Goal: Task Accomplishment & Management: Complete application form

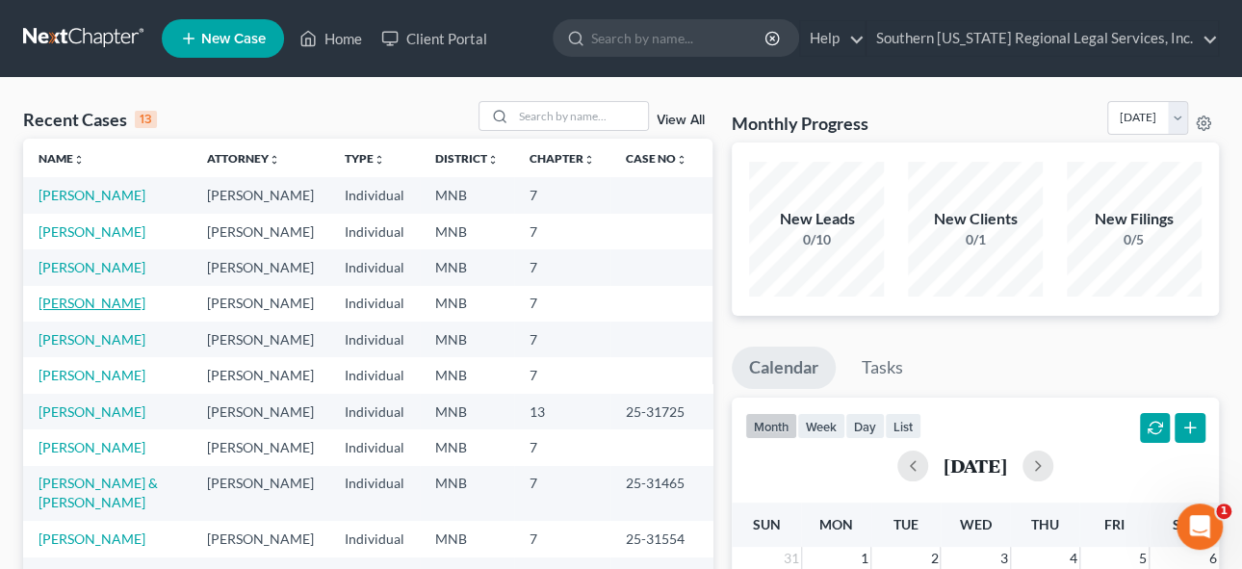
click at [101, 311] on link "[PERSON_NAME]" at bounding box center [92, 303] width 107 height 16
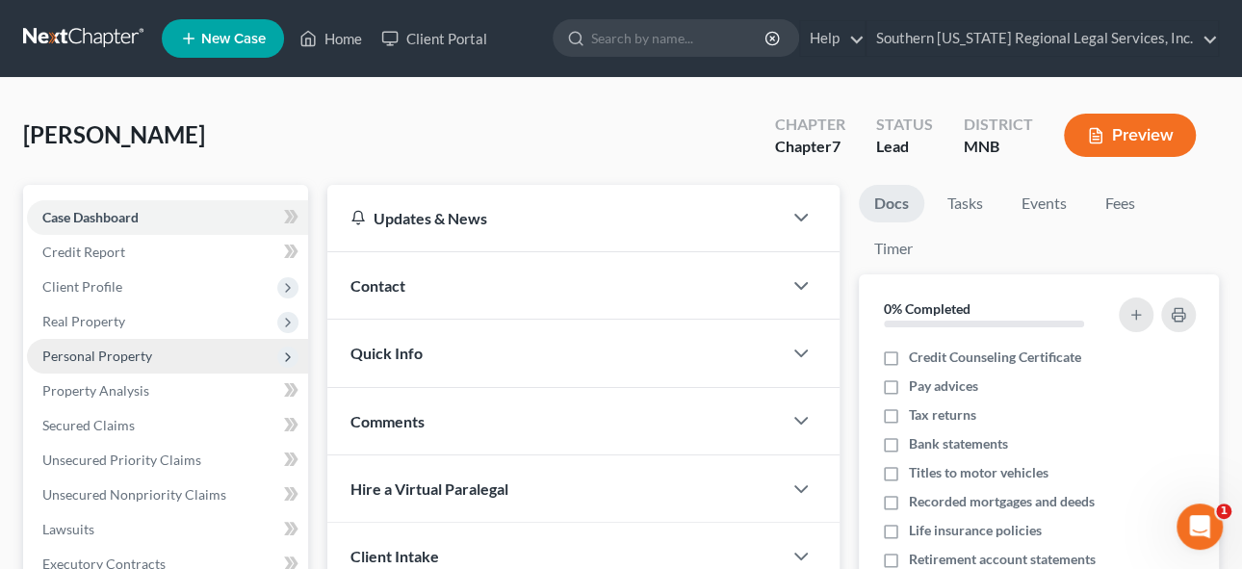
click at [74, 350] on span "Personal Property" at bounding box center [167, 356] width 281 height 35
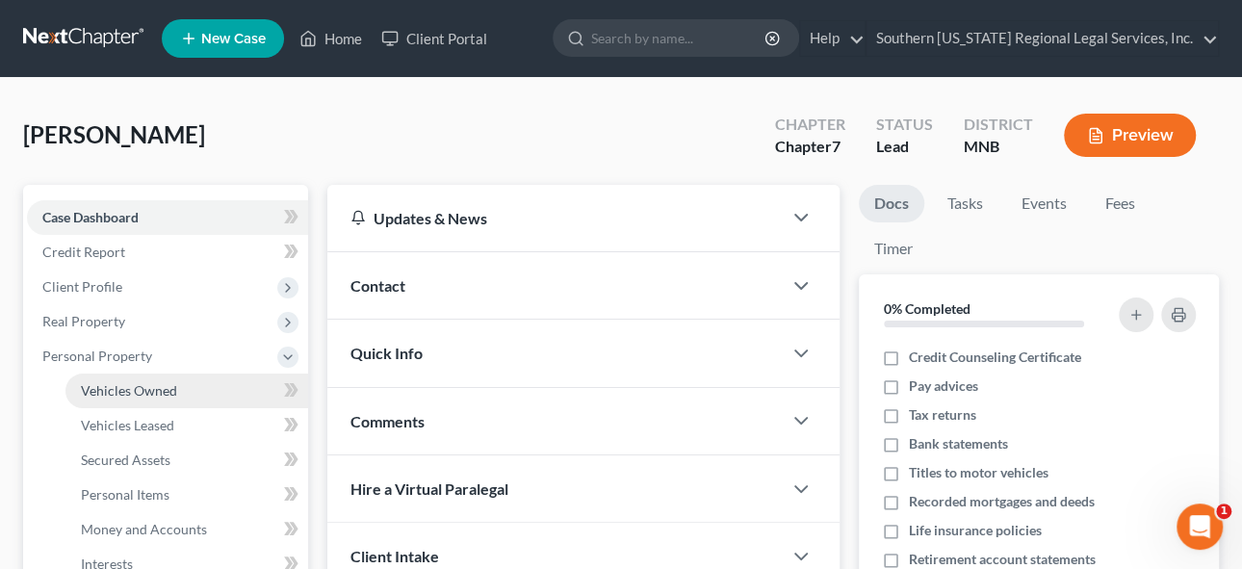
click at [121, 389] on span "Vehicles Owned" at bounding box center [129, 390] width 96 height 16
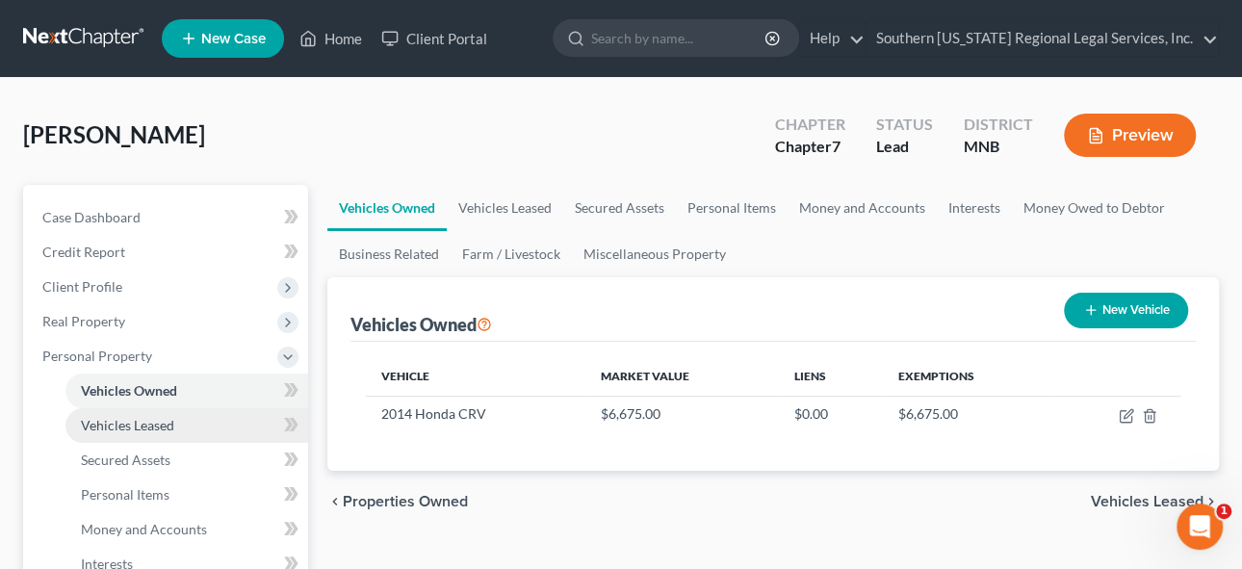
click at [123, 420] on span "Vehicles Leased" at bounding box center [127, 425] width 93 height 16
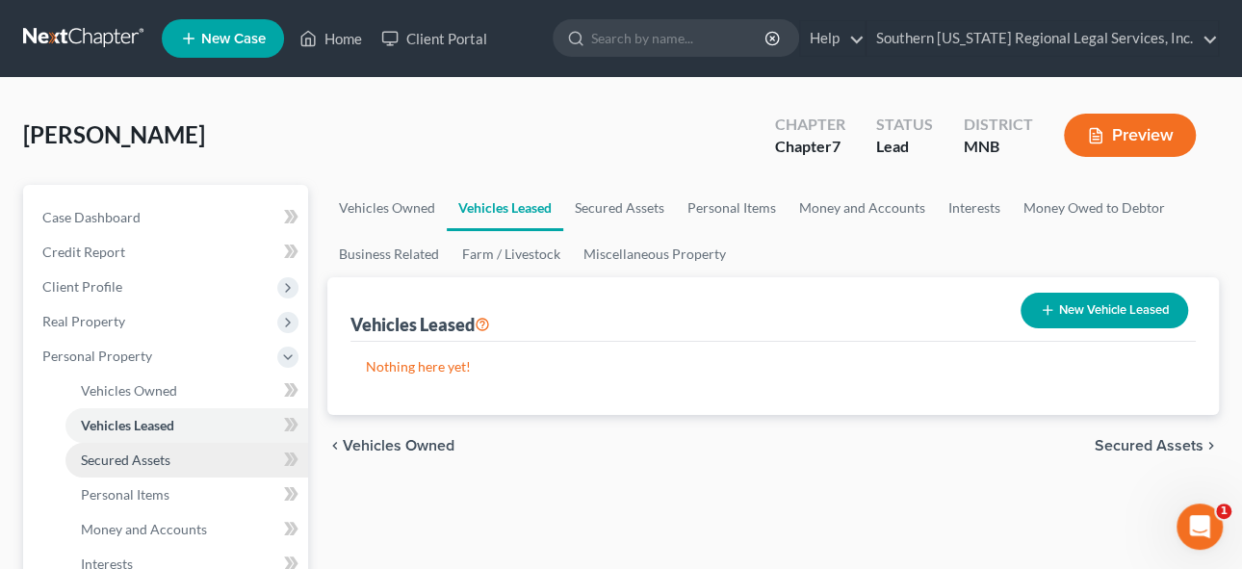
click at [119, 455] on span "Secured Assets" at bounding box center [126, 459] width 90 height 16
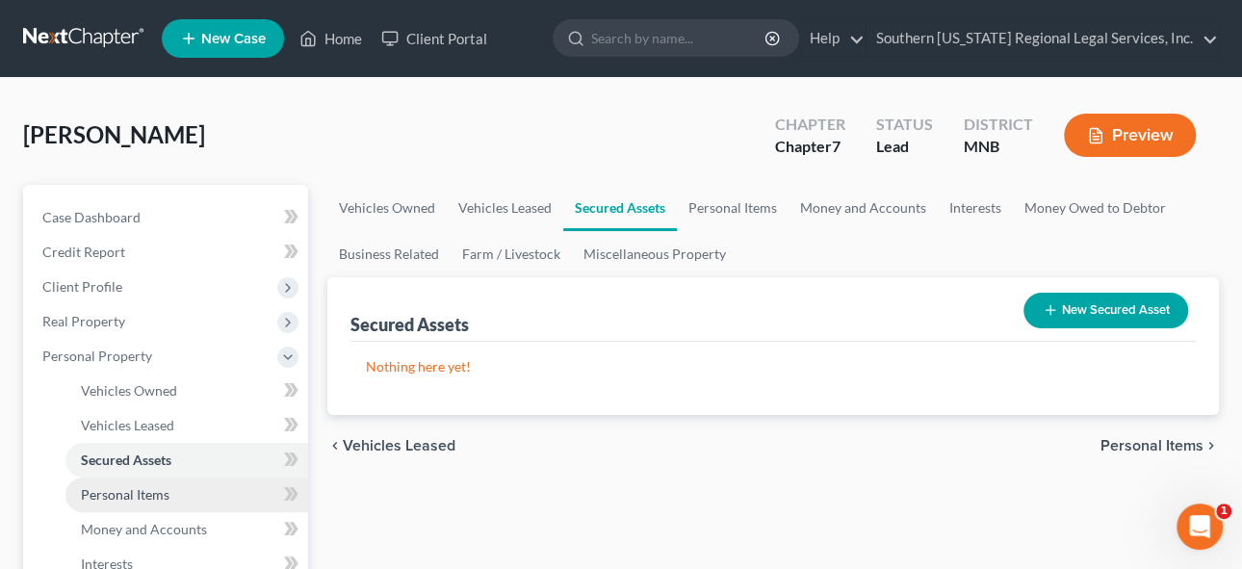
click at [101, 489] on span "Personal Items" at bounding box center [125, 494] width 89 height 16
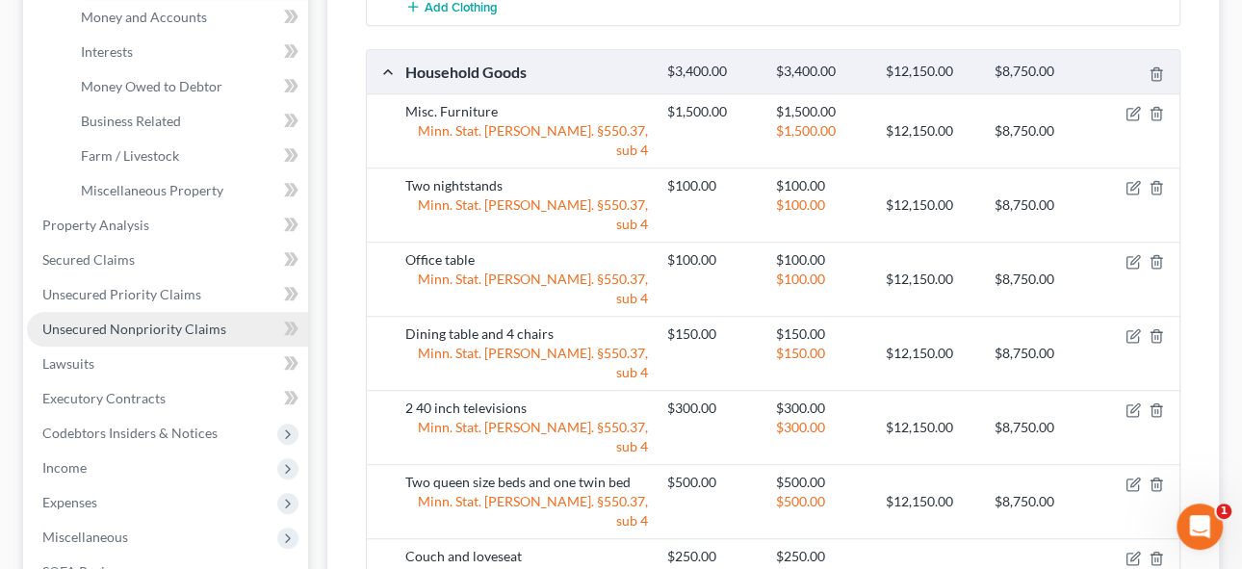
scroll to position [437, 0]
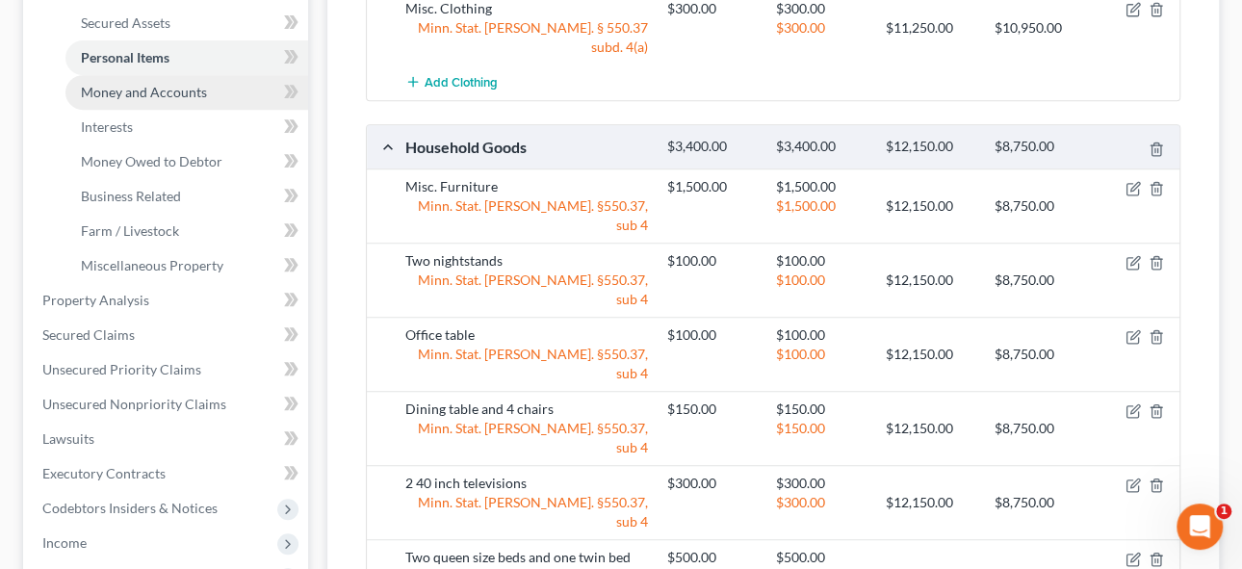
click at [127, 96] on span "Money and Accounts" at bounding box center [144, 92] width 126 height 16
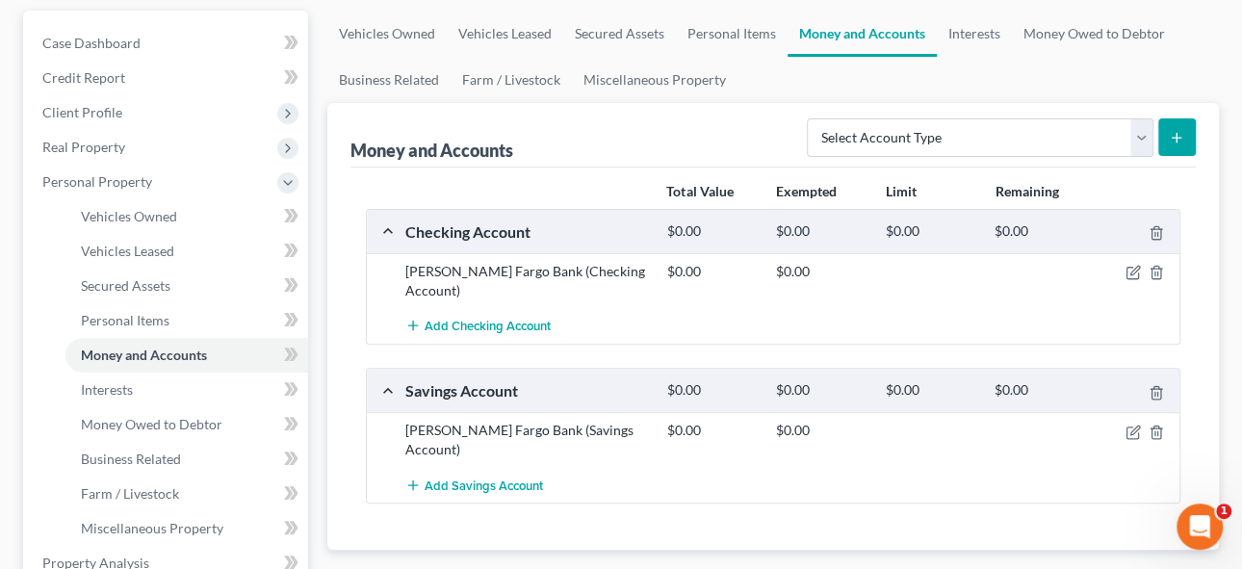
scroll to position [174, 0]
click at [120, 393] on span "Interests" at bounding box center [107, 389] width 52 height 16
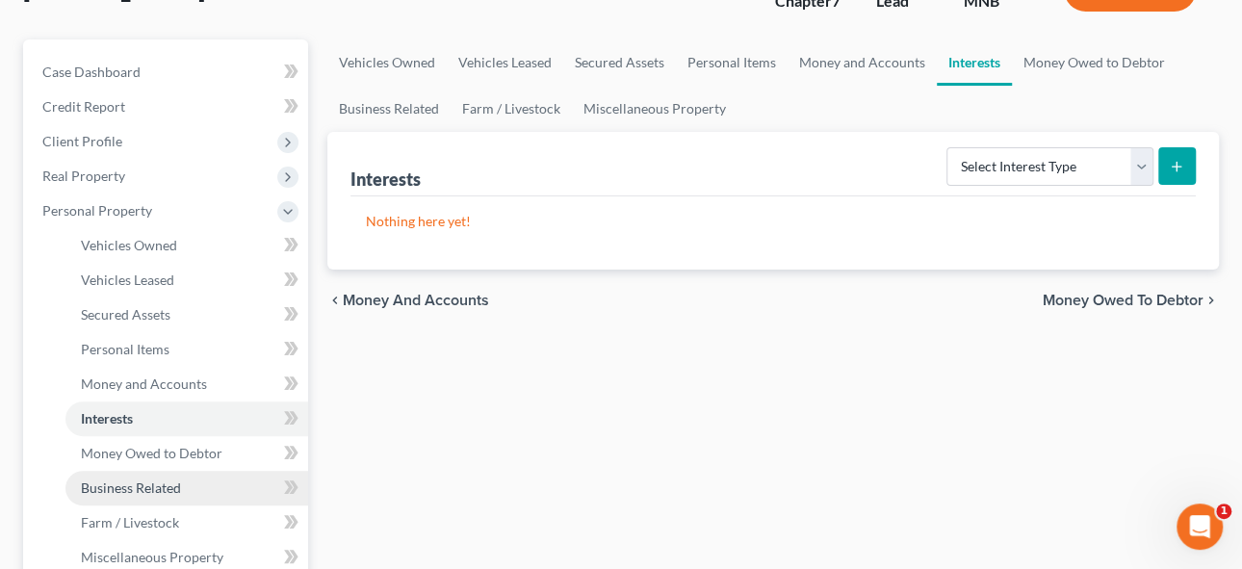
scroll to position [262, 0]
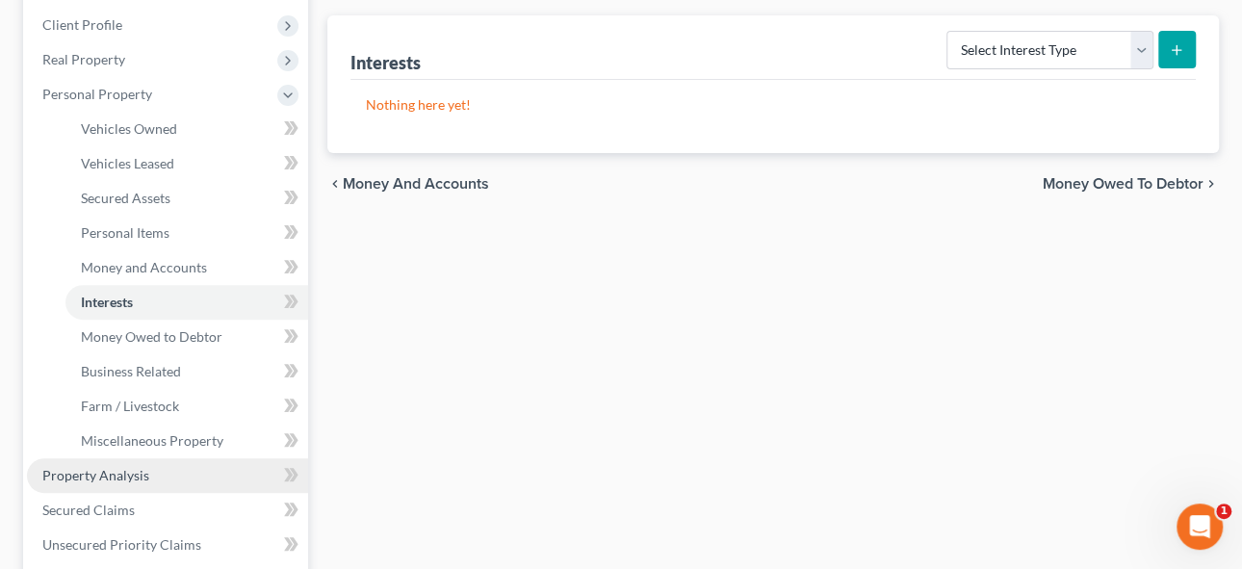
click at [101, 471] on span "Property Analysis" at bounding box center [95, 475] width 107 height 16
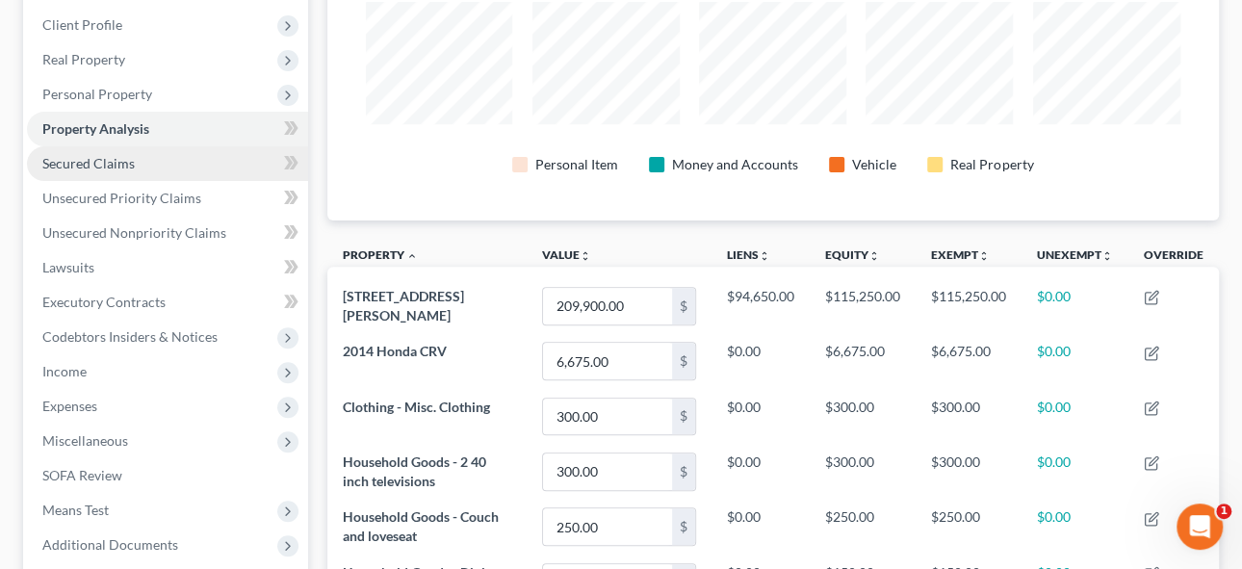
click at [85, 162] on span "Secured Claims" at bounding box center [88, 163] width 92 height 16
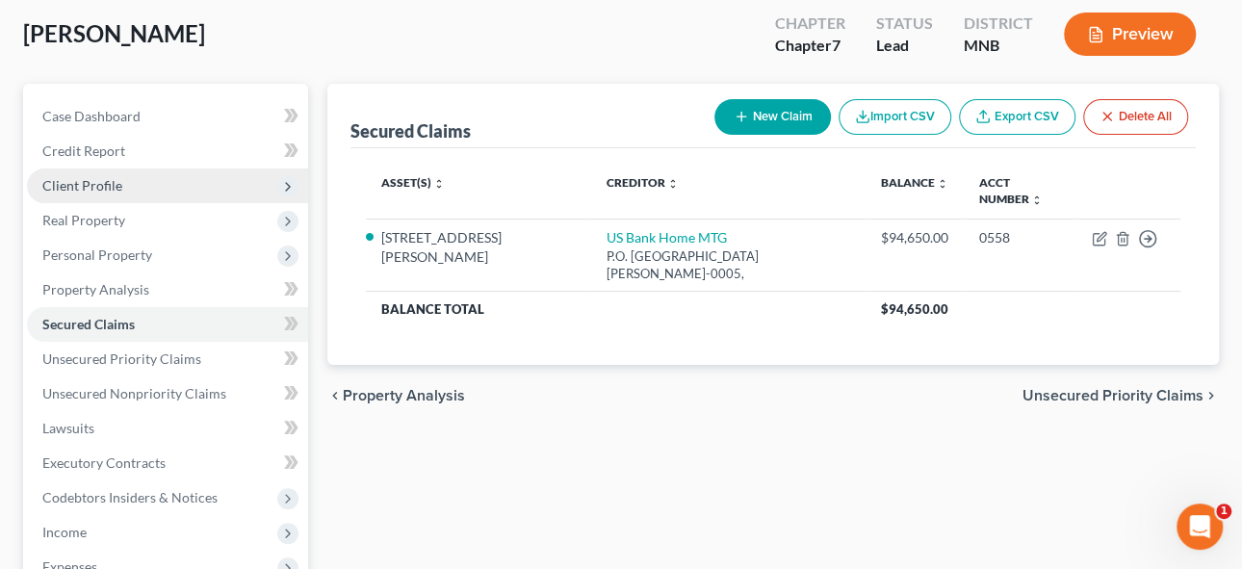
scroll to position [262, 0]
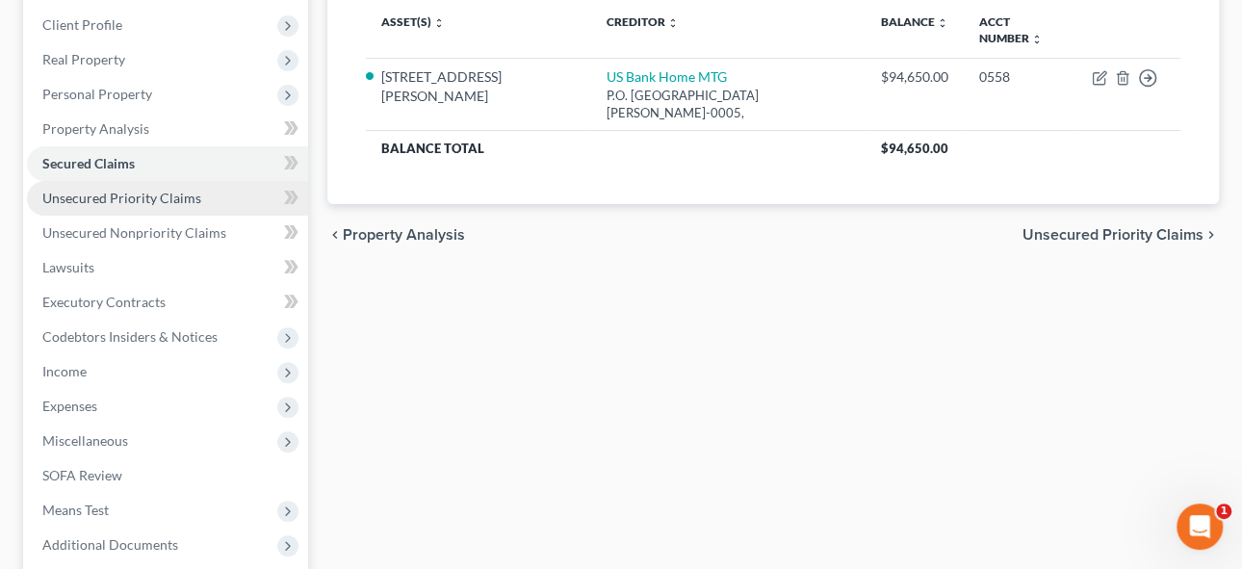
click at [122, 193] on span "Unsecured Priority Claims" at bounding box center [121, 198] width 159 height 16
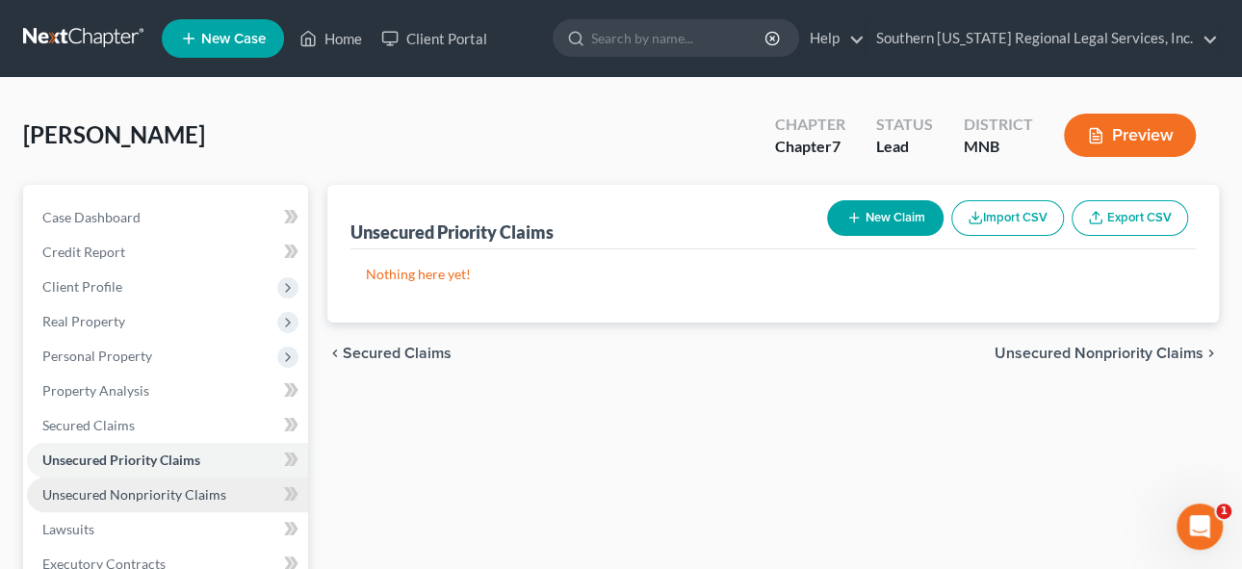
click at [144, 488] on span "Unsecured Nonpriority Claims" at bounding box center [134, 494] width 184 height 16
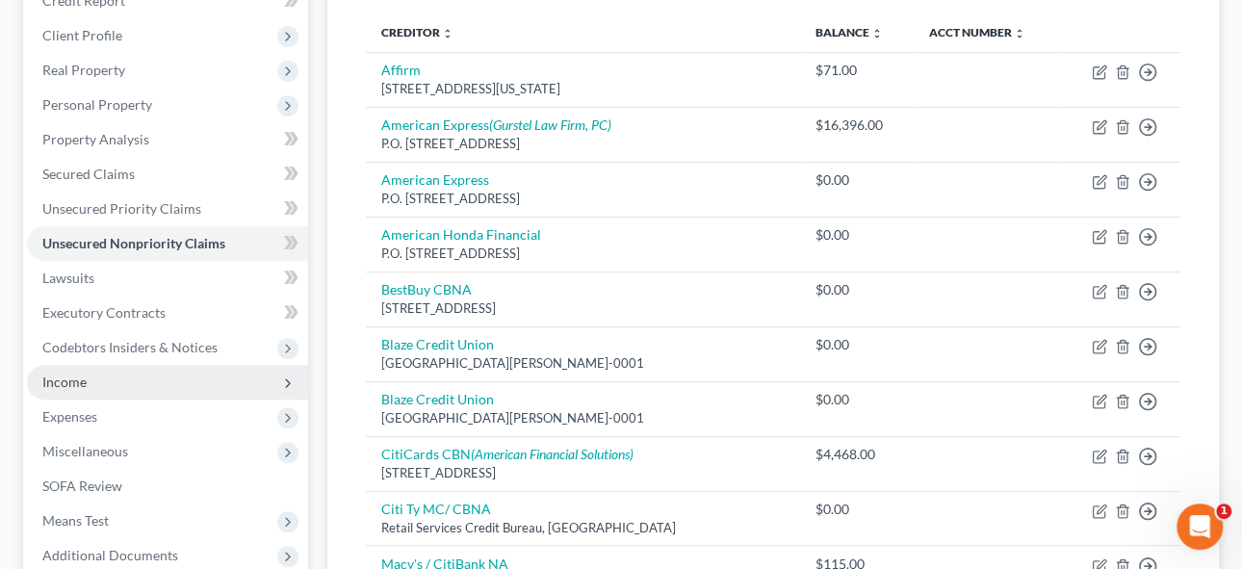
scroll to position [262, 0]
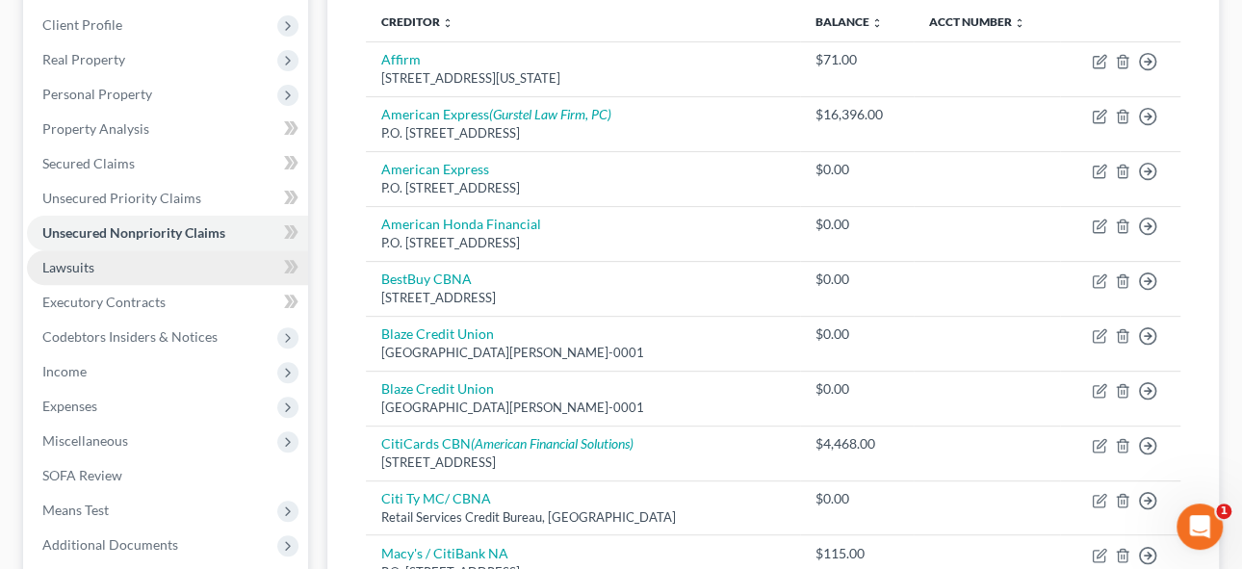
click at [74, 271] on span "Lawsuits" at bounding box center [68, 267] width 52 height 16
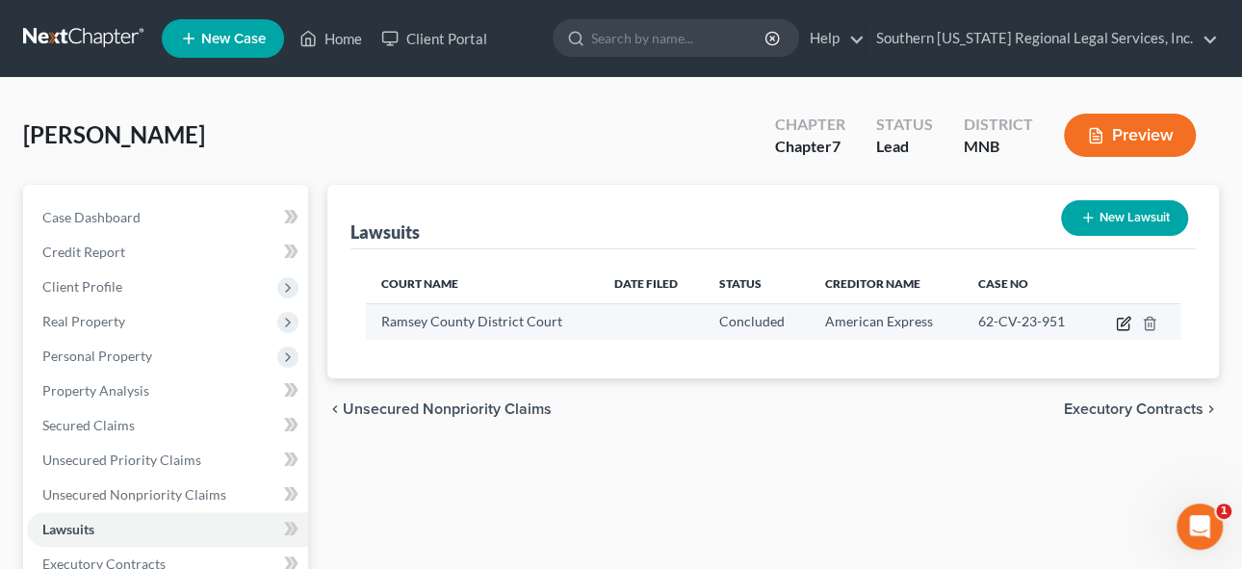
click at [1124, 321] on icon "button" at bounding box center [1124, 321] width 9 height 9
select select "24"
select select "2"
select select "4"
select select "45"
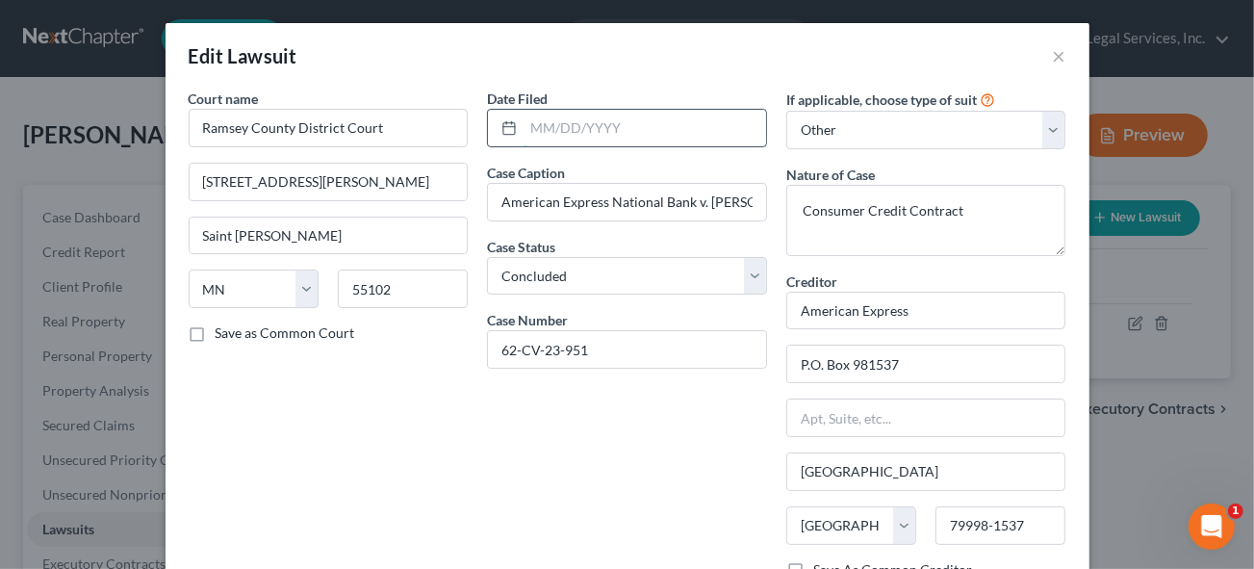
click at [571, 121] on input "text" at bounding box center [645, 128] width 243 height 37
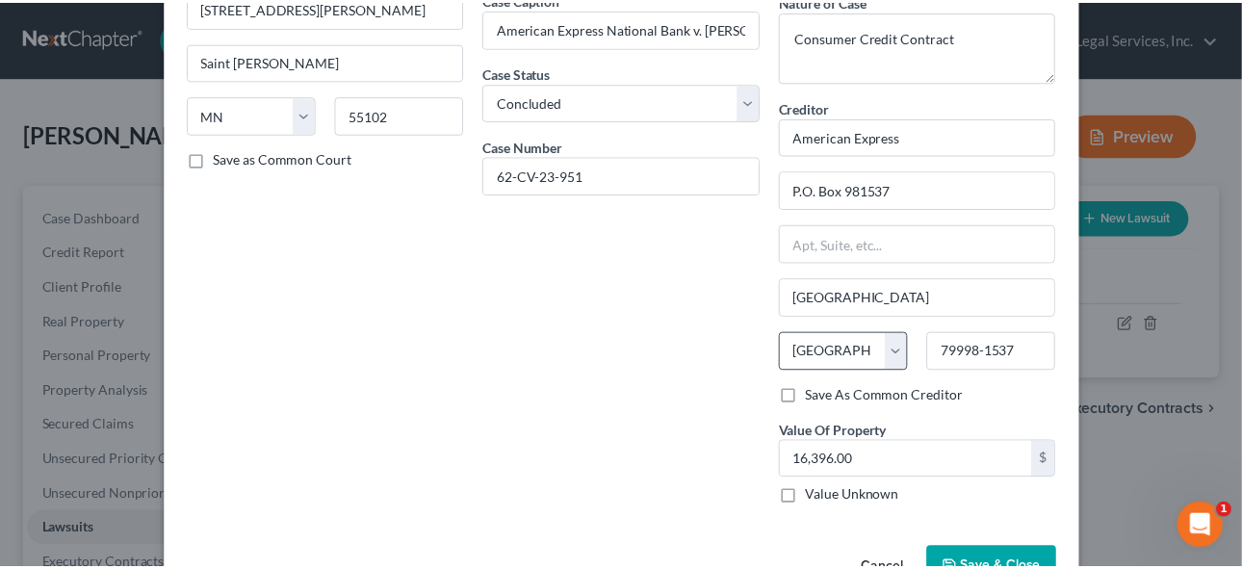
scroll to position [227, 0]
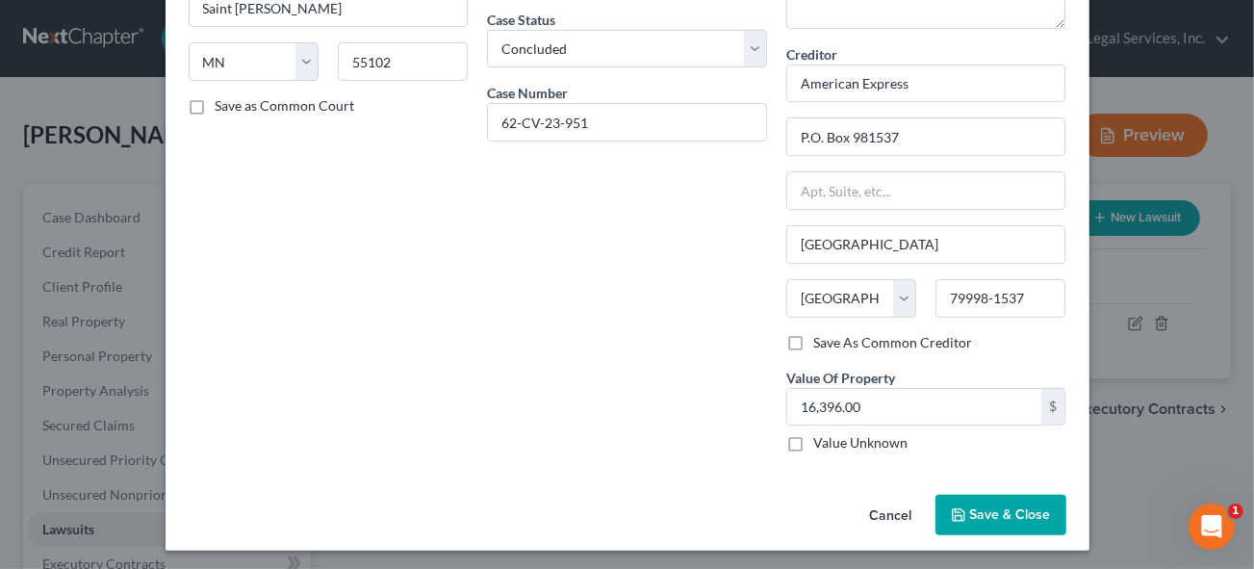
type input "[DATE]"
click at [983, 512] on span "Save & Close" at bounding box center [1010, 514] width 81 height 16
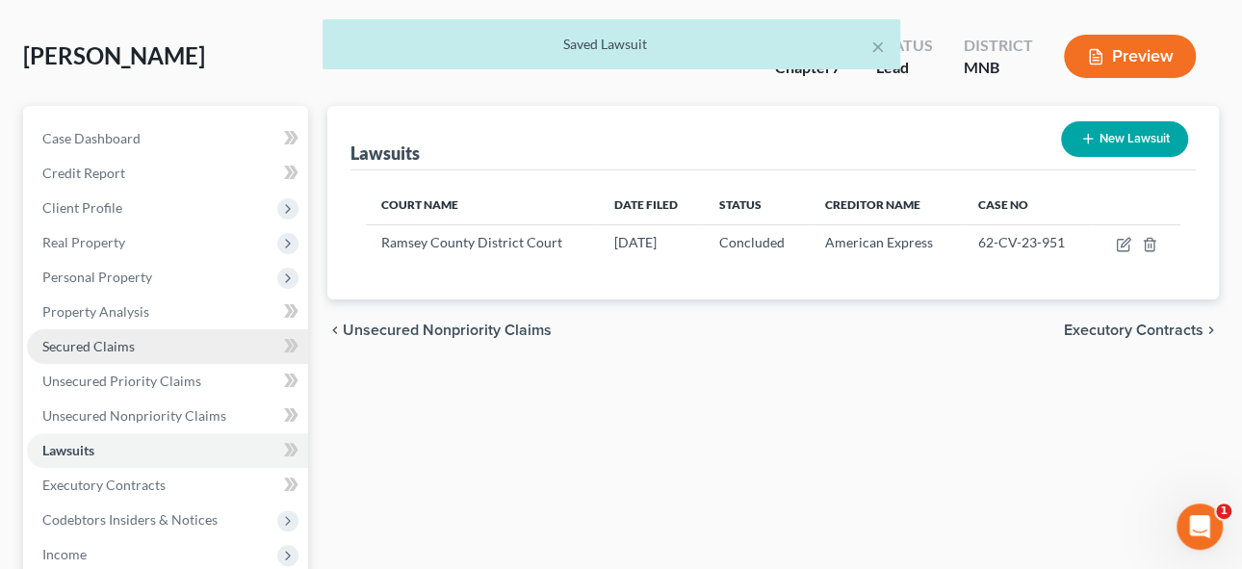
scroll to position [174, 0]
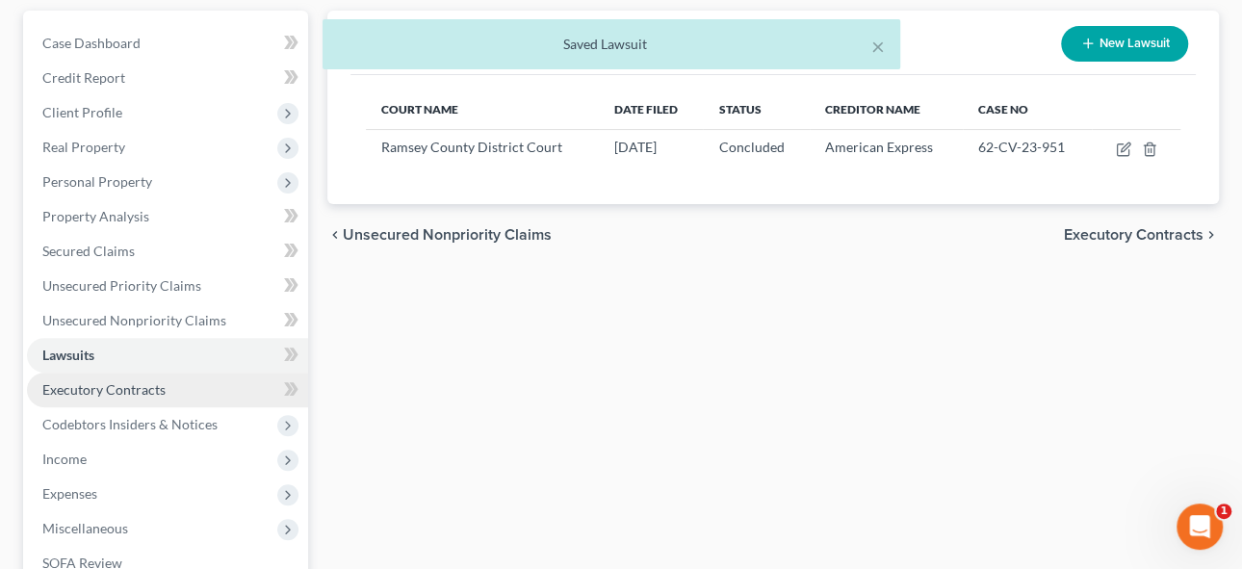
click at [103, 384] on span "Executory Contracts" at bounding box center [103, 389] width 123 height 16
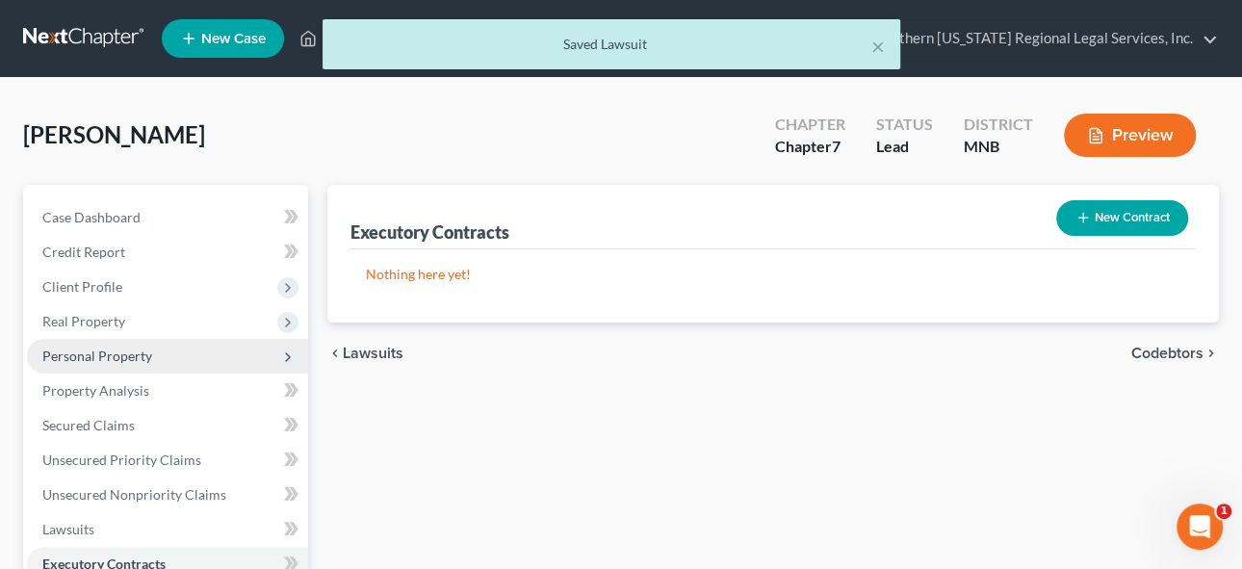
scroll to position [262, 0]
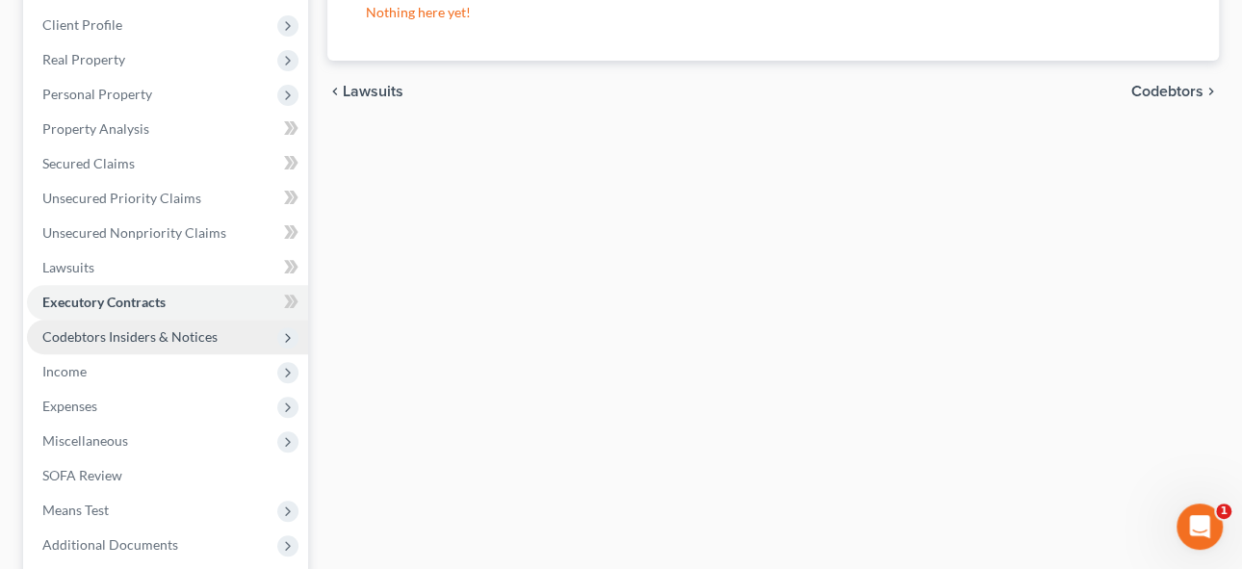
click at [85, 336] on span "Codebtors Insiders & Notices" at bounding box center [129, 336] width 175 height 16
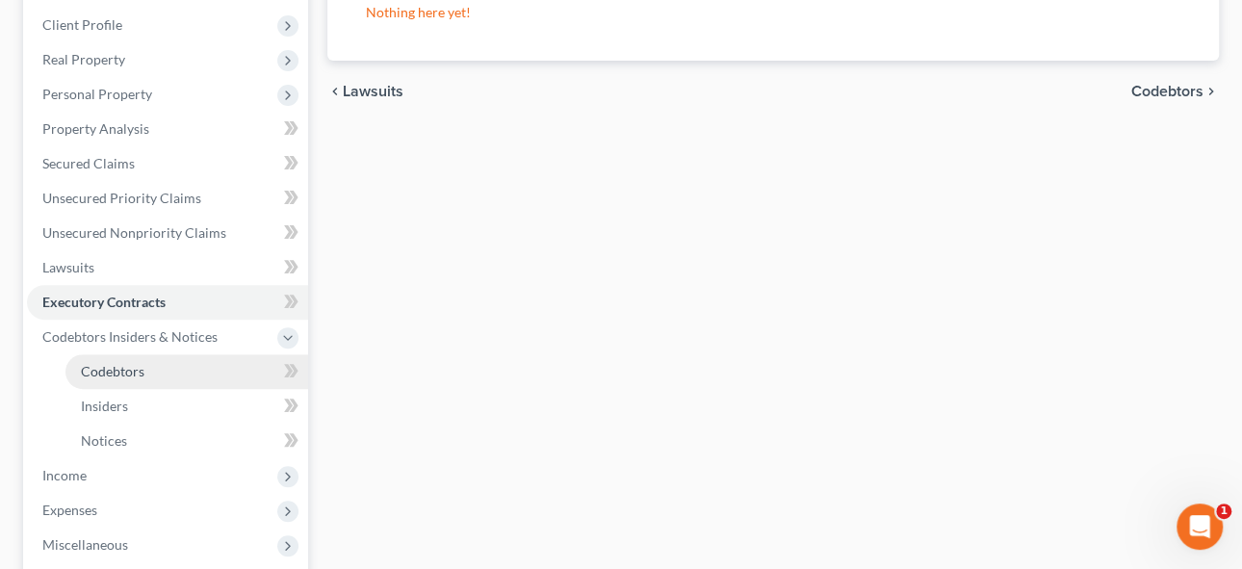
click at [141, 367] on span "Codebtors" at bounding box center [113, 371] width 64 height 16
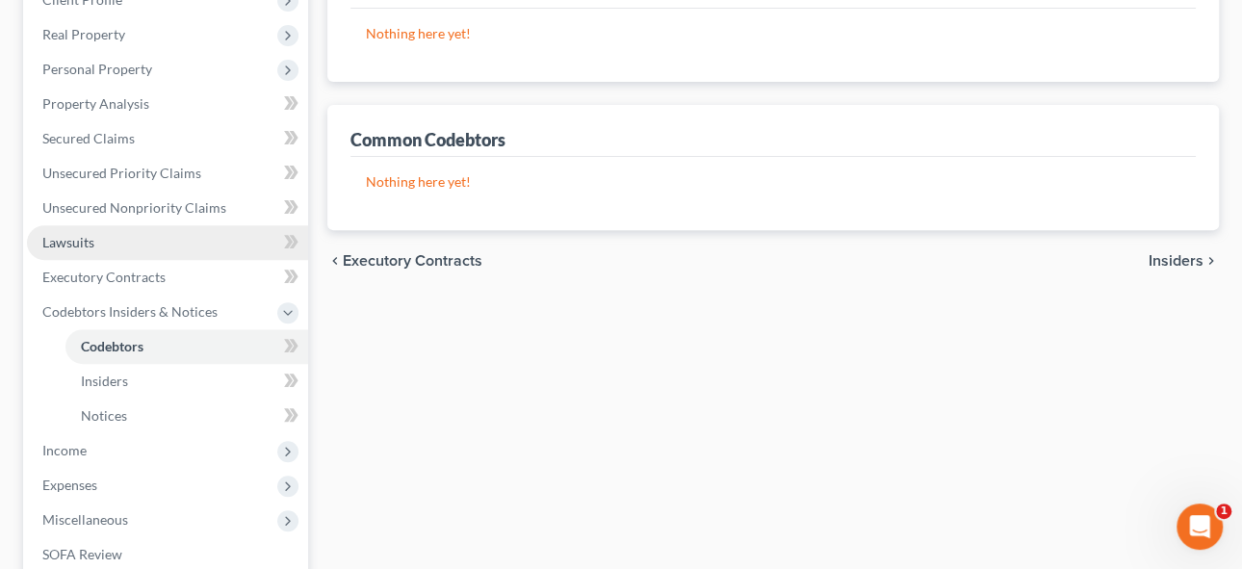
scroll to position [349, 0]
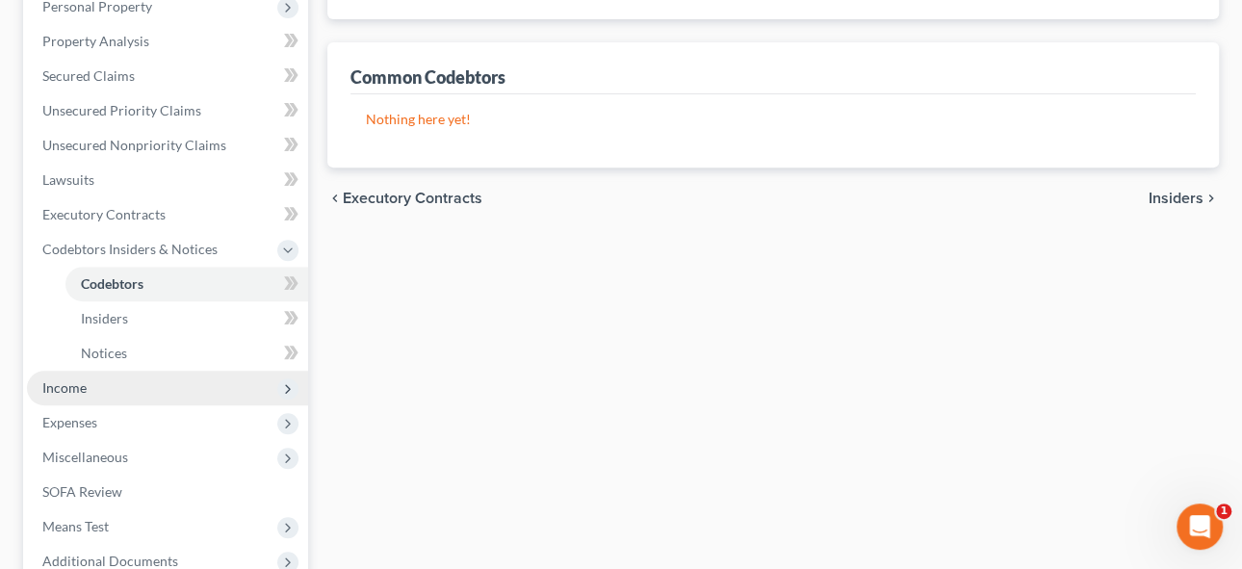
click at [53, 383] on span "Income" at bounding box center [64, 387] width 44 height 16
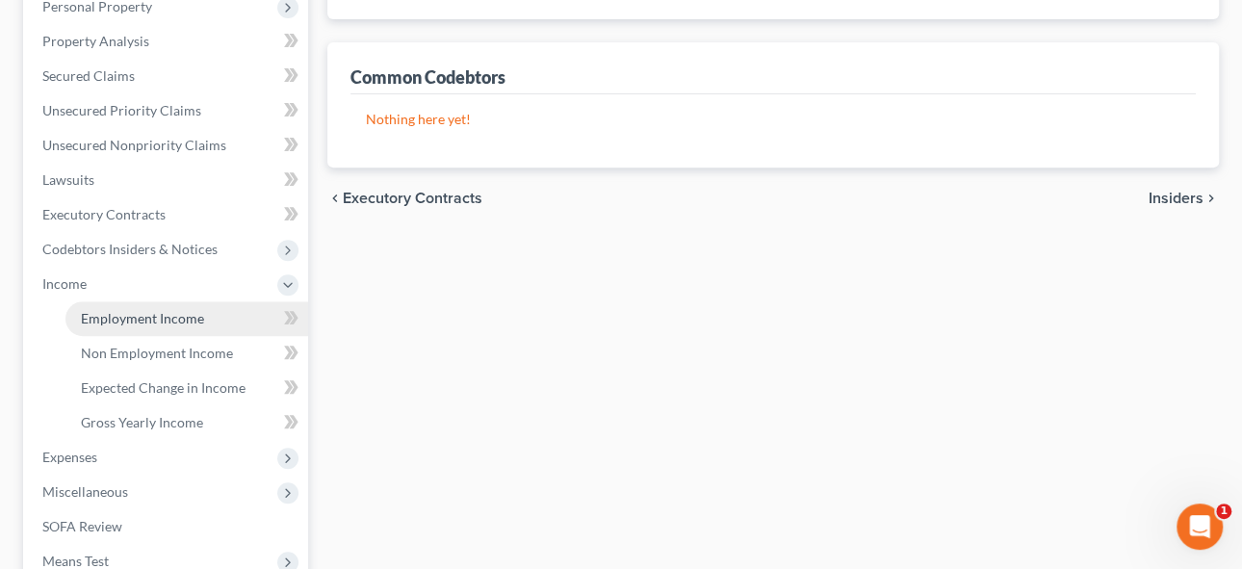
click at [97, 317] on span "Employment Income" at bounding box center [142, 318] width 123 height 16
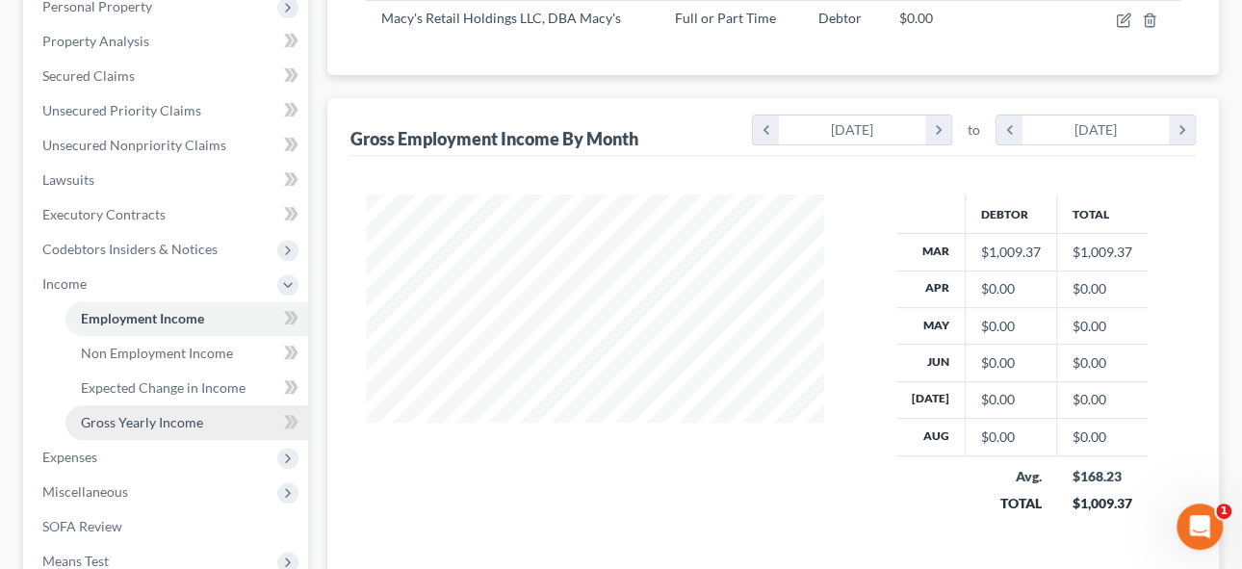
scroll to position [525, 0]
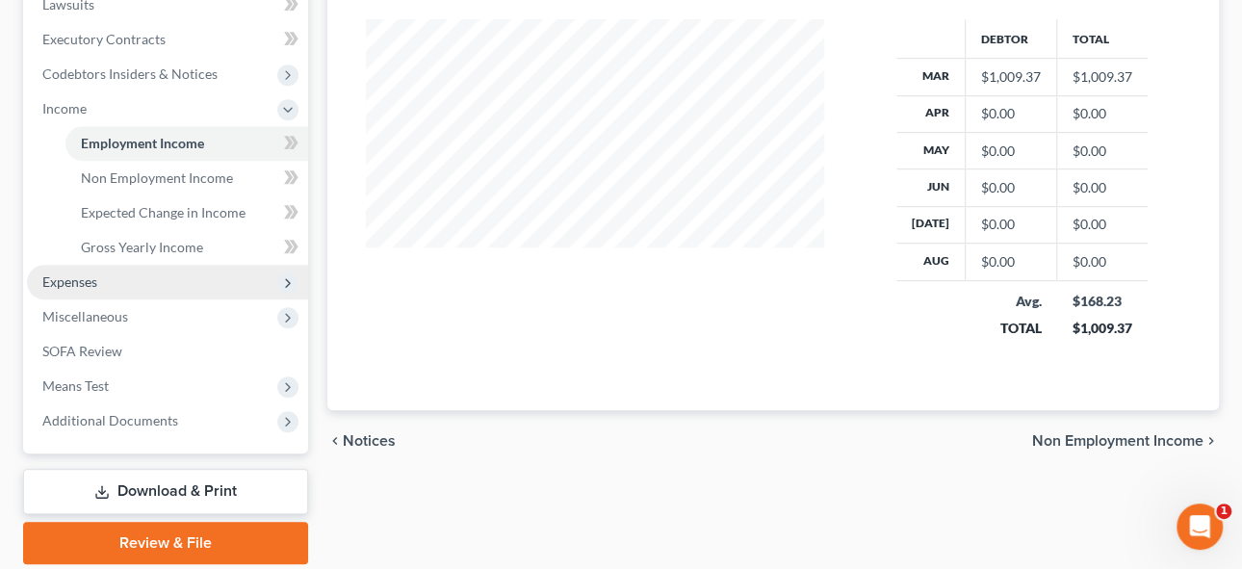
click at [64, 284] on span "Expenses" at bounding box center [69, 281] width 55 height 16
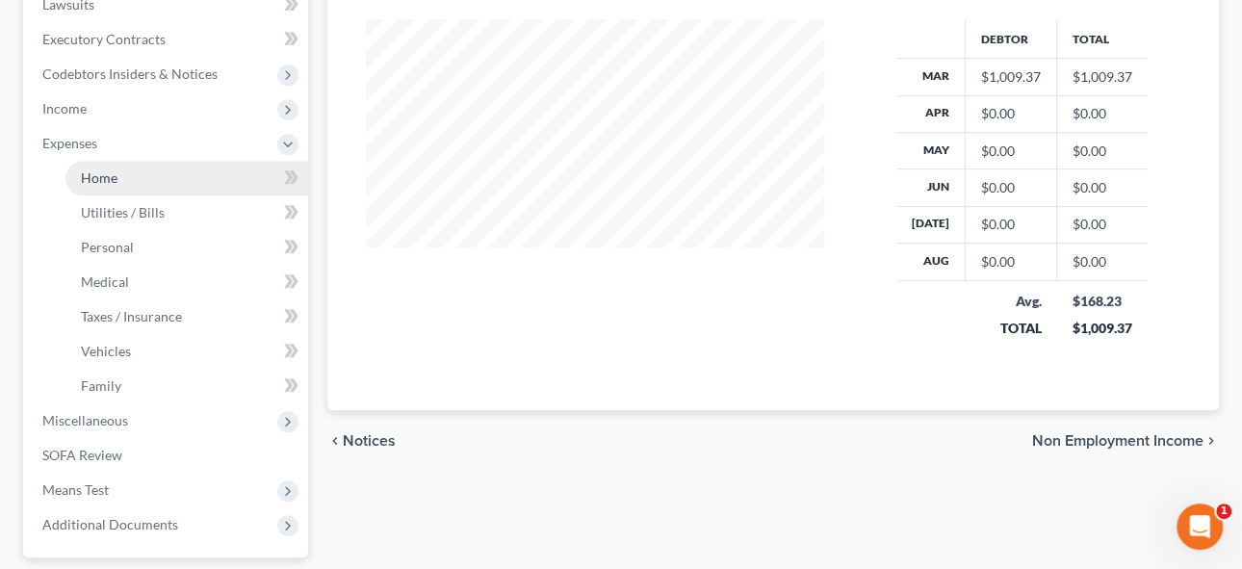
click at [103, 174] on span "Home" at bounding box center [99, 177] width 37 height 16
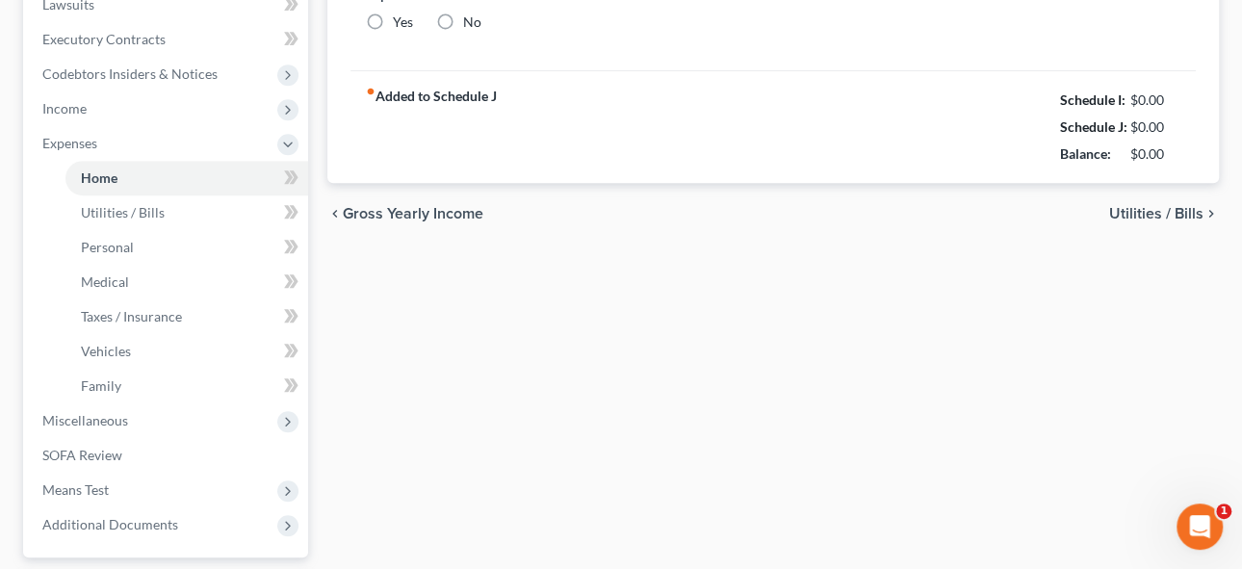
type input "1,008.00"
type input "0.00"
radio input "true"
type input "0.00"
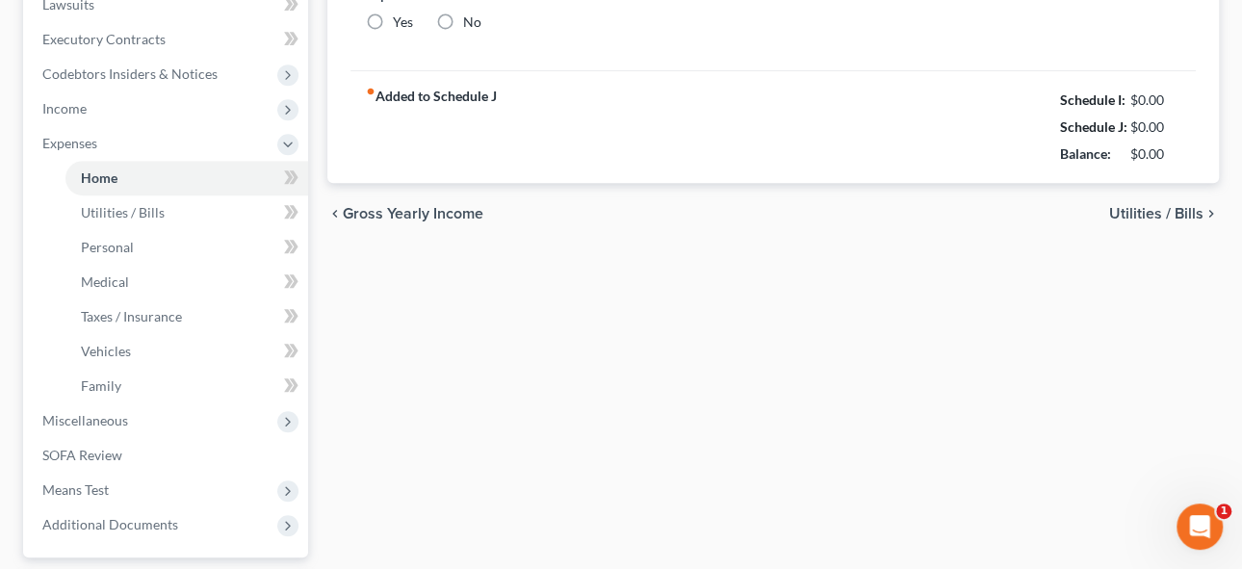
type input "460.00"
type input "0.00"
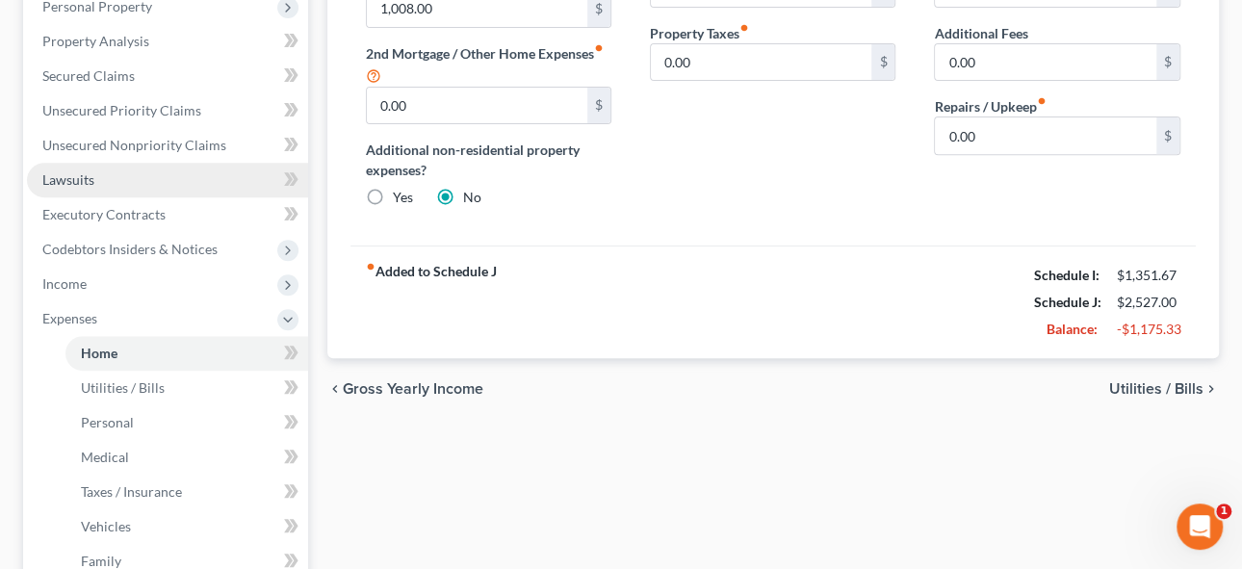
scroll to position [437, 0]
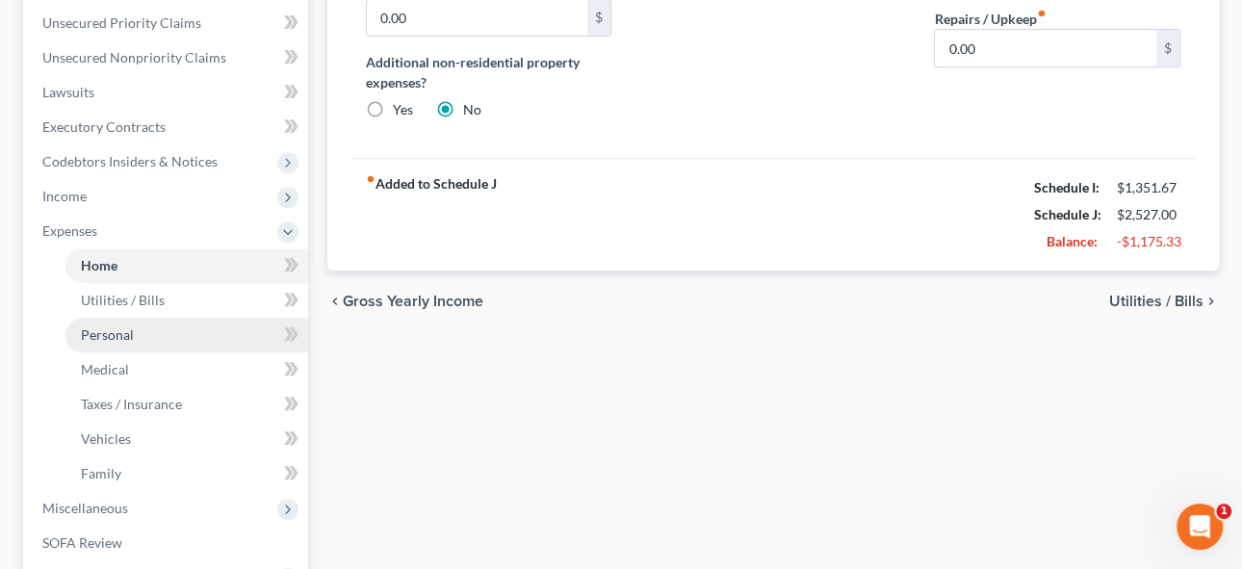
click at [101, 330] on span "Personal" at bounding box center [107, 334] width 53 height 16
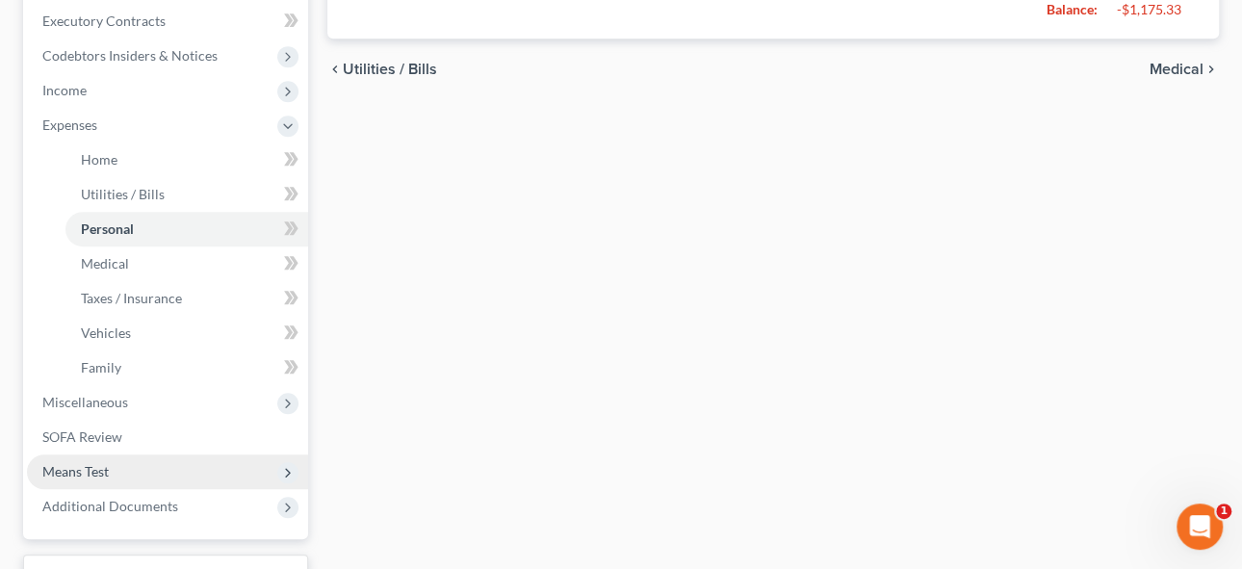
scroll to position [694, 0]
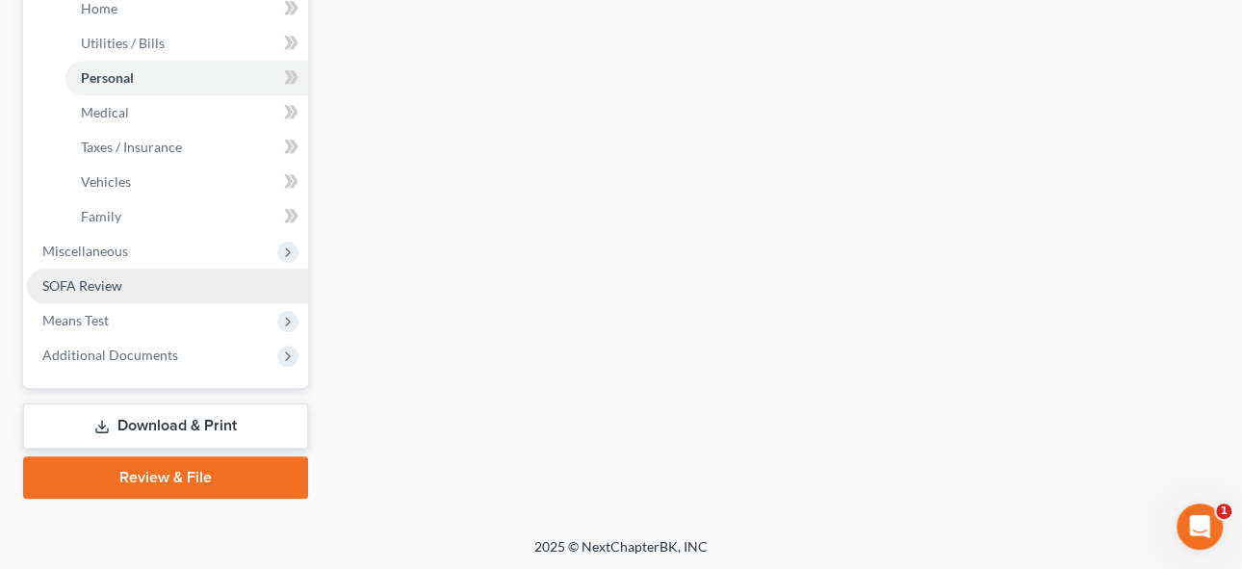
click at [76, 277] on span "SOFA Review" at bounding box center [82, 285] width 80 height 16
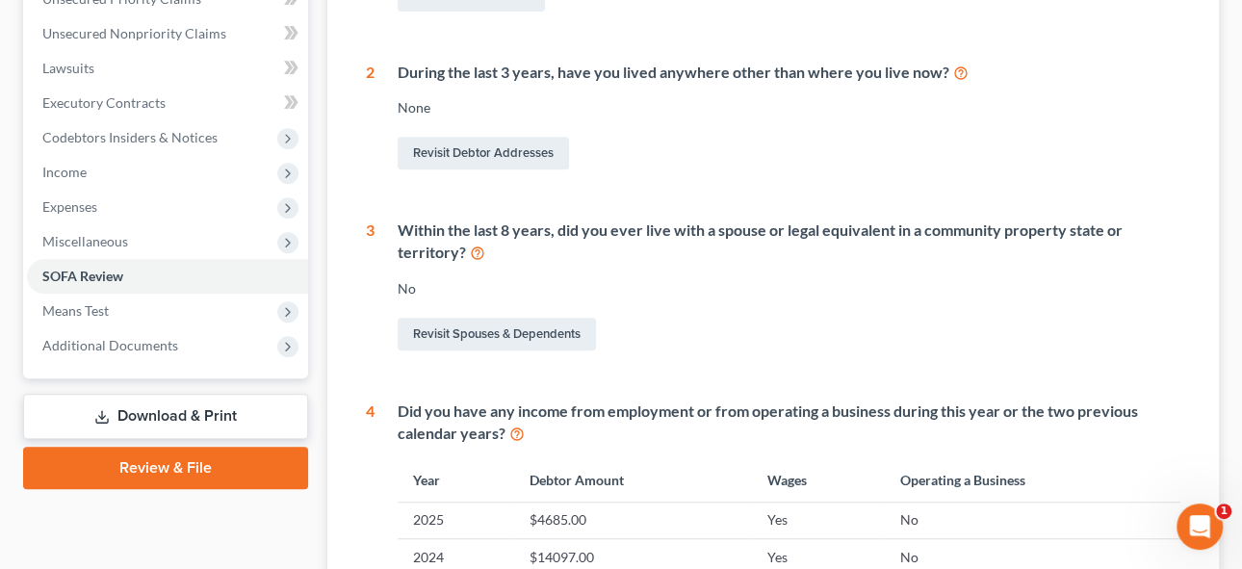
scroll to position [437, 0]
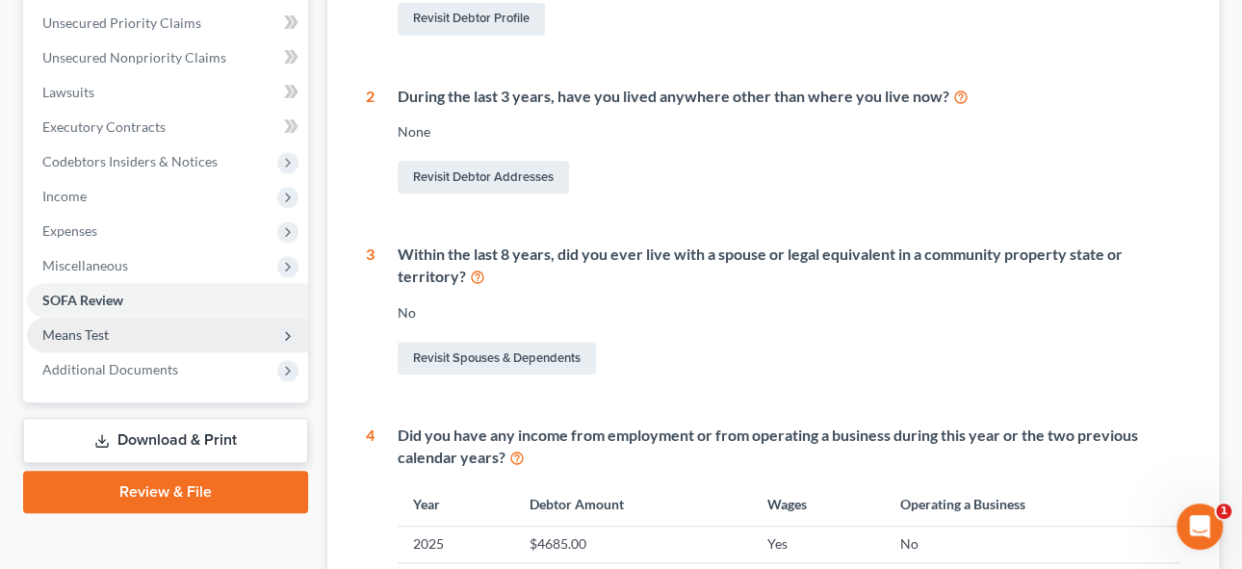
click at [35, 326] on span "Means Test" at bounding box center [167, 335] width 281 height 35
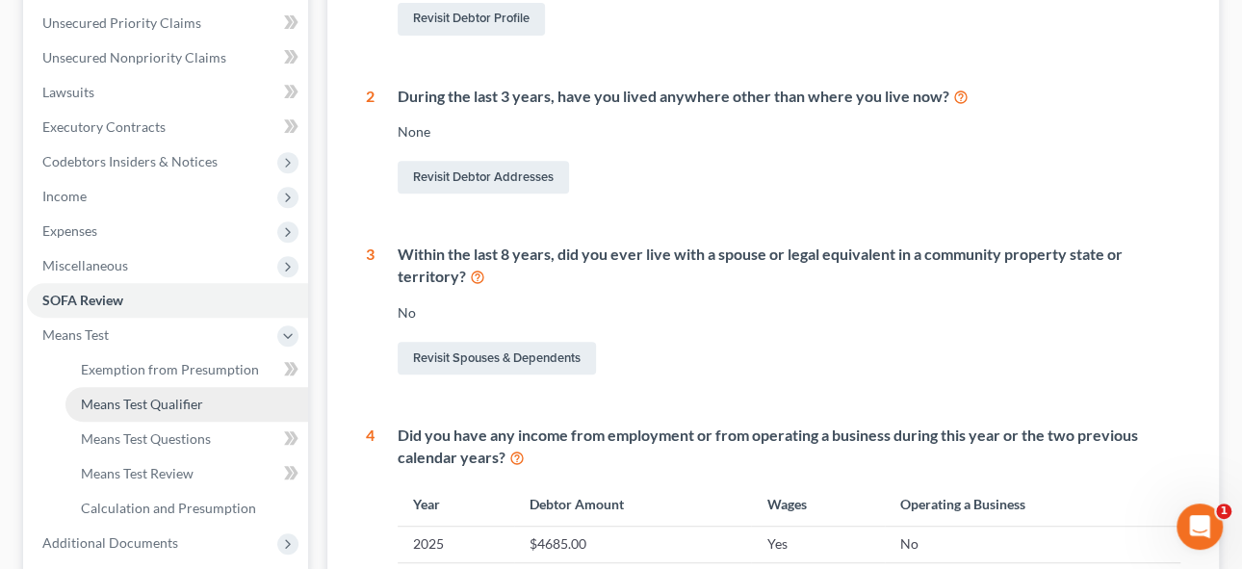
click at [173, 399] on span "Means Test Qualifier" at bounding box center [142, 404] width 122 height 16
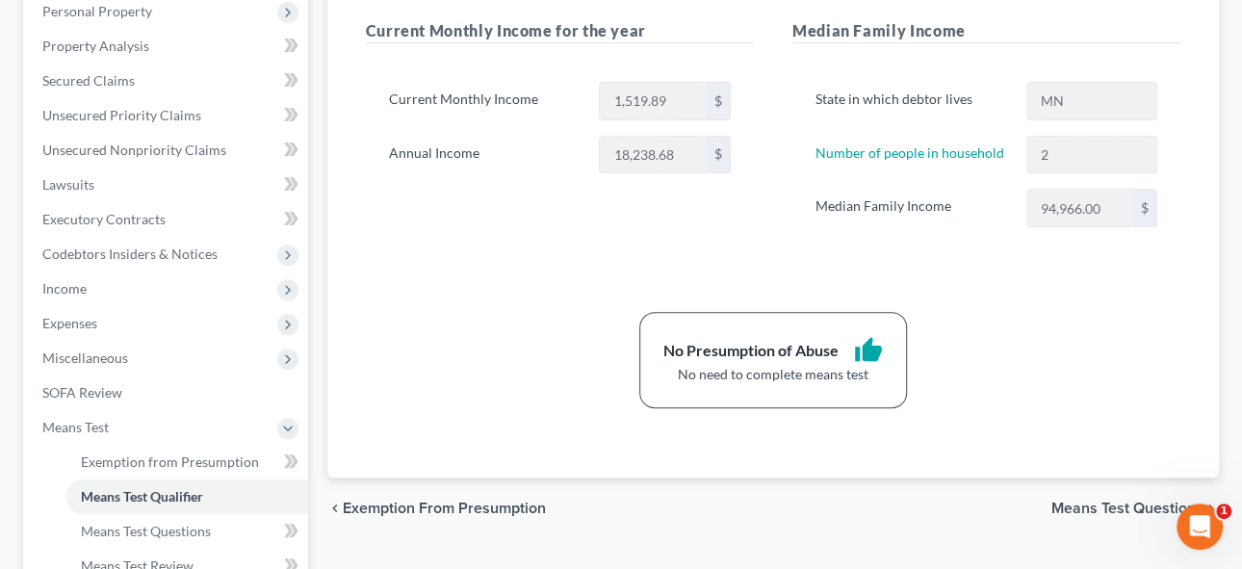
scroll to position [437, 0]
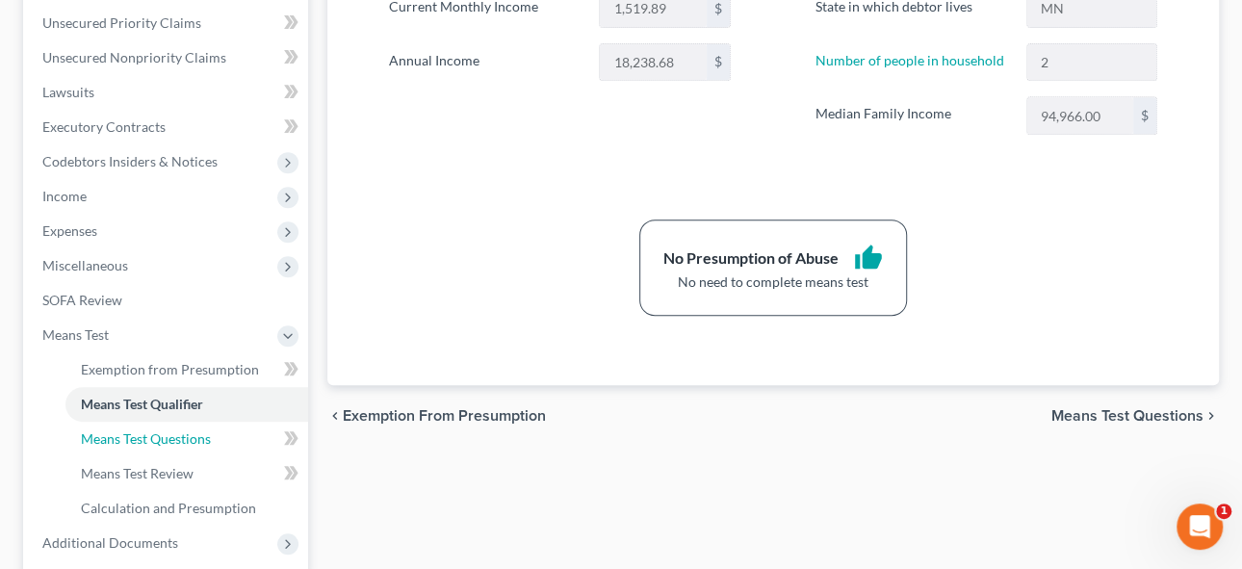
drag, startPoint x: 178, startPoint y: 433, endPoint x: 597, endPoint y: 354, distance: 426.1
click at [178, 433] on span "Means Test Questions" at bounding box center [146, 438] width 130 height 16
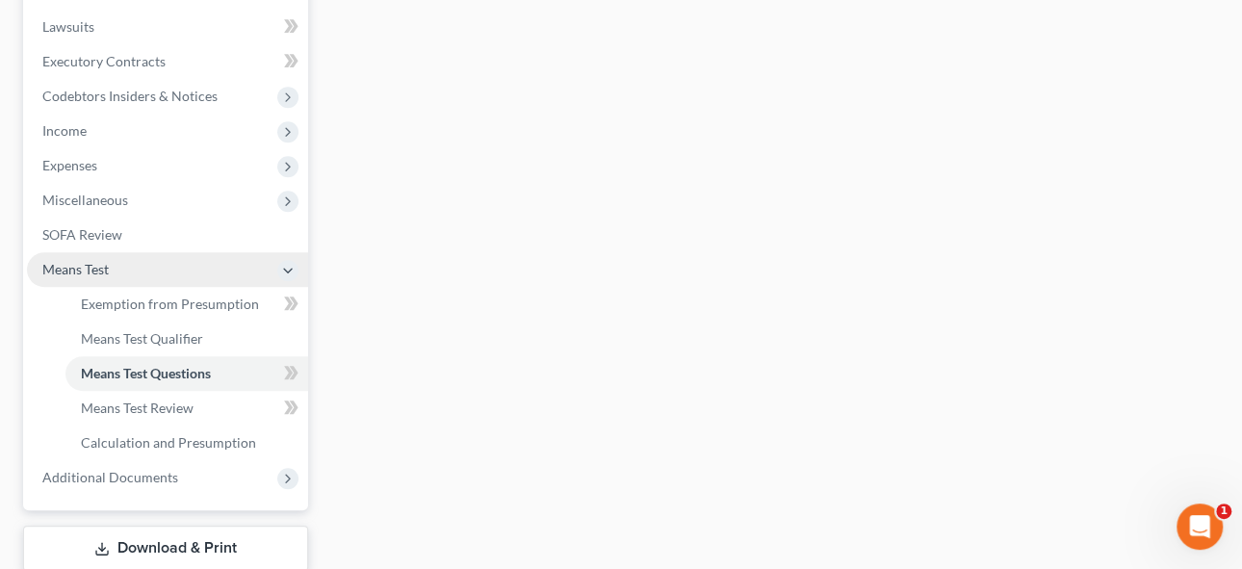
scroll to position [525, 0]
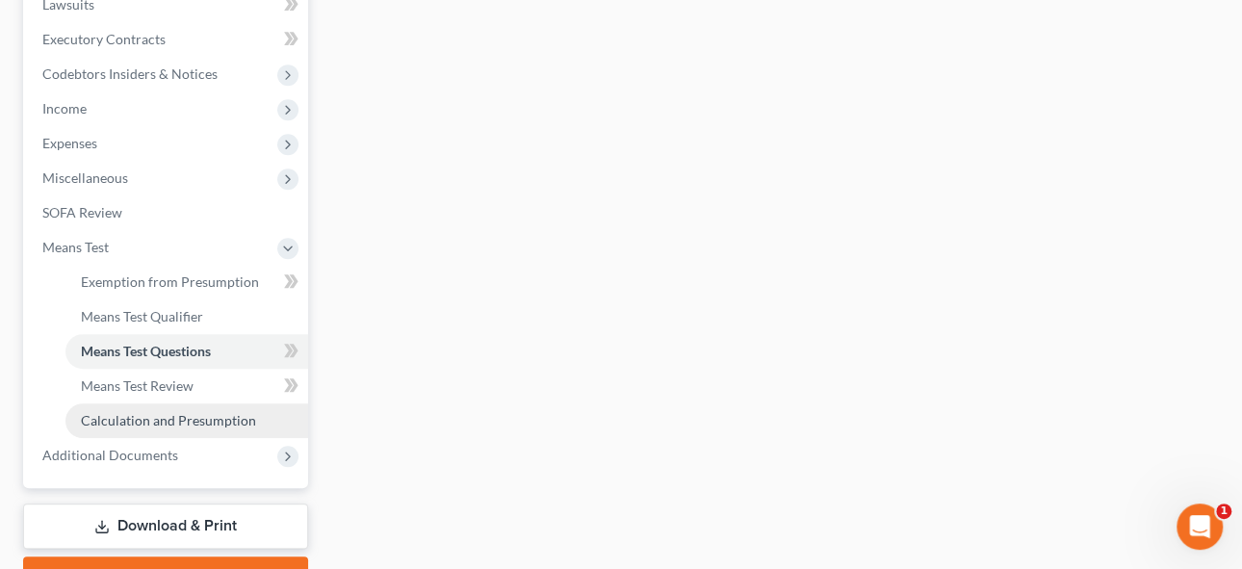
click at [169, 422] on span "Calculation and Presumption" at bounding box center [168, 420] width 175 height 16
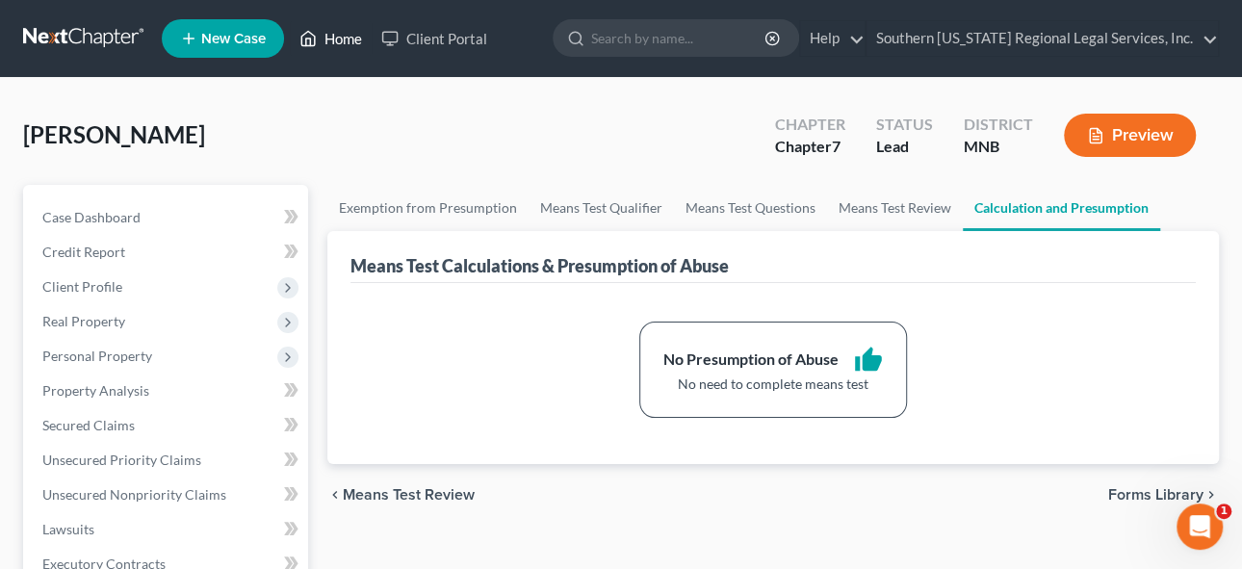
click at [353, 39] on link "Home" at bounding box center [331, 38] width 82 height 35
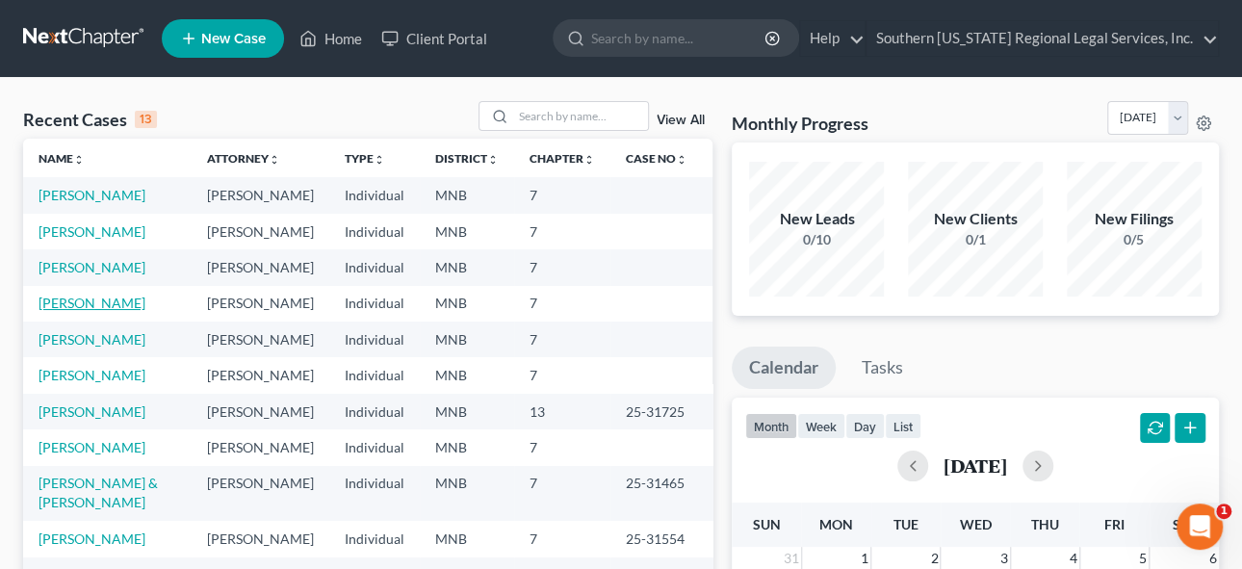
click at [92, 311] on link "[PERSON_NAME]" at bounding box center [92, 303] width 107 height 16
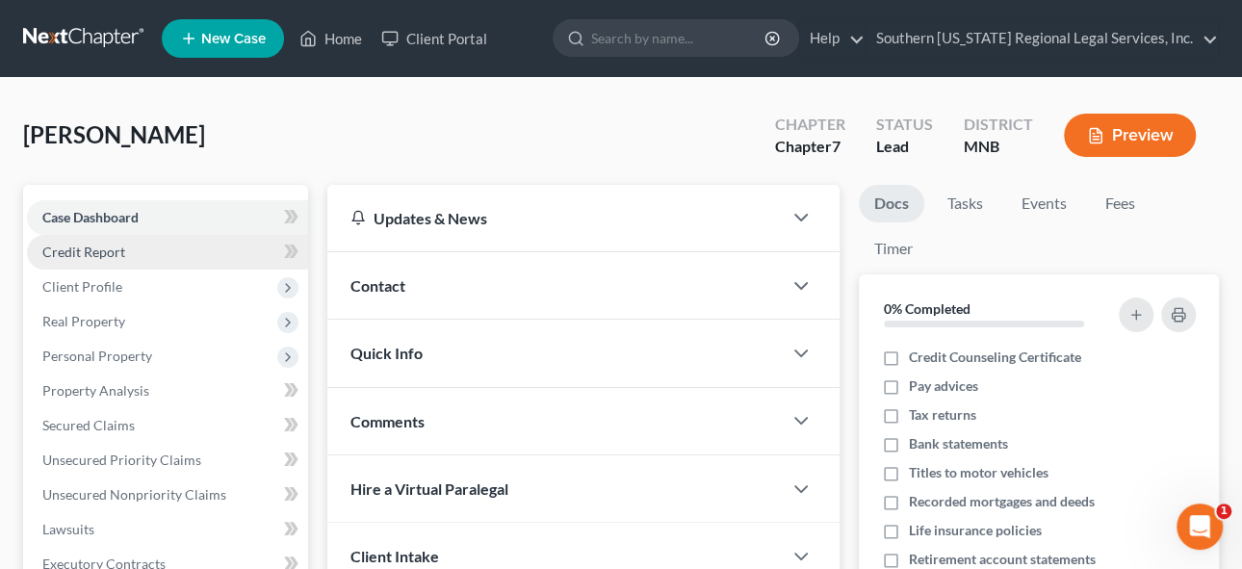
click at [77, 249] on span "Credit Report" at bounding box center [83, 252] width 83 height 16
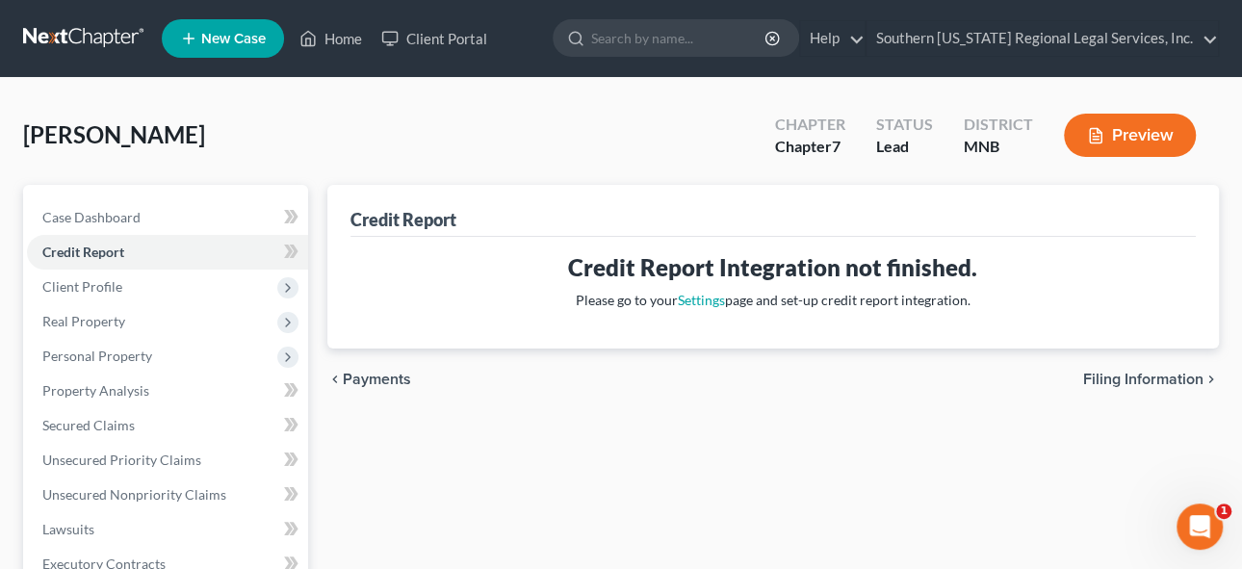
drag, startPoint x: 85, startPoint y: 281, endPoint x: 475, endPoint y: 353, distance: 396.4
click at [85, 281] on span "Client Profile" at bounding box center [82, 286] width 80 height 16
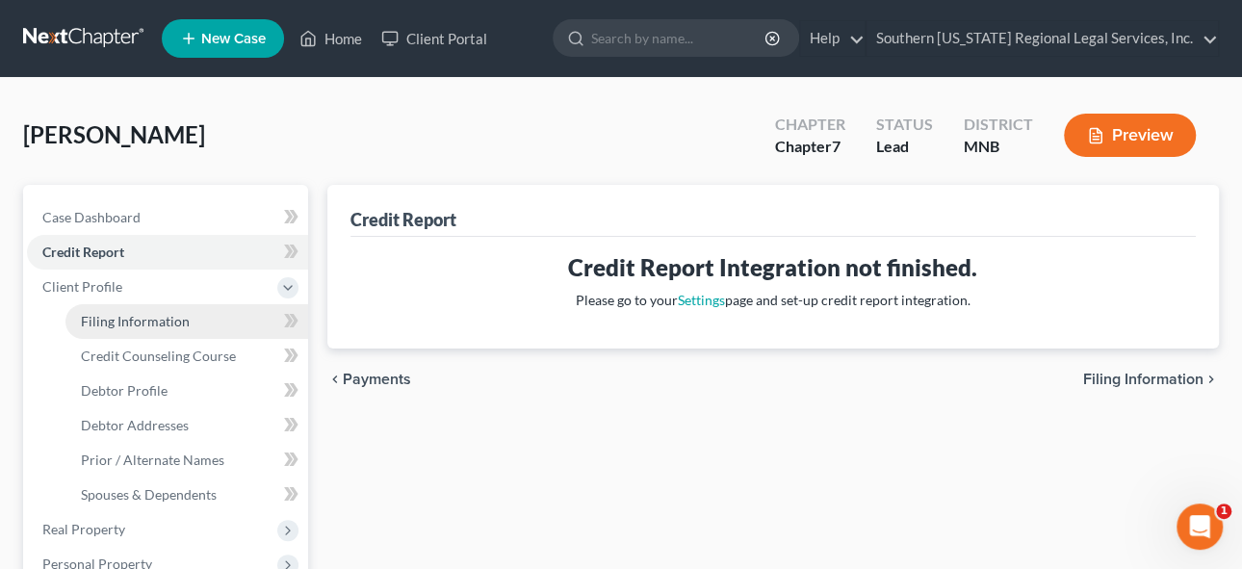
click at [101, 322] on span "Filing Information" at bounding box center [135, 321] width 109 height 16
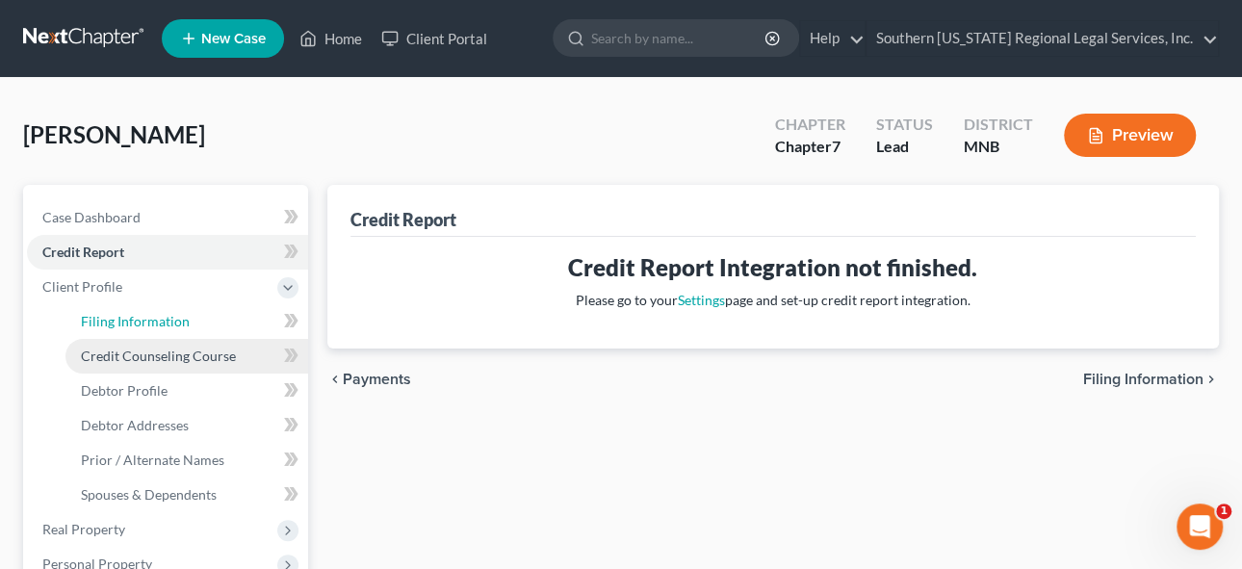
select select "1"
select select "0"
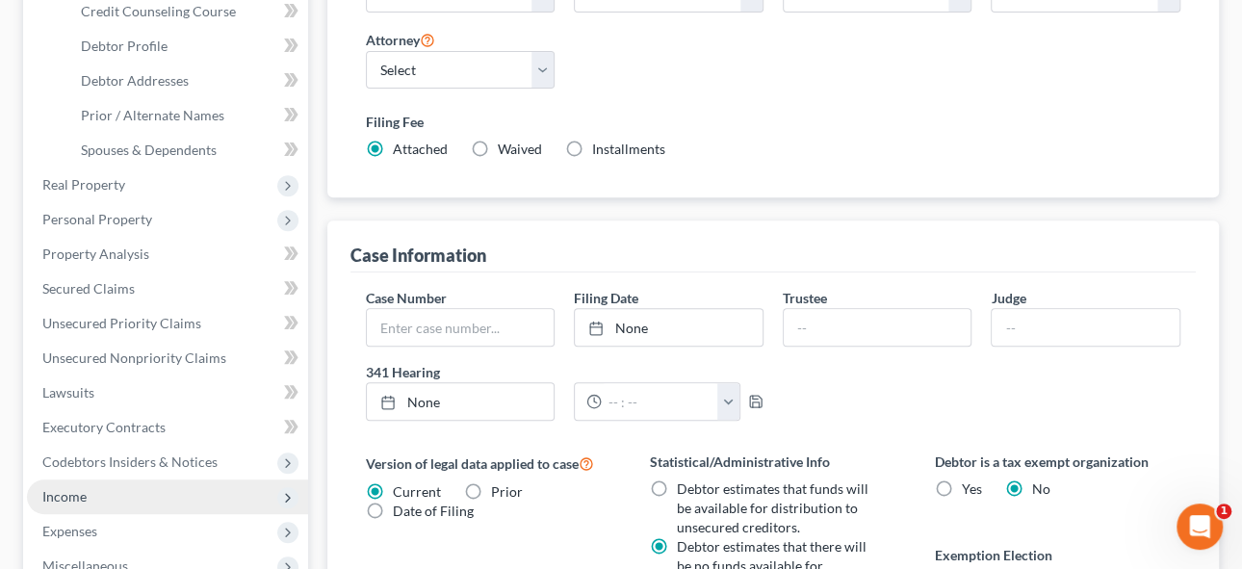
scroll to position [262, 0]
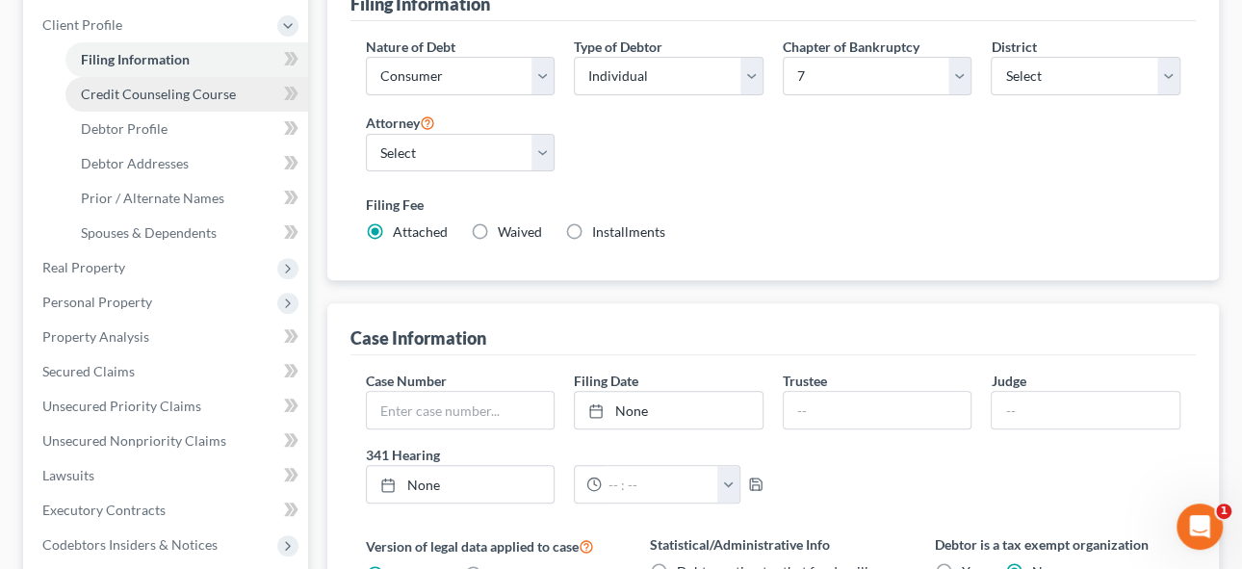
click at [127, 90] on span "Credit Counseling Course" at bounding box center [158, 94] width 155 height 16
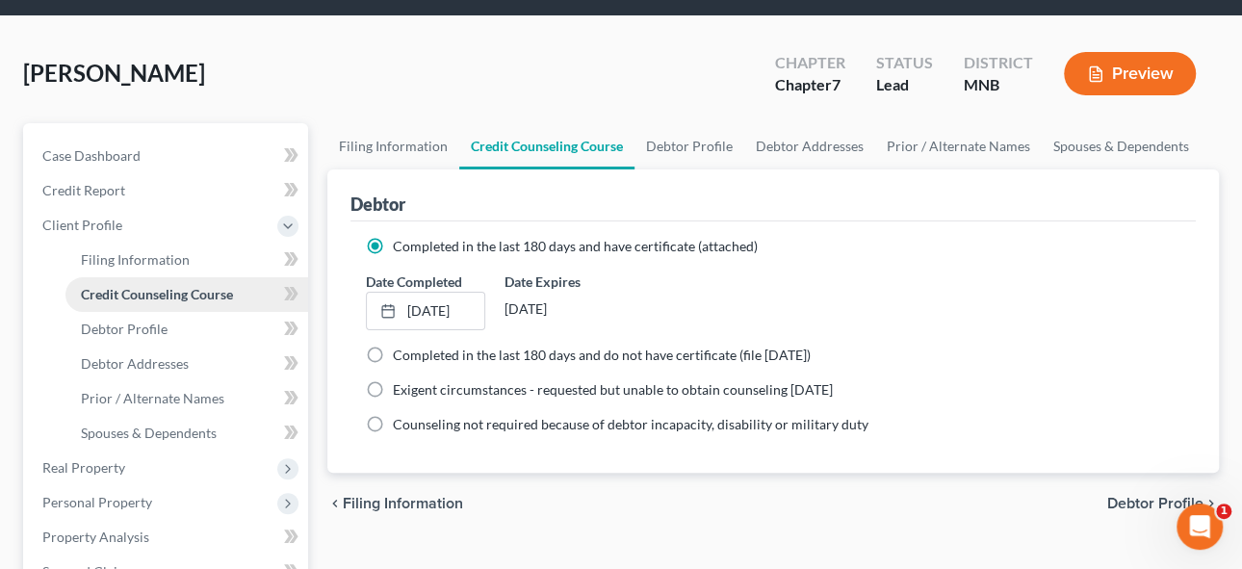
scroll to position [87, 0]
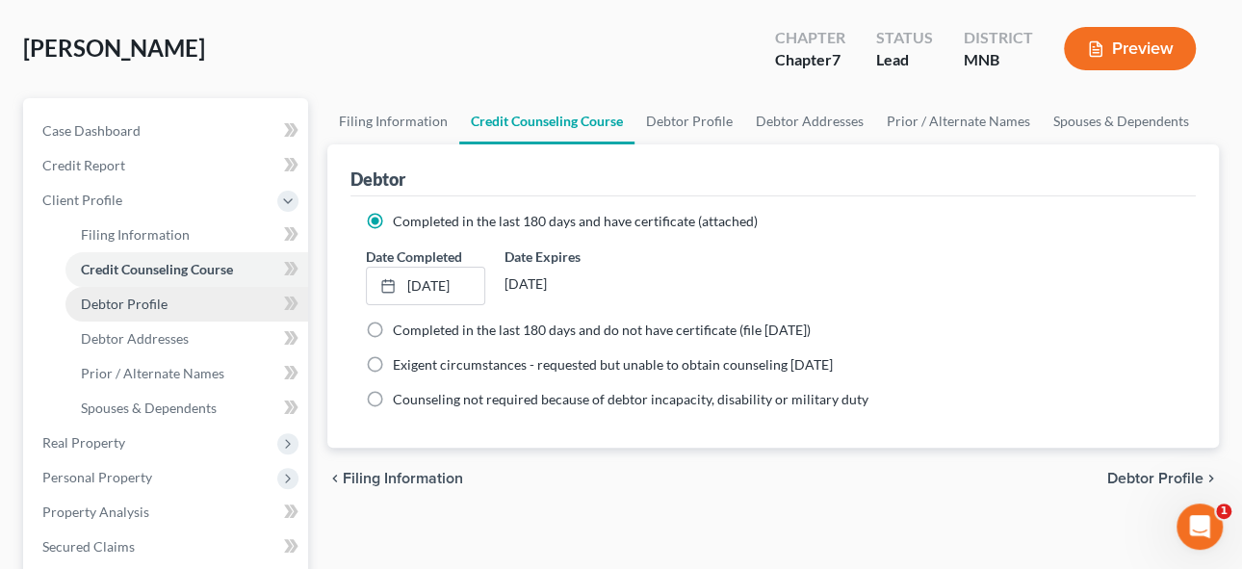
click at [118, 298] on span "Debtor Profile" at bounding box center [124, 303] width 87 height 16
select select "0"
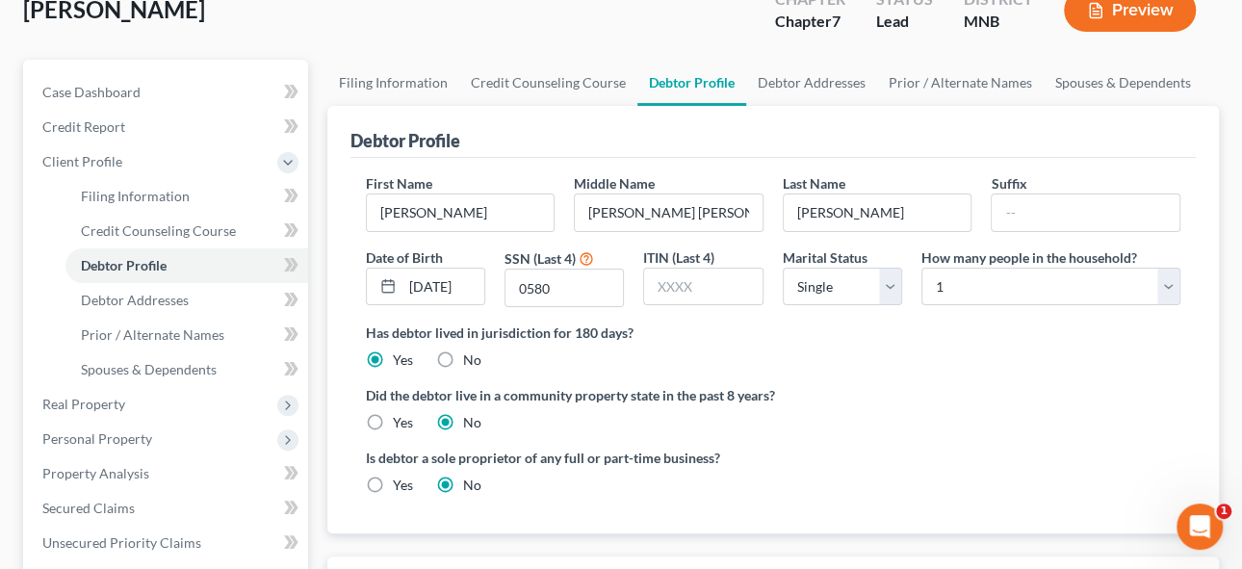
scroll to position [174, 0]
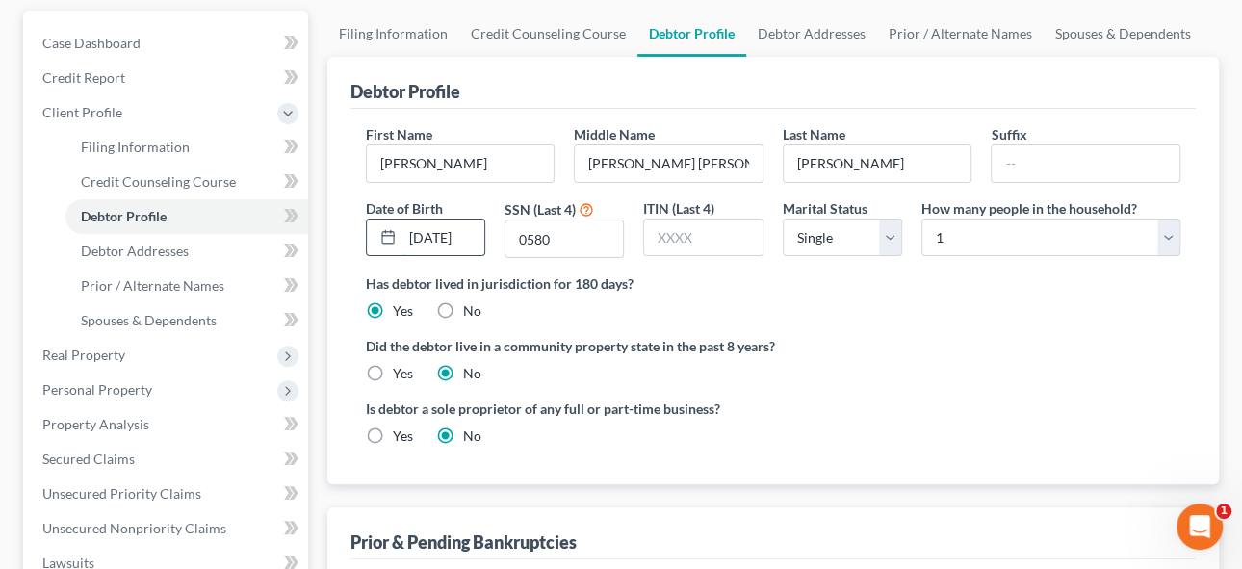
click at [475, 229] on input "[DATE]" at bounding box center [443, 237] width 82 height 37
click at [463, 229] on input "[DATE]" at bounding box center [443, 237] width 82 height 37
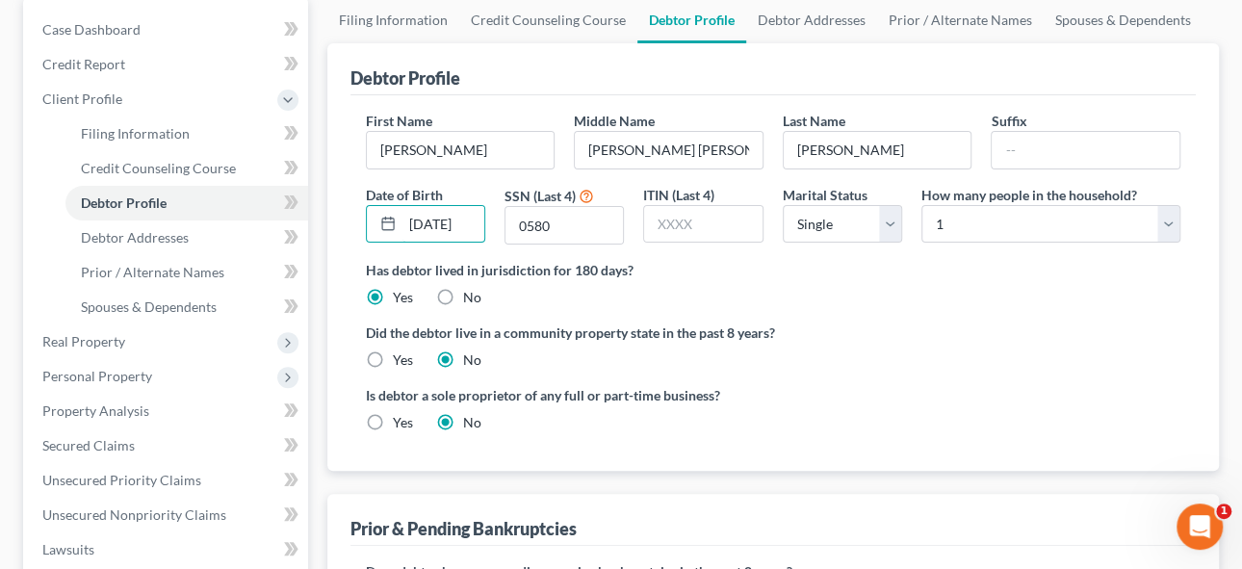
scroll to position [262, 0]
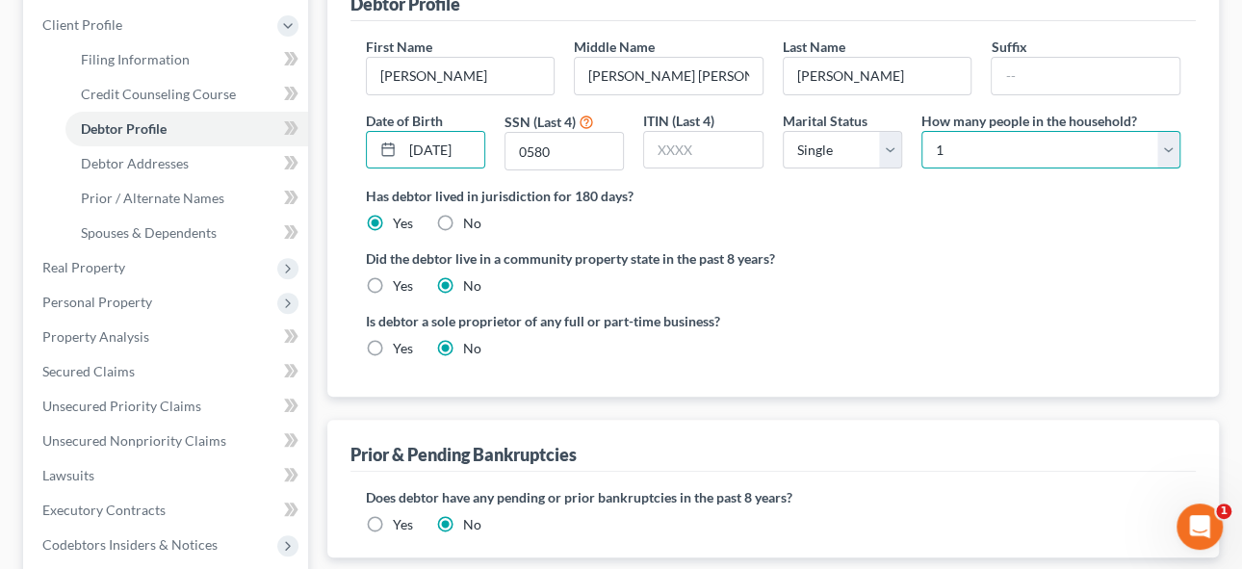
drag, startPoint x: 1167, startPoint y: 143, endPoint x: 1009, endPoint y: 160, distance: 158.7
click at [1167, 143] on select "Select 1 2 3 4 5 6 7 8 9 10 11 12 13 14 15 16 17 18 19 20" at bounding box center [1050, 150] width 259 height 39
select select "1"
click at [921, 131] on select "Select 1 2 3 4 5 6 7 8 9 10 11 12 13 14 15 16 17 18 19 20" at bounding box center [1050, 150] width 259 height 39
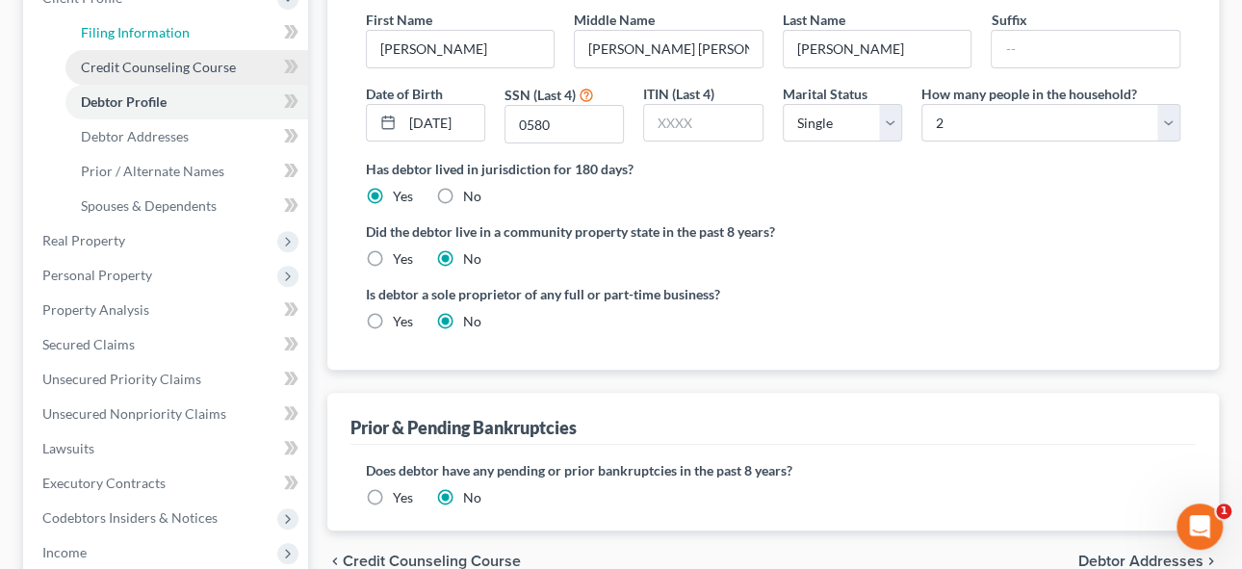
scroll to position [262, 0]
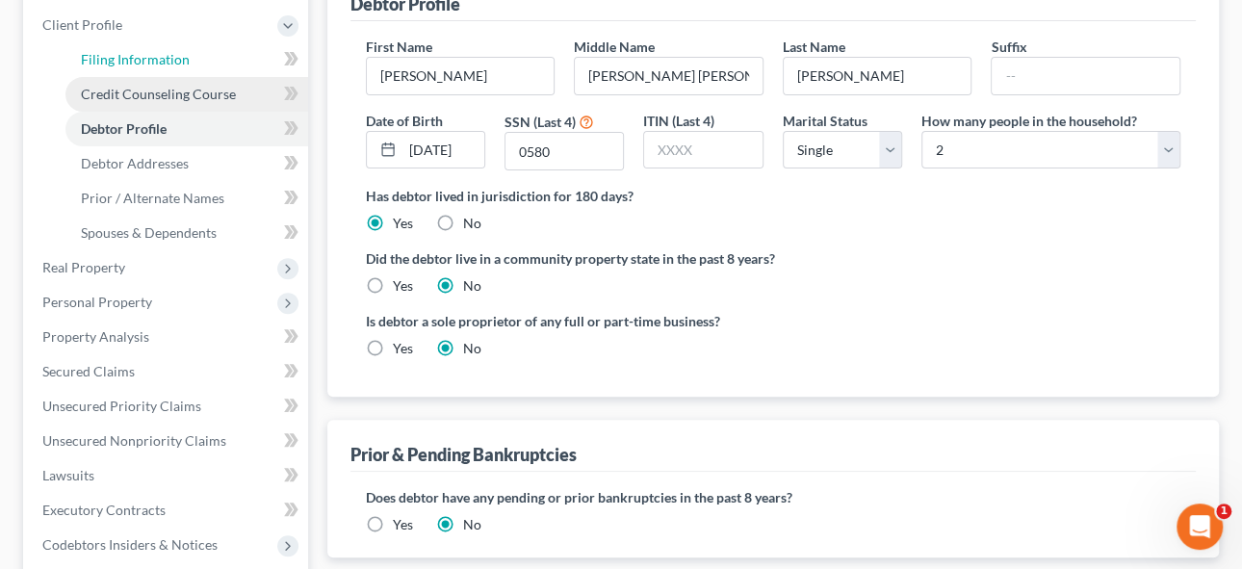
drag, startPoint x: 169, startPoint y: 73, endPoint x: 180, endPoint y: 101, distance: 29.9
click at [169, 73] on link "Filing Information" at bounding box center [186, 59] width 243 height 35
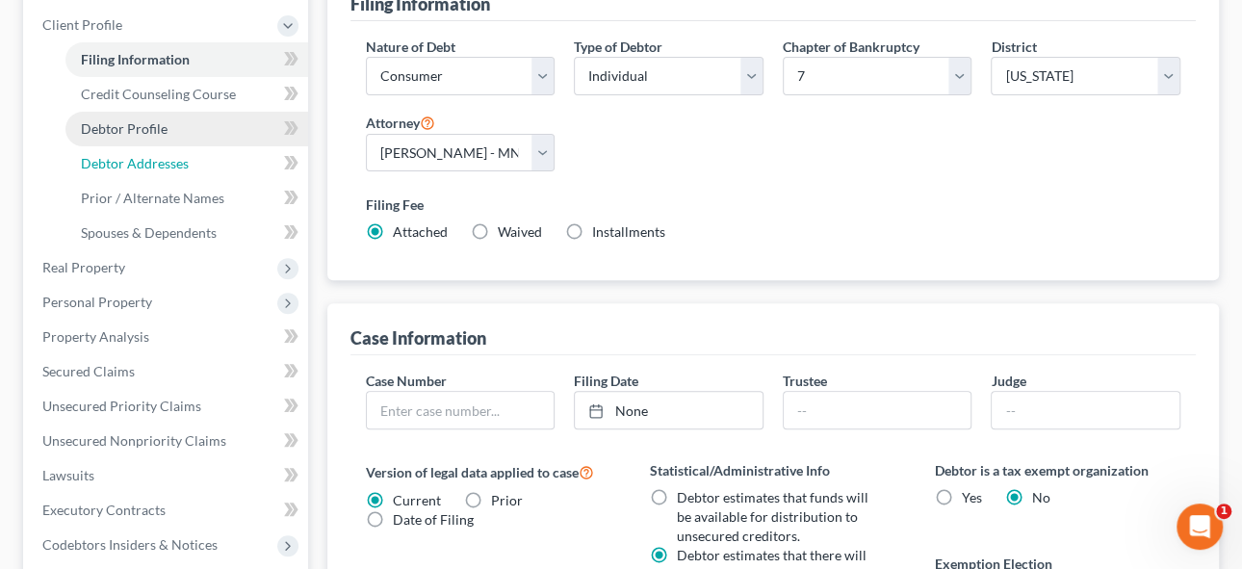
click at [145, 161] on span "Debtor Addresses" at bounding box center [135, 163] width 108 height 16
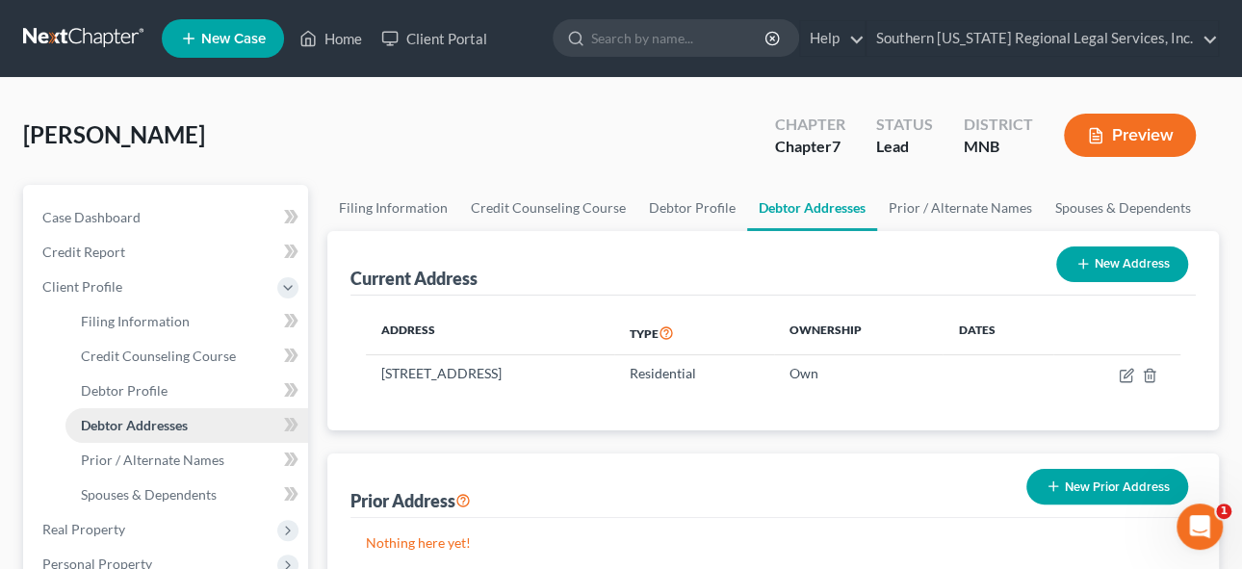
click at [154, 422] on span "Debtor Addresses" at bounding box center [134, 425] width 107 height 16
click at [1157, 268] on button "New Address" at bounding box center [1122, 264] width 132 height 36
select select "0"
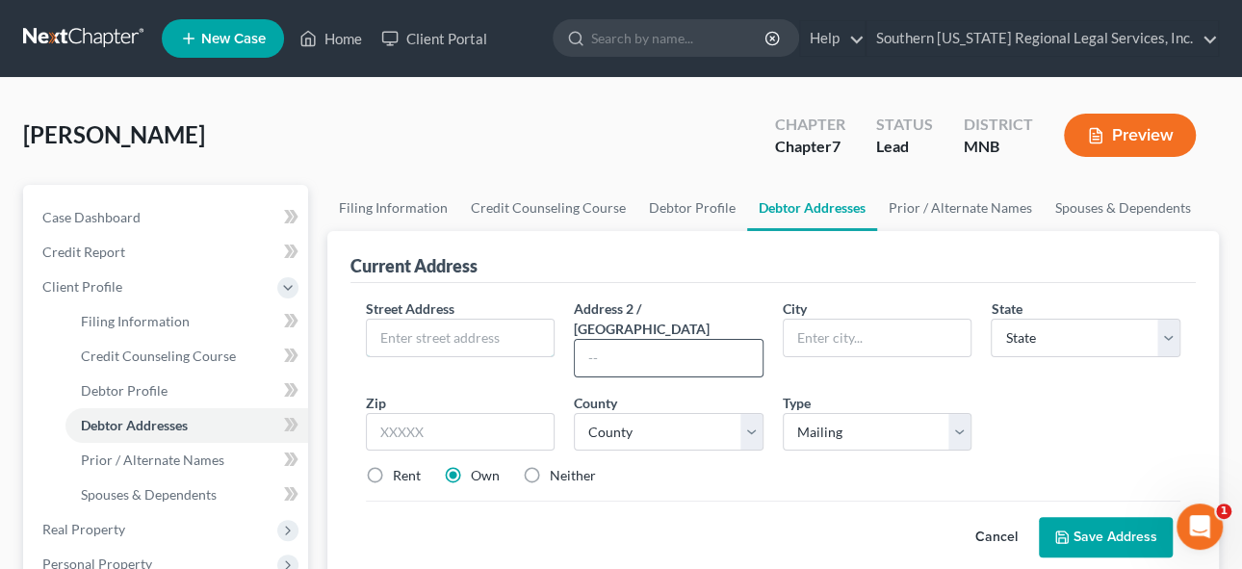
drag, startPoint x: 424, startPoint y: 339, endPoint x: 701, endPoint y: 321, distance: 277.8
click at [424, 339] on input "text" at bounding box center [461, 338] width 188 height 37
select select "1"
select select "0"
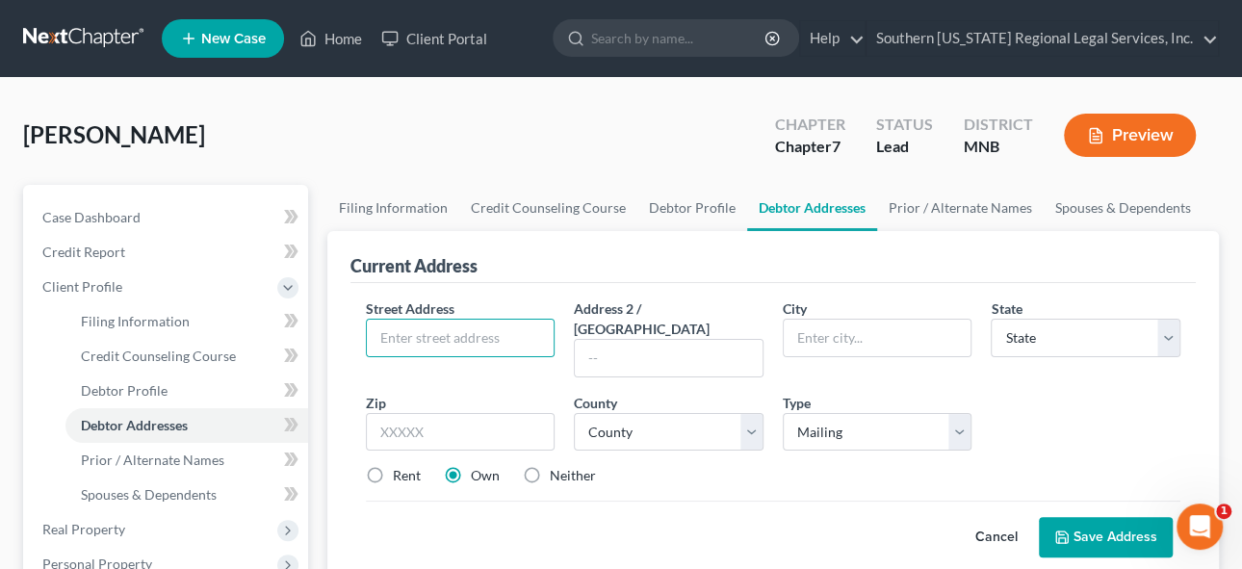
select select "42"
select select "0"
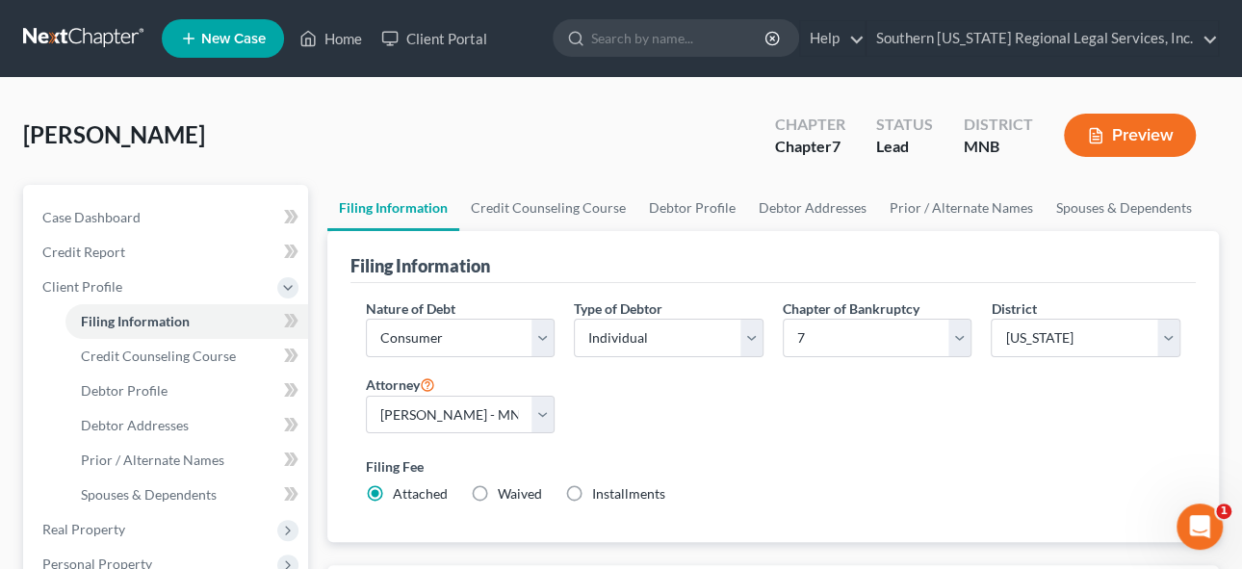
scroll to position [174, 0]
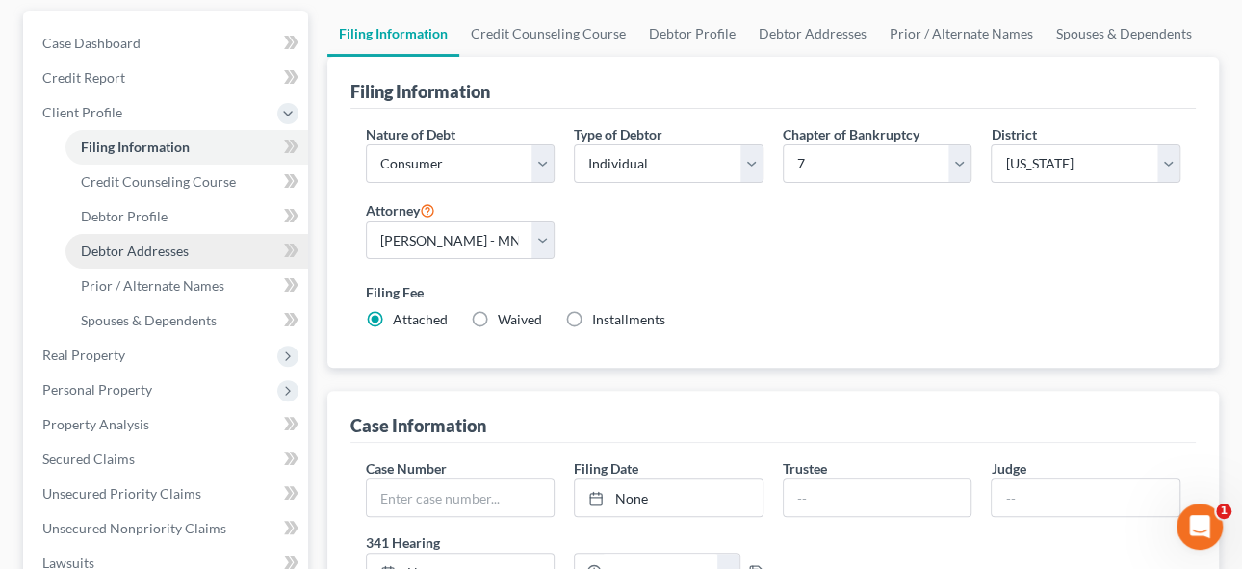
click at [138, 250] on span "Debtor Addresses" at bounding box center [135, 251] width 108 height 16
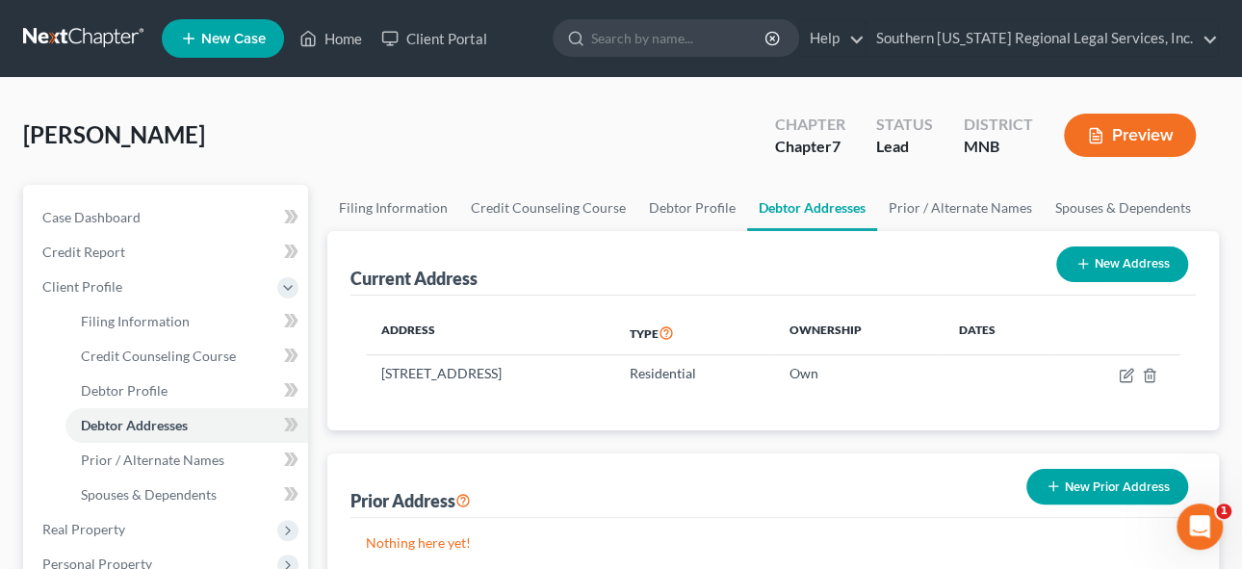
click at [1093, 265] on button "New Address" at bounding box center [1122, 264] width 132 height 36
select select "0"
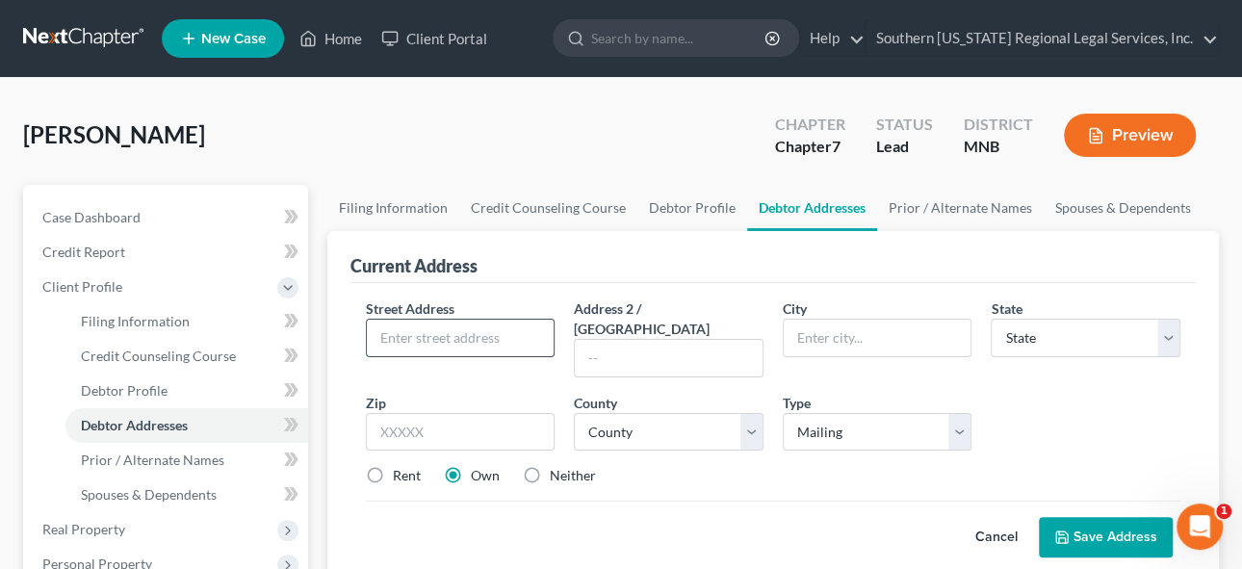
click at [479, 334] on input "text" at bounding box center [461, 338] width 188 height 37
click at [479, 334] on input "64895 m" at bounding box center [461, 338] width 188 height 37
type input "[STREET_ADDRESS]"
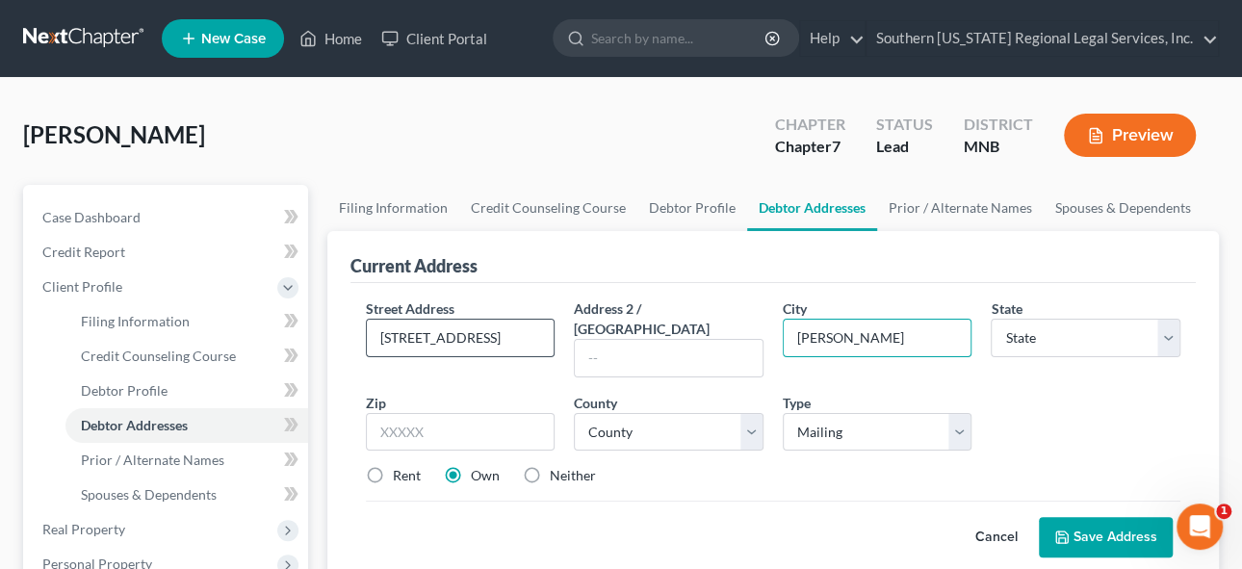
type input "[PERSON_NAME]"
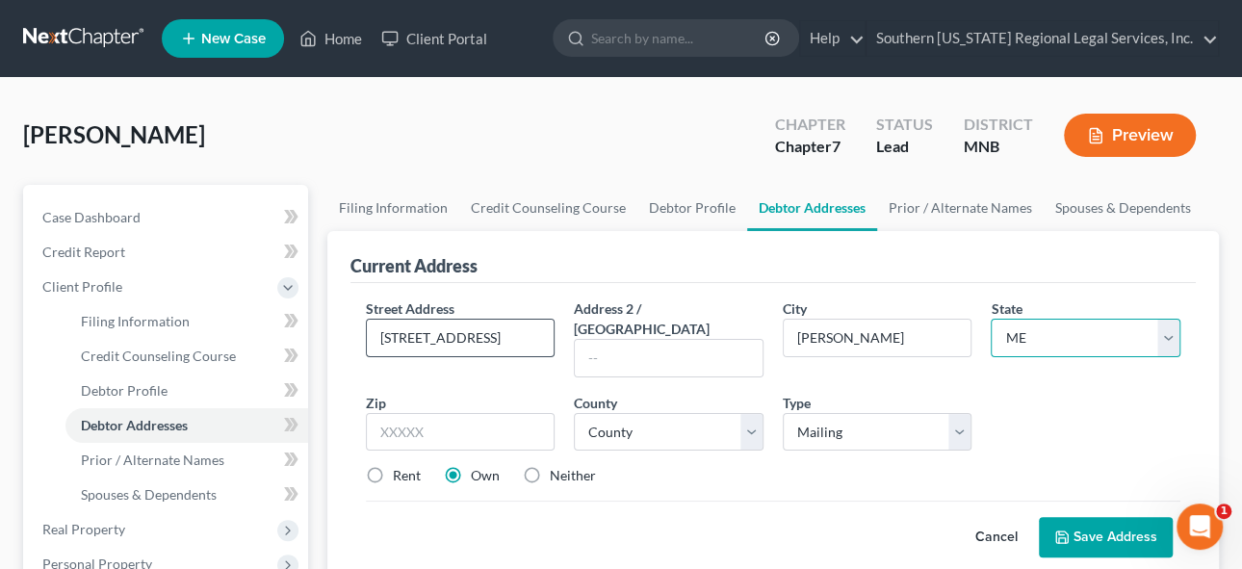
select select "24"
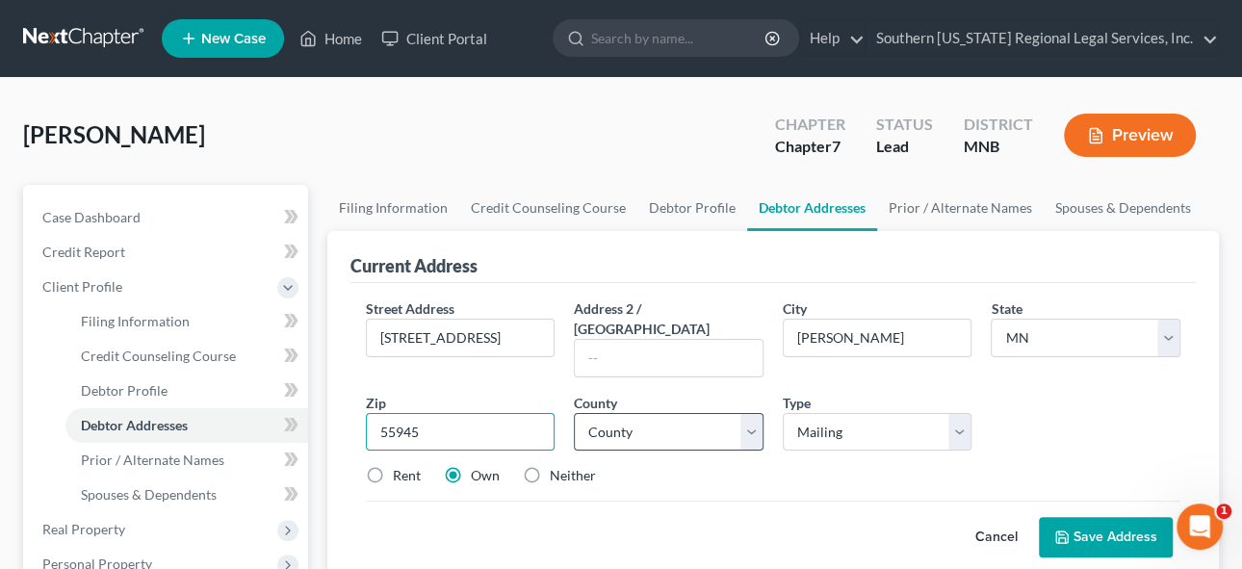
type input "55945"
click at [629, 413] on select "County [GEOGRAPHIC_DATA] [GEOGRAPHIC_DATA] [GEOGRAPHIC_DATA] [GEOGRAPHIC_DATA] …" at bounding box center [669, 432] width 190 height 39
select select "78"
click at [574, 413] on select "County [GEOGRAPHIC_DATA] [GEOGRAPHIC_DATA] [GEOGRAPHIC_DATA] [GEOGRAPHIC_DATA] …" at bounding box center [669, 432] width 190 height 39
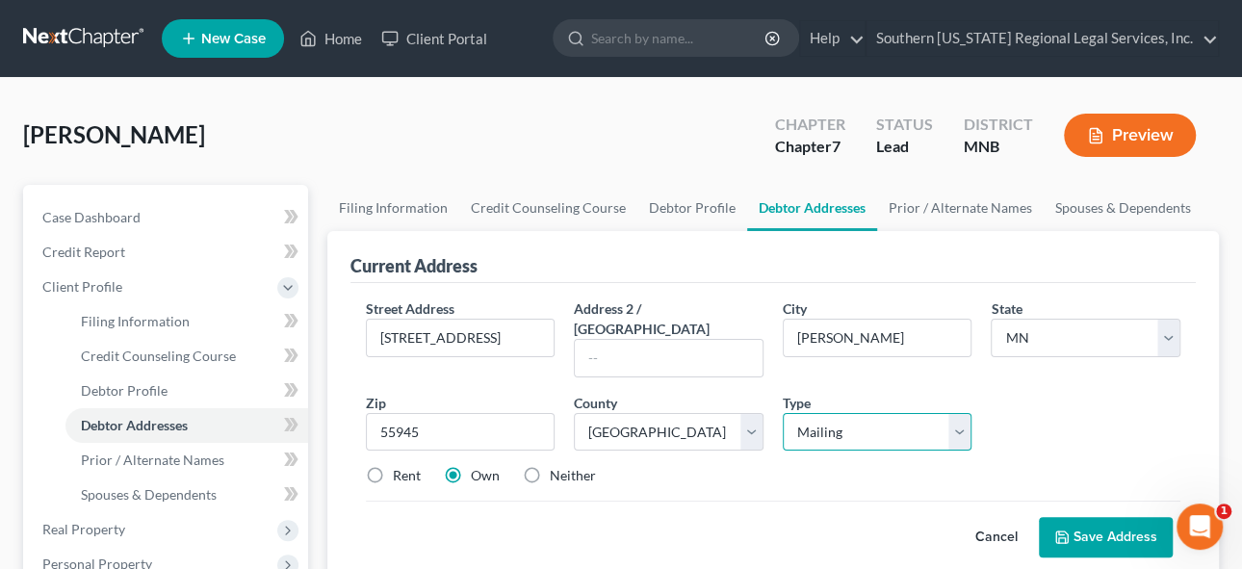
click at [851, 413] on select "Select Mailing Rental Business" at bounding box center [878, 432] width 190 height 39
select select "1"
click at [783, 413] on select "Select Mailing Rental Business" at bounding box center [878, 432] width 190 height 39
click at [393, 466] on label "Rent" at bounding box center [407, 475] width 28 height 19
click at [400, 466] on input "Rent" at bounding box center [406, 472] width 13 height 13
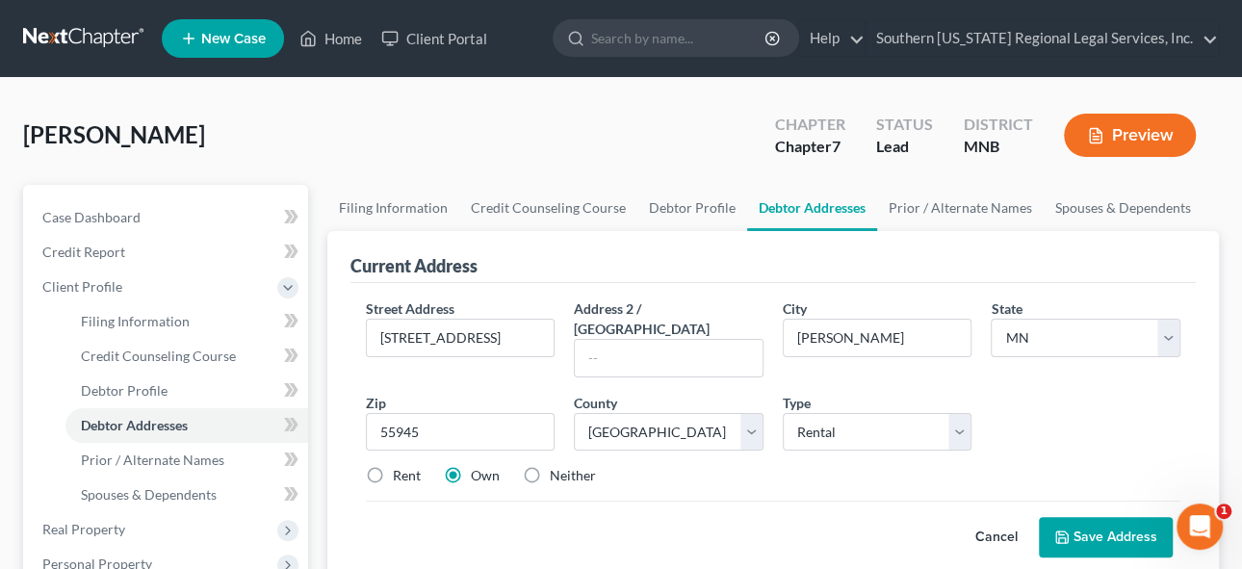
radio input "true"
click at [393, 466] on label "Rent" at bounding box center [407, 475] width 28 height 19
click at [400, 466] on input "Rent" at bounding box center [406, 472] width 13 height 13
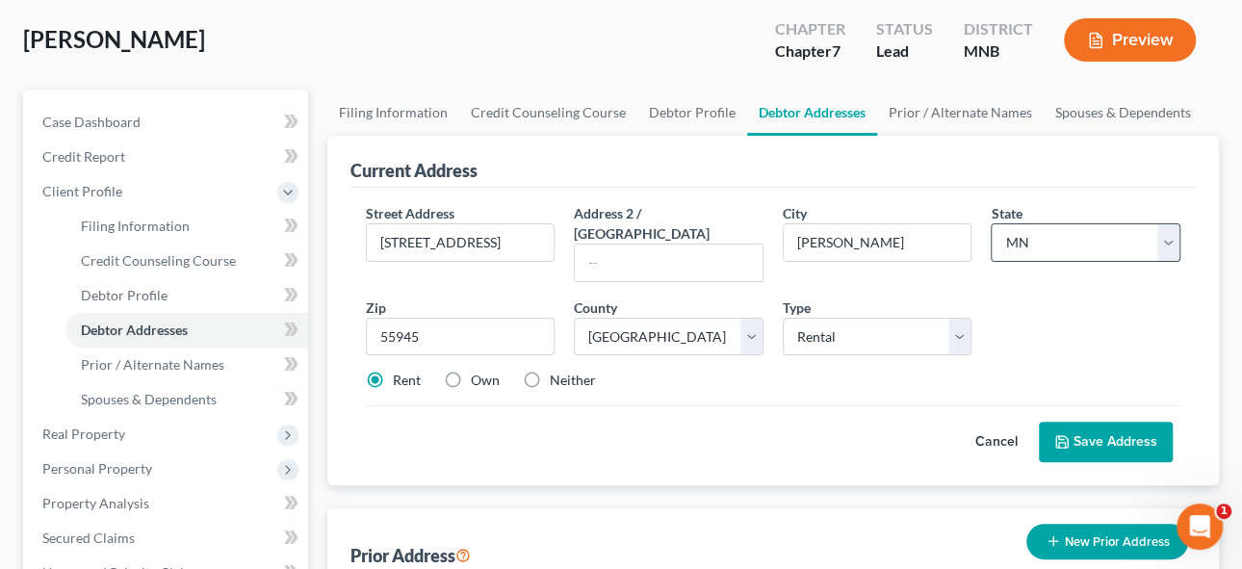
scroll to position [174, 0]
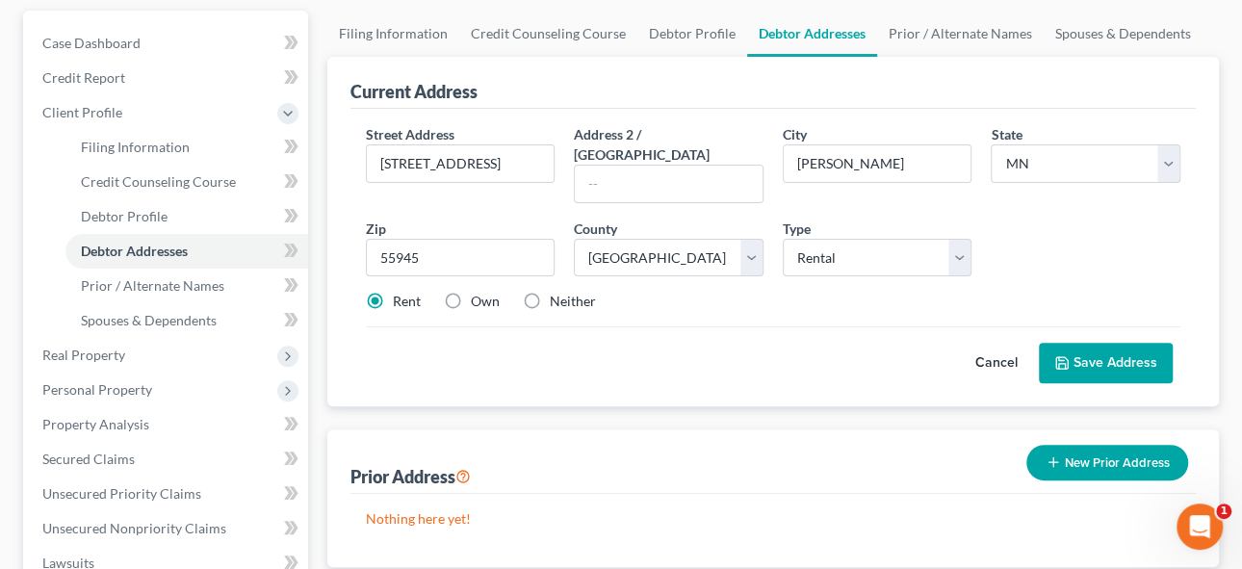
click at [1088, 445] on button "New Prior Address" at bounding box center [1107, 463] width 162 height 36
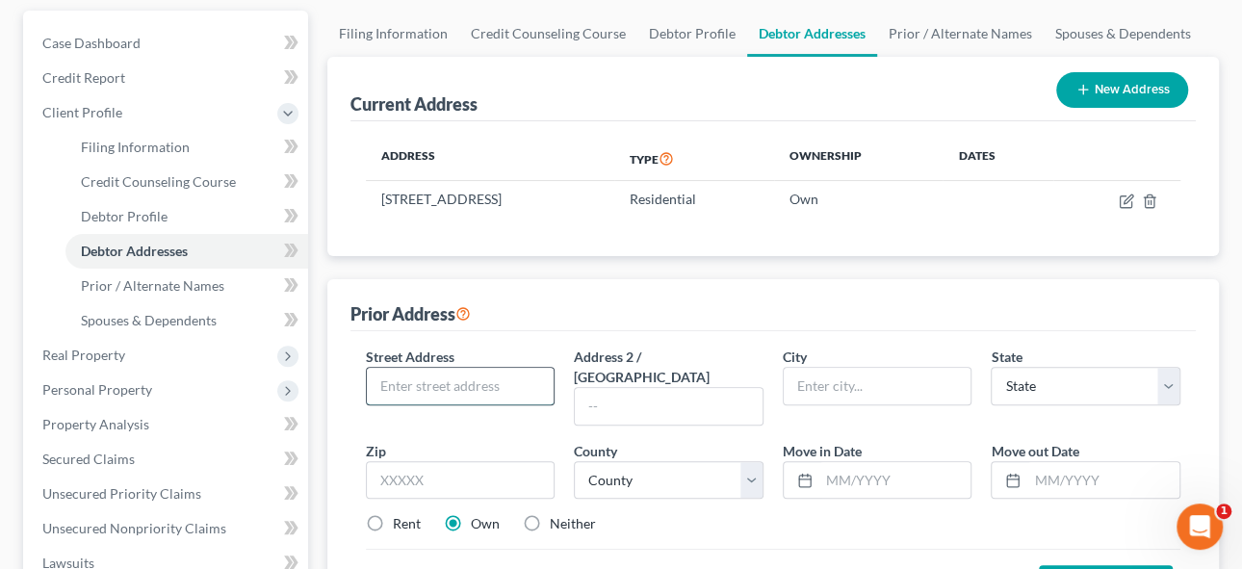
drag, startPoint x: 375, startPoint y: 368, endPoint x: 477, endPoint y: 384, distance: 103.3
click at [375, 368] on input "text" at bounding box center [461, 386] width 188 height 37
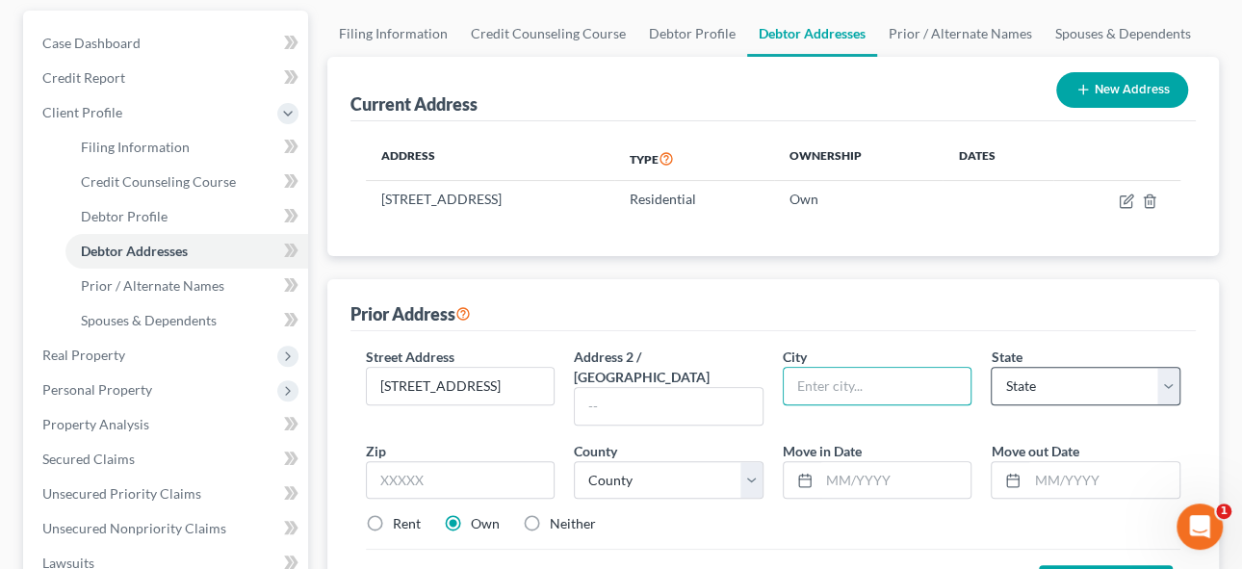
drag, startPoint x: 838, startPoint y: 383, endPoint x: 1047, endPoint y: 384, distance: 208.9
click at [839, 383] on input "text" at bounding box center [877, 386] width 188 height 37
drag, startPoint x: 400, startPoint y: 382, endPoint x: 771, endPoint y: 426, distance: 373.2
click at [400, 382] on input "[STREET_ADDRESS]" at bounding box center [461, 386] width 188 height 37
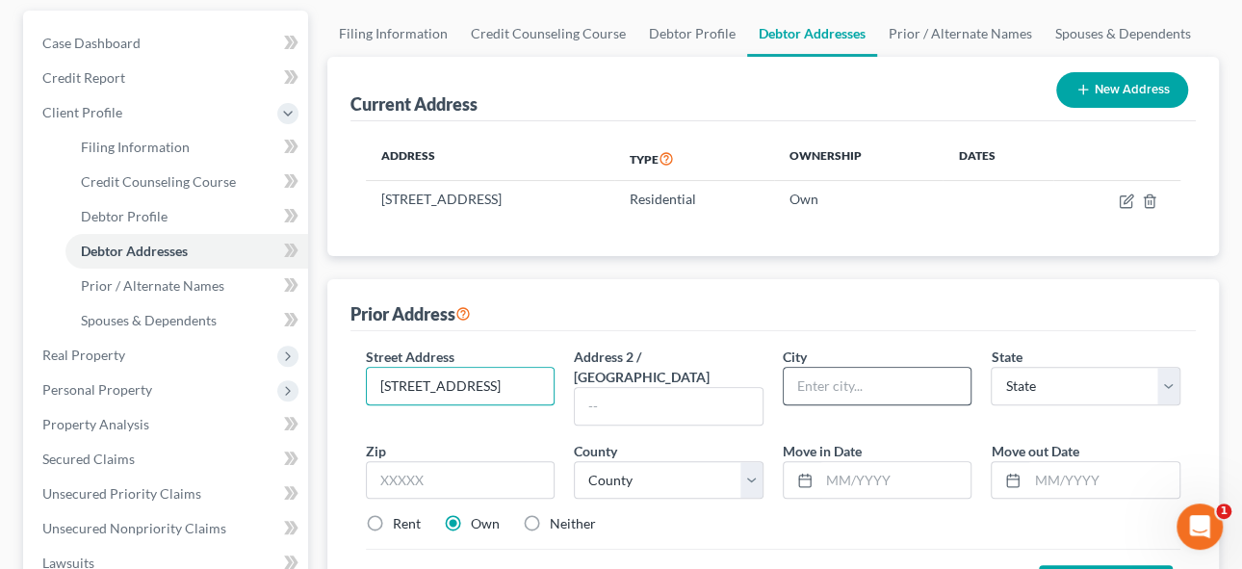
type input "[STREET_ADDRESS]"
drag, startPoint x: 822, startPoint y: 383, endPoint x: 983, endPoint y: 387, distance: 160.8
click at [822, 383] on input "text" at bounding box center [877, 386] width 188 height 37
type input "Wabasha"
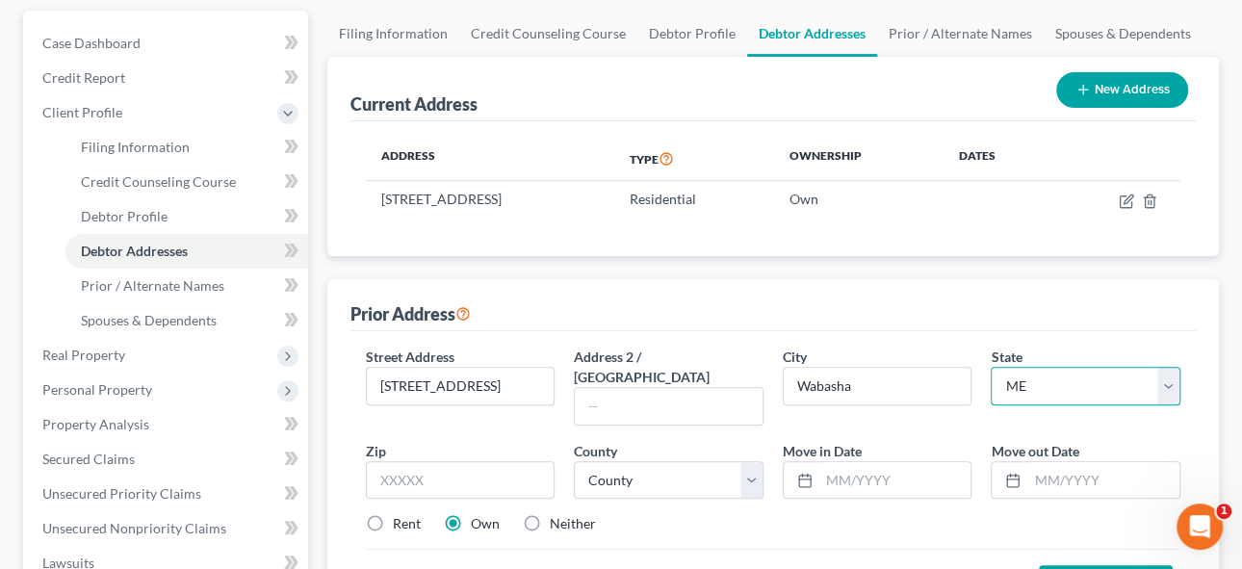
select select "24"
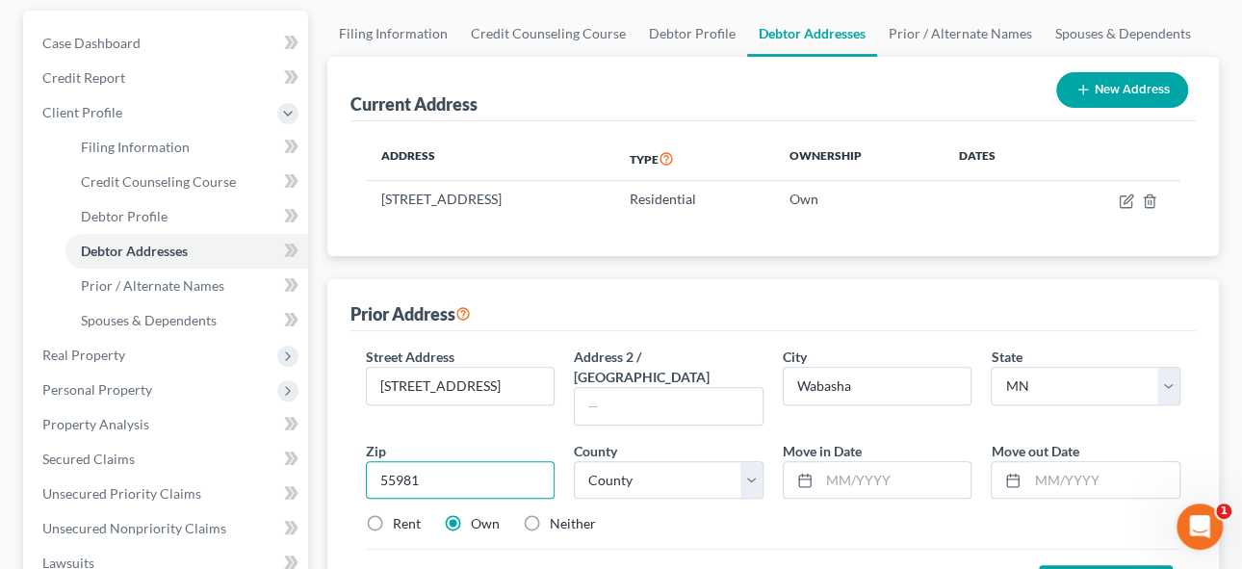
type input "55981"
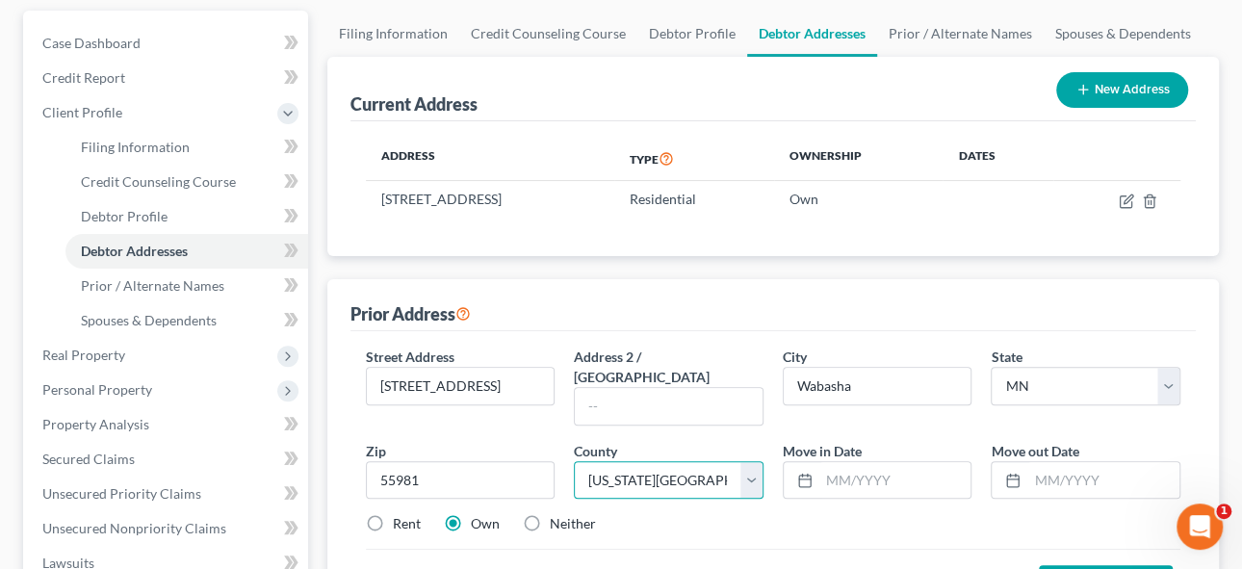
select select "78"
drag, startPoint x: 826, startPoint y: 460, endPoint x: 1112, endPoint y: 491, distance: 287.5
click at [826, 462] on input "text" at bounding box center [895, 480] width 152 height 37
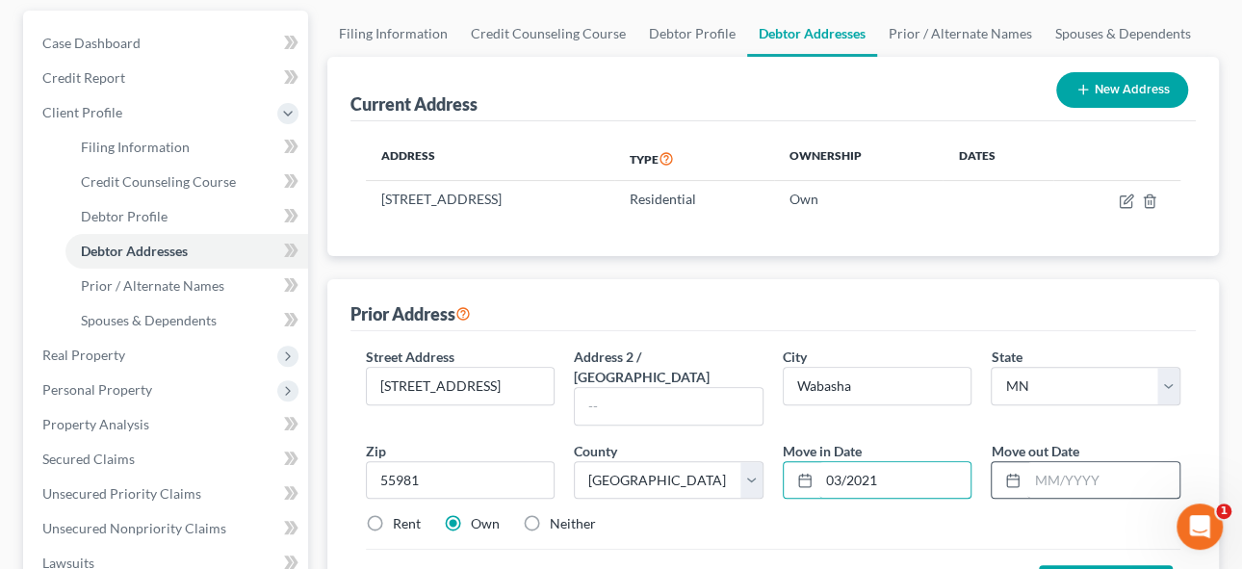
type input "03/2021"
drag, startPoint x: 1031, startPoint y: 450, endPoint x: 1219, endPoint y: 464, distance: 188.2
click at [1031, 462] on input "text" at bounding box center [1103, 480] width 152 height 37
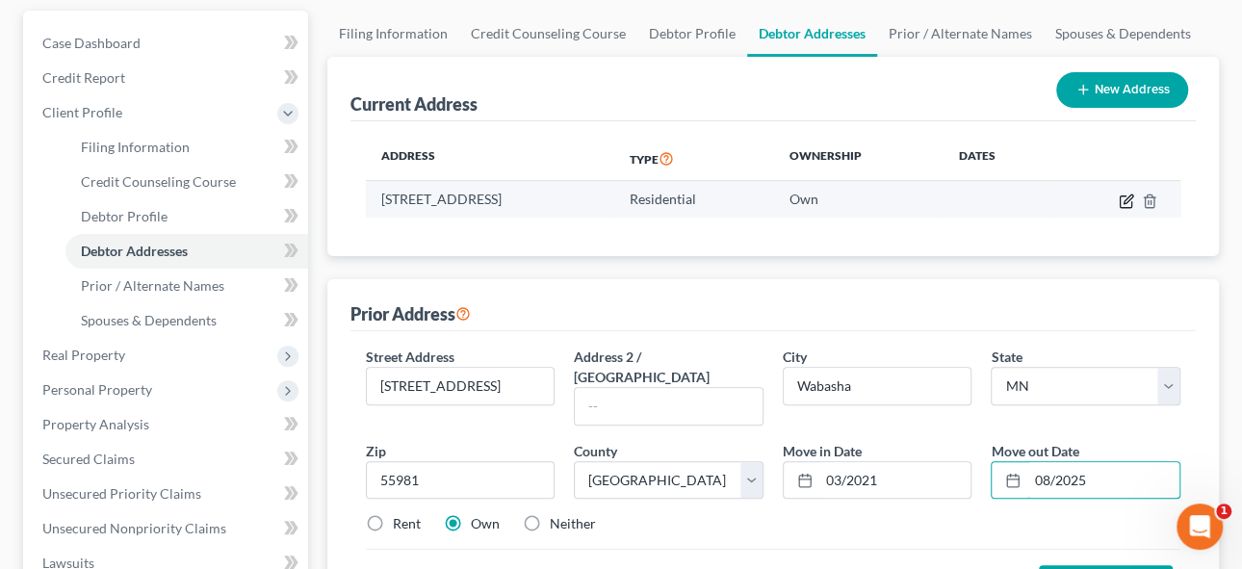
type input "08/2025"
click at [1126, 197] on icon "button" at bounding box center [1125, 200] width 15 height 15
select select "24"
select select "78"
select select "0"
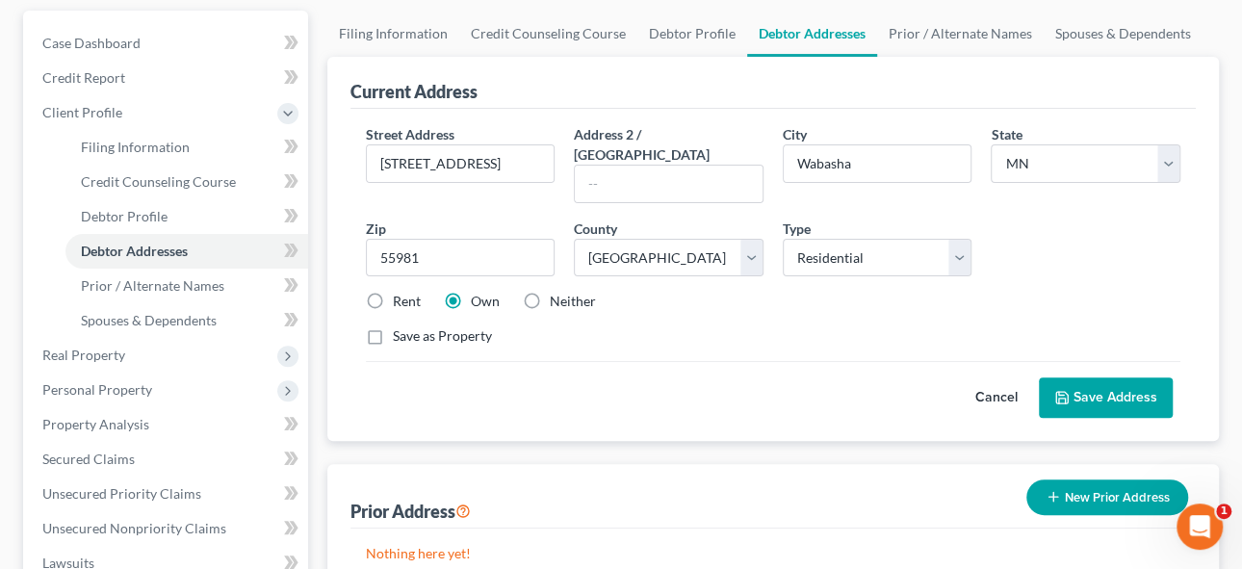
click at [393, 292] on label "Rent" at bounding box center [407, 301] width 28 height 19
click at [400, 292] on input "Rent" at bounding box center [406, 298] width 13 height 13
radio input "true"
drag, startPoint x: 1094, startPoint y: 374, endPoint x: 1125, endPoint y: 219, distance: 158.0
click at [1094, 377] on button "Save Address" at bounding box center [1106, 397] width 134 height 40
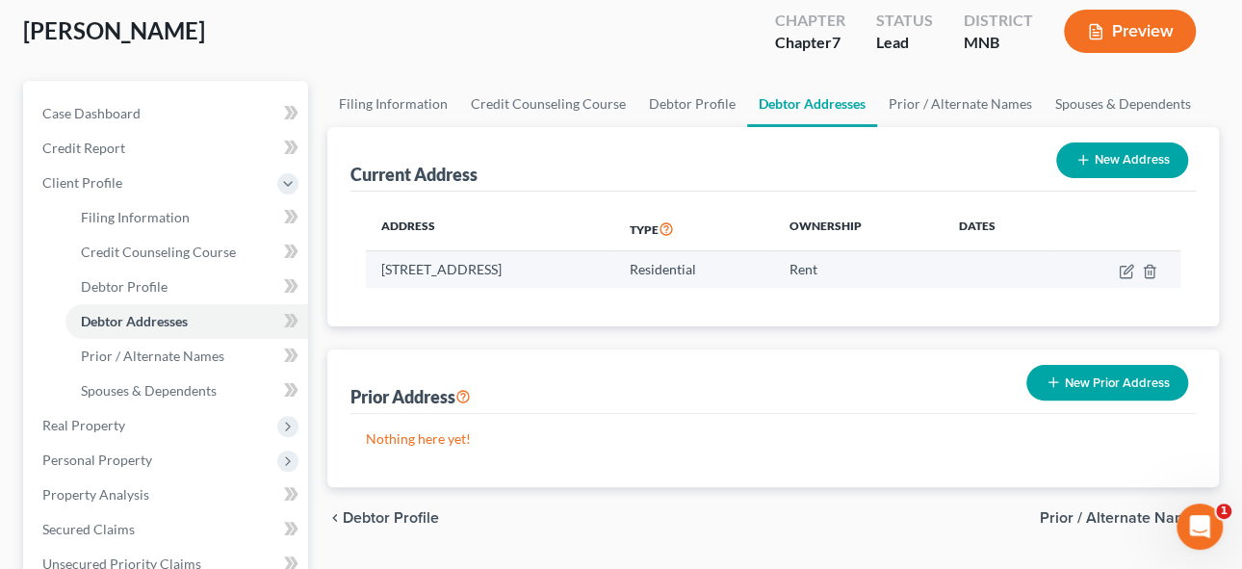
scroll to position [87, 0]
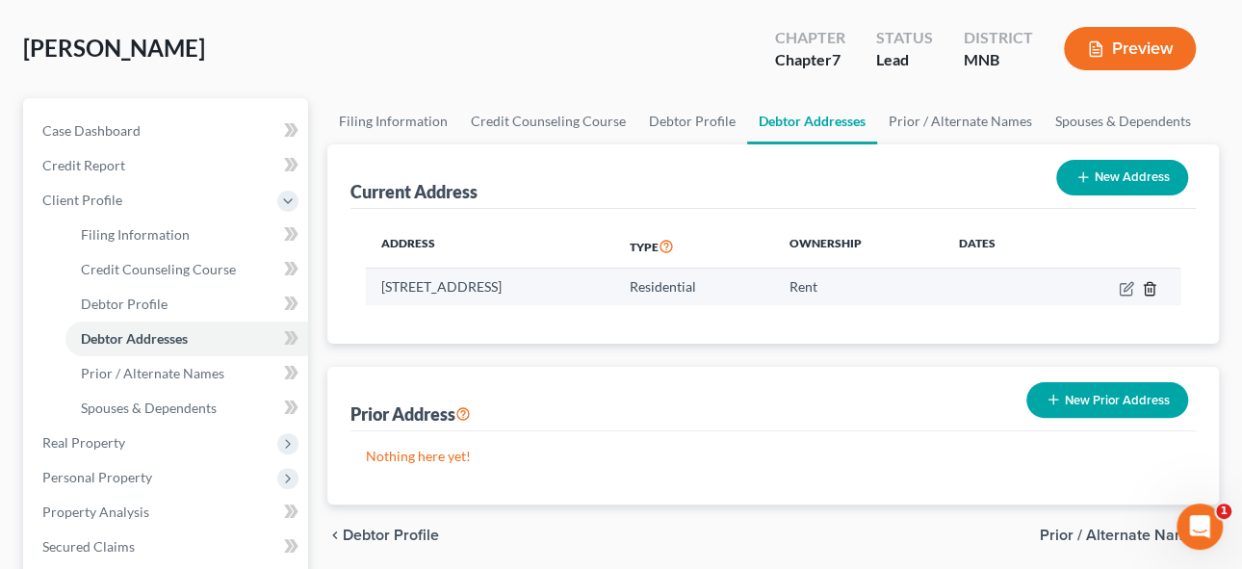
click at [1151, 288] on icon "button" at bounding box center [1149, 288] width 15 height 15
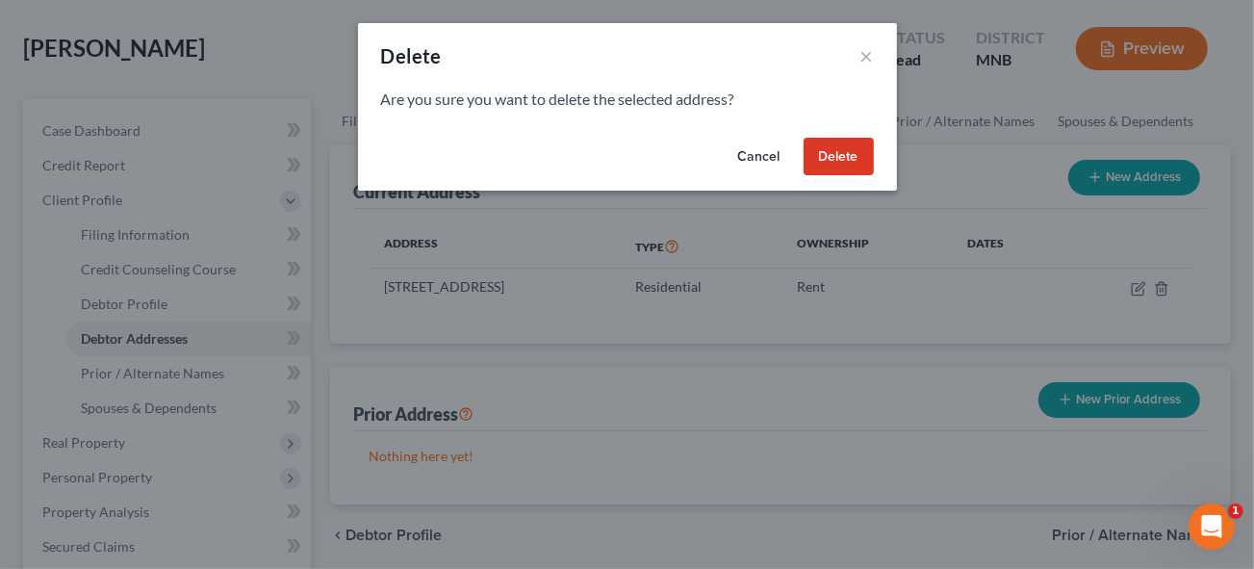
click at [834, 159] on button "Delete" at bounding box center [839, 157] width 70 height 39
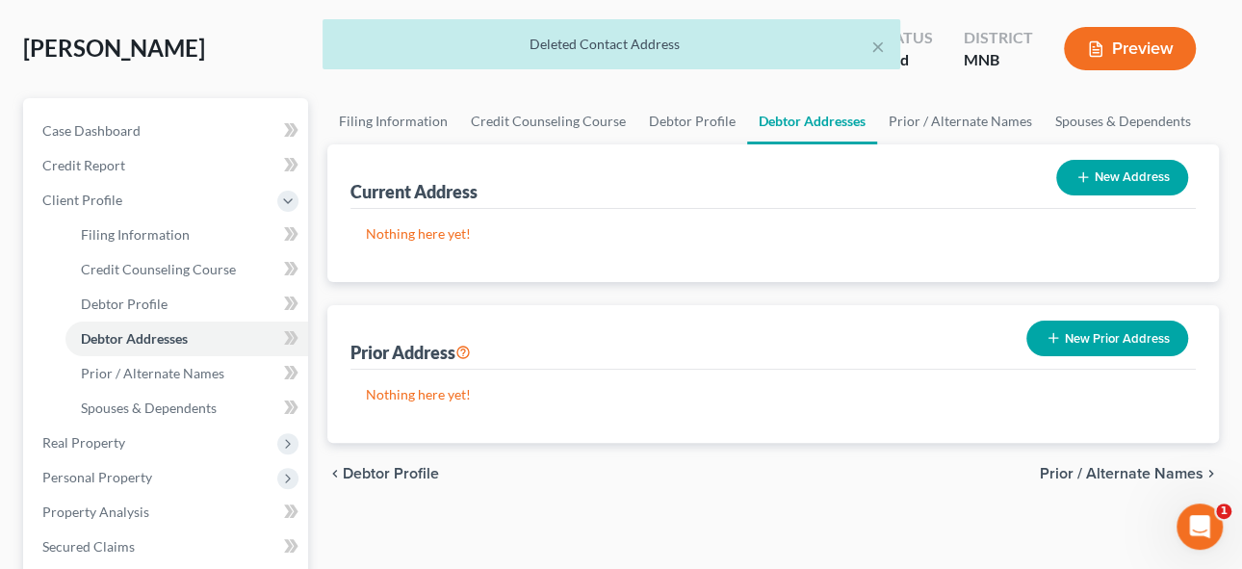
click at [1107, 169] on button "New Address" at bounding box center [1122, 178] width 132 height 36
select select "0"
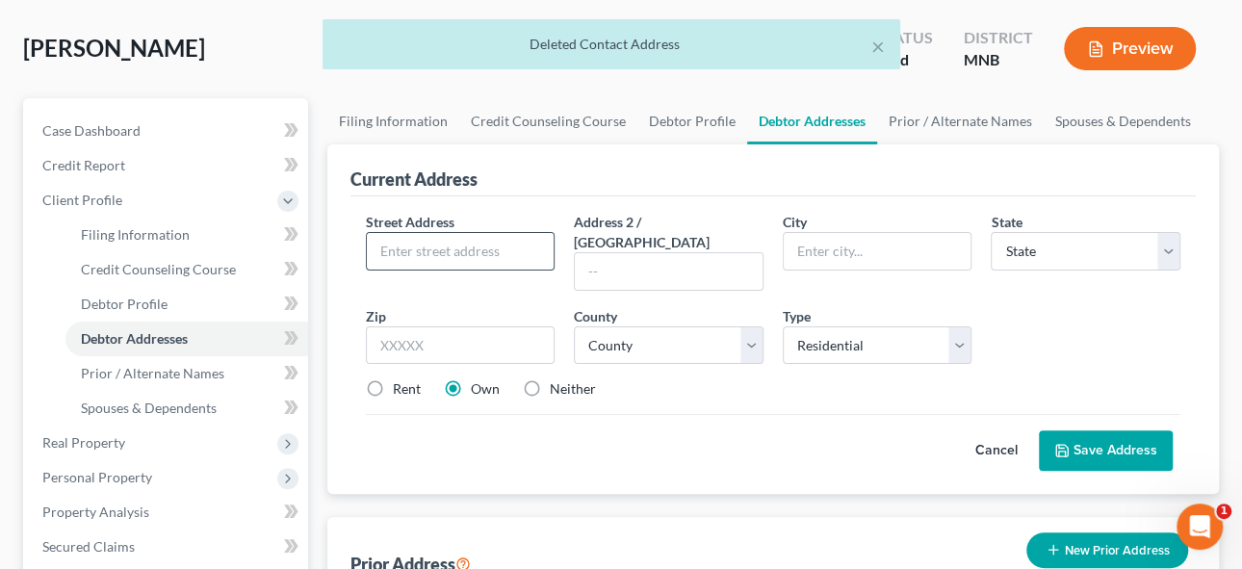
click at [420, 242] on input "text" at bounding box center [461, 251] width 188 height 37
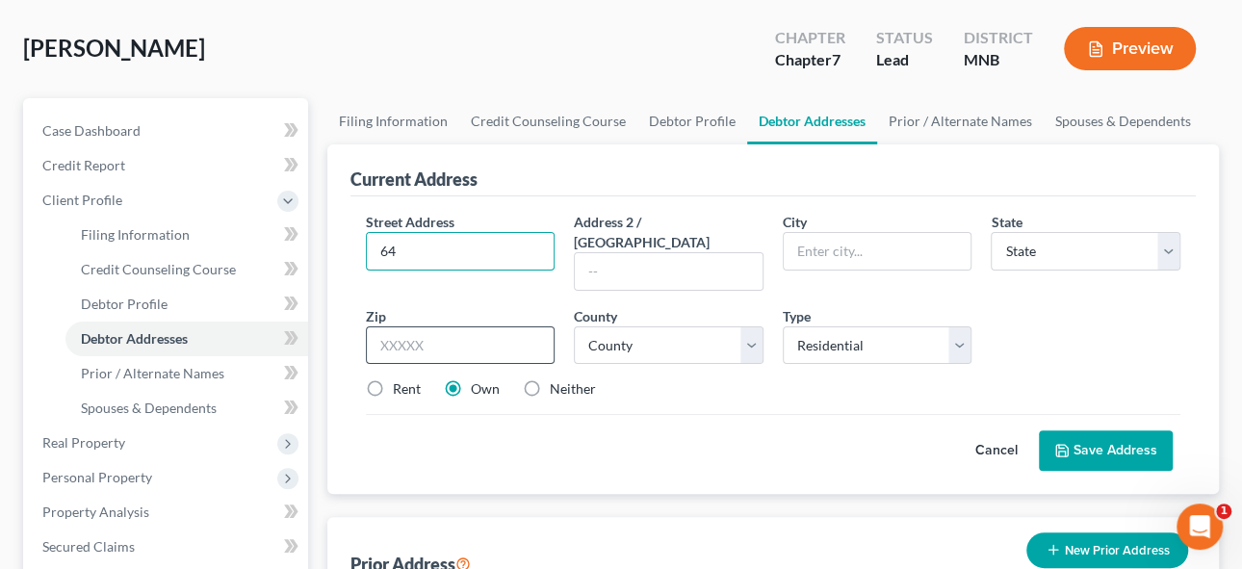
type input "[STREET_ADDRESS]"
click at [822, 241] on input "text" at bounding box center [877, 251] width 188 height 37
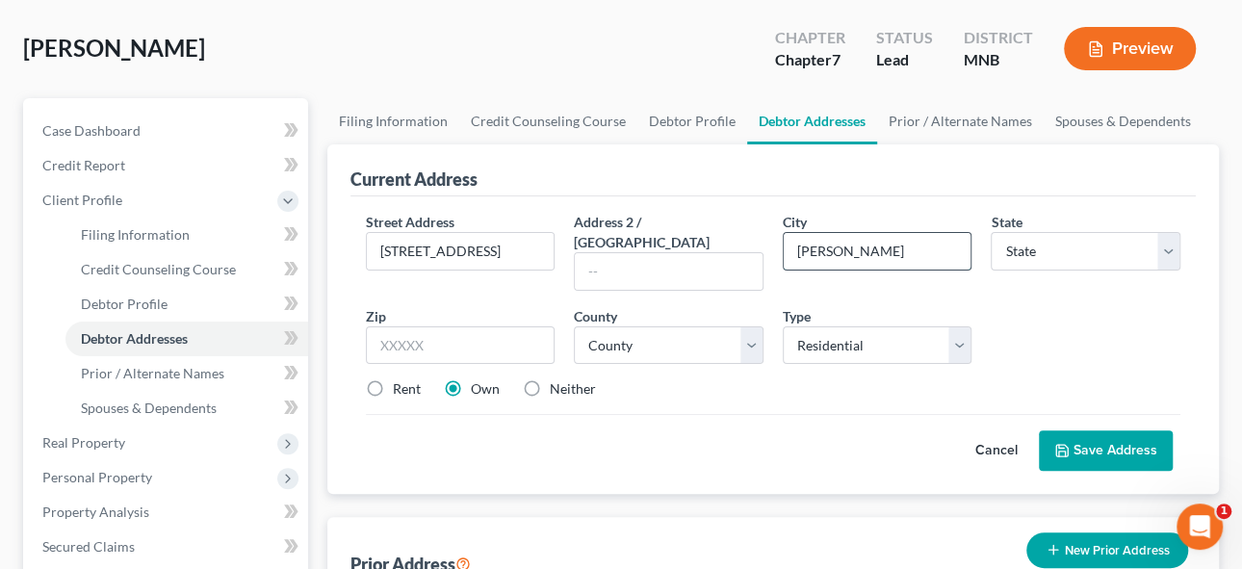
type input "[PERSON_NAME]"
select select "24"
type input "55945"
click at [393, 379] on label "Rent" at bounding box center [407, 388] width 28 height 19
click at [400, 379] on input "Rent" at bounding box center [406, 385] width 13 height 13
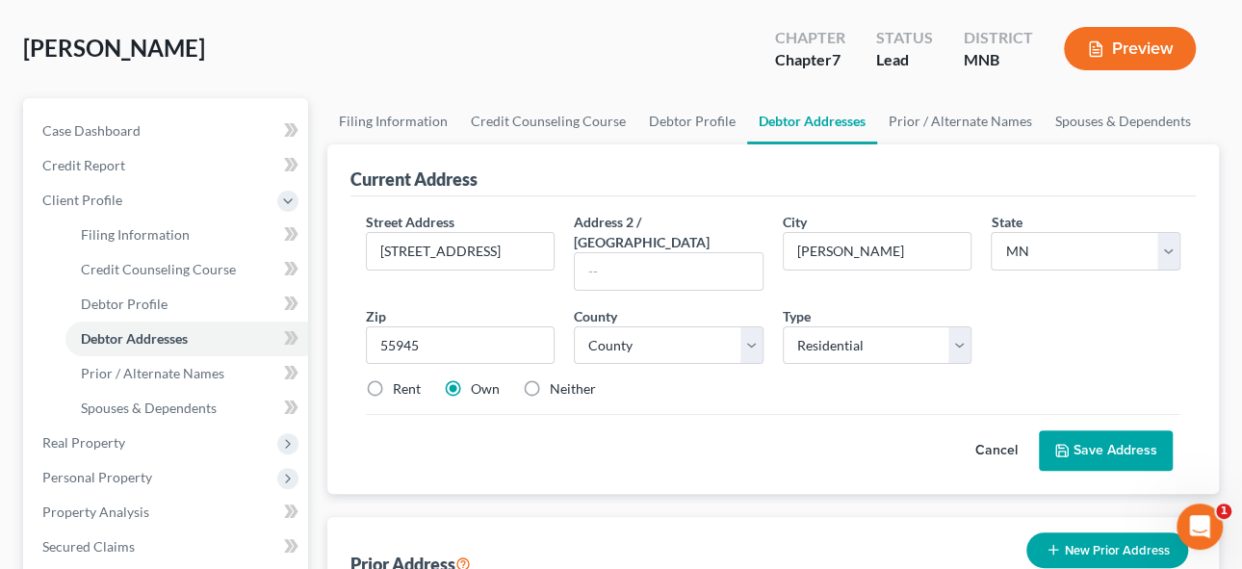
radio input "true"
click at [631, 326] on select "County [GEOGRAPHIC_DATA] [GEOGRAPHIC_DATA] [GEOGRAPHIC_DATA] [GEOGRAPHIC_DATA] …" at bounding box center [669, 345] width 190 height 39
select select "78"
click at [574, 326] on select "County [GEOGRAPHIC_DATA] [GEOGRAPHIC_DATA] [GEOGRAPHIC_DATA] [GEOGRAPHIC_DATA] …" at bounding box center [669, 345] width 190 height 39
click at [1122, 430] on button "Save Address" at bounding box center [1106, 450] width 134 height 40
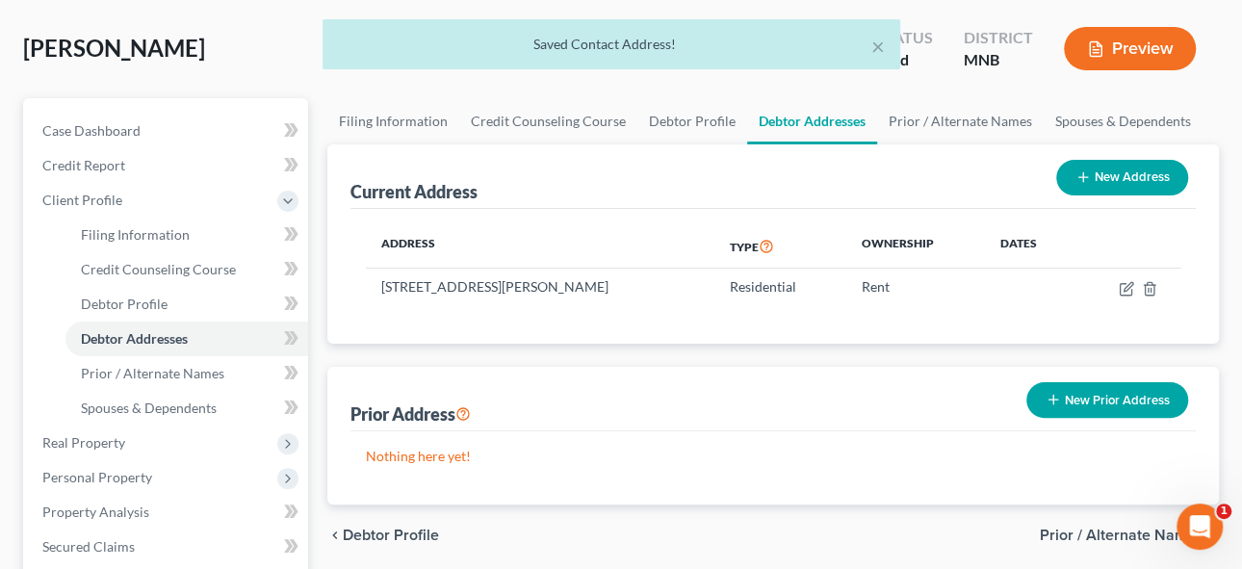
drag, startPoint x: 1088, startPoint y: 396, endPoint x: 566, endPoint y: 422, distance: 522.3
click at [1088, 396] on button "New Prior Address" at bounding box center [1107, 400] width 162 height 36
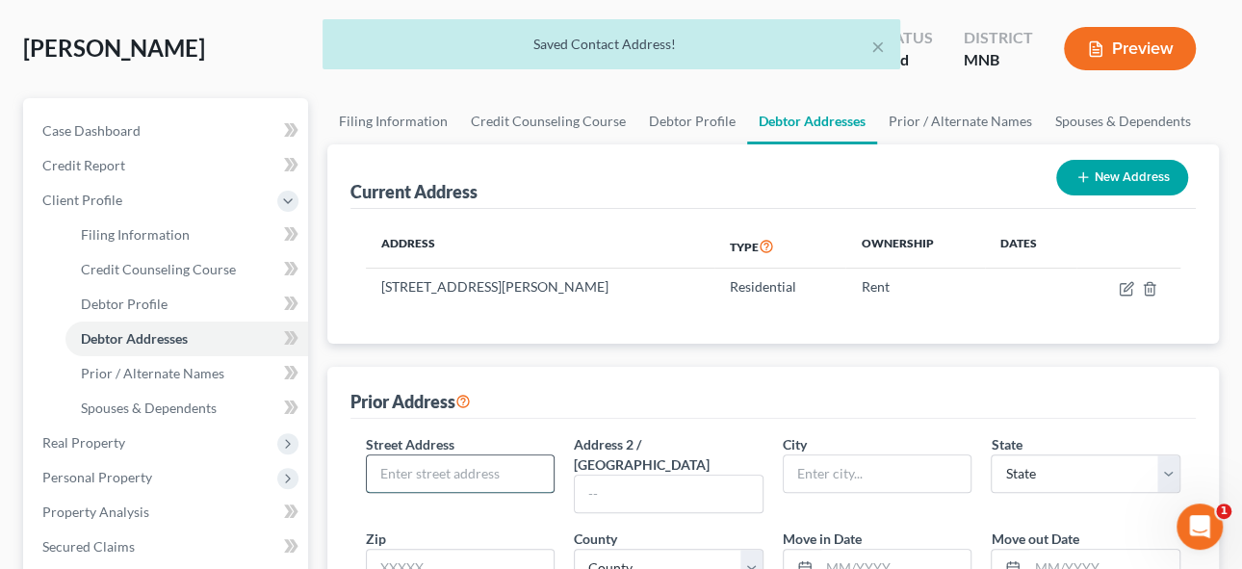
click at [447, 473] on input "text" at bounding box center [461, 473] width 188 height 37
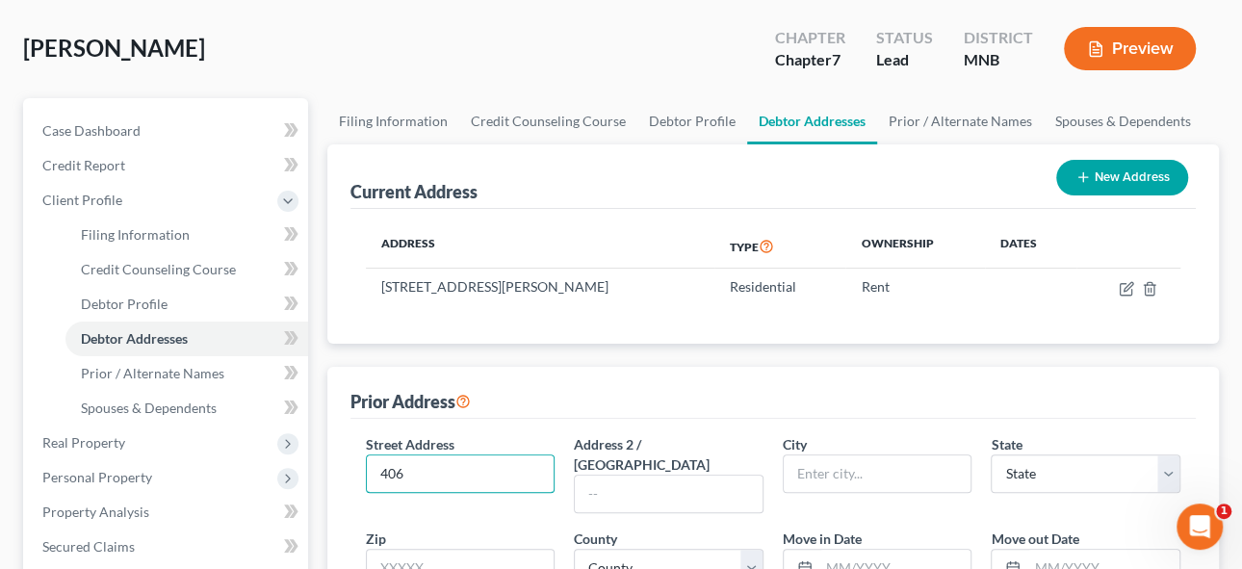
type input "[STREET_ADDRESS]"
click at [831, 469] on input "text" at bounding box center [877, 473] width 188 height 37
type input "w"
type input "Wabasha"
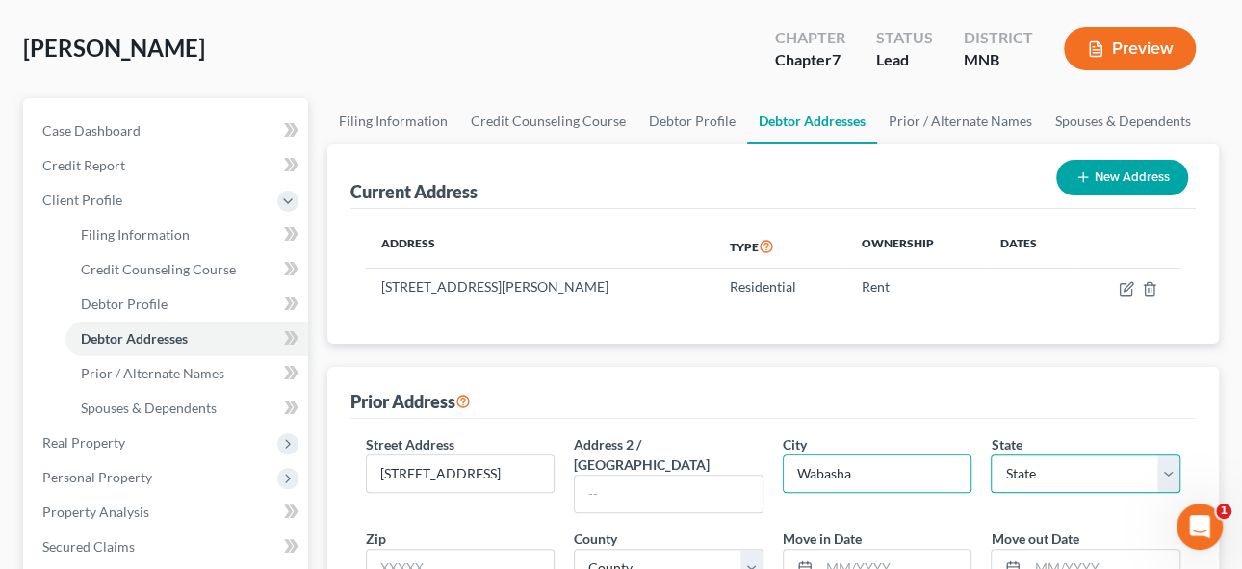
select select "24"
type input "55981"
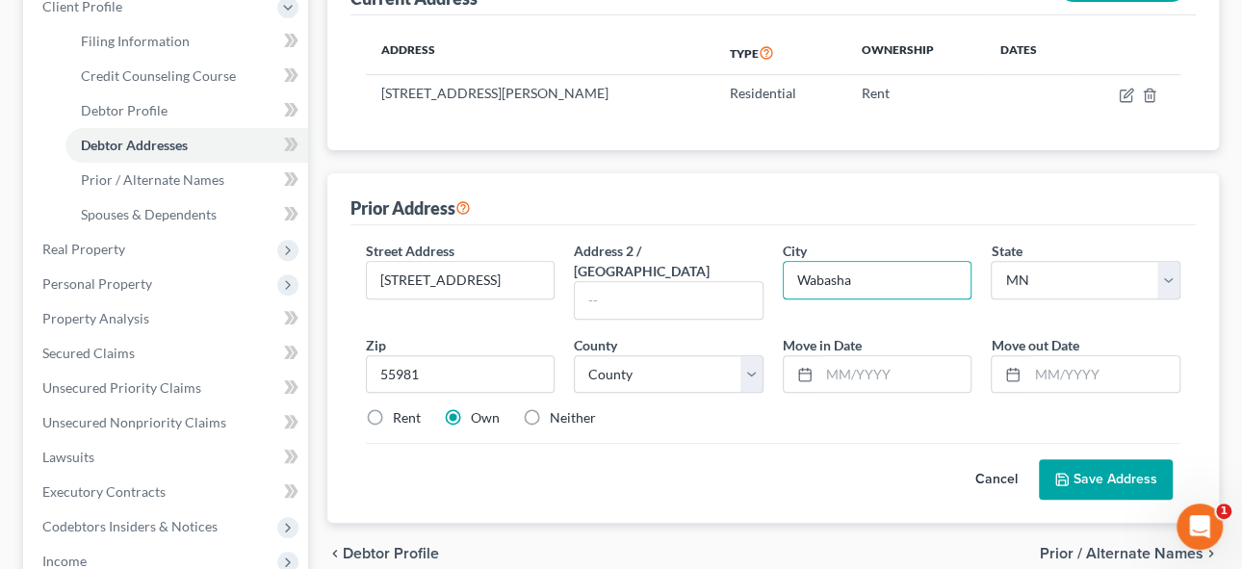
scroll to position [349, 0]
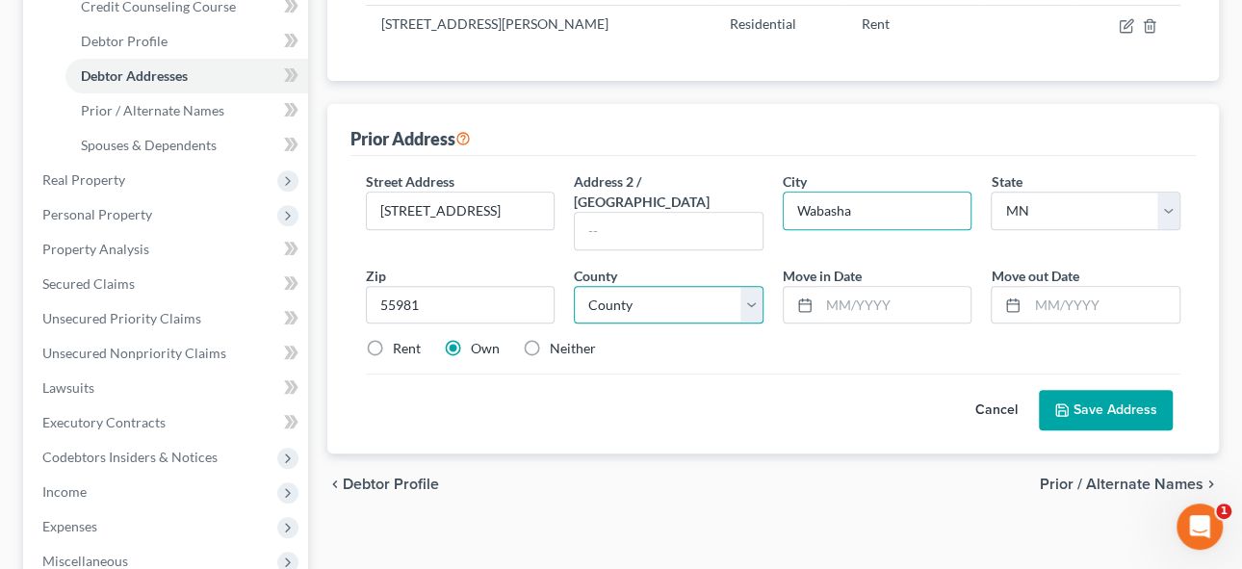
click at [626, 286] on select "County [GEOGRAPHIC_DATA] [GEOGRAPHIC_DATA] [GEOGRAPHIC_DATA] [GEOGRAPHIC_DATA] …" at bounding box center [669, 305] width 190 height 39
select select "78"
click at [574, 286] on select "County [GEOGRAPHIC_DATA] [GEOGRAPHIC_DATA] [GEOGRAPHIC_DATA] [GEOGRAPHIC_DATA] …" at bounding box center [669, 305] width 190 height 39
click at [869, 287] on input "text" at bounding box center [895, 305] width 152 height 37
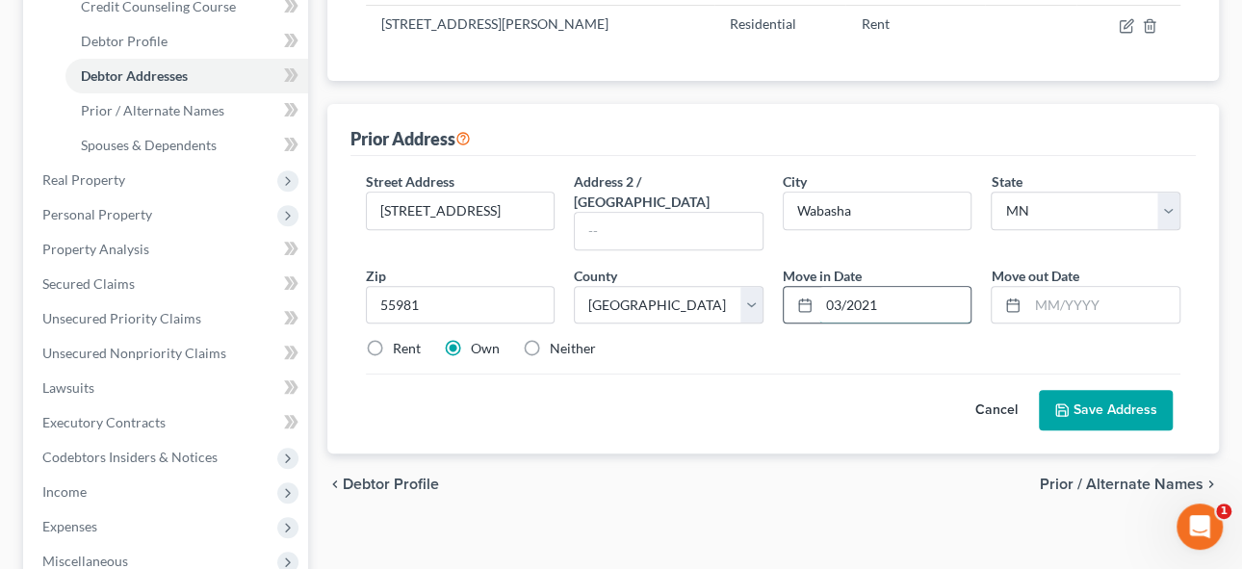
type input "03/2021"
type input "08/2025"
click at [1089, 390] on button "Save Address" at bounding box center [1106, 410] width 134 height 40
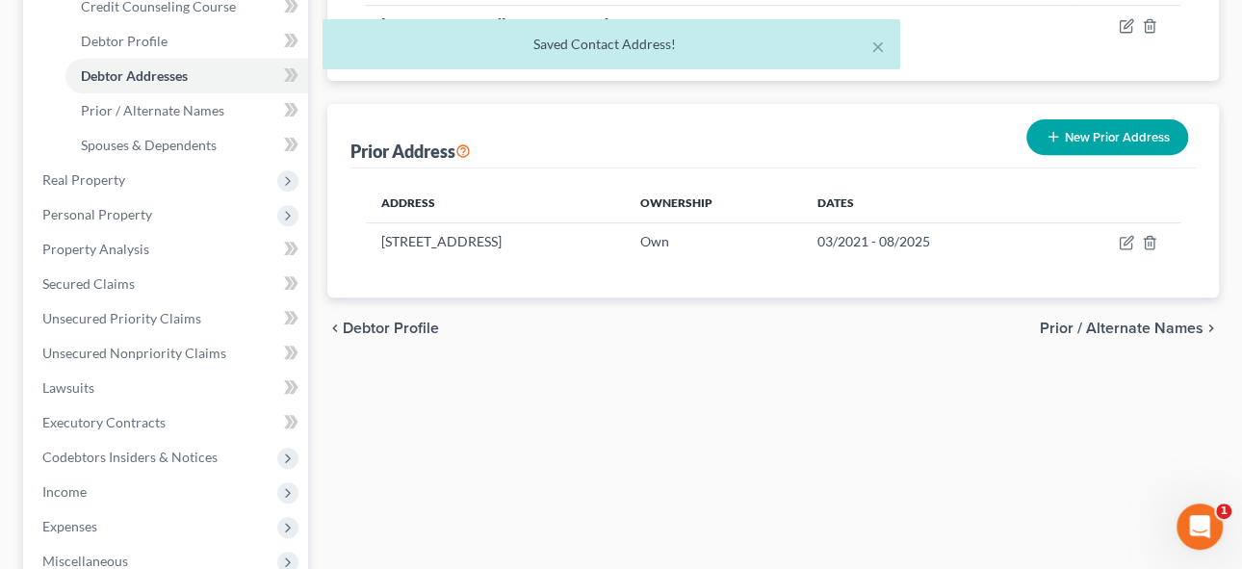
click at [1090, 328] on span "Prior / Alternate Names" at bounding box center [1122, 328] width 164 height 15
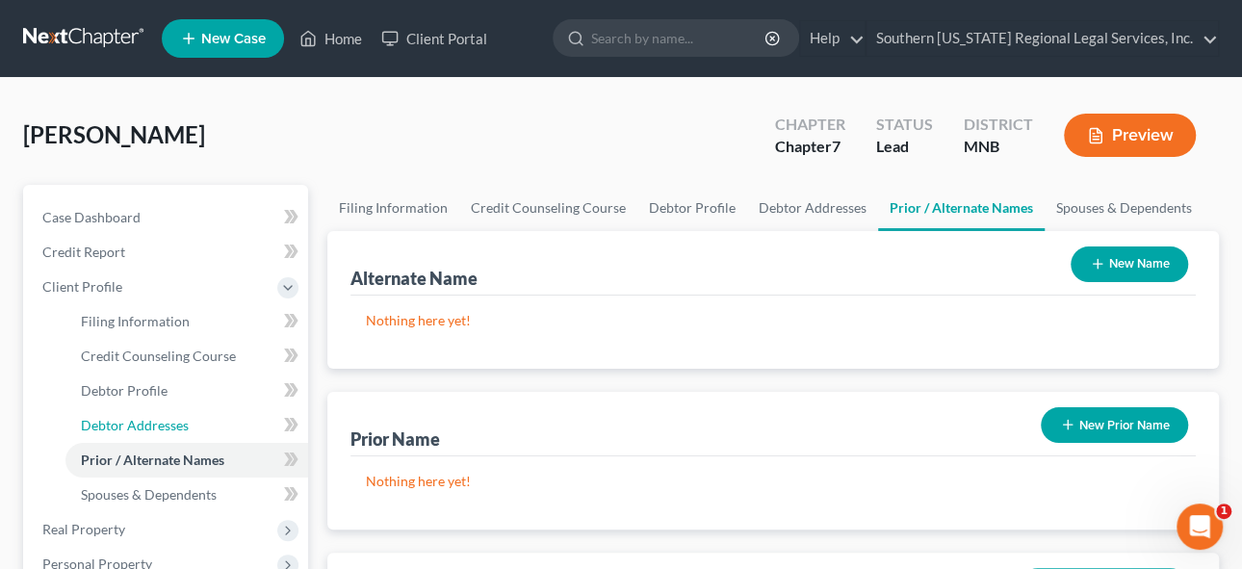
drag, startPoint x: 131, startPoint y: 421, endPoint x: 793, endPoint y: 385, distance: 663.2
click at [131, 422] on span "Debtor Addresses" at bounding box center [135, 425] width 108 height 16
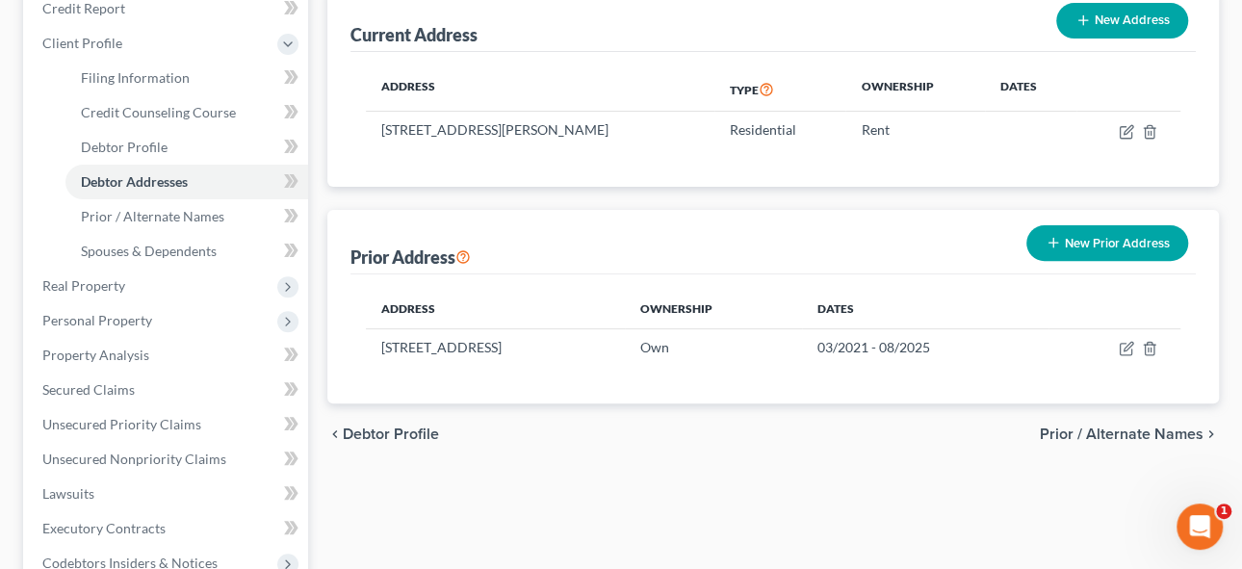
scroll to position [262, 0]
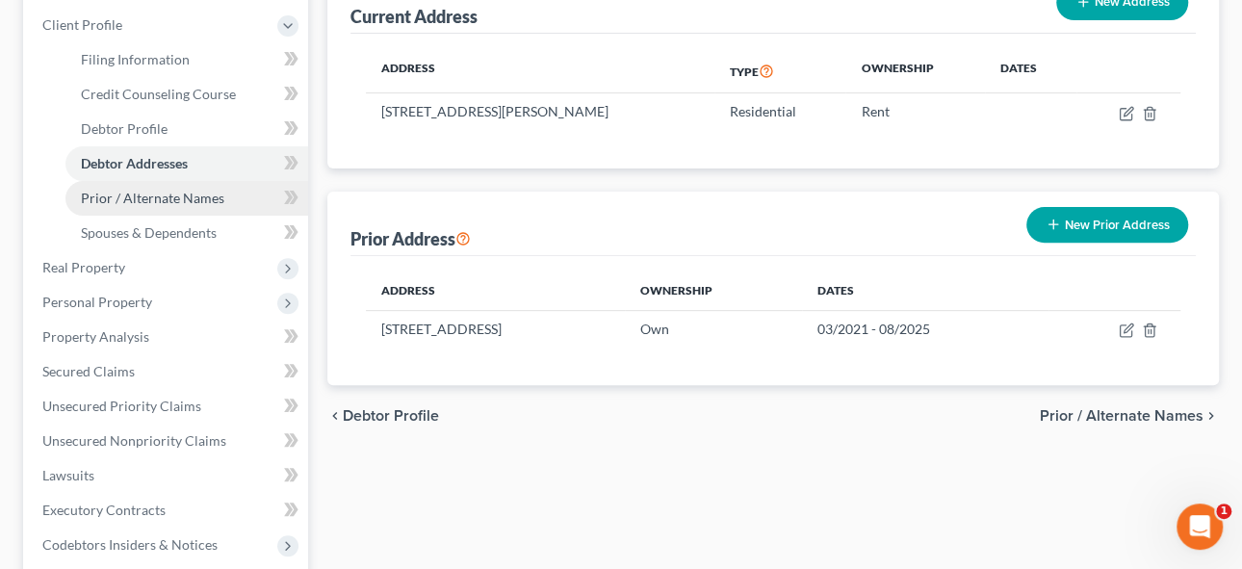
click at [127, 196] on span "Prior / Alternate Names" at bounding box center [152, 198] width 143 height 16
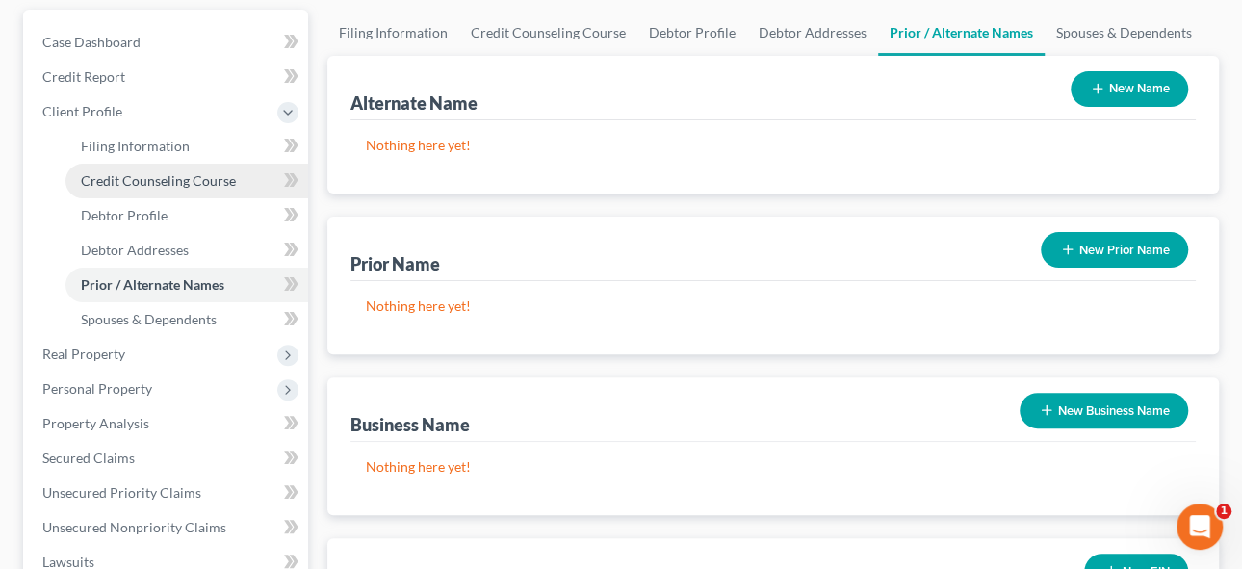
scroll to position [174, 0]
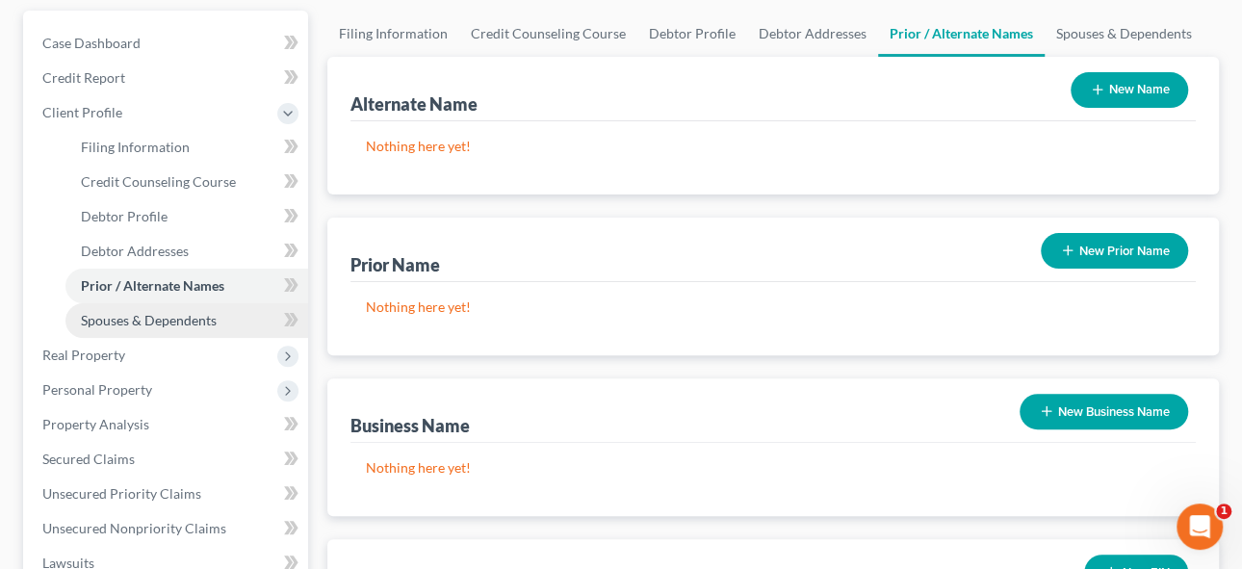
click at [148, 315] on span "Spouses & Dependents" at bounding box center [149, 320] width 136 height 16
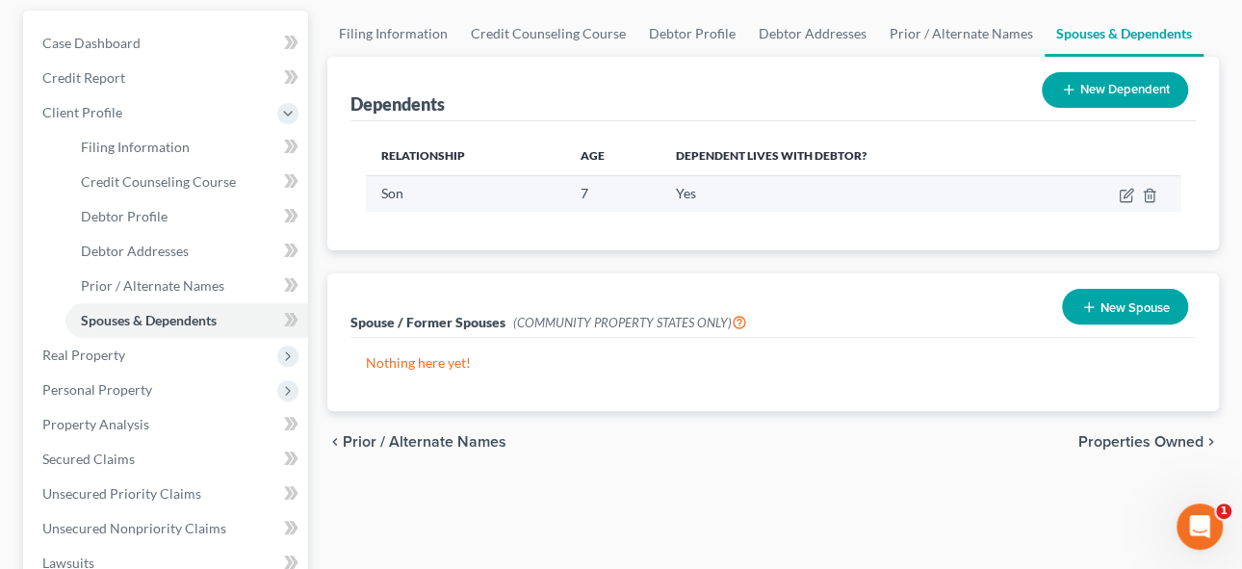
scroll to position [262, 0]
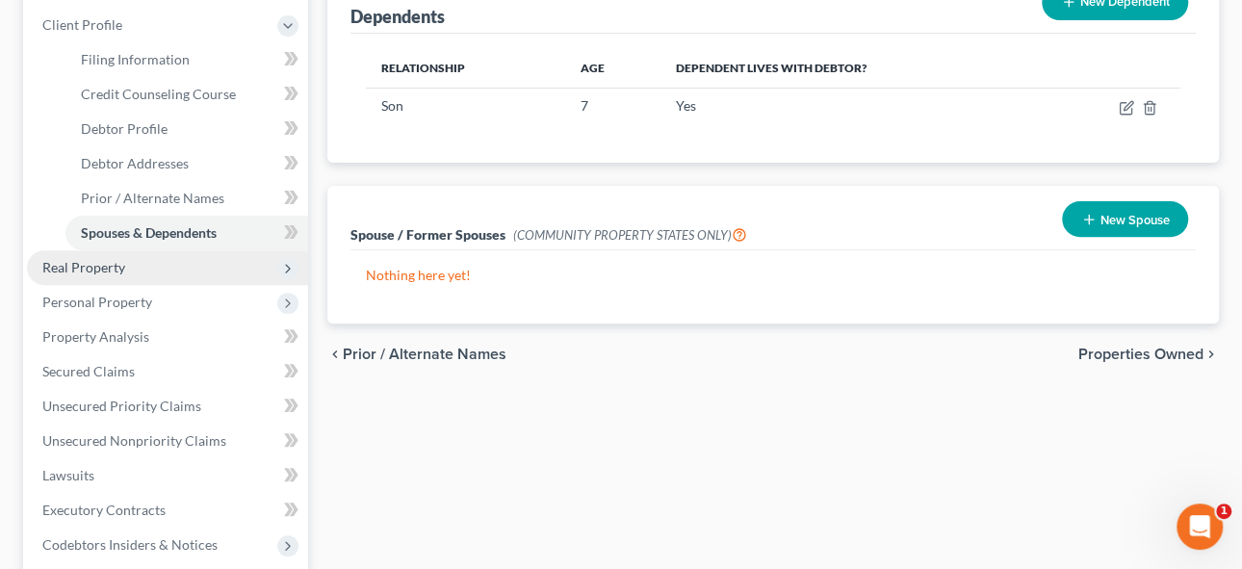
click at [85, 268] on span "Real Property" at bounding box center [83, 267] width 83 height 16
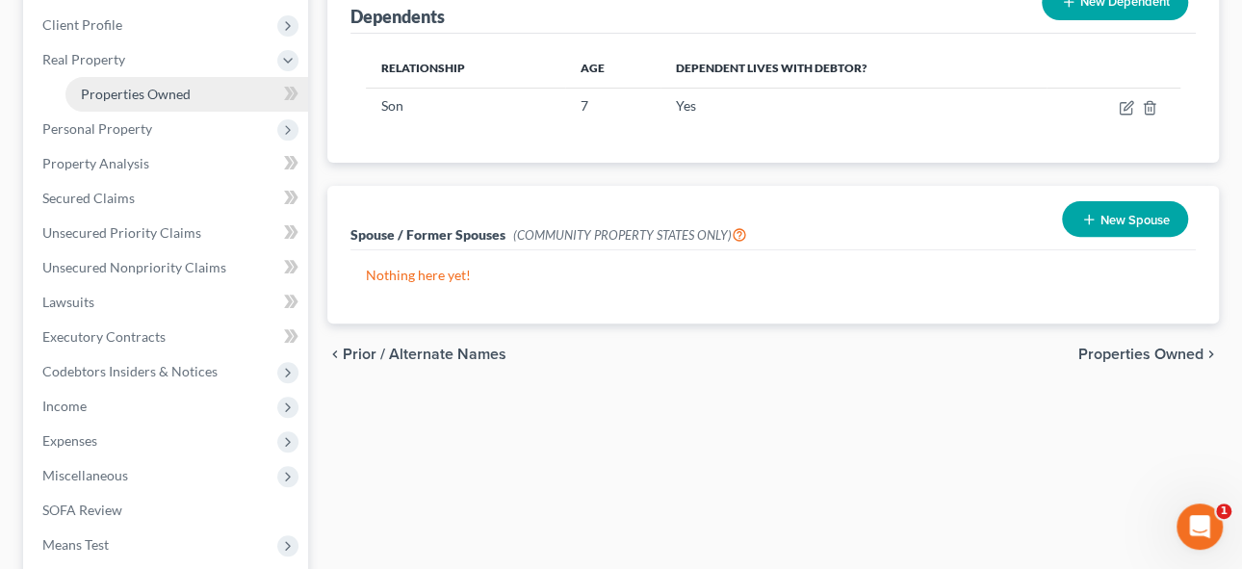
click at [140, 92] on span "Properties Owned" at bounding box center [136, 94] width 110 height 16
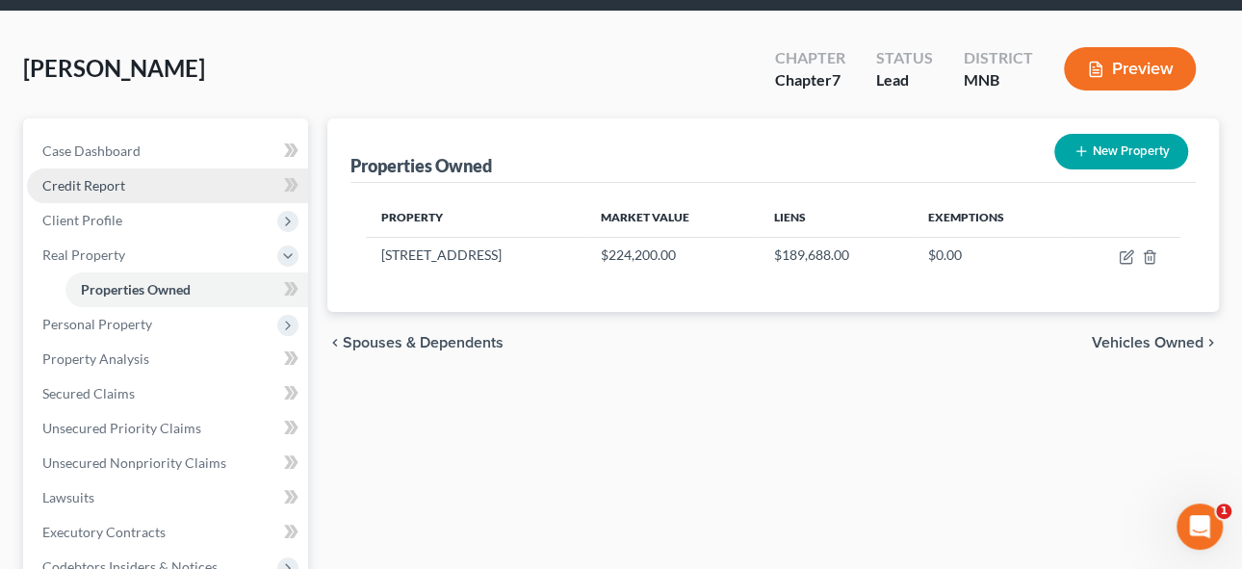
scroll to position [174, 0]
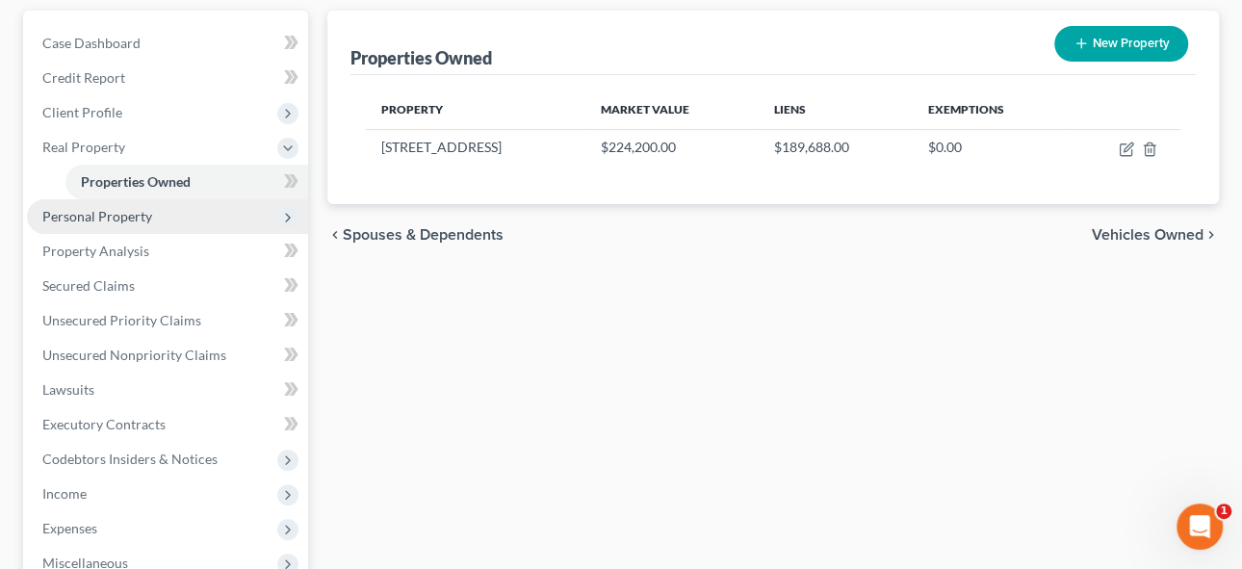
click at [122, 212] on span "Personal Property" at bounding box center [97, 216] width 110 height 16
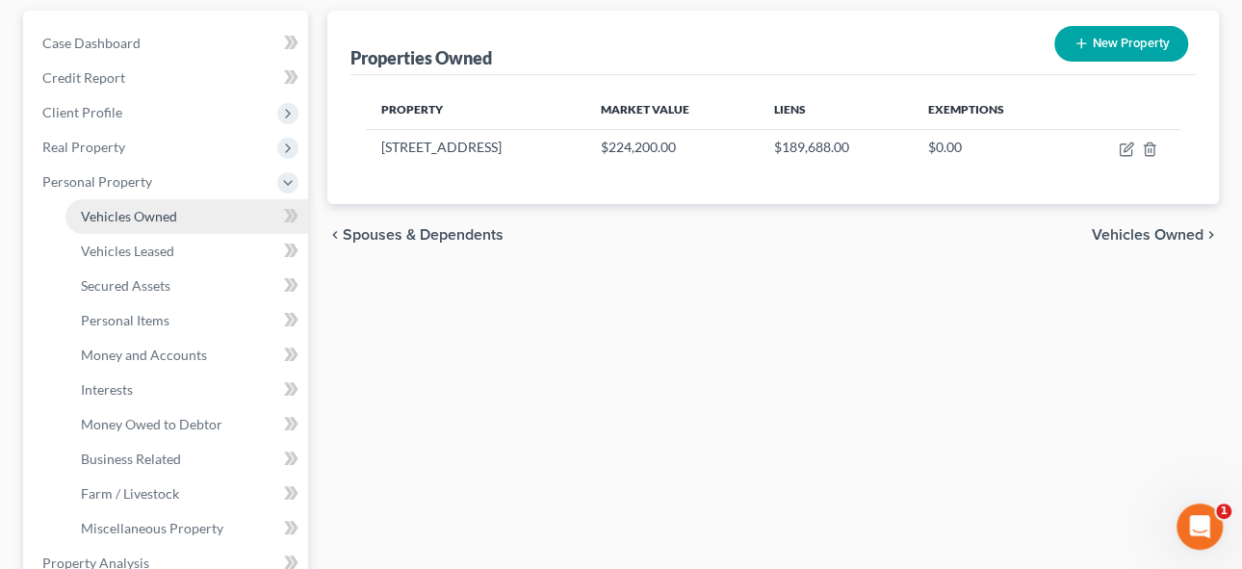
click at [131, 217] on span "Vehicles Owned" at bounding box center [129, 216] width 96 height 16
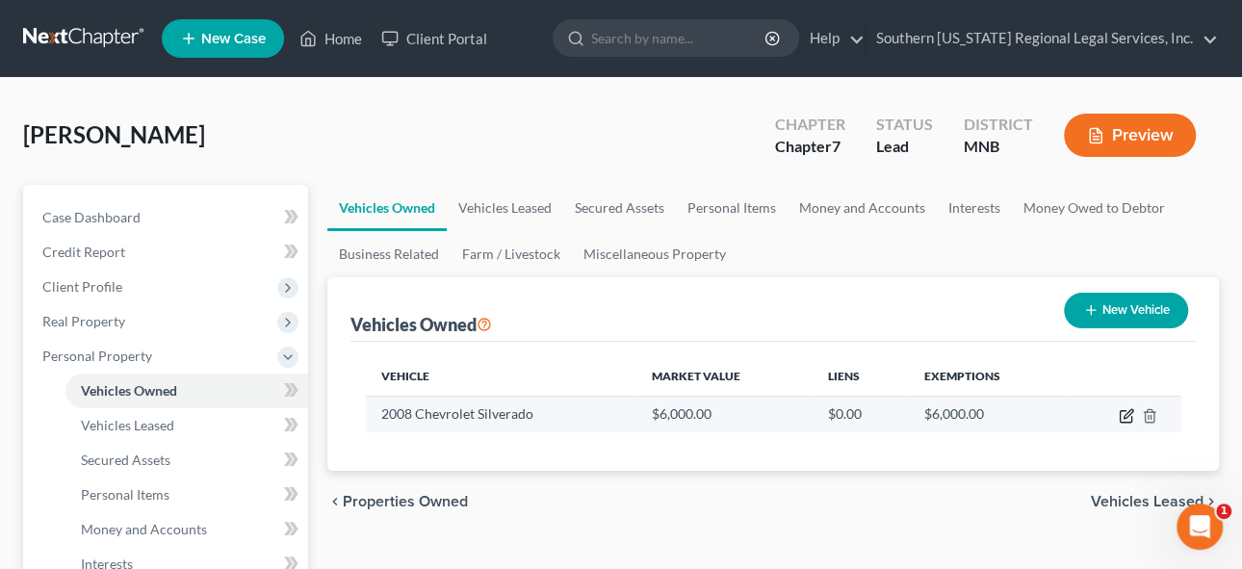
click at [1133, 412] on icon "button" at bounding box center [1125, 415] width 15 height 15
select select "0"
select select "18"
select select "3"
select select "0"
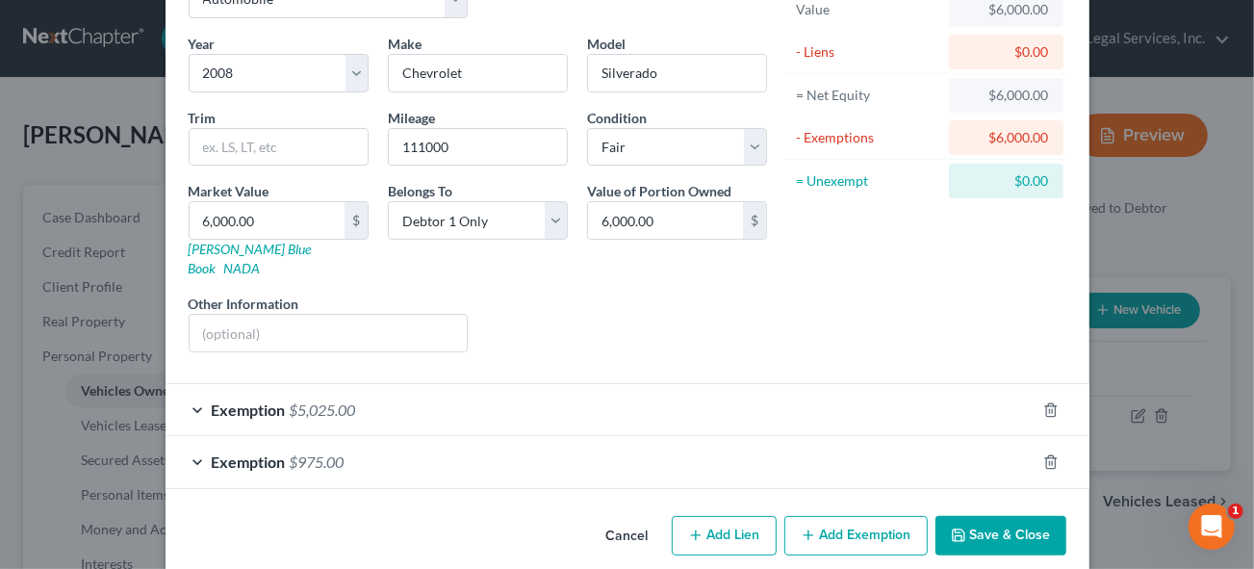
scroll to position [130, 0]
drag, startPoint x: 225, startPoint y: 316, endPoint x: 401, endPoint y: 222, distance: 199.4
click at [227, 314] on input "text" at bounding box center [329, 332] width 278 height 37
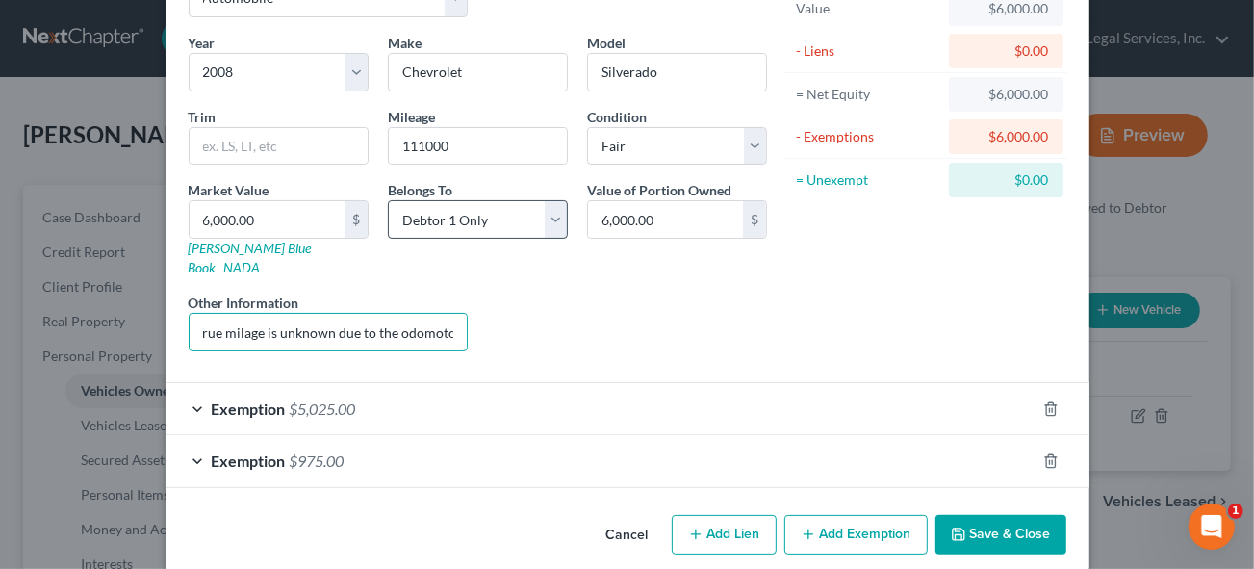
scroll to position [0, 145]
click at [401, 220] on select "Select Debtor 1 Only Debtor 2 Only Debtor 1 And Debtor 2 Only At Least One Of T…" at bounding box center [478, 219] width 180 height 39
drag, startPoint x: 448, startPoint y: 431, endPoint x: 414, endPoint y: 321, distance: 115.7
click at [449, 435] on div "Exemption $975.00" at bounding box center [601, 460] width 870 height 51
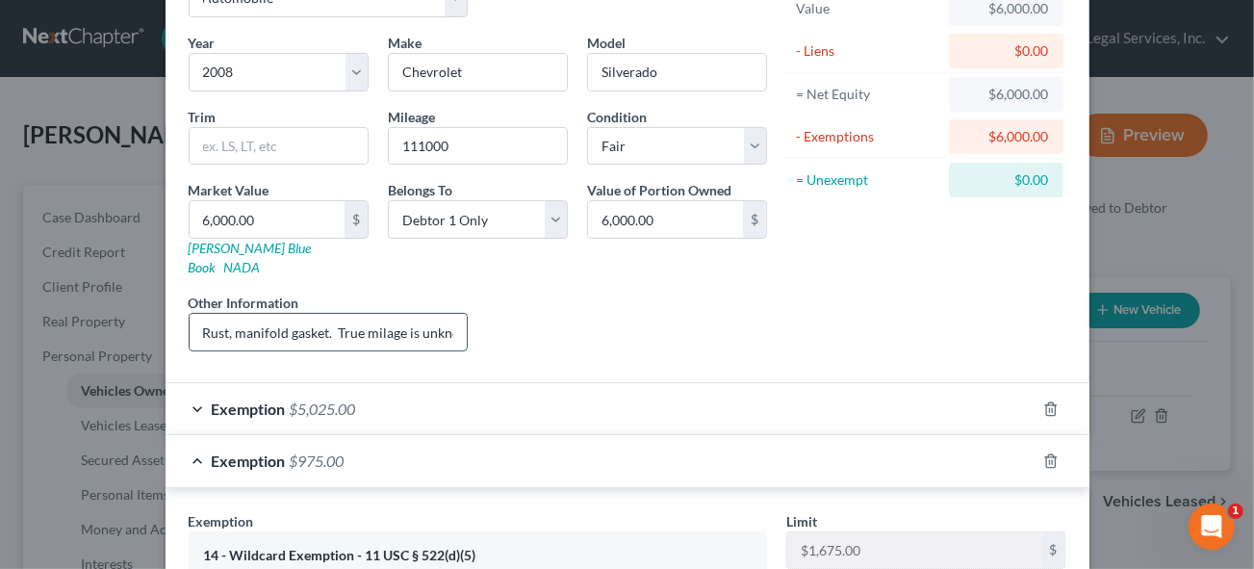
click at [432, 314] on input "Rust, manifold gasket. True milage is unknown due to the odomotor" at bounding box center [329, 332] width 278 height 37
type input "Rust, manifold gasket. True milage is unknown due to the odometer inop. Value f…"
click at [225, 150] on input "text" at bounding box center [279, 146] width 178 height 37
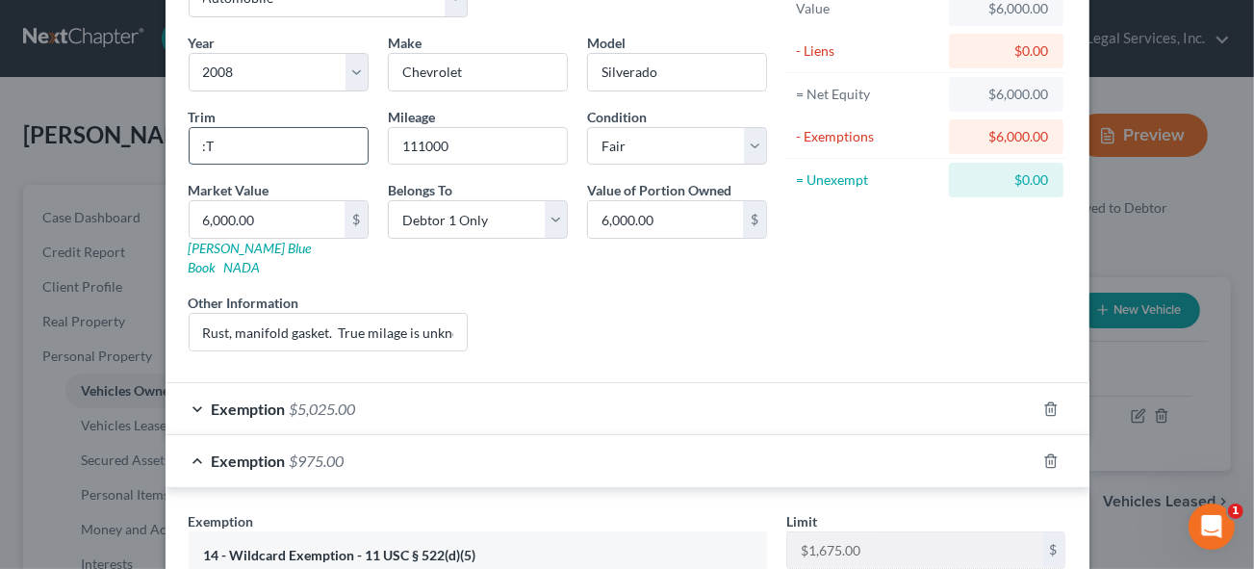
type input ":"
type input "LT"
click at [414, 314] on input "Rust, manifold gasket. True milage is unknown due to the odometer inop. Value f…" at bounding box center [329, 332] width 278 height 37
click at [253, 146] on input "LT" at bounding box center [279, 146] width 178 height 37
click at [300, 314] on input "Rust, manifold gasket. True milage is unknown due to the odometer inop. Value f…" at bounding box center [329, 332] width 278 height 37
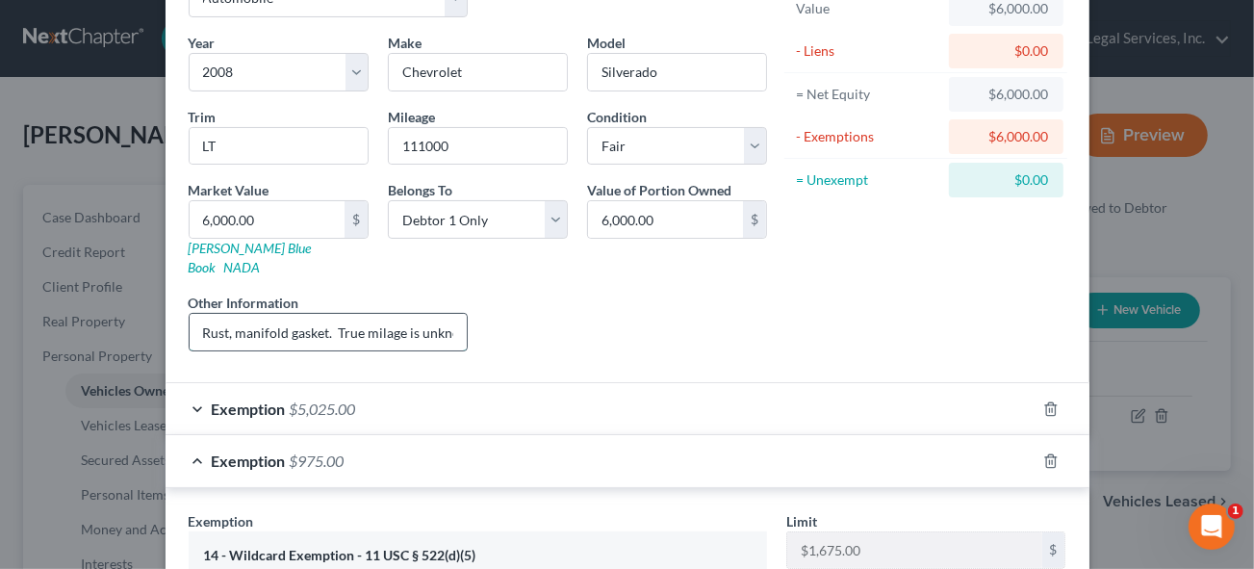
click at [324, 314] on input "Rust, manifold gasket. True milage is unknown due to the odometer inop. Value f…" at bounding box center [329, 332] width 278 height 37
click at [321, 314] on input "Rust, manifold gasket. True milage is unknown due to the odometer inop. Value f…" at bounding box center [329, 332] width 278 height 37
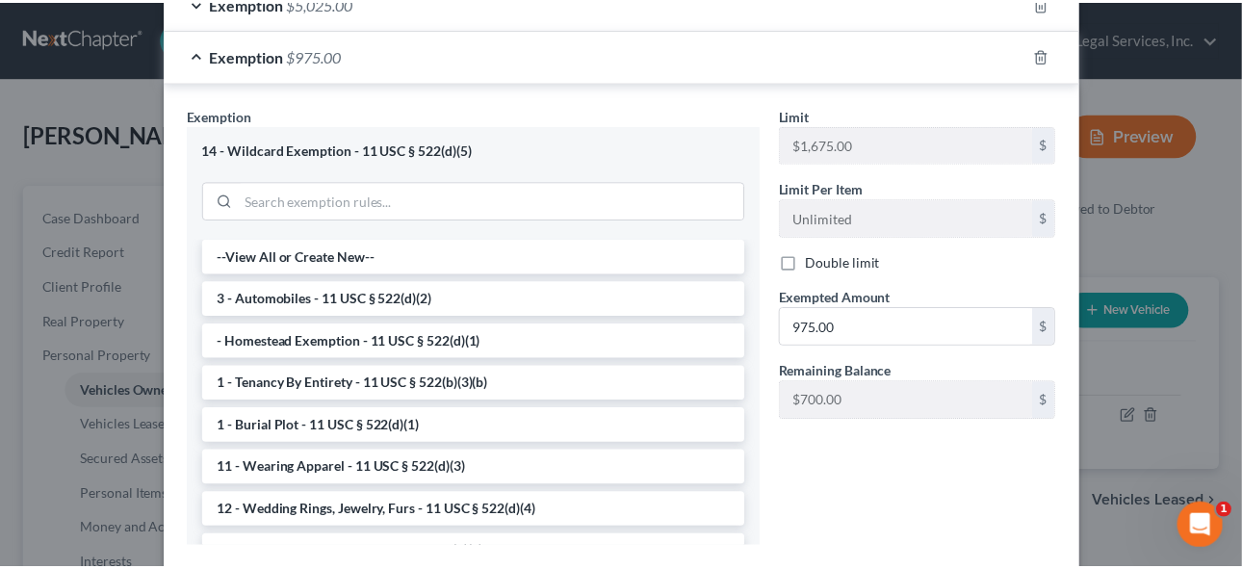
scroll to position [627, 0]
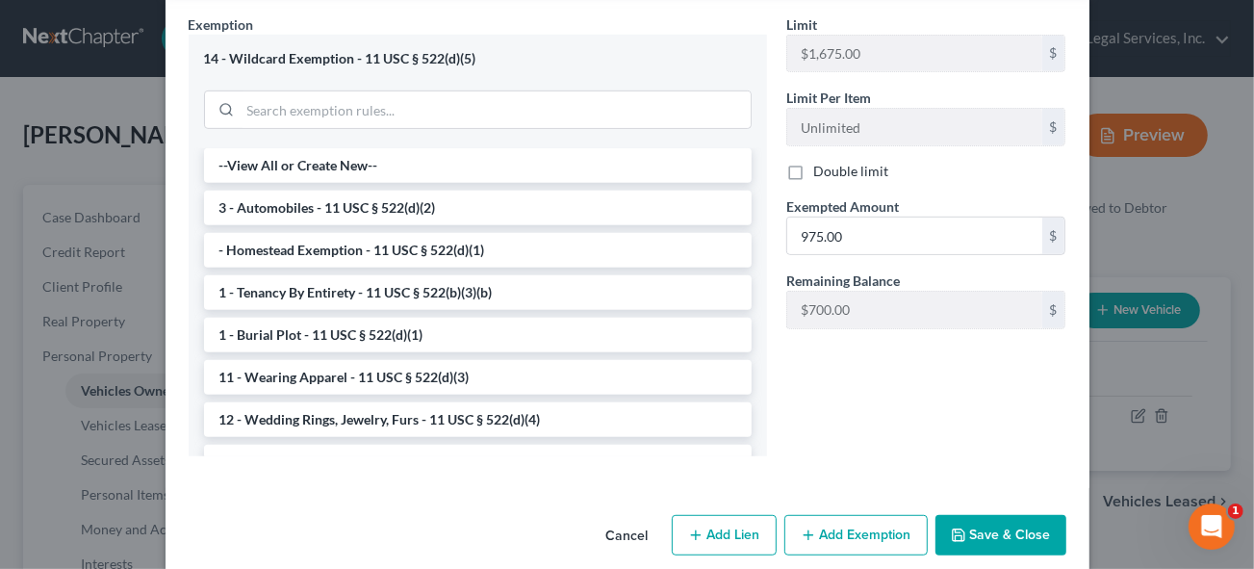
type input "Rust, manifold gasket leaking and there is a problem with low oil pressure. Tru…"
click at [981, 515] on button "Save & Close" at bounding box center [1001, 535] width 131 height 40
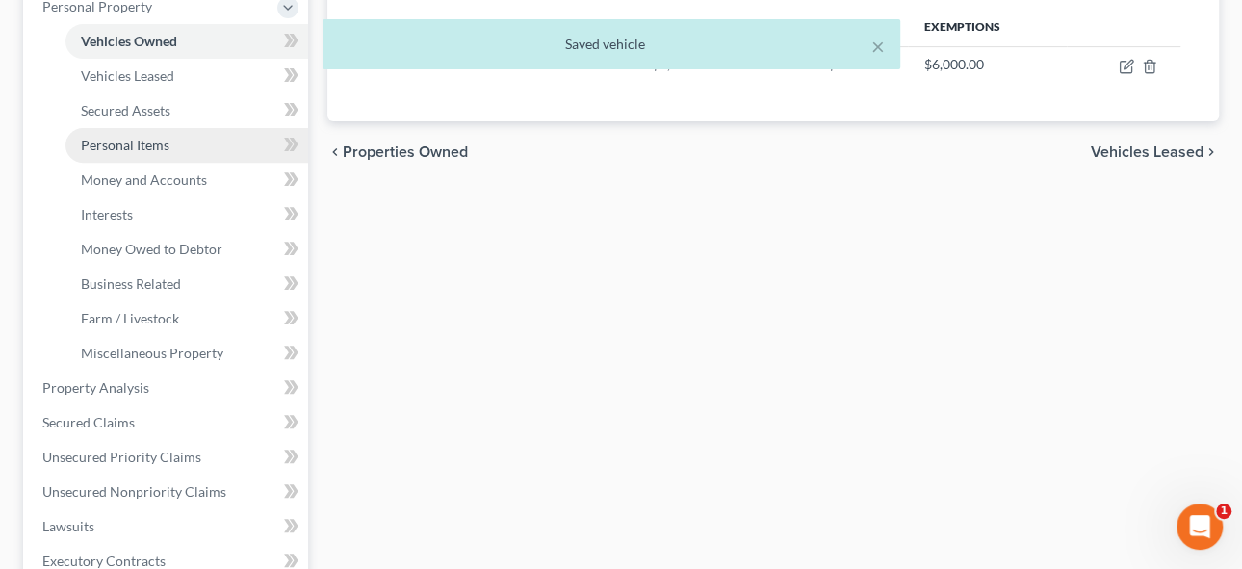
scroll to position [174, 0]
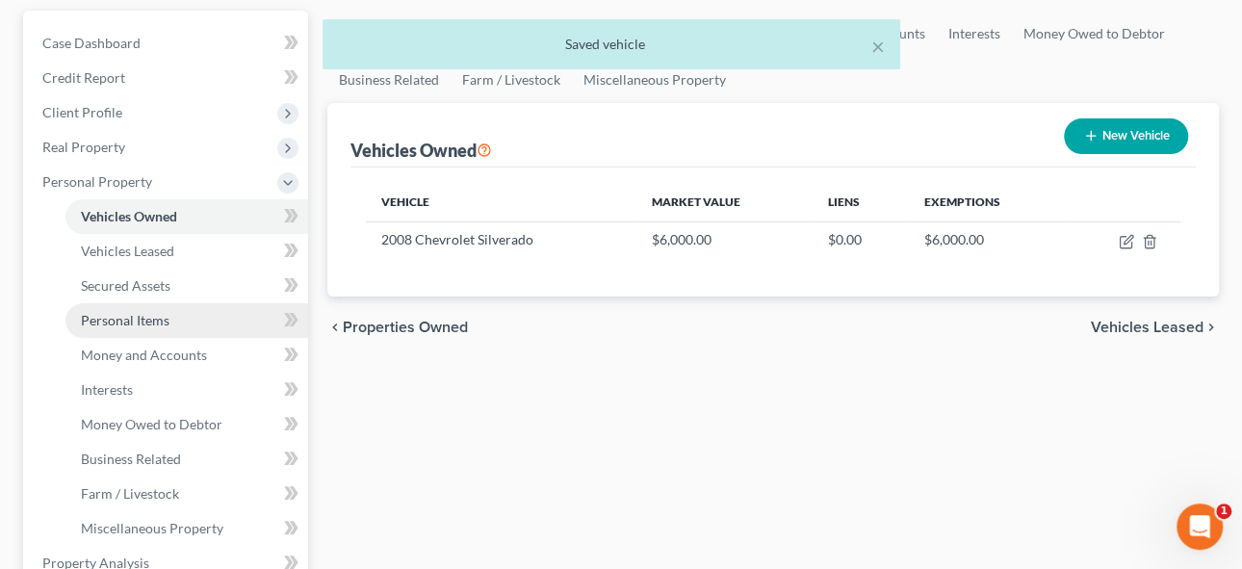
click at [139, 316] on span "Personal Items" at bounding box center [125, 320] width 89 height 16
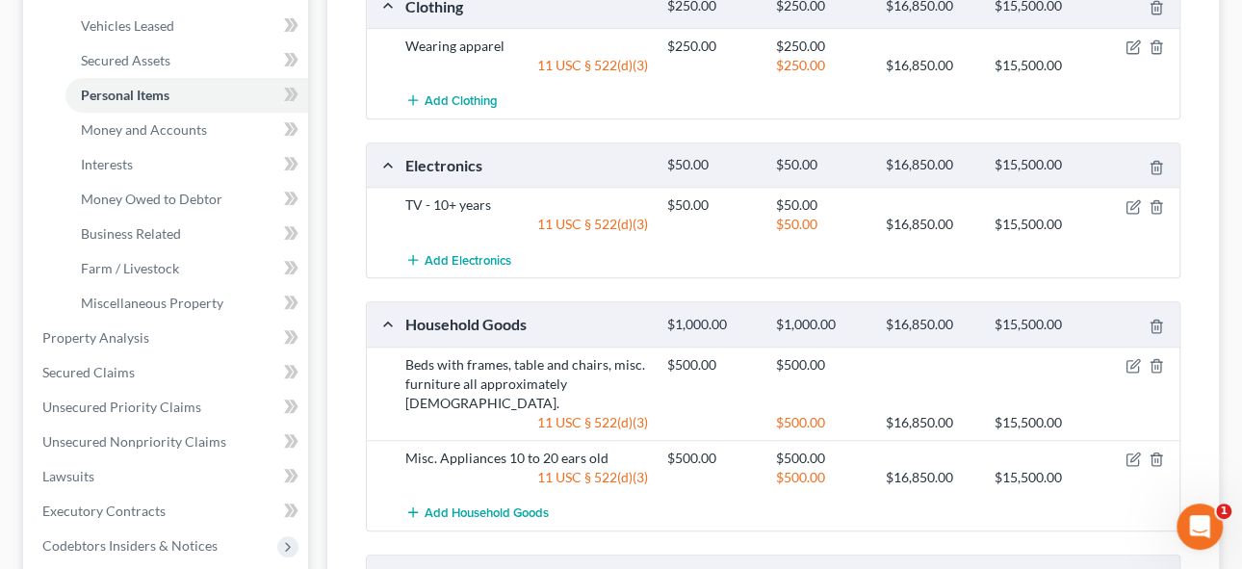
scroll to position [397, 0]
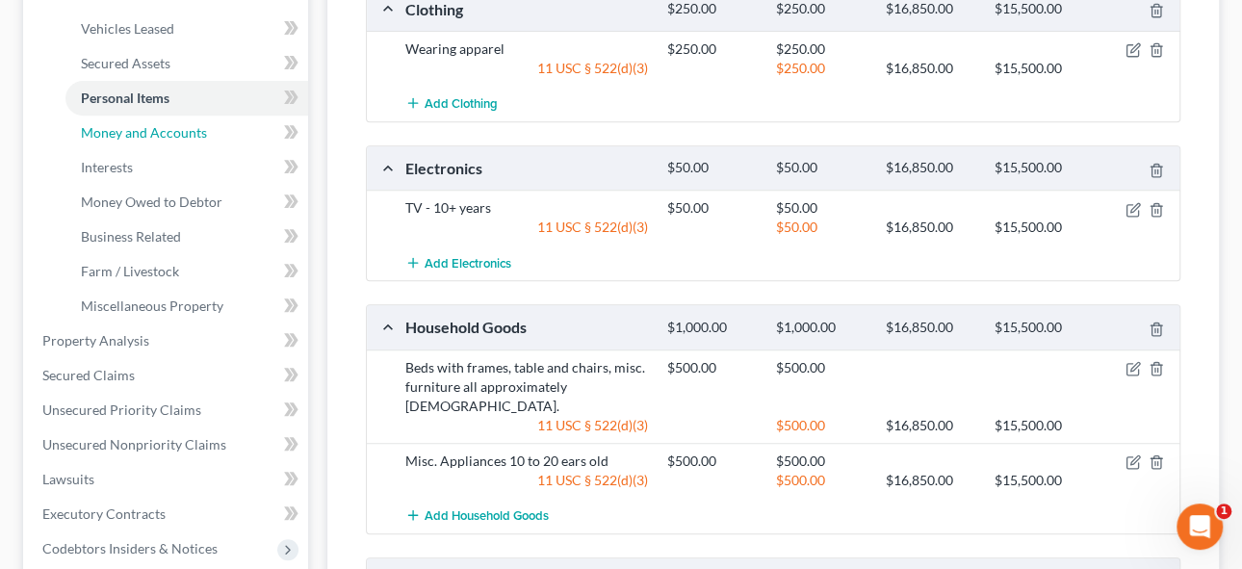
drag, startPoint x: 134, startPoint y: 130, endPoint x: 663, endPoint y: 263, distance: 545.8
click at [134, 130] on span "Money and Accounts" at bounding box center [144, 132] width 126 height 16
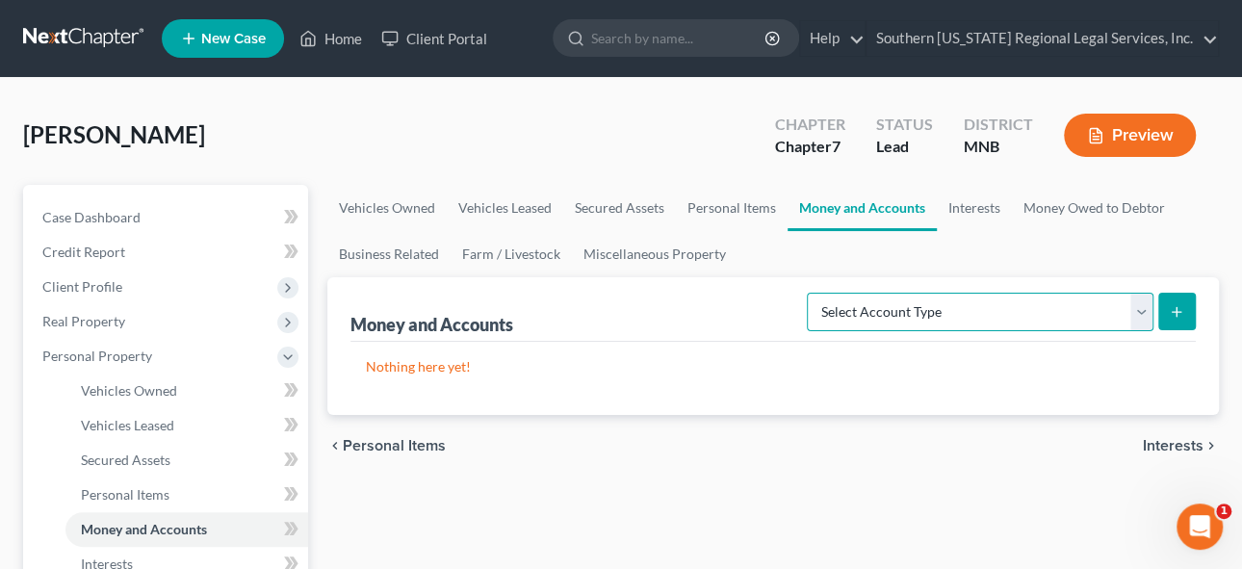
click at [1025, 310] on select "Select Account Type Brokerage Cash on Hand Certificates of Deposit Checking Acc…" at bounding box center [980, 312] width 347 height 39
select select "checking"
click at [811, 293] on select "Select Account Type Brokerage Cash on Hand Certificates of Deposit Checking Acc…" at bounding box center [980, 312] width 347 height 39
click at [1177, 307] on icon "submit" at bounding box center [1176, 311] width 15 height 15
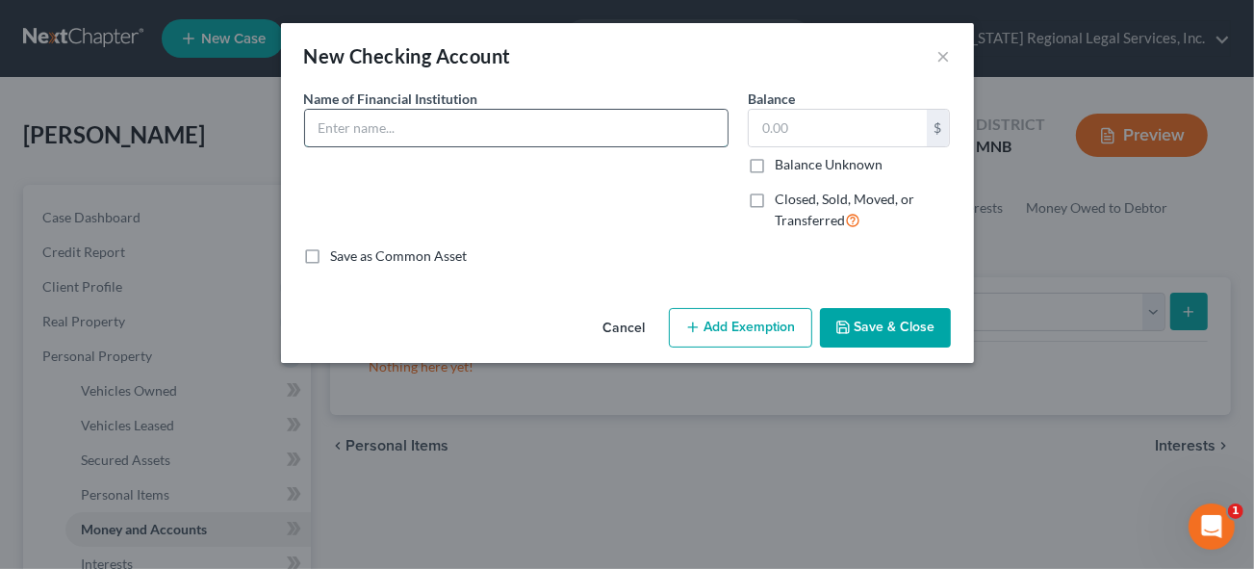
click at [347, 130] on input "text" at bounding box center [516, 128] width 423 height 37
click at [416, 130] on input "Cash Ap" at bounding box center [516, 128] width 423 height 37
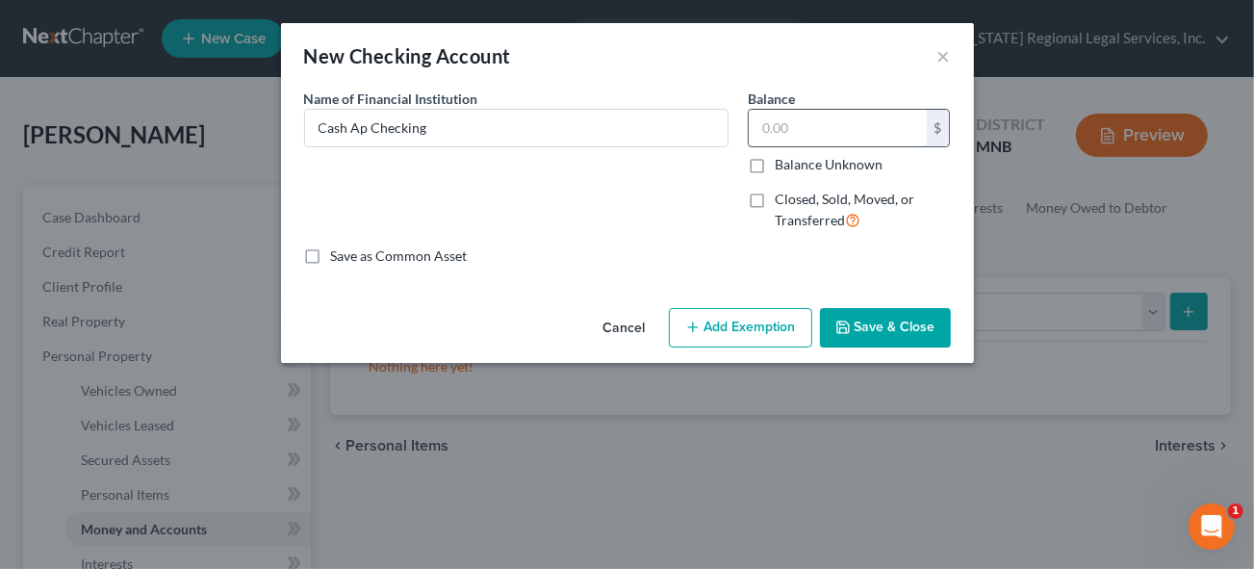
click at [804, 125] on input "text" at bounding box center [838, 128] width 178 height 37
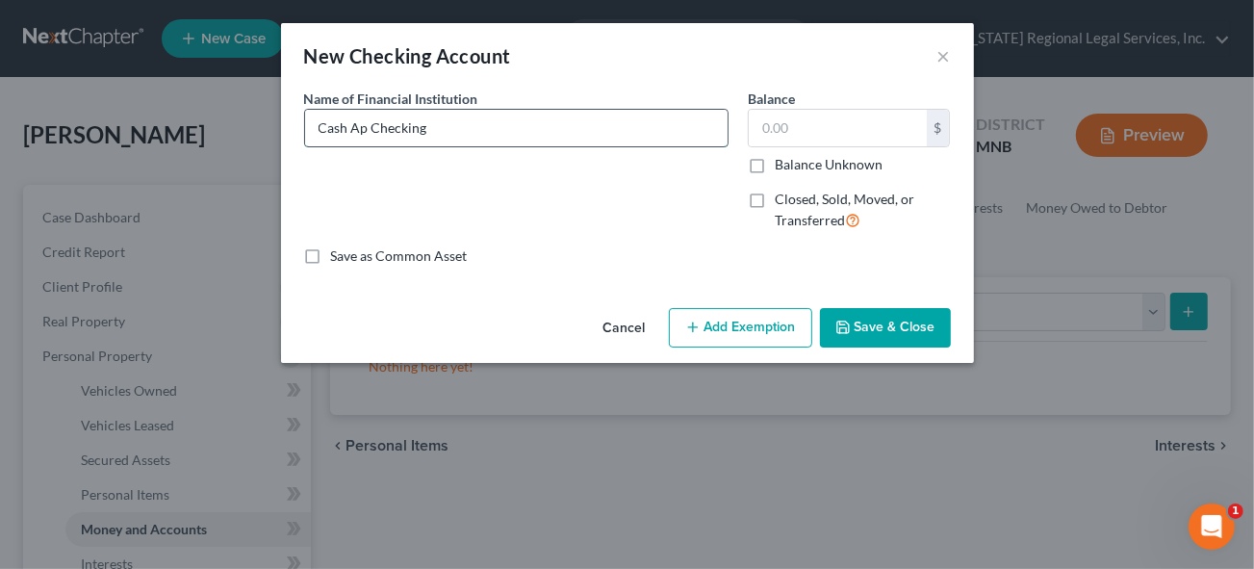
click at [493, 135] on input "Cash Ap Checking" at bounding box center [516, 128] width 423 height 37
drag, startPoint x: 434, startPoint y: 120, endPoint x: 716, endPoint y: 218, distance: 298.6
click at [436, 120] on input "Cash Ap Checking - 6563" at bounding box center [516, 128] width 423 height 37
type input "Cash Ap Checking - ending in 6563"
click at [835, 136] on input "text" at bounding box center [838, 128] width 178 height 37
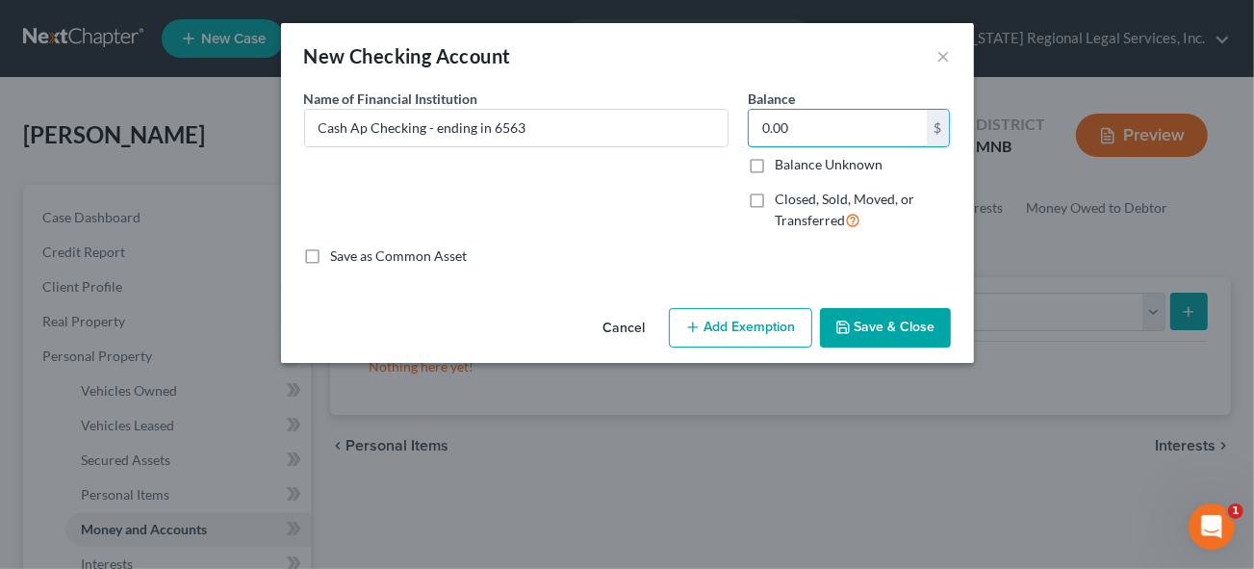
drag, startPoint x: 809, startPoint y: 127, endPoint x: 741, endPoint y: 112, distance: 69.1
click at [741, 112] on div "Balance 0.00 $ Balance Unknown Balance Undetermined 0.00 $ Balance Unknown Clos…" at bounding box center [849, 168] width 222 height 158
type input "0"
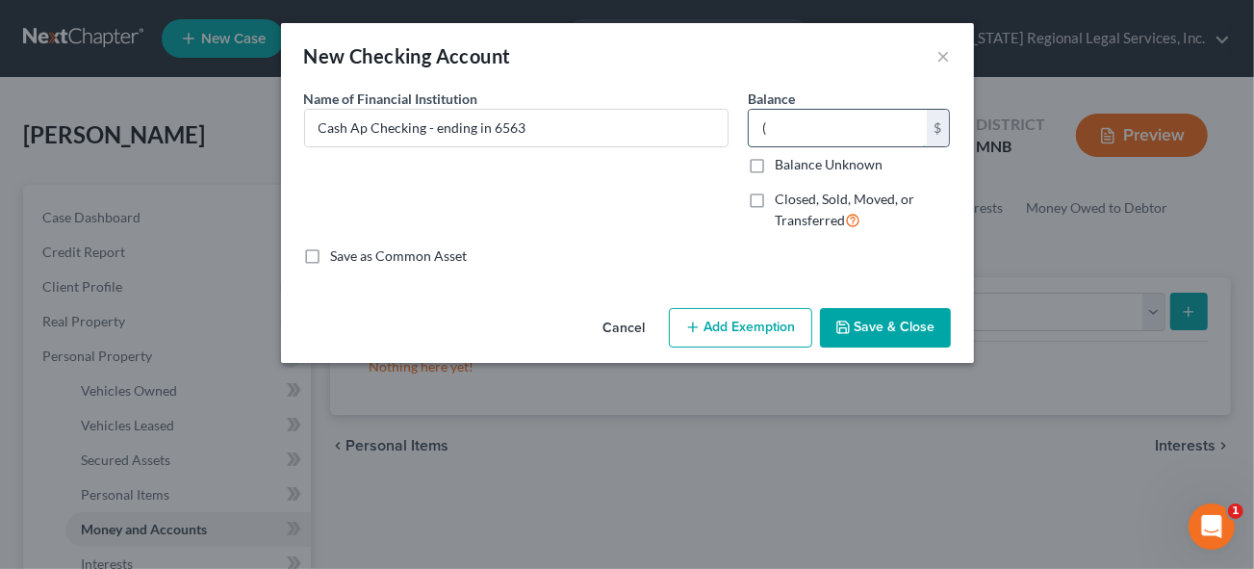
type input "0"
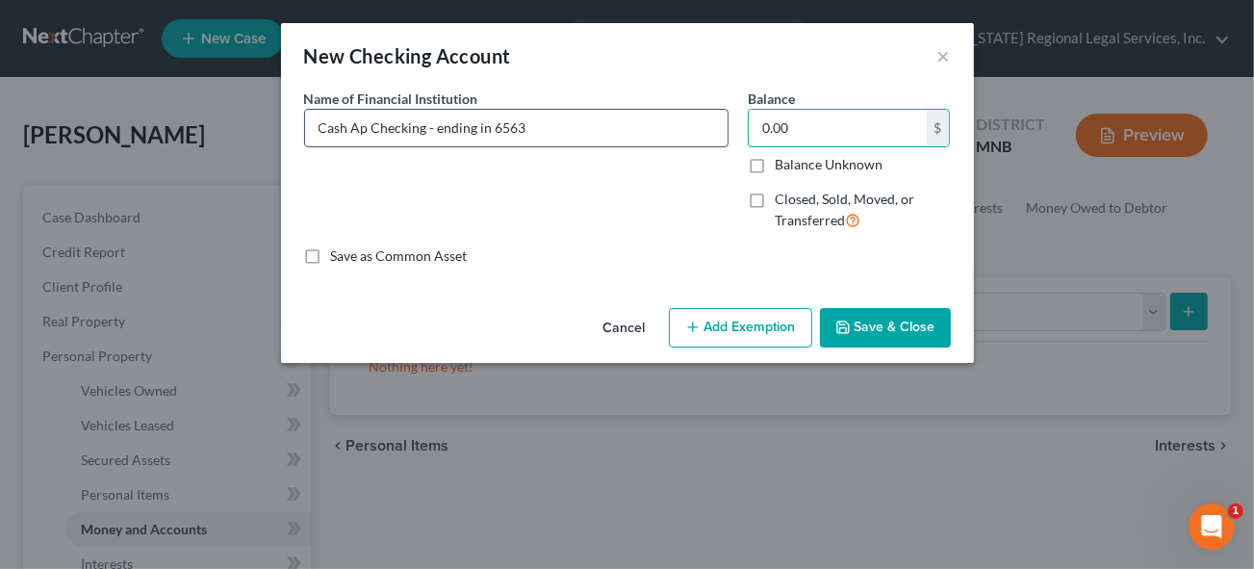
type input "0.00"
click at [581, 129] on input "Cash Ap Checking - ending in 6563" at bounding box center [516, 128] width 423 height 37
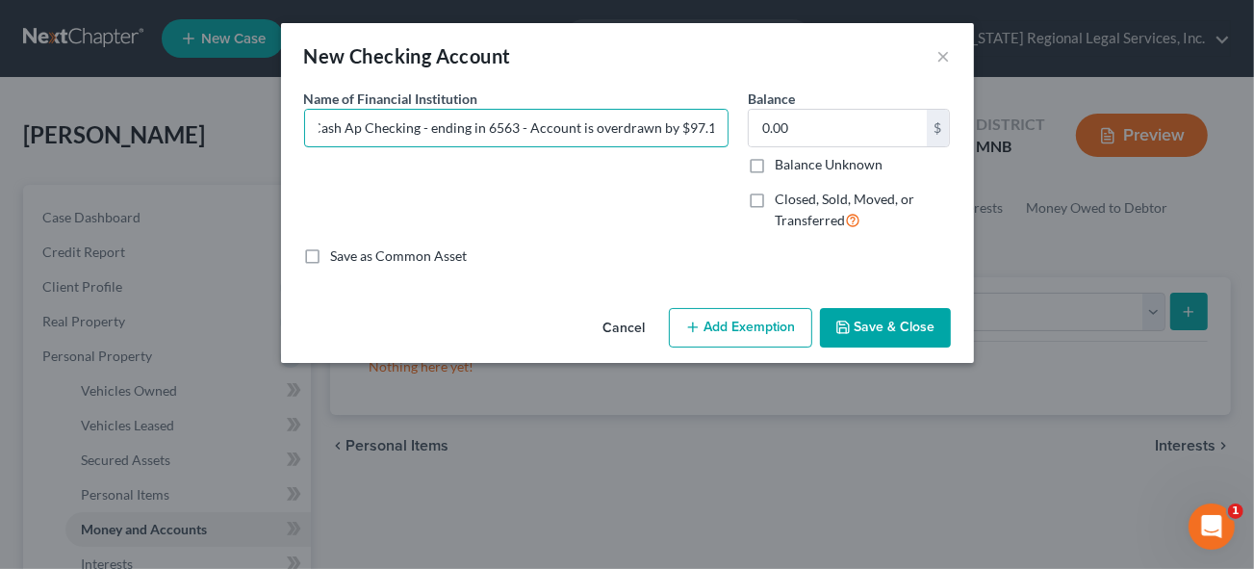
type input "Cash Ap Checking - ending in 6563 - Account is overdrawn by $97.11"
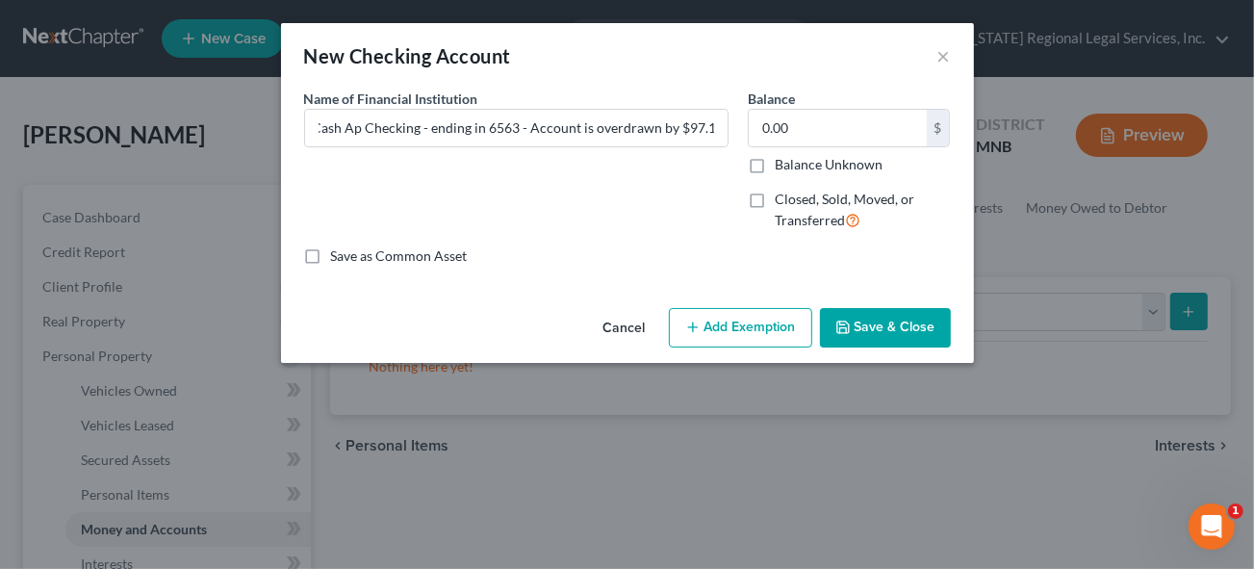
click at [848, 323] on icon "button" at bounding box center [842, 327] width 15 height 15
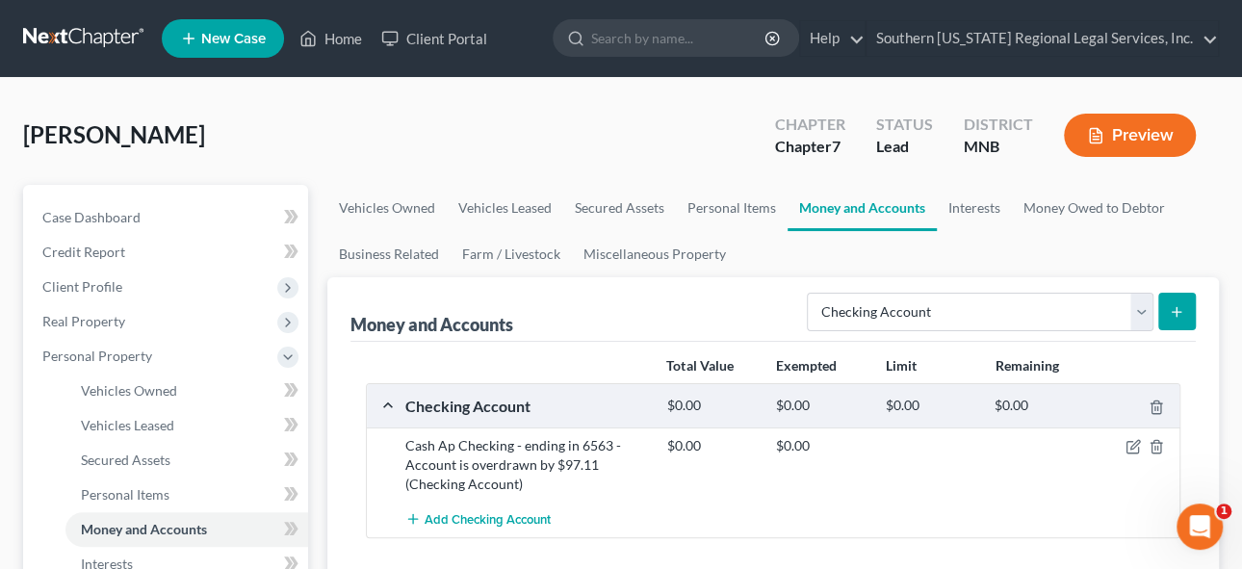
click at [1162, 312] on button "submit" at bounding box center [1177, 312] width 38 height 38
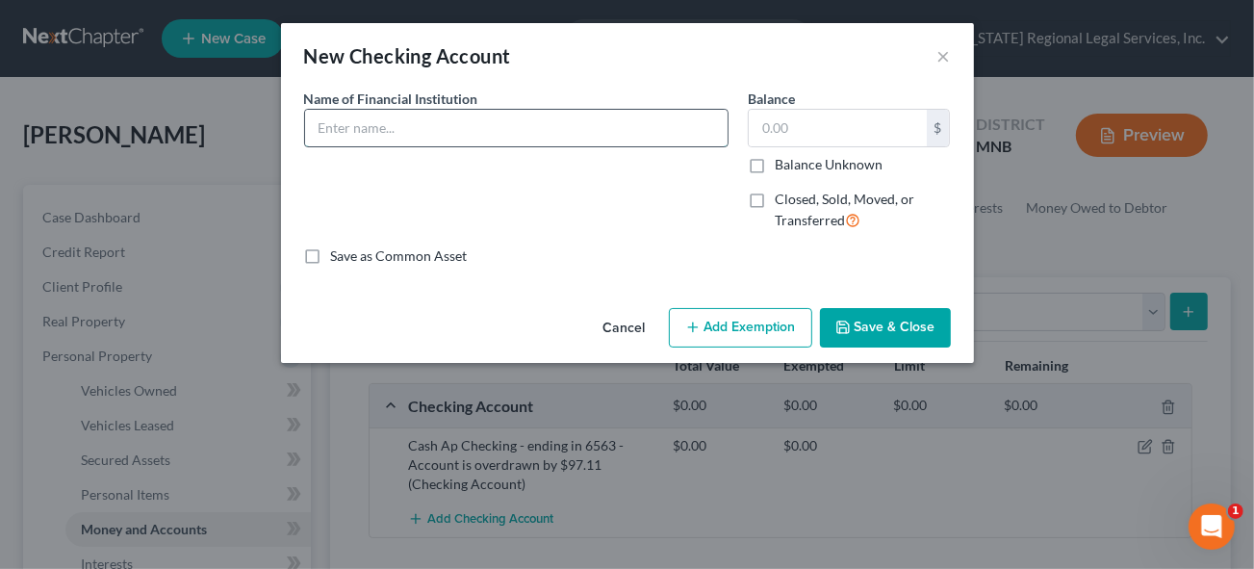
click at [374, 128] on input "text" at bounding box center [516, 128] width 423 height 37
click at [470, 123] on input "Cash Ap Savings -" at bounding box center [516, 128] width 423 height 37
type input "Cash Ap Savings - (no account number)"
click at [804, 137] on input "text" at bounding box center [838, 128] width 178 height 37
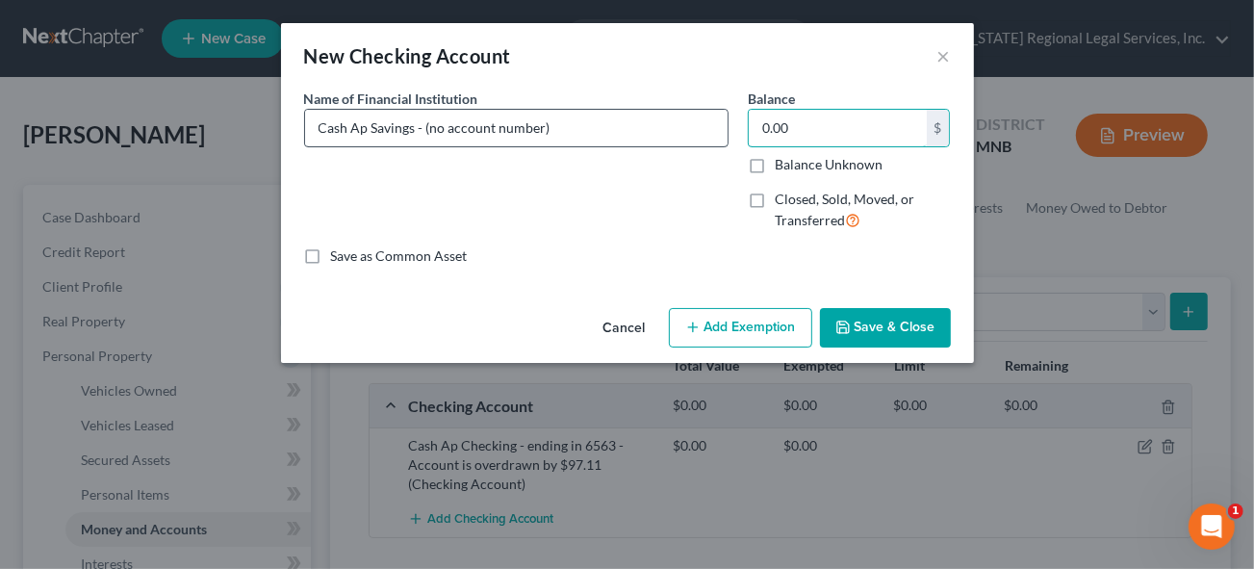
type input "0.00"
click at [584, 118] on input "Cash Ap Savings - (no account number)" at bounding box center [516, 128] width 423 height 37
type input "Cash Ap Savings - (no account number) - nothing in account"
click at [891, 332] on button "Save & Close" at bounding box center [885, 328] width 131 height 40
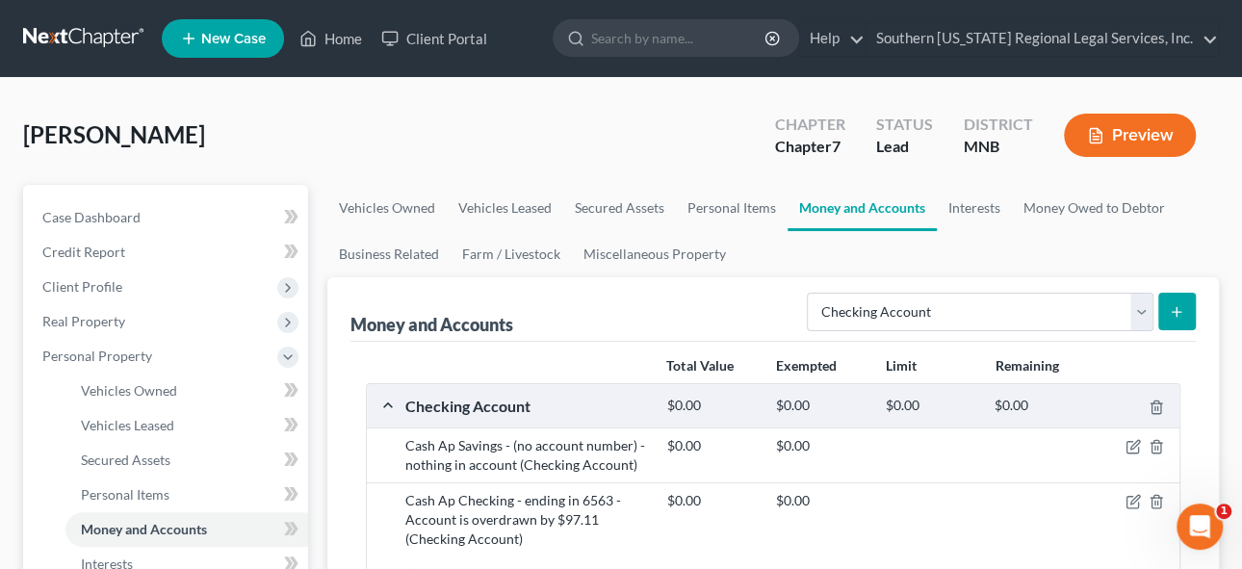
click at [504, 535] on div "Cash Ap Checking - ending in 6563 - Account is overdrawn by $97.11 (Checking Ac…" at bounding box center [527, 520] width 262 height 58
click at [518, 512] on div "Cash Ap Checking - ending in 6563 - Account is overdrawn by $97.11 (Checking Ac…" at bounding box center [527, 520] width 262 height 58
click at [520, 448] on div "Cash Ap Savings - (no account number) - nothing in account (Checking Account)" at bounding box center [527, 455] width 262 height 39
click at [1137, 445] on icon "button" at bounding box center [1132, 448] width 12 height 12
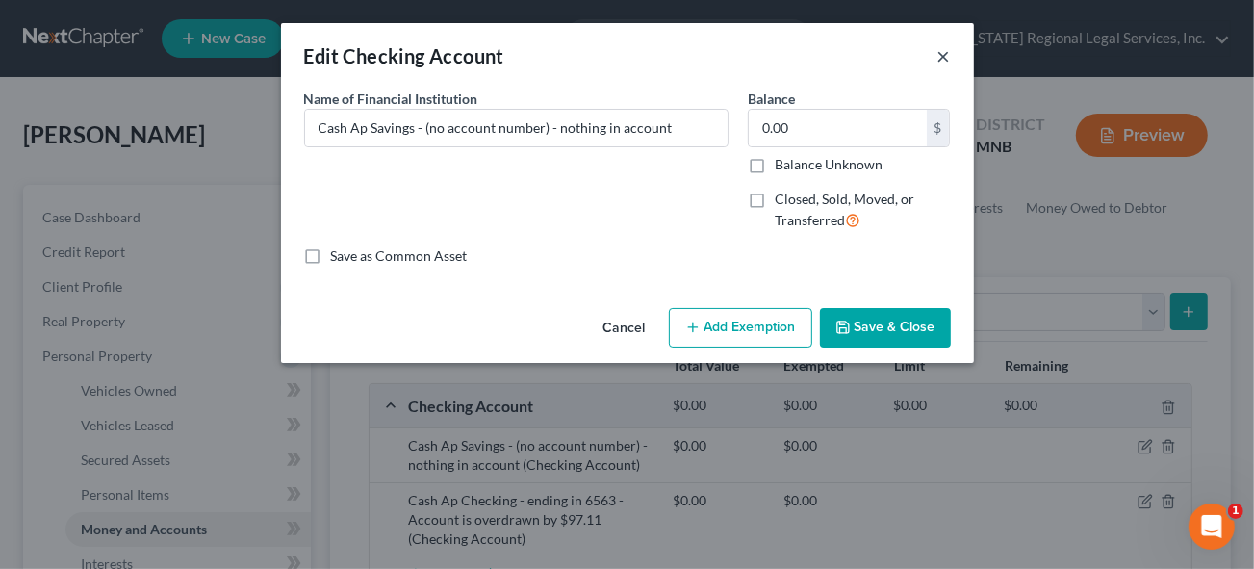
click at [946, 54] on button "×" at bounding box center [943, 55] width 13 height 23
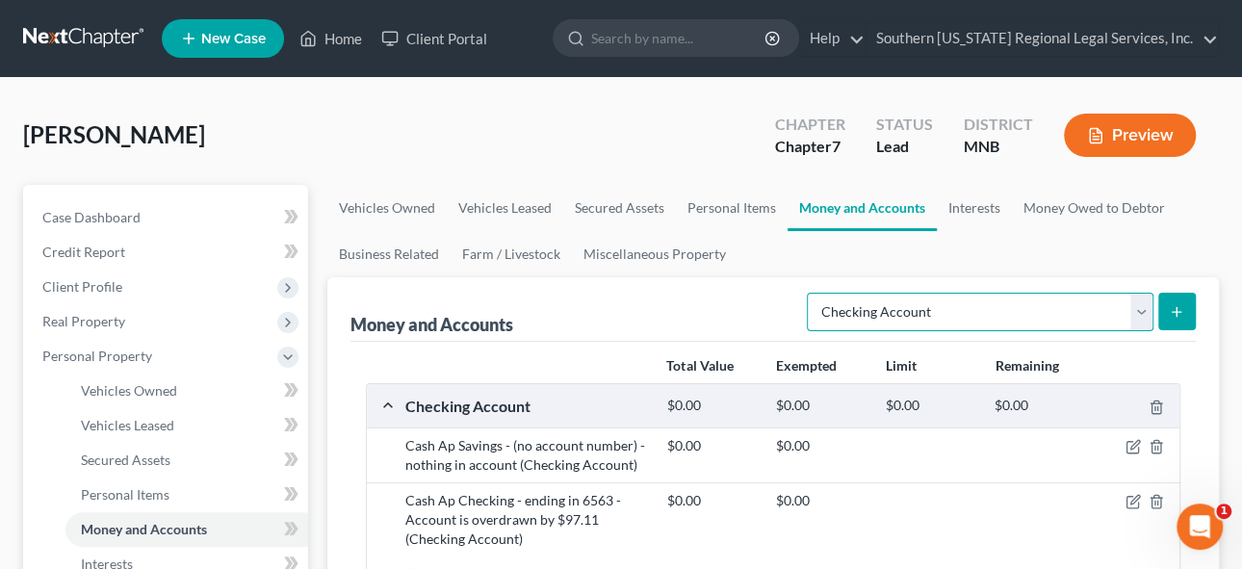
click at [1142, 310] on select "Select Account Type Brokerage Cash on Hand Certificates of Deposit Checking Acc…" at bounding box center [980, 312] width 347 height 39
drag, startPoint x: 980, startPoint y: 249, endPoint x: 1224, endPoint y: 241, distance: 244.6
click at [981, 247] on ul "Vehicles Owned Vehicles Leased Secured Assets Personal Items Money and Accounts…" at bounding box center [773, 231] width 892 height 92
click at [1130, 496] on icon "button" at bounding box center [1132, 501] width 15 height 15
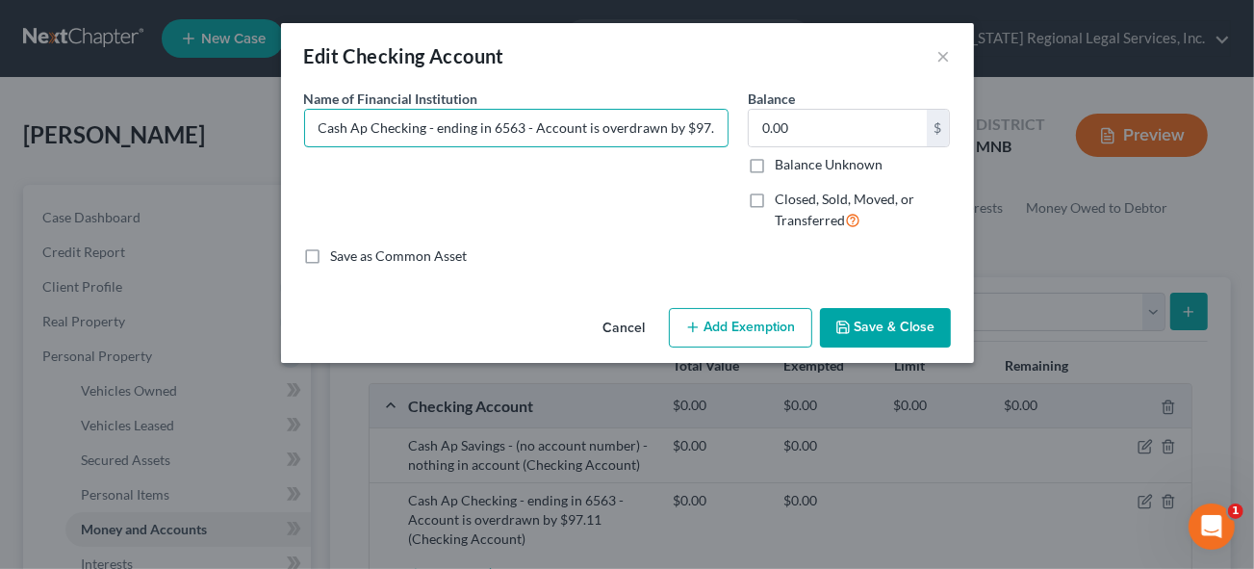
scroll to position [0, 6]
drag, startPoint x: 312, startPoint y: 128, endPoint x: 641, endPoint y: 117, distance: 329.4
click at [779, 96] on div "Name of Financial Institution * Cash Ap Checking - ending in 6563 - Account is …" at bounding box center [628, 168] width 666 height 158
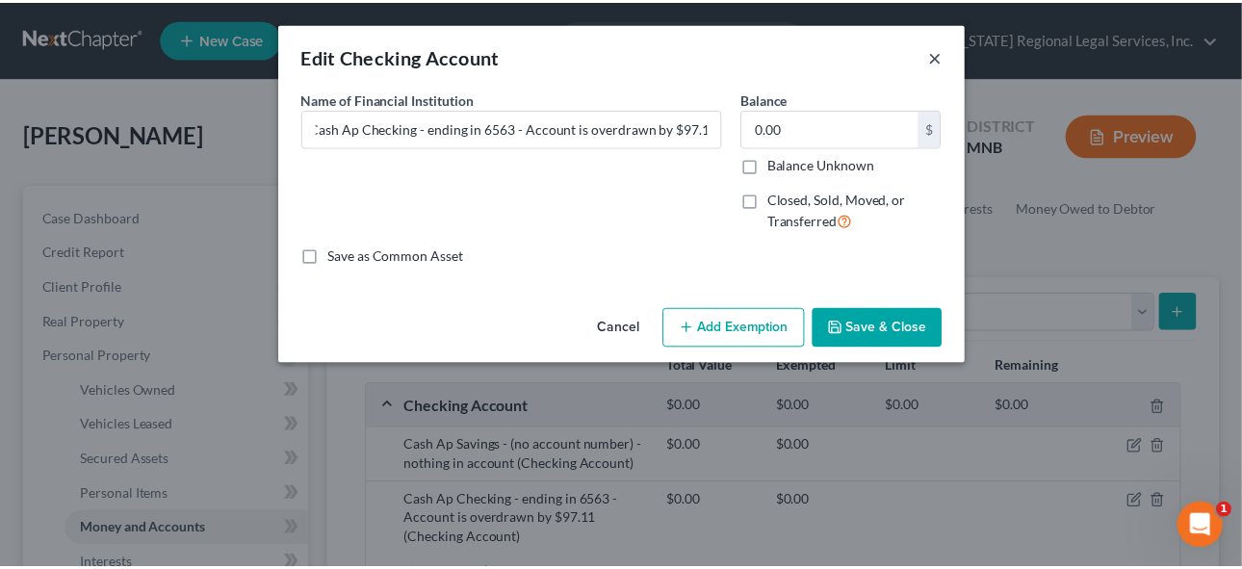
scroll to position [0, 0]
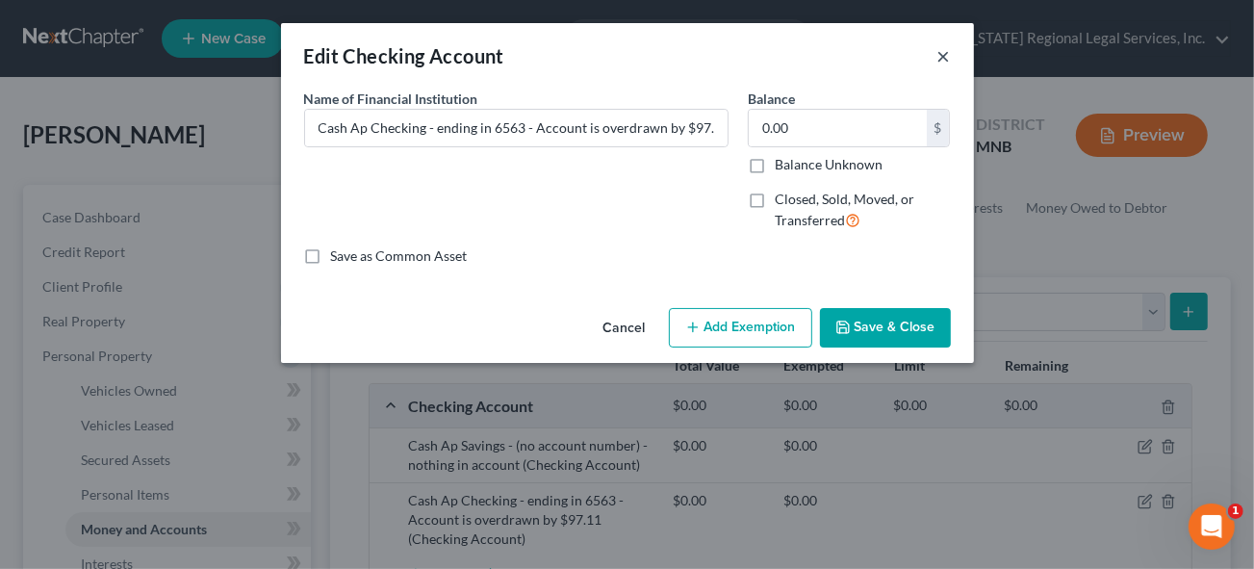
click at [948, 55] on button "×" at bounding box center [943, 55] width 13 height 23
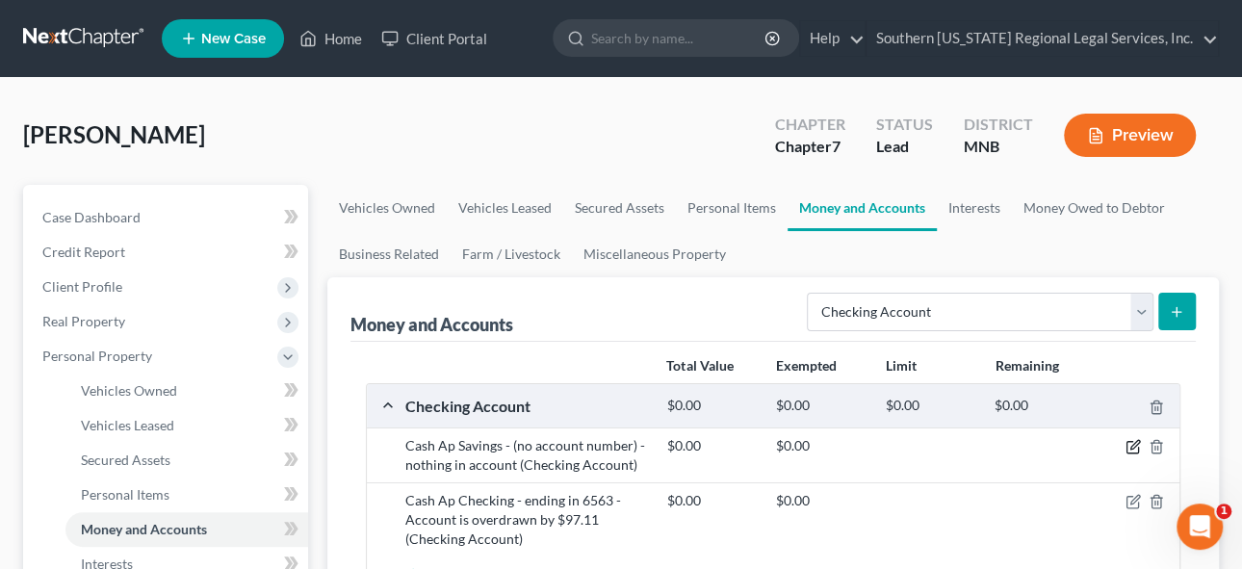
click at [1128, 442] on icon "button" at bounding box center [1132, 446] width 15 height 15
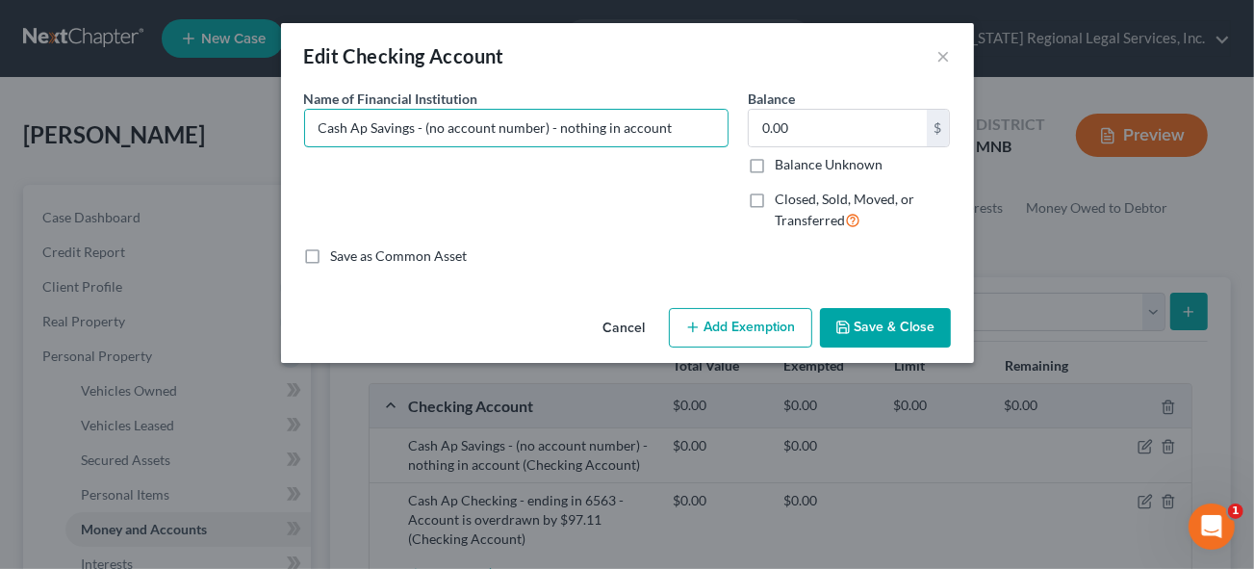
drag, startPoint x: 321, startPoint y: 125, endPoint x: 749, endPoint y: 99, distance: 429.1
click at [749, 99] on div "Name of Financial Institution * Cash Ap Savings - (no account number) - nothing…" at bounding box center [628, 168] width 666 height 158
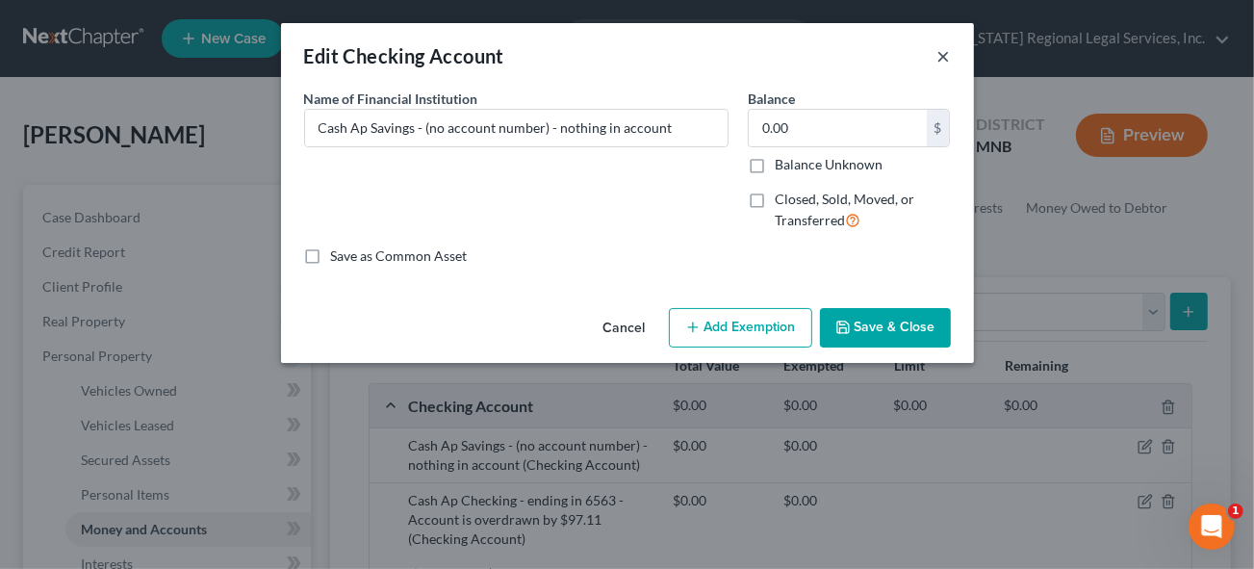
click at [945, 55] on button "×" at bounding box center [943, 55] width 13 height 23
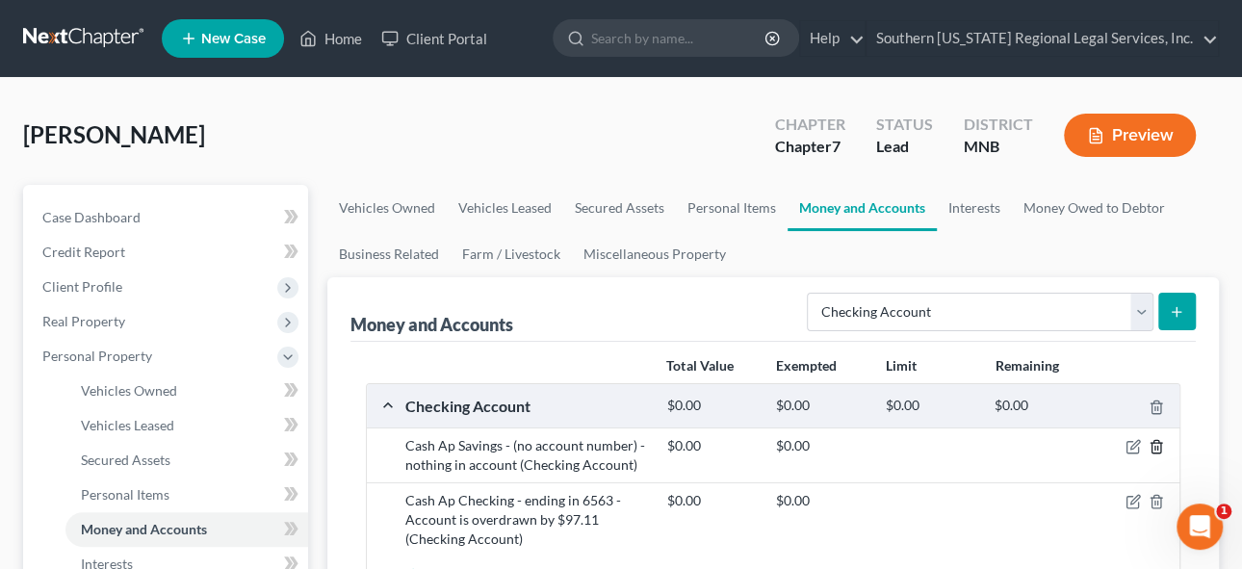
click at [1155, 446] on icon "button" at bounding box center [1155, 446] width 15 height 15
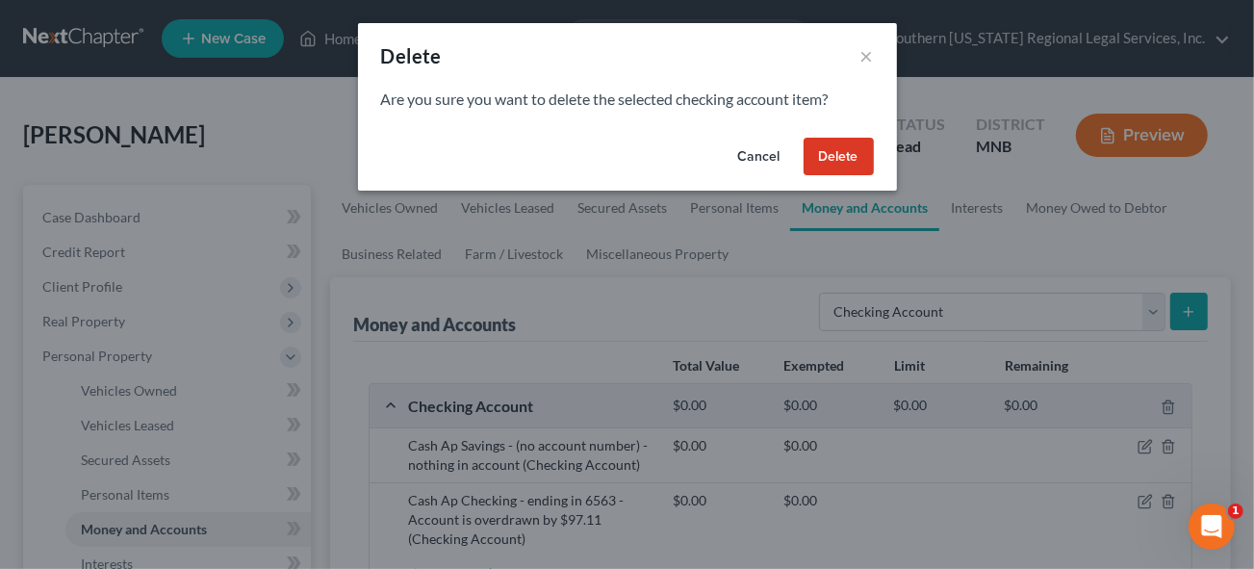
click at [826, 158] on button "Delete" at bounding box center [839, 157] width 70 height 39
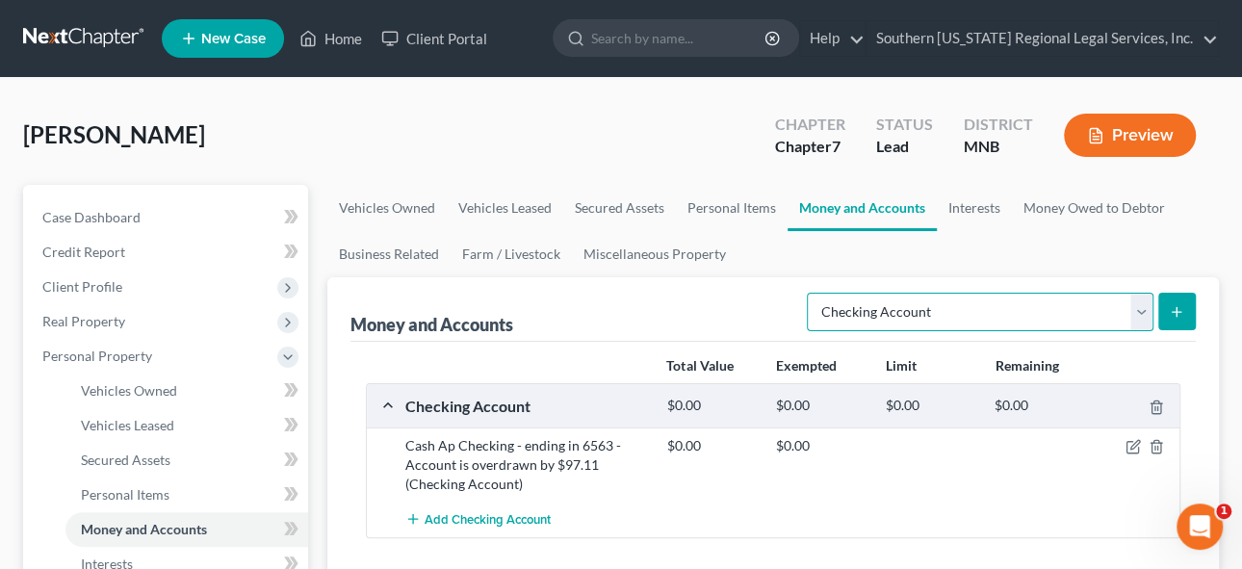
drag, startPoint x: 1142, startPoint y: 311, endPoint x: 1009, endPoint y: 312, distance: 132.8
click at [1143, 310] on select "Select Account Type Brokerage Cash on Hand Certificates of Deposit Checking Acc…" at bounding box center [980, 312] width 347 height 39
select select "savings"
click at [811, 293] on select "Select Account Type Brokerage Cash on Hand Certificates of Deposit Checking Acc…" at bounding box center [980, 312] width 347 height 39
click at [1180, 308] on icon "submit" at bounding box center [1176, 311] width 15 height 15
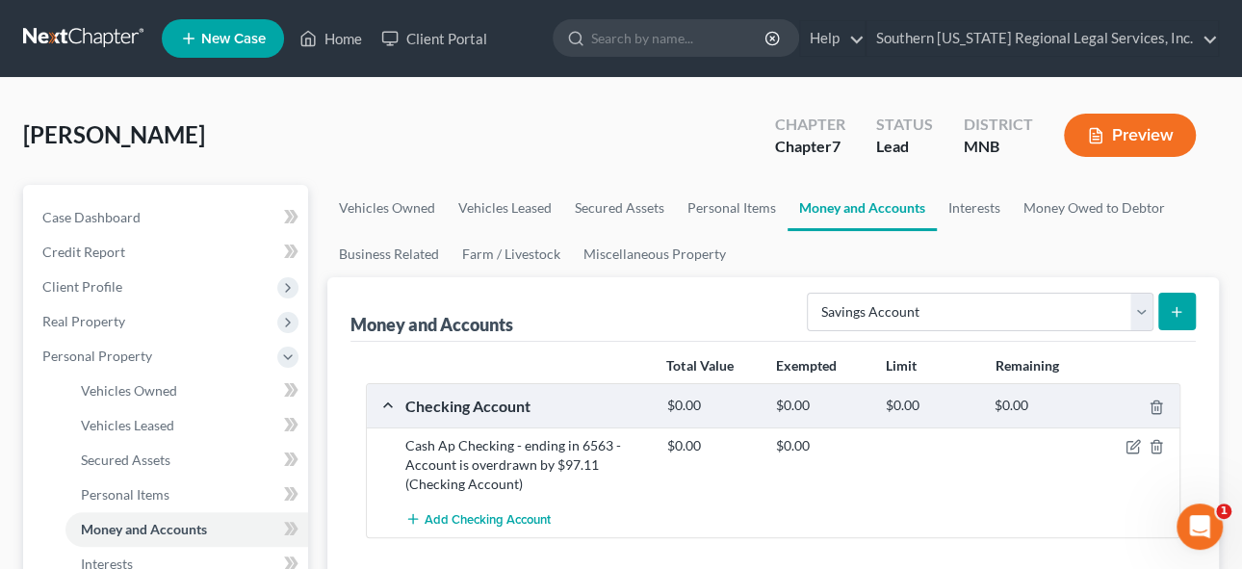
click at [1183, 309] on icon "submit" at bounding box center [1176, 311] width 15 height 15
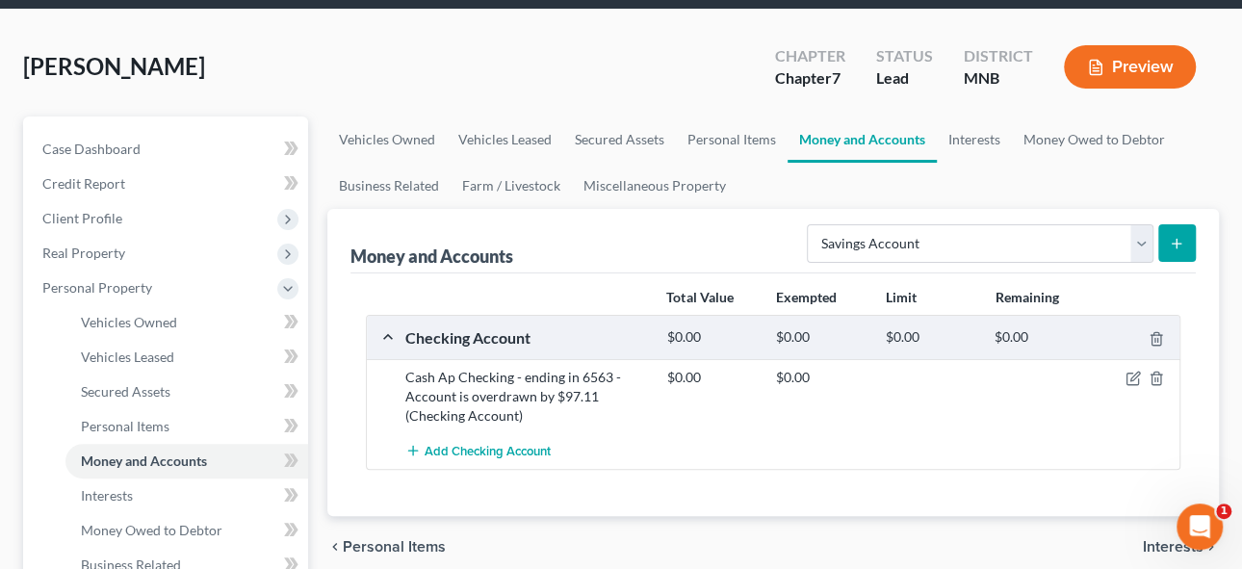
scroll to position [174, 0]
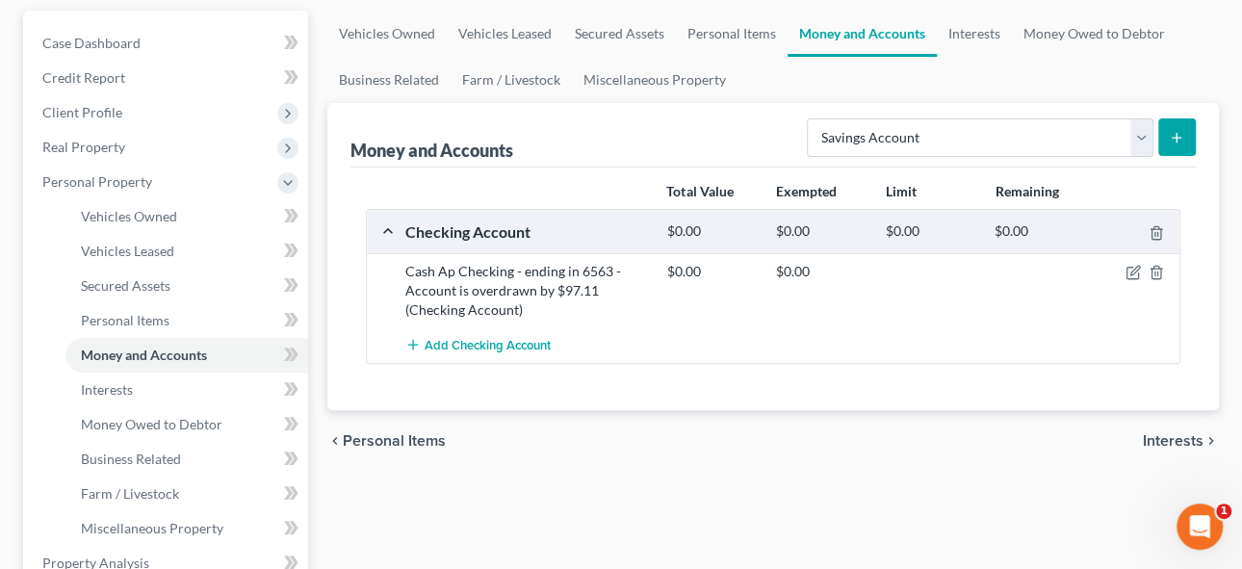
click at [1177, 133] on icon "submit" at bounding box center [1176, 137] width 15 height 15
click at [1158, 141] on button "submit" at bounding box center [1177, 137] width 38 height 38
click at [1190, 139] on button "submit" at bounding box center [1177, 137] width 38 height 38
click at [1173, 134] on icon "submit" at bounding box center [1176, 137] width 15 height 15
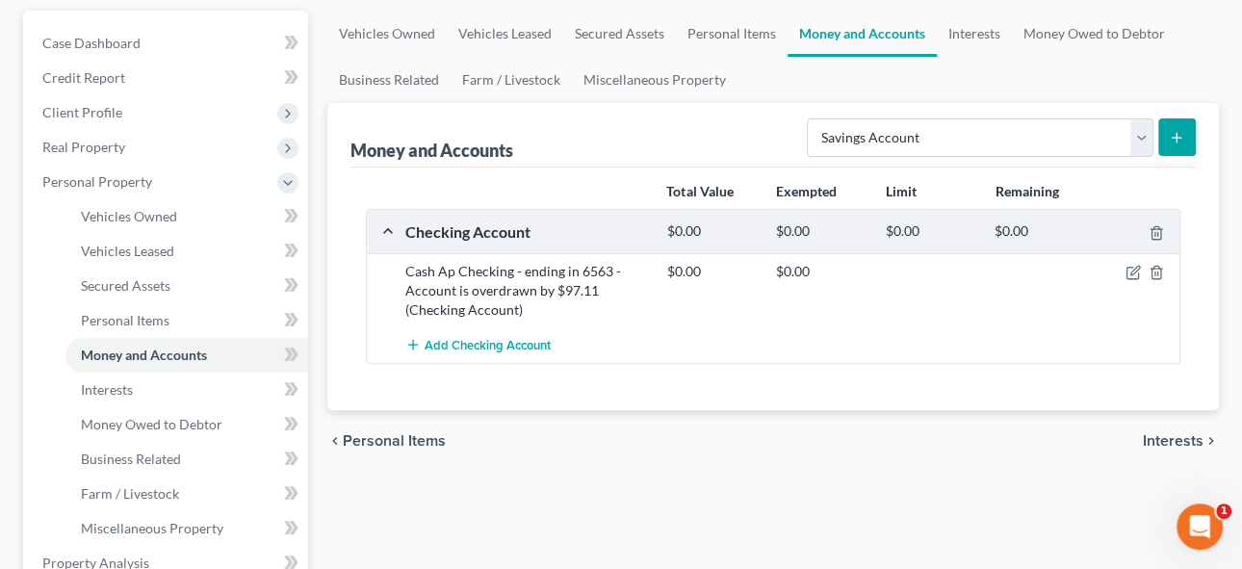
click at [1173, 133] on icon "submit" at bounding box center [1176, 137] width 15 height 15
click at [1171, 135] on icon "submit" at bounding box center [1176, 137] width 15 height 15
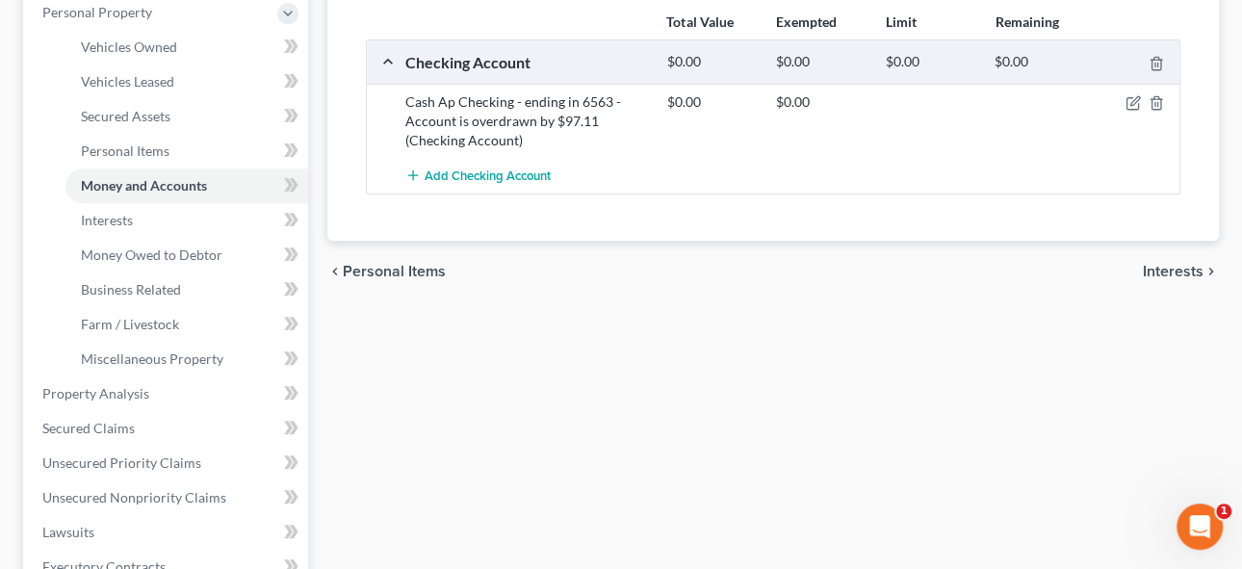
scroll to position [349, 0]
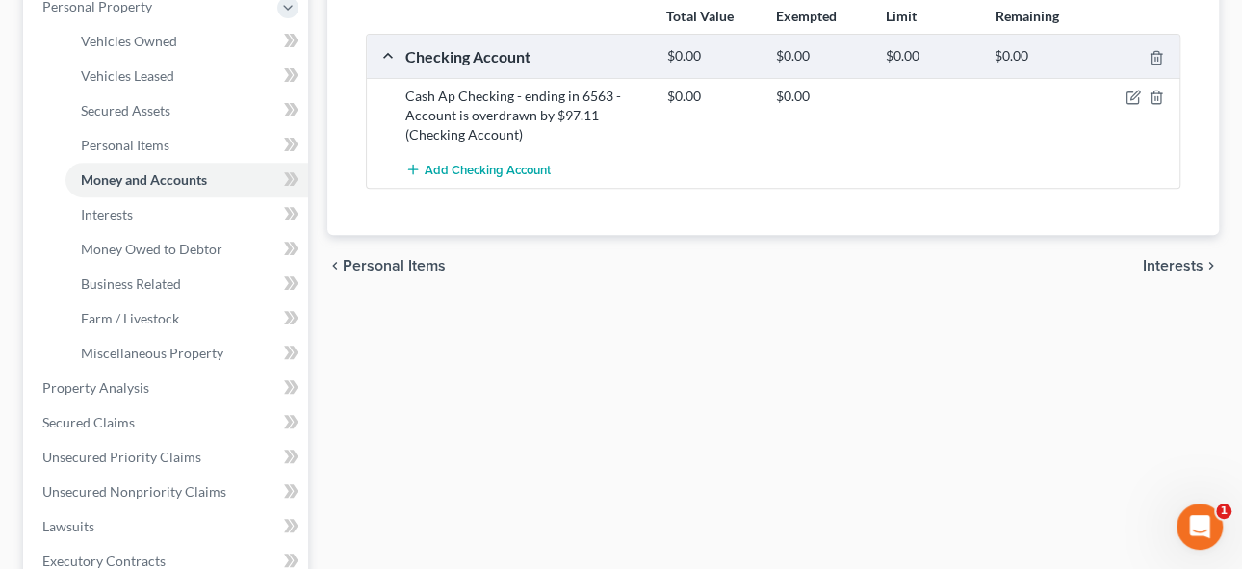
drag, startPoint x: 1169, startPoint y: 255, endPoint x: 1109, endPoint y: 233, distance: 64.6
click at [1169, 258] on span "Interests" at bounding box center [1173, 265] width 61 height 15
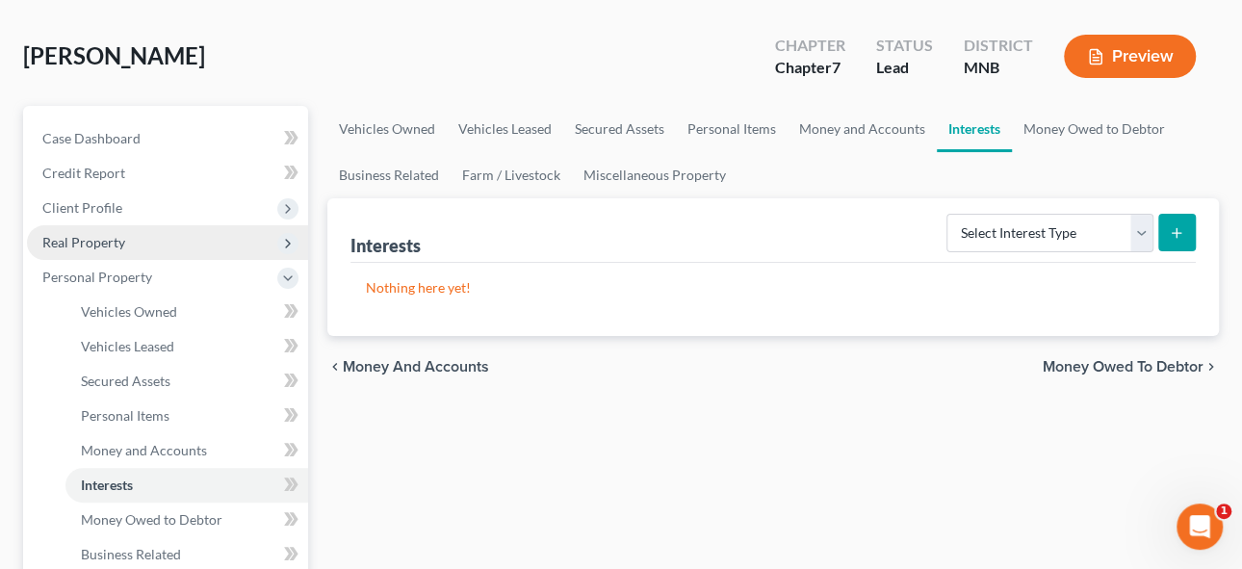
scroll to position [174, 0]
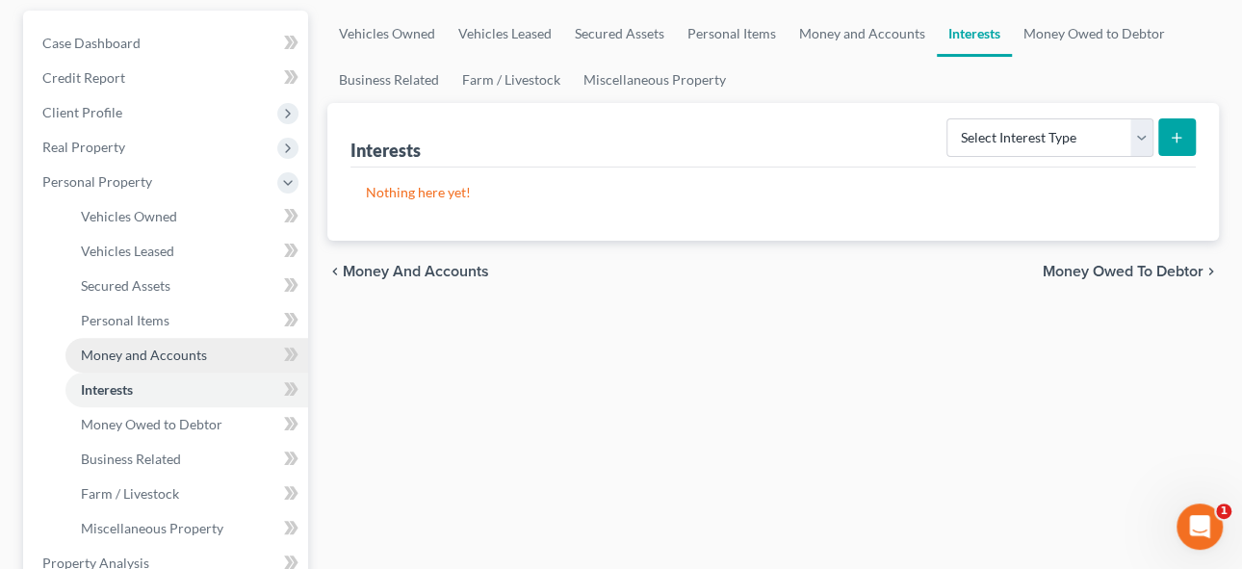
click at [138, 354] on span "Money and Accounts" at bounding box center [144, 355] width 126 height 16
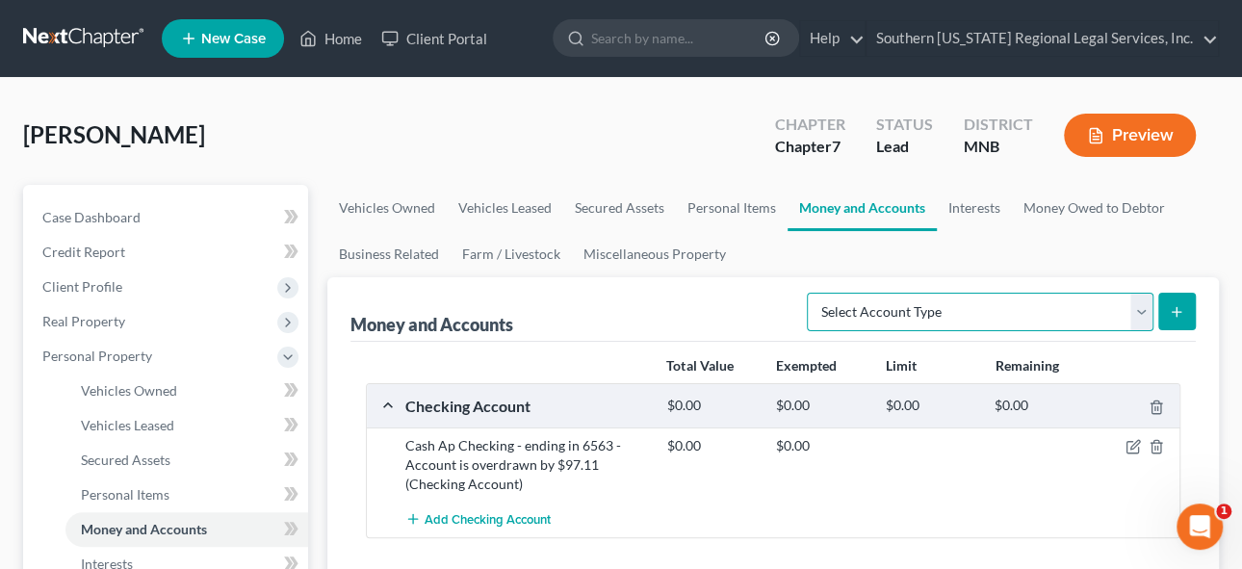
drag, startPoint x: 1142, startPoint y: 309, endPoint x: 950, endPoint y: 326, distance: 192.3
click at [1141, 309] on select "Select Account Type Brokerage Cash on Hand Certificates of Deposit Checking Acc…" at bounding box center [980, 312] width 347 height 39
select select "savings"
click at [811, 293] on select "Select Account Type Brokerage Cash on Hand Certificates of Deposit Checking Acc…" at bounding box center [980, 312] width 347 height 39
click at [1181, 314] on icon "submit" at bounding box center [1176, 311] width 15 height 15
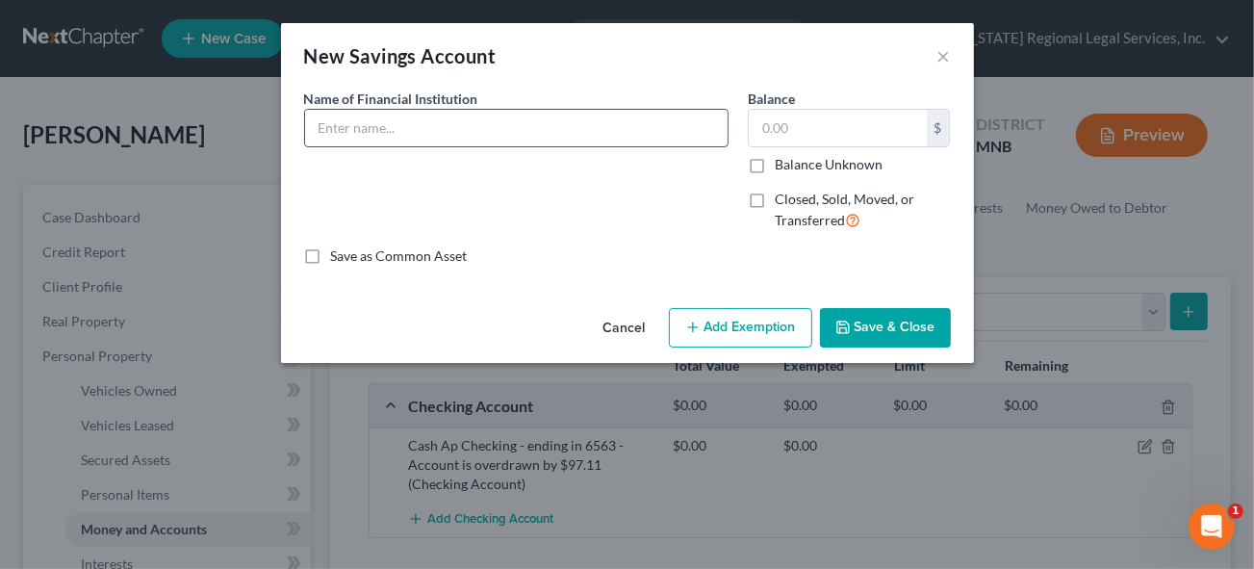
click at [377, 125] on input "text" at bounding box center [516, 128] width 423 height 37
paste input "Cash Ap Savings - (no account number) - nothing in account"
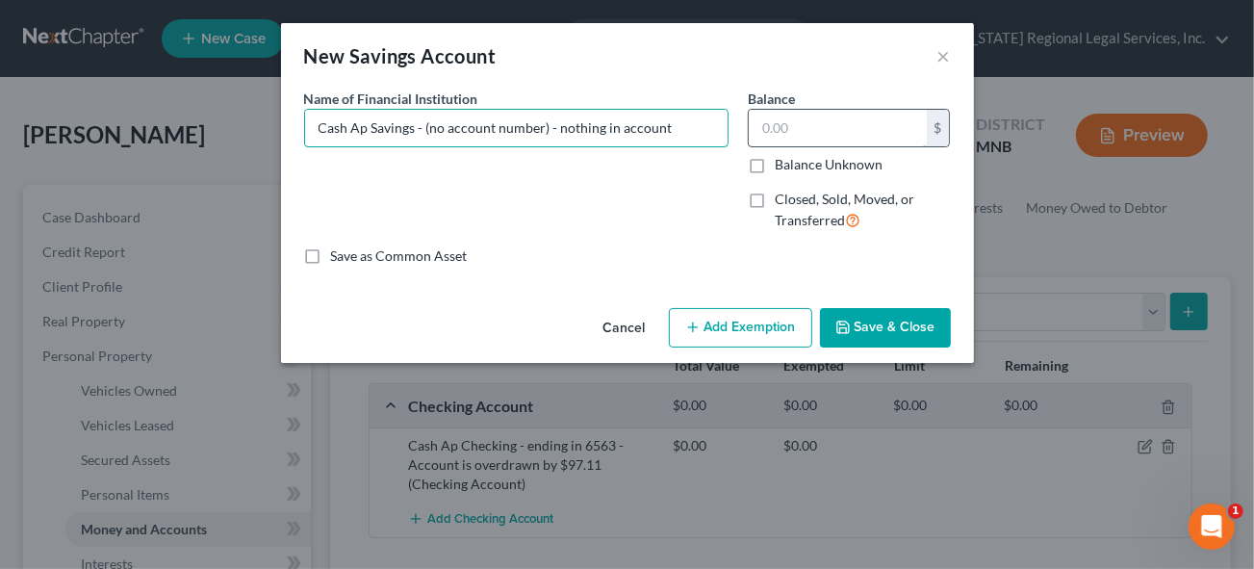
type input "Cash Ap Savings - (no account number) - nothing in account"
click at [785, 124] on input "text" at bounding box center [838, 128] width 178 height 37
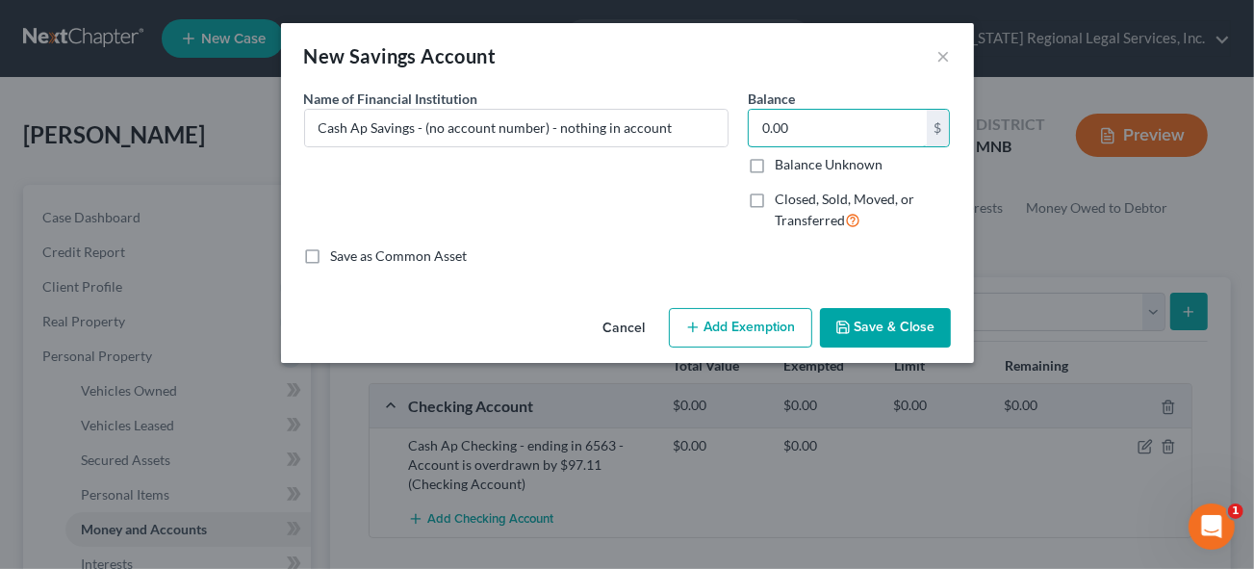
type input "0.00"
click at [878, 318] on button "Save & Close" at bounding box center [885, 328] width 131 height 40
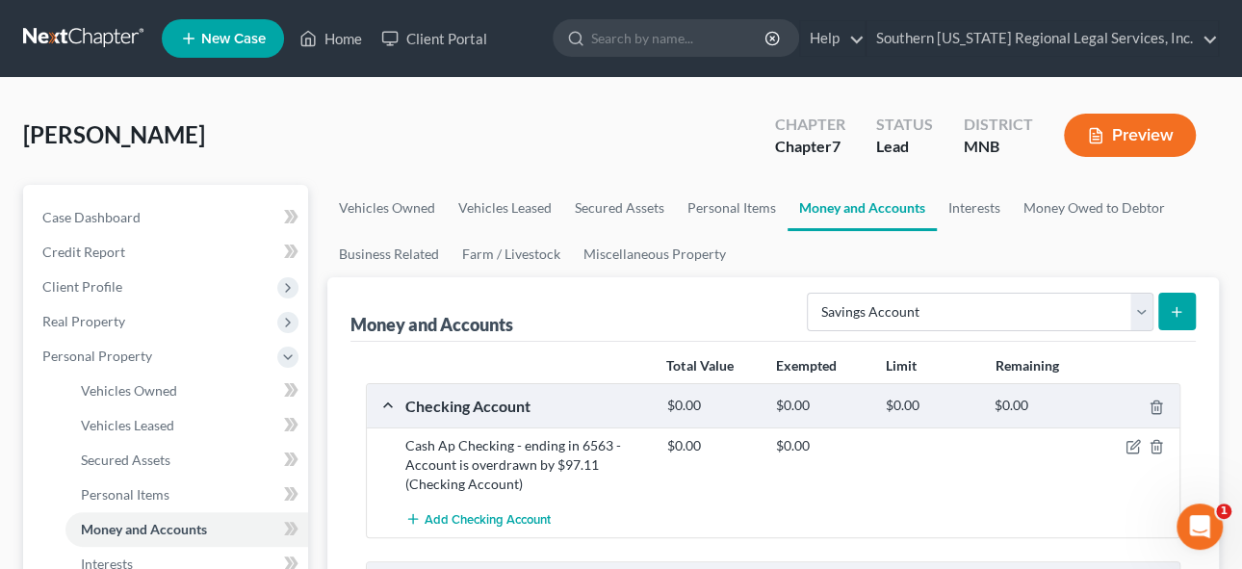
click at [1170, 317] on icon "submit" at bounding box center [1176, 311] width 15 height 15
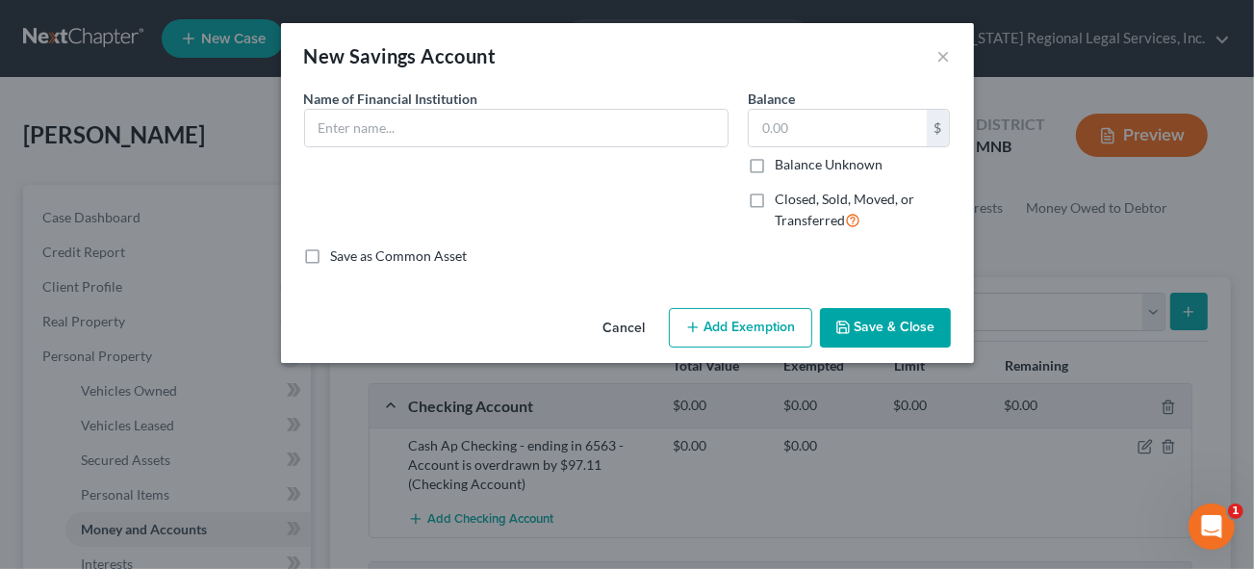
click at [887, 328] on button "Save & Close" at bounding box center [885, 328] width 131 height 40
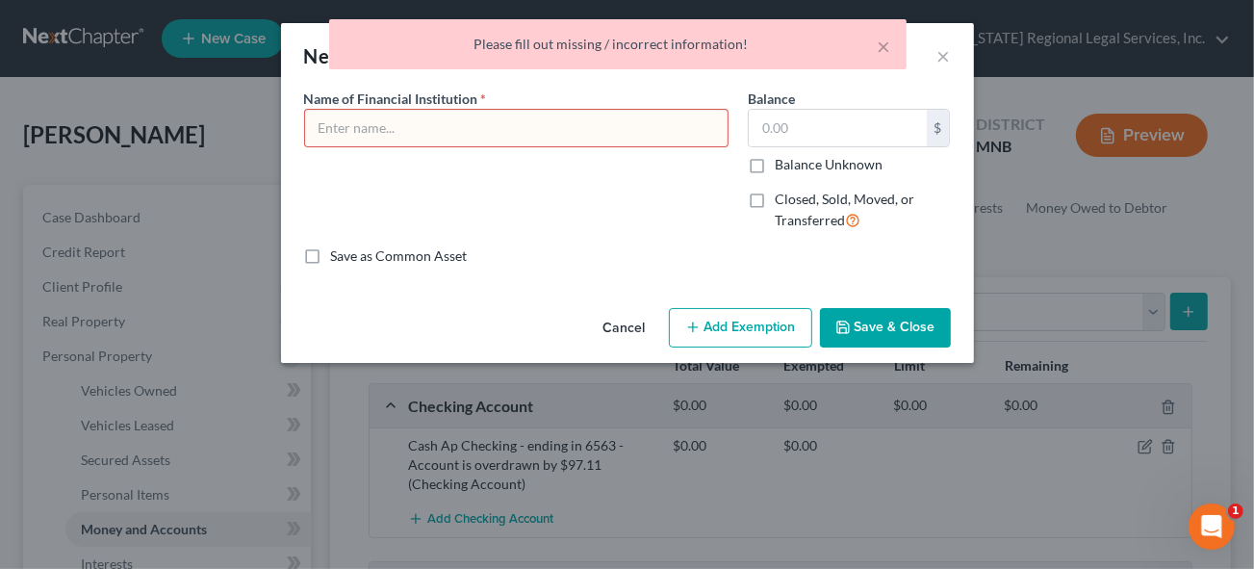
drag, startPoint x: 946, startPoint y: 54, endPoint x: 898, endPoint y: 99, distance: 66.1
click at [942, 56] on div "× Please fill out missing / incorrect information!" at bounding box center [617, 49] width 1254 height 60
click at [935, 55] on div "× Please fill out missing / incorrect information!" at bounding box center [617, 49] width 1254 height 60
click at [939, 55] on div "× Please fill out missing / incorrect information!" at bounding box center [617, 49] width 1254 height 60
click at [885, 48] on button "×" at bounding box center [884, 46] width 13 height 23
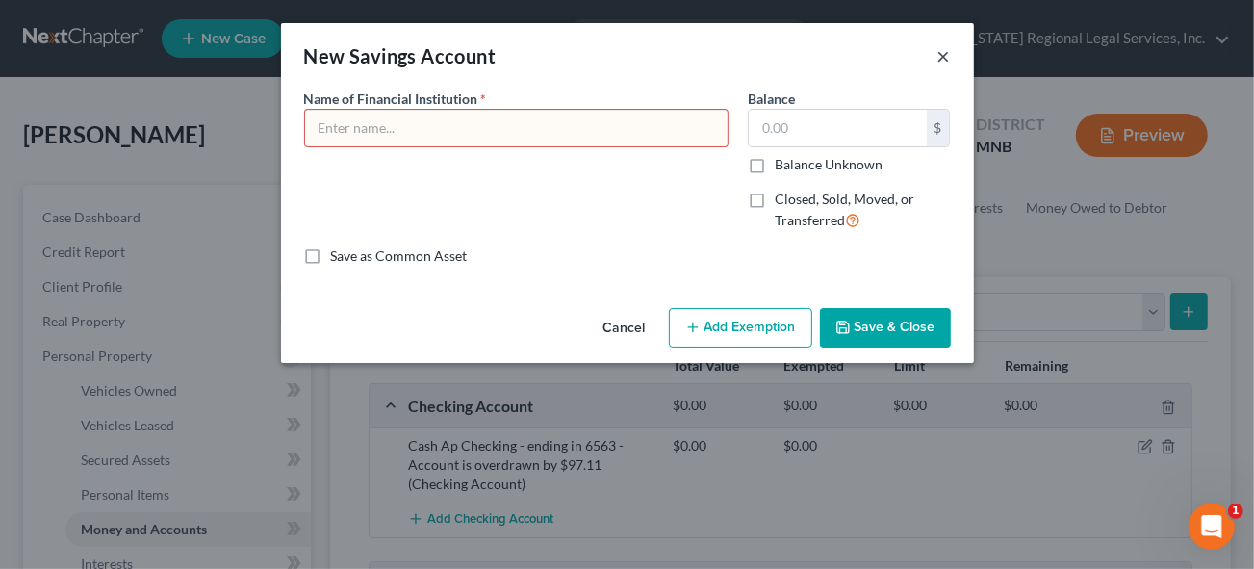
click at [937, 58] on button "×" at bounding box center [943, 55] width 13 height 23
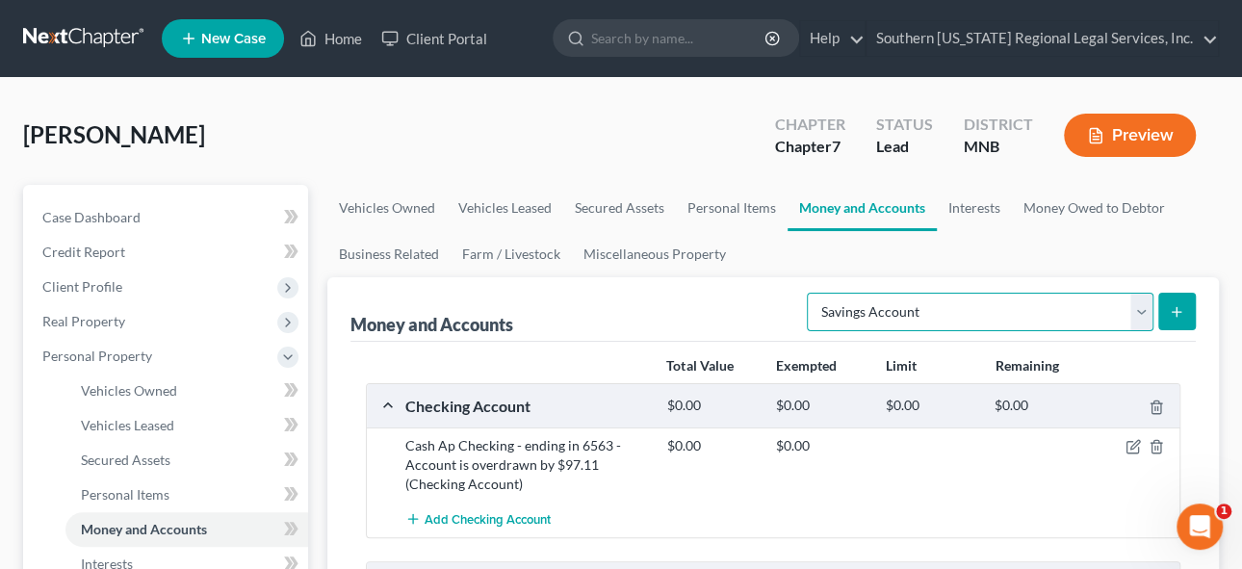
drag, startPoint x: 1137, startPoint y: 308, endPoint x: 912, endPoint y: 326, distance: 225.0
click at [1137, 308] on select "Select Account Type Brokerage Cash on Hand Certificates of Deposit Checking Acc…" at bounding box center [980, 312] width 347 height 39
select select "checking"
click at [811, 293] on select "Select Account Type Brokerage Cash on Hand Certificates of Deposit Checking Acc…" at bounding box center [980, 312] width 347 height 39
click at [1165, 302] on button "submit" at bounding box center [1177, 312] width 38 height 38
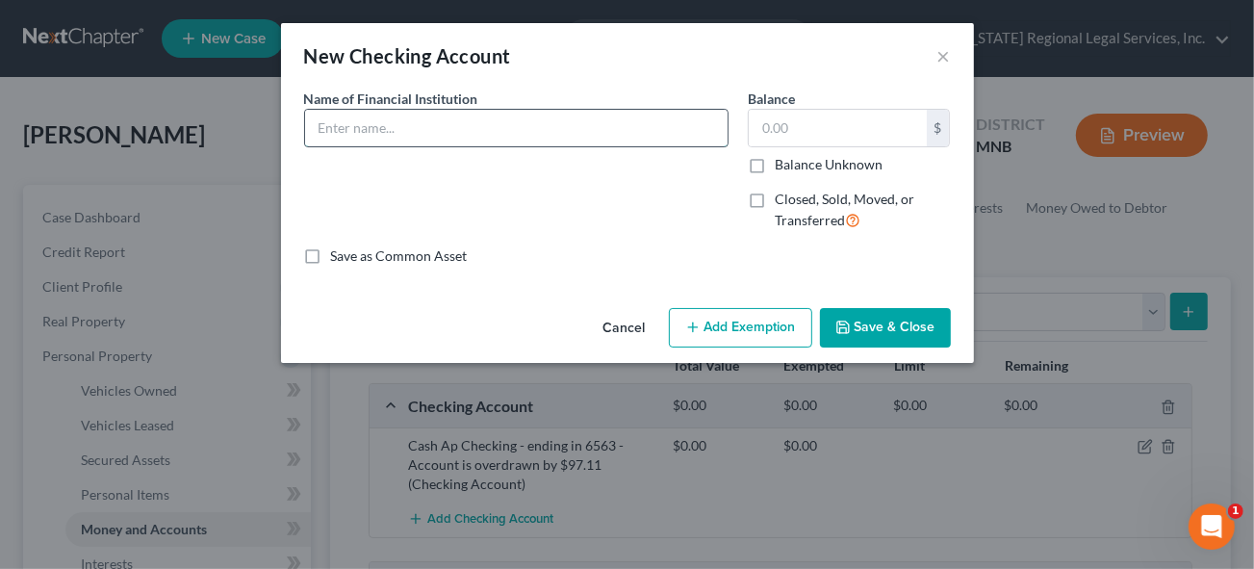
click at [379, 116] on input "text" at bounding box center [516, 128] width 423 height 37
type input "Venmo"
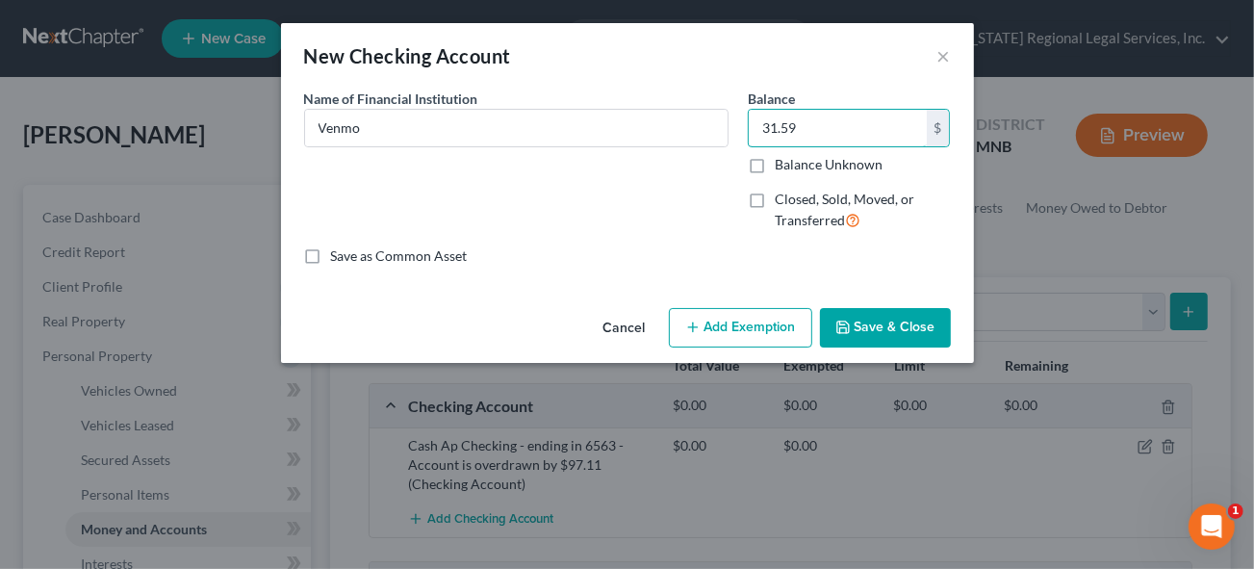
type input "31.59"
click at [746, 344] on button "Add Exemption" at bounding box center [740, 328] width 143 height 40
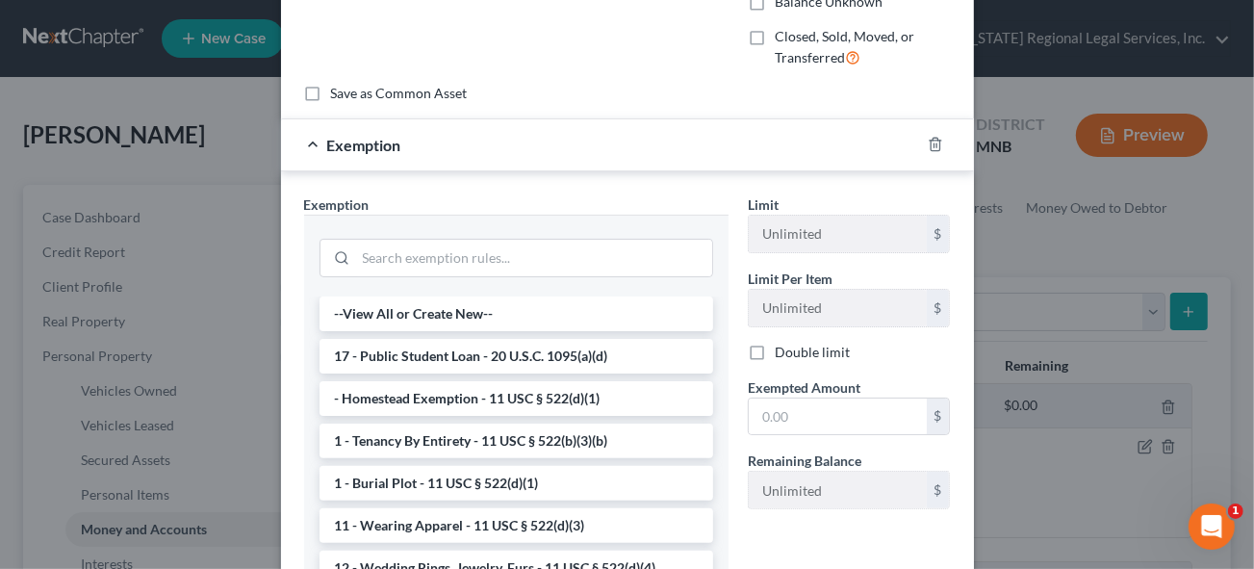
scroll to position [174, 0]
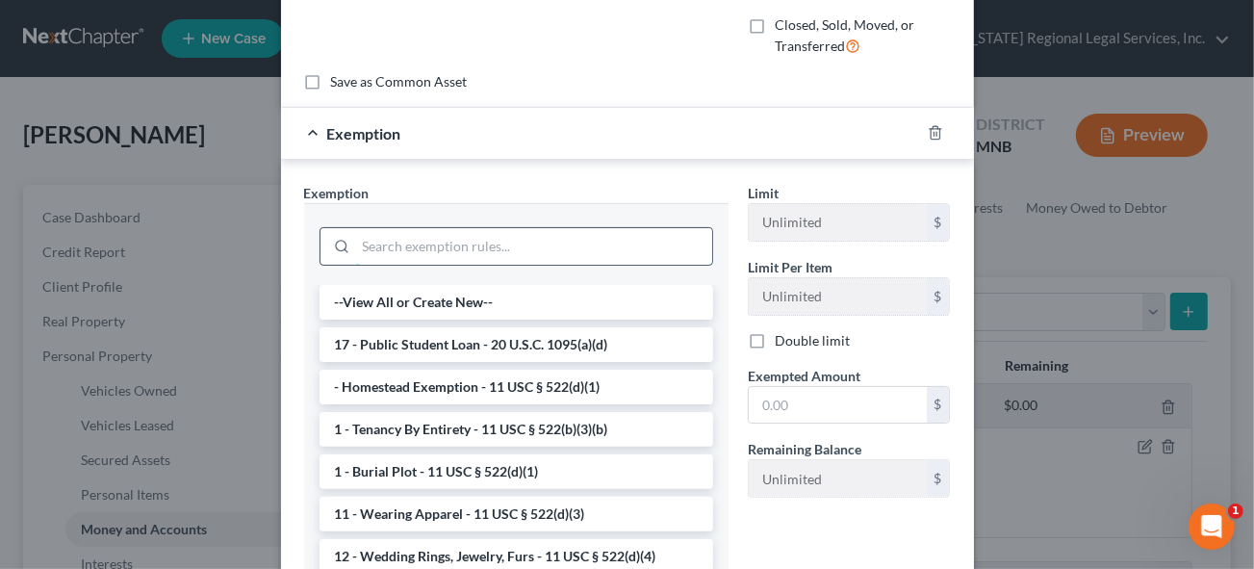
click at [398, 243] on input "search" at bounding box center [534, 246] width 356 height 37
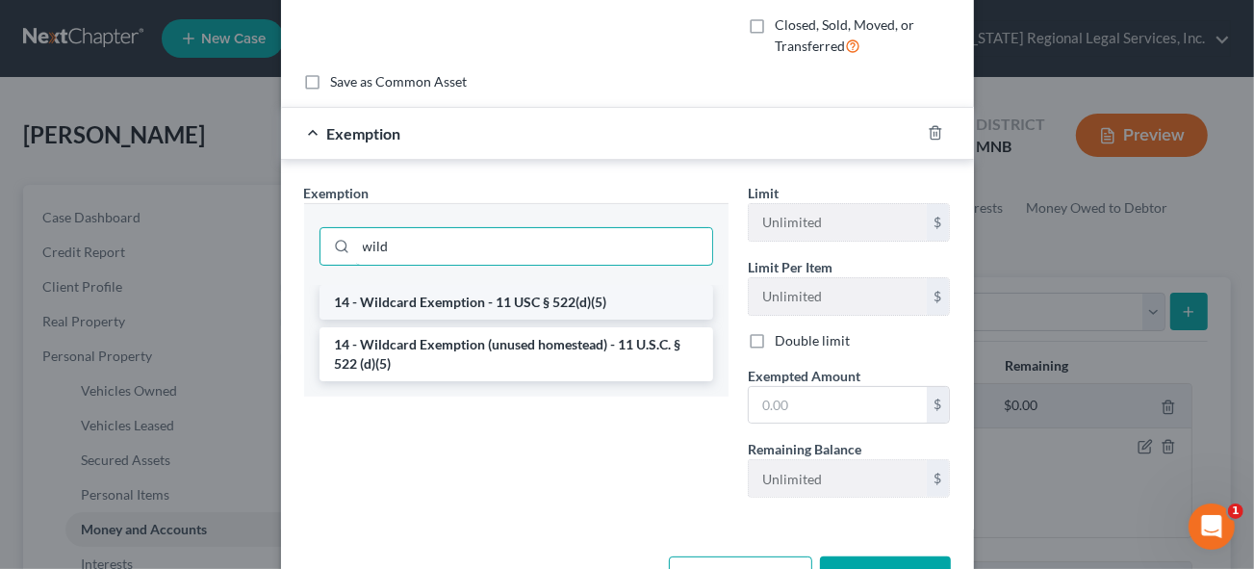
type input "wild"
click at [509, 292] on li "14 - Wildcard Exemption - 11 USC § 522(d)(5)" at bounding box center [517, 302] width 394 height 35
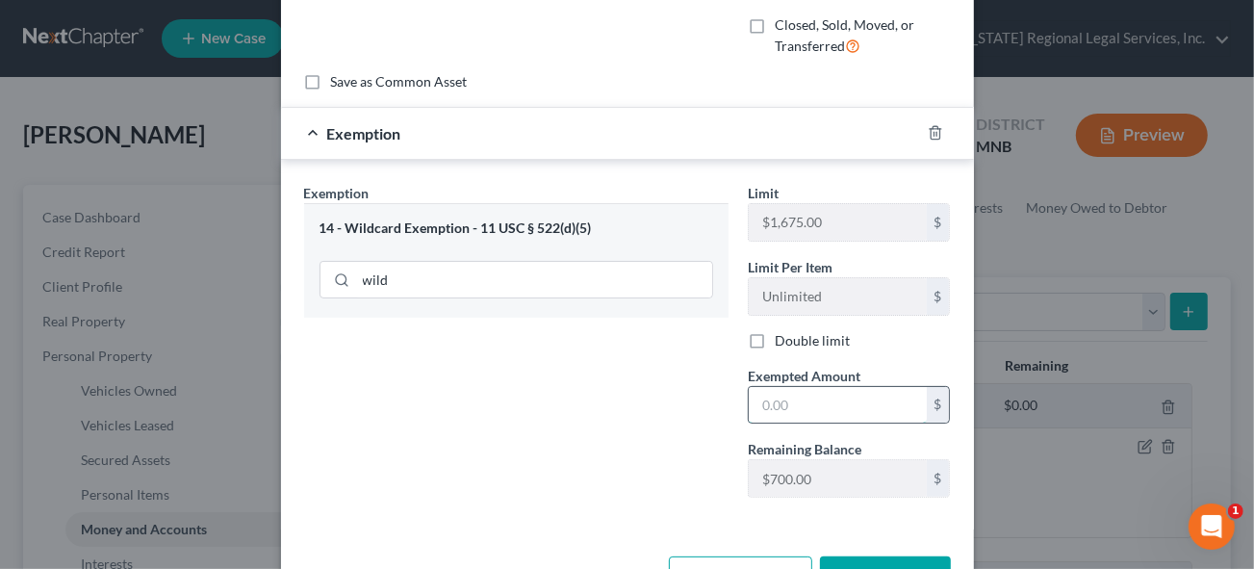
click at [795, 403] on input "text" at bounding box center [838, 405] width 178 height 37
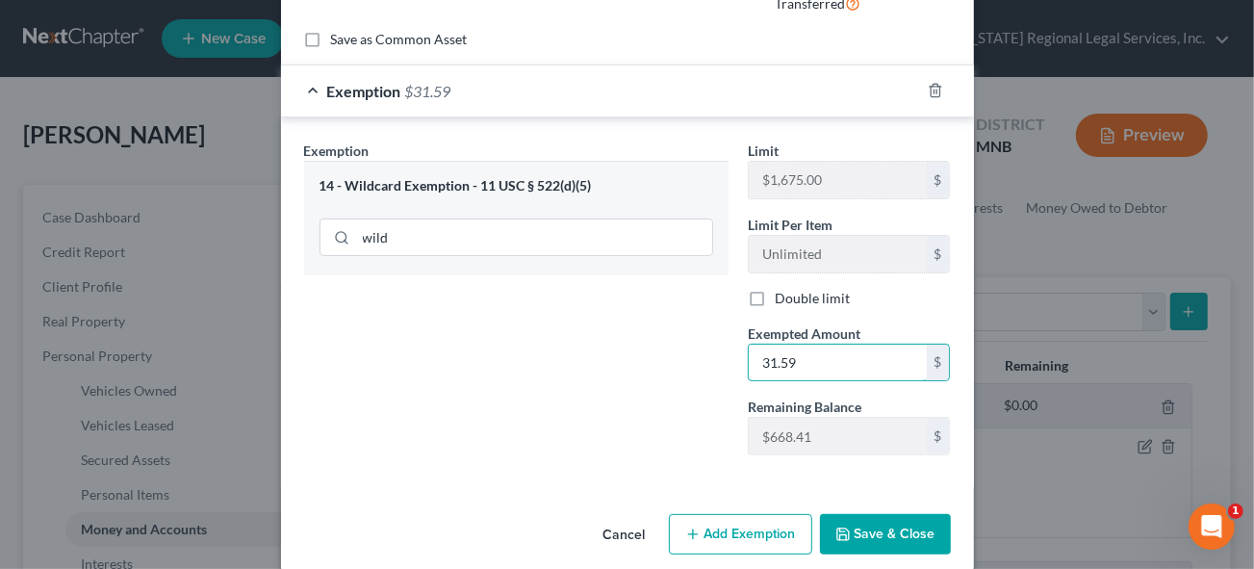
scroll to position [236, 0]
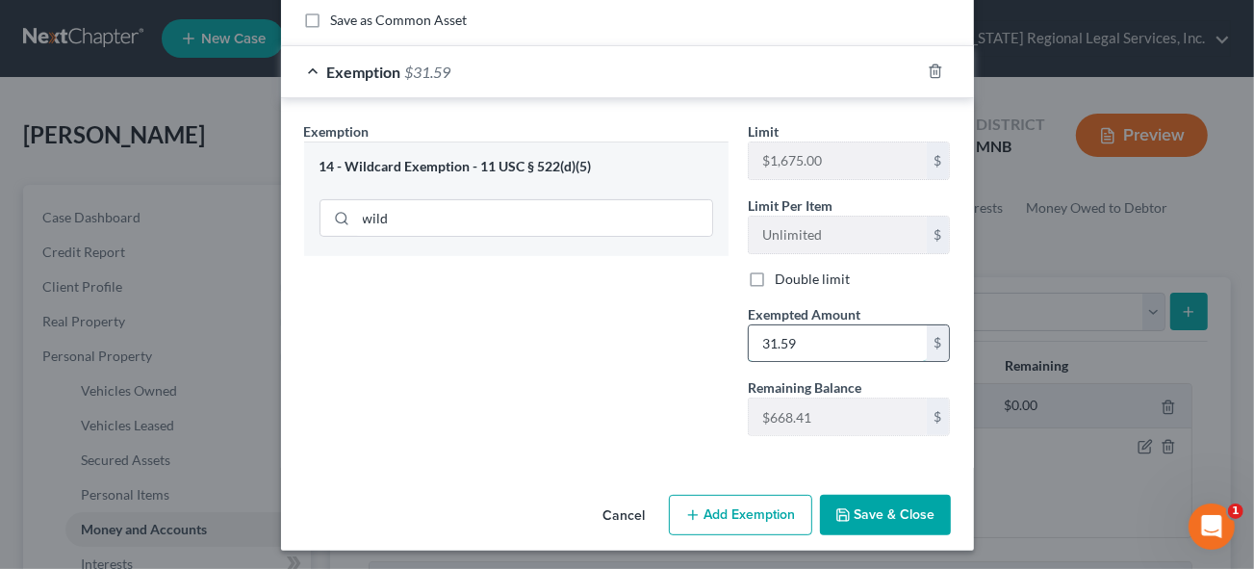
click at [802, 341] on input "31.59" at bounding box center [838, 343] width 178 height 37
type input "31.59"
click at [871, 508] on button "Save & Close" at bounding box center [885, 515] width 131 height 40
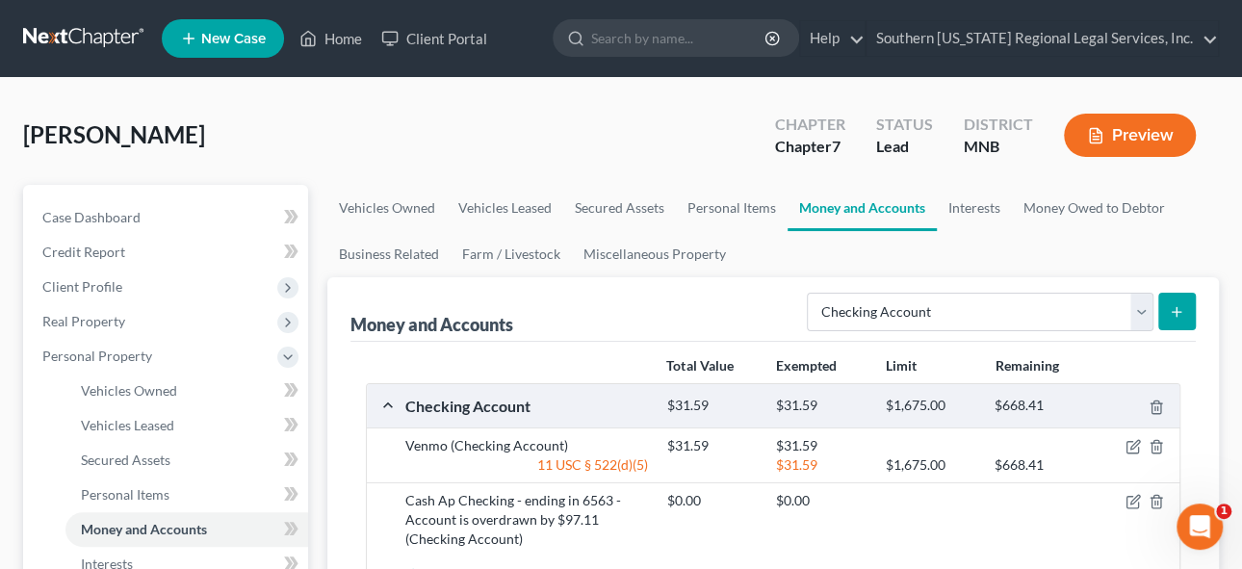
click at [1174, 307] on icon "submit" at bounding box center [1176, 311] width 15 height 15
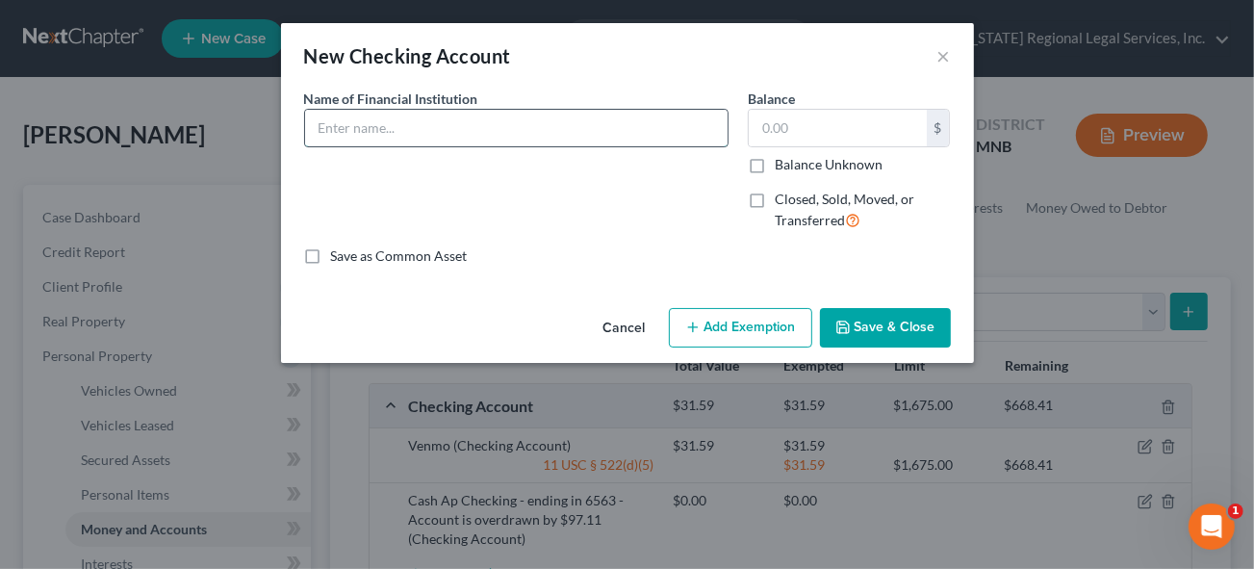
click at [347, 125] on input "text" at bounding box center [516, 128] width 423 height 37
type input "WNB Financial - 4152"
drag, startPoint x: 818, startPoint y: 135, endPoint x: 1251, endPoint y: 190, distance: 436.6
click at [818, 135] on input "text" at bounding box center [838, 128] width 178 height 37
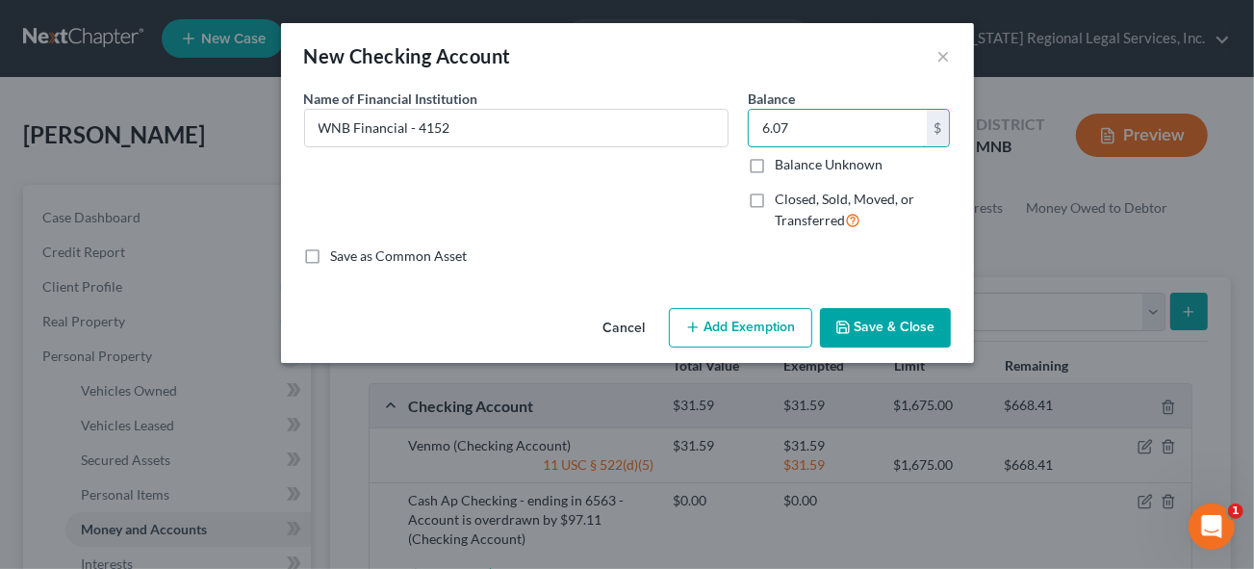
type input "6.07"
click at [745, 329] on button "Add Exemption" at bounding box center [740, 328] width 143 height 40
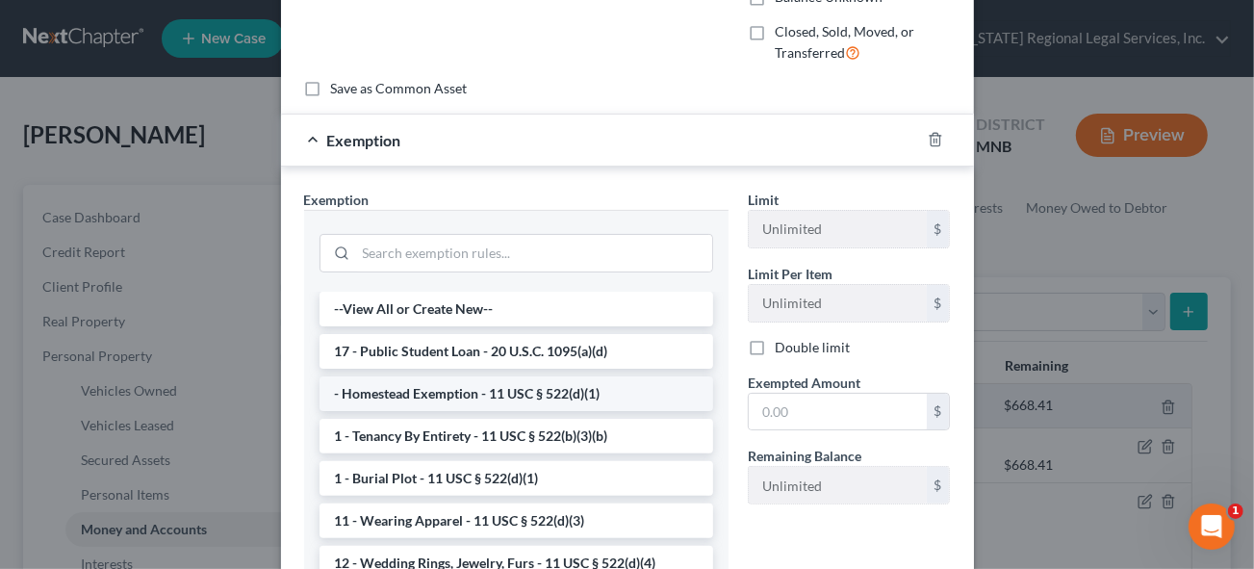
scroll to position [174, 0]
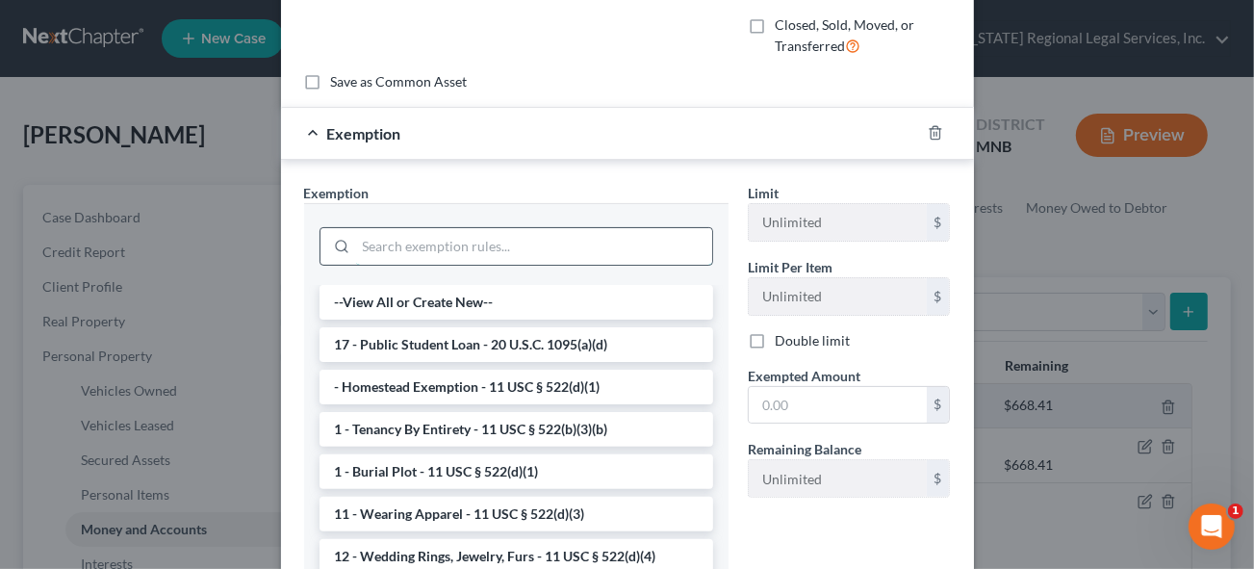
click at [357, 243] on input "search" at bounding box center [534, 246] width 356 height 37
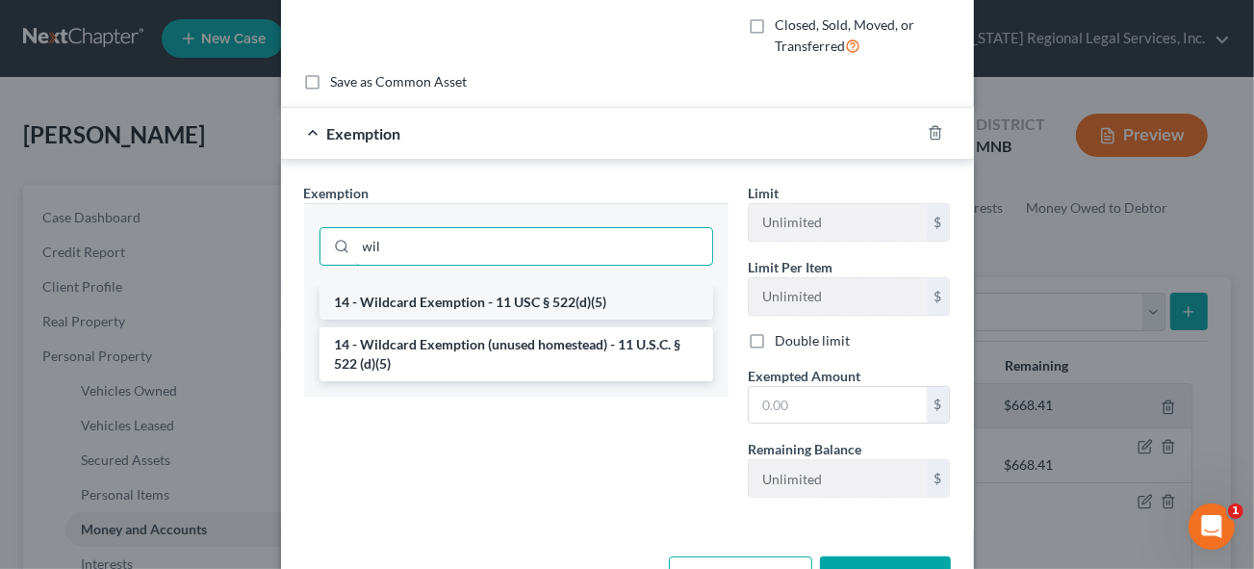
type input "wil"
click at [450, 298] on li "14 - Wildcard Exemption - 11 USC § 522(d)(5)" at bounding box center [517, 302] width 394 height 35
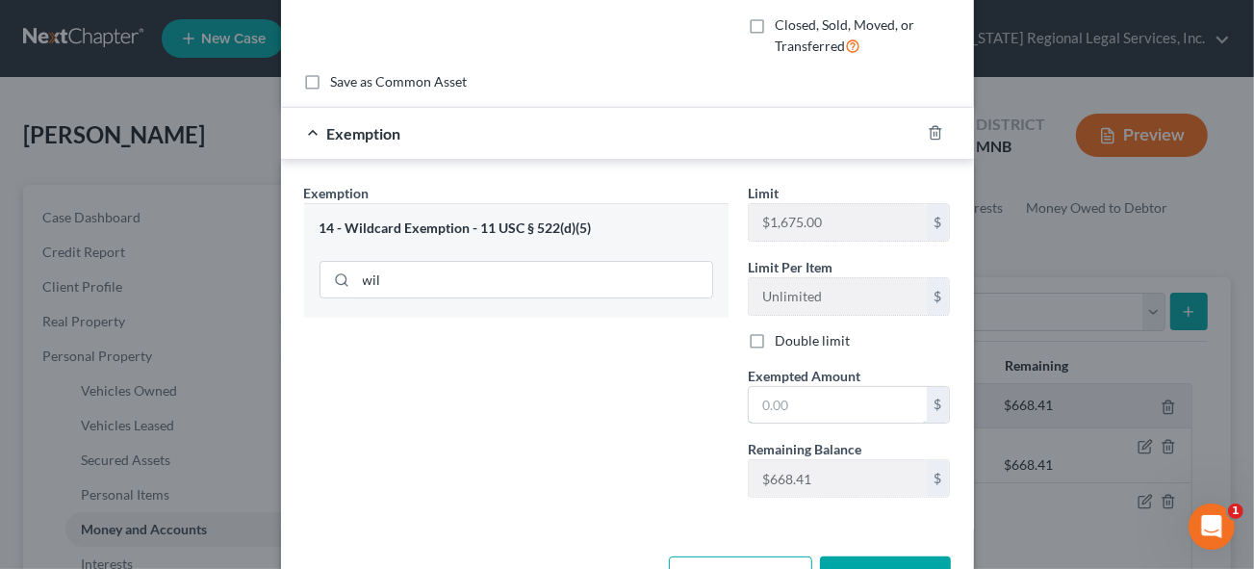
drag, startPoint x: 811, startPoint y: 401, endPoint x: 1120, endPoint y: 442, distance: 311.6
click at [811, 400] on input "text" at bounding box center [838, 405] width 178 height 37
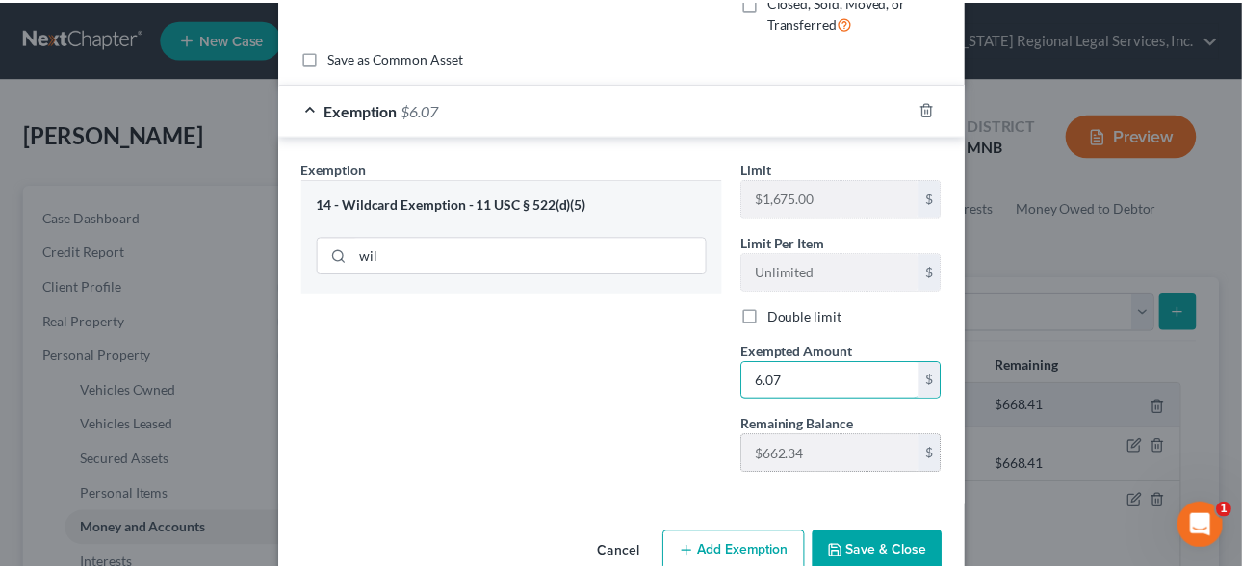
scroll to position [236, 0]
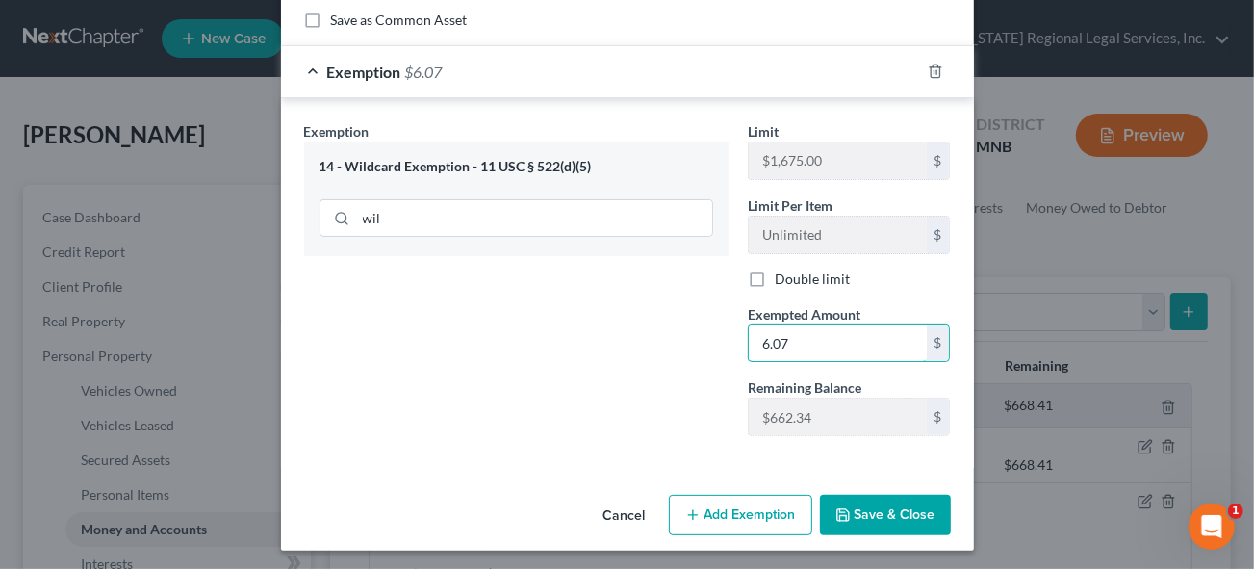
type input "6.07"
click at [868, 499] on button "Save & Close" at bounding box center [885, 515] width 131 height 40
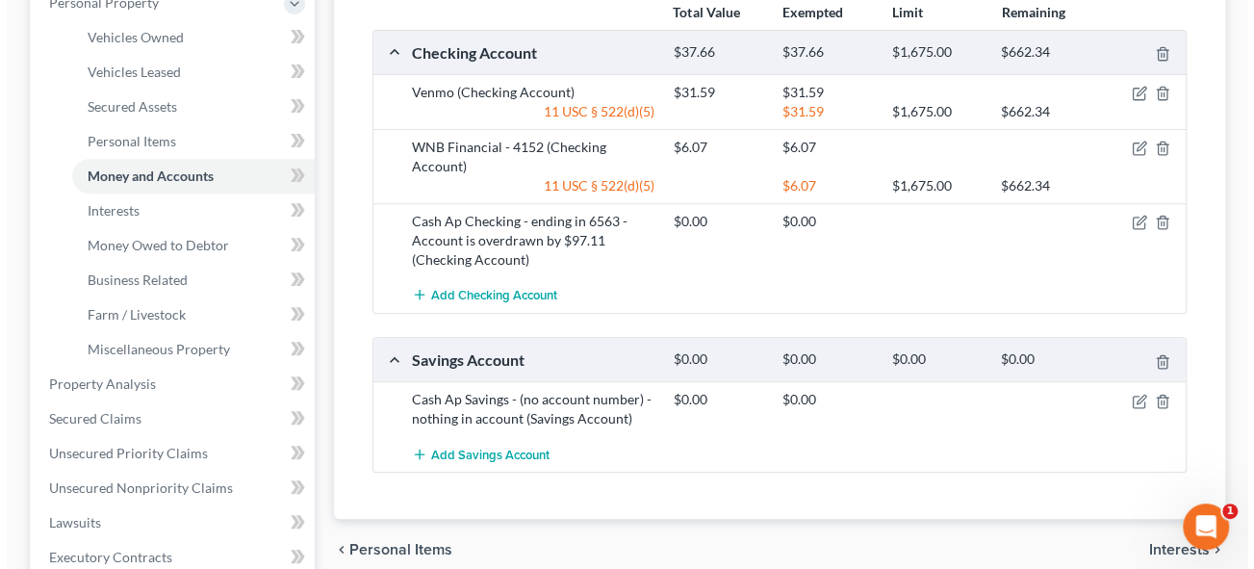
scroll to position [262, 0]
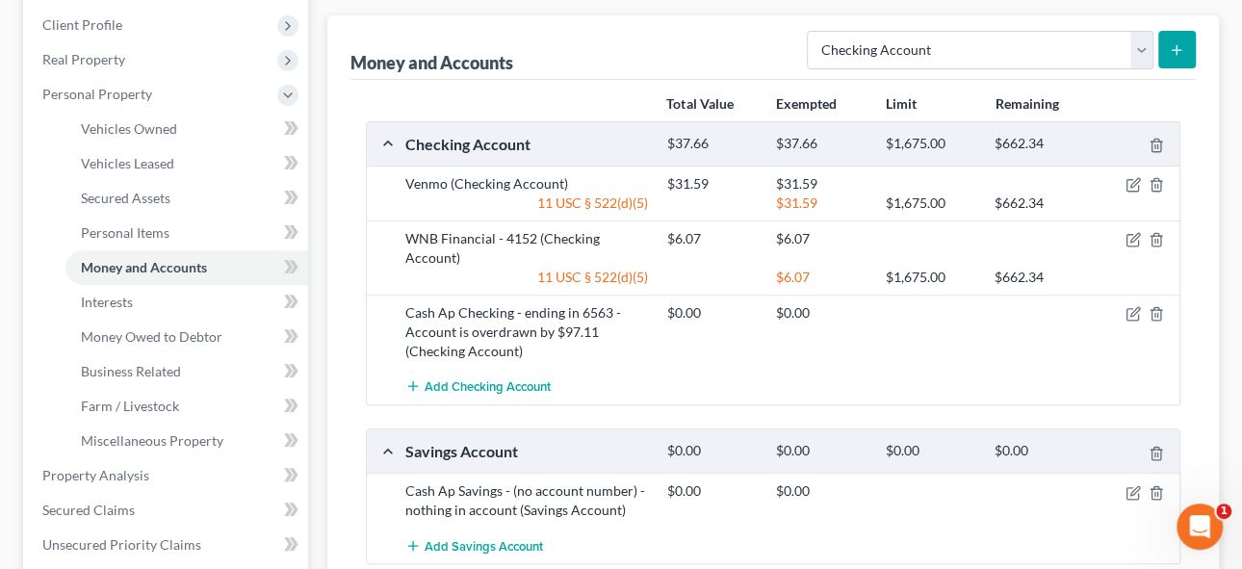
click at [1186, 49] on button "submit" at bounding box center [1177, 50] width 38 height 38
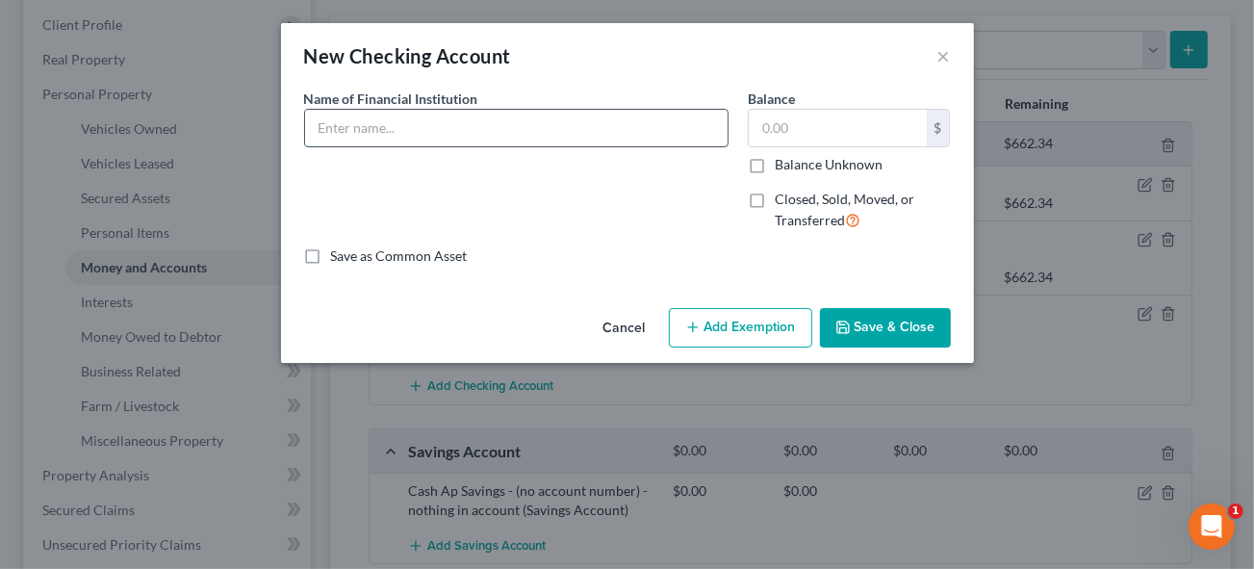
click at [387, 125] on input "text" at bounding box center [516, 128] width 423 height 37
click at [417, 129] on input "PayPal -" at bounding box center [516, 128] width 423 height 37
type input "PayPal - 0743"
click at [790, 128] on input "text" at bounding box center [838, 128] width 178 height 37
type input "0.00"
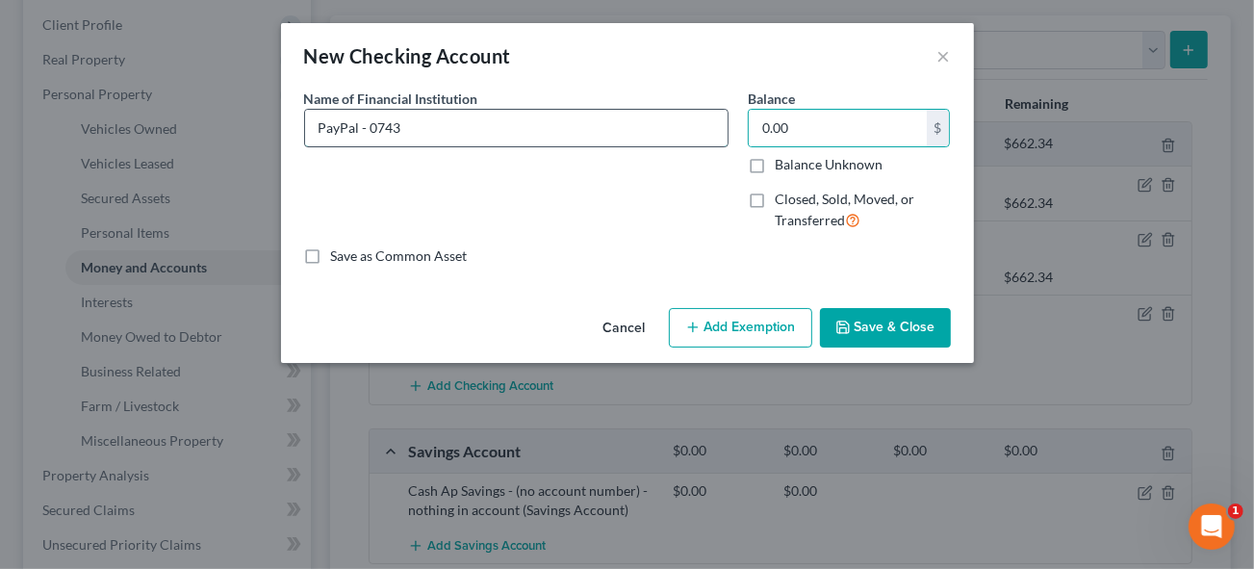
click at [424, 119] on input "PayPal - 0743" at bounding box center [516, 128] width 423 height 37
type input "PayPal - 0743 - nothing in the account"
click at [893, 322] on button "Save & Close" at bounding box center [885, 328] width 131 height 40
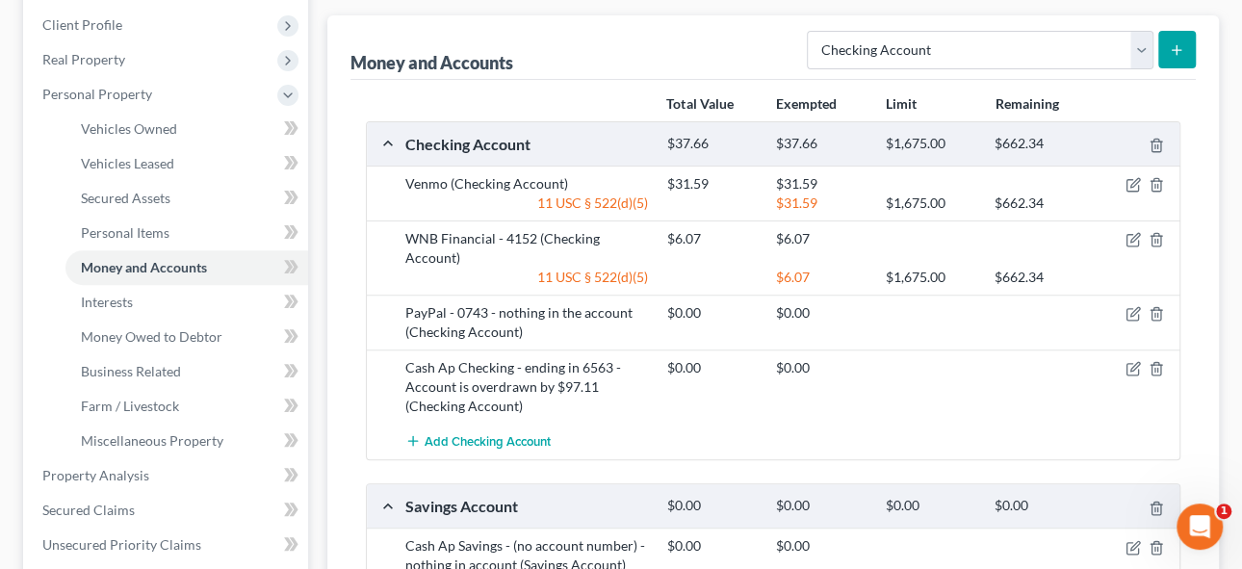
click at [1177, 50] on line "submit" at bounding box center [1176, 50] width 9 height 0
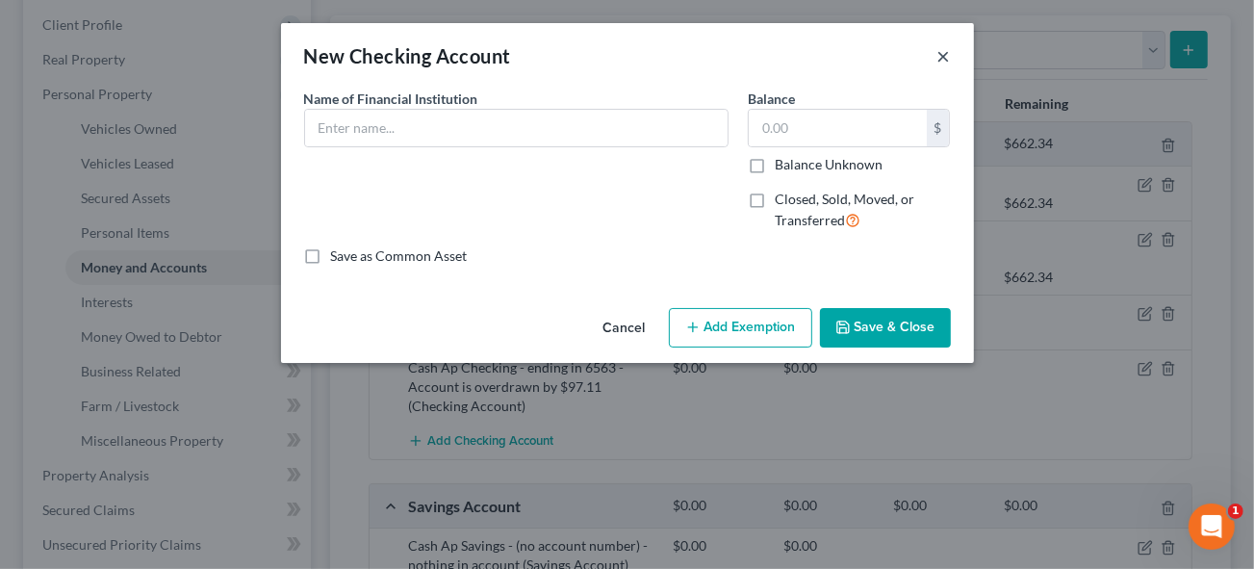
click at [944, 58] on button "×" at bounding box center [943, 55] width 13 height 23
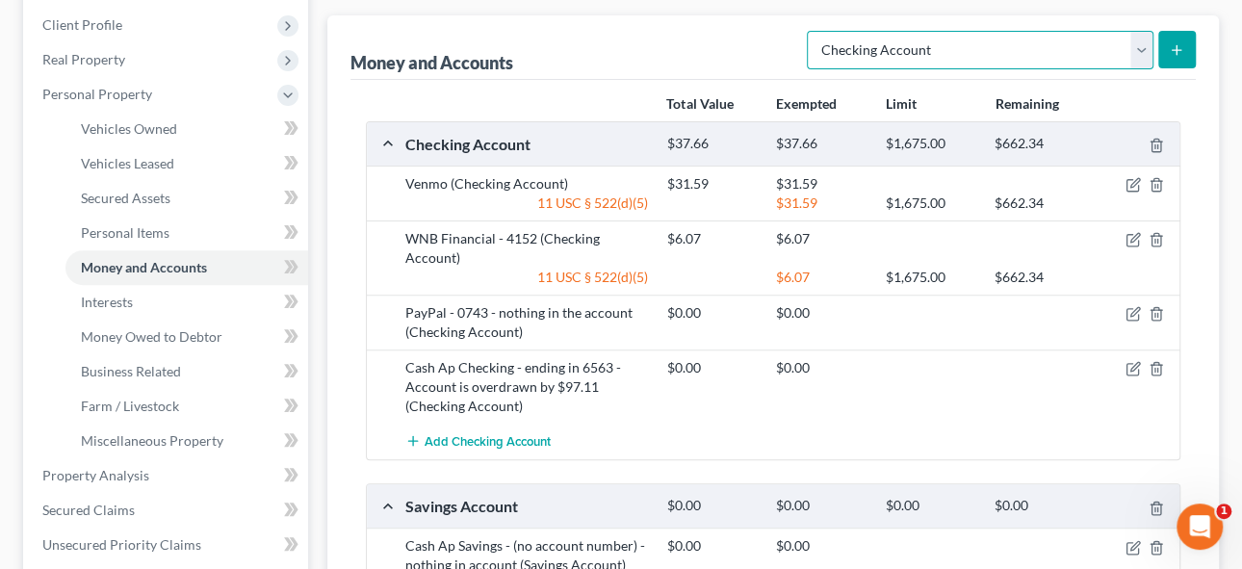
click at [1137, 46] on select "Select Account Type Brokerage Cash on Hand Certificates of Deposit Checking Acc…" at bounding box center [980, 50] width 347 height 39
click at [811, 31] on select "Select Account Type Brokerage Cash on Hand Certificates of Deposit Checking Acc…" at bounding box center [980, 50] width 347 height 39
click at [1175, 50] on line "submit" at bounding box center [1176, 50] width 9 height 0
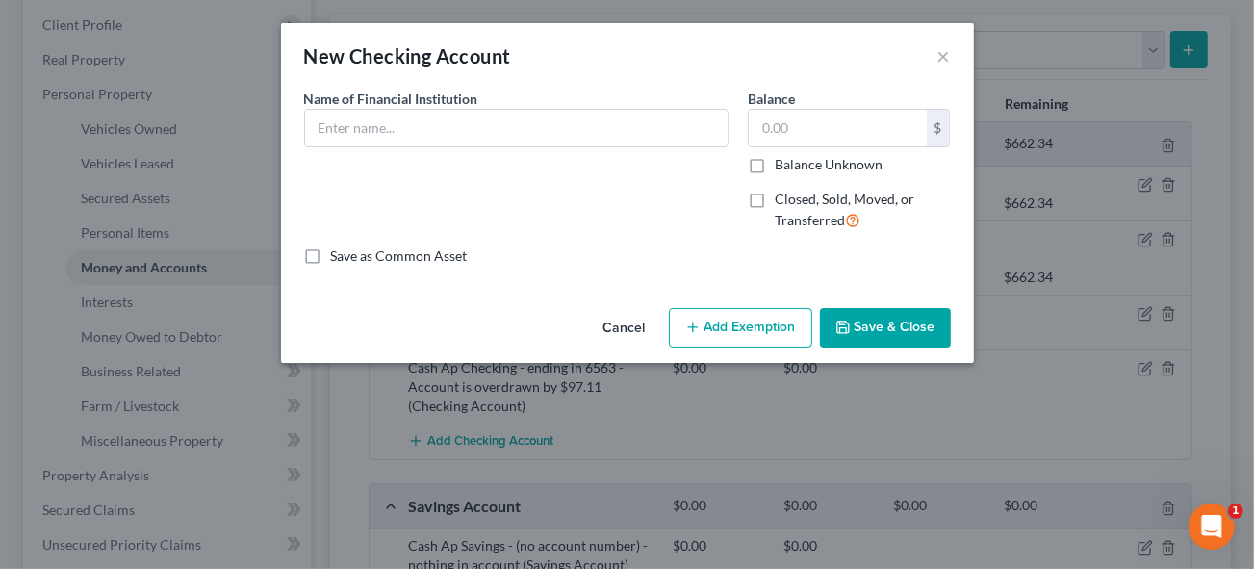
click at [775, 198] on label "Closed, Sold, Moved, or Transferred" at bounding box center [863, 210] width 176 height 41
click at [783, 198] on input "Closed, Sold, Moved, or Transferred" at bounding box center [789, 196] width 13 height 13
checkbox input "true"
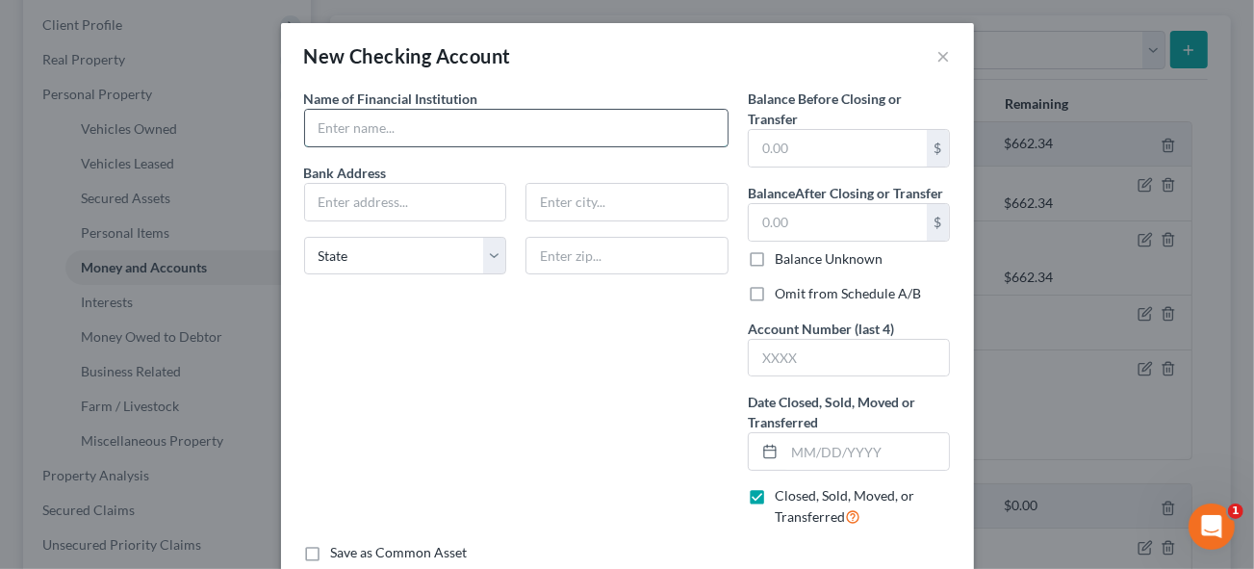
drag, startPoint x: 373, startPoint y: 124, endPoint x: 625, endPoint y: 135, distance: 251.4
click at [373, 124] on input "text" at bounding box center [516, 128] width 423 height 37
type input "WNB Financial"
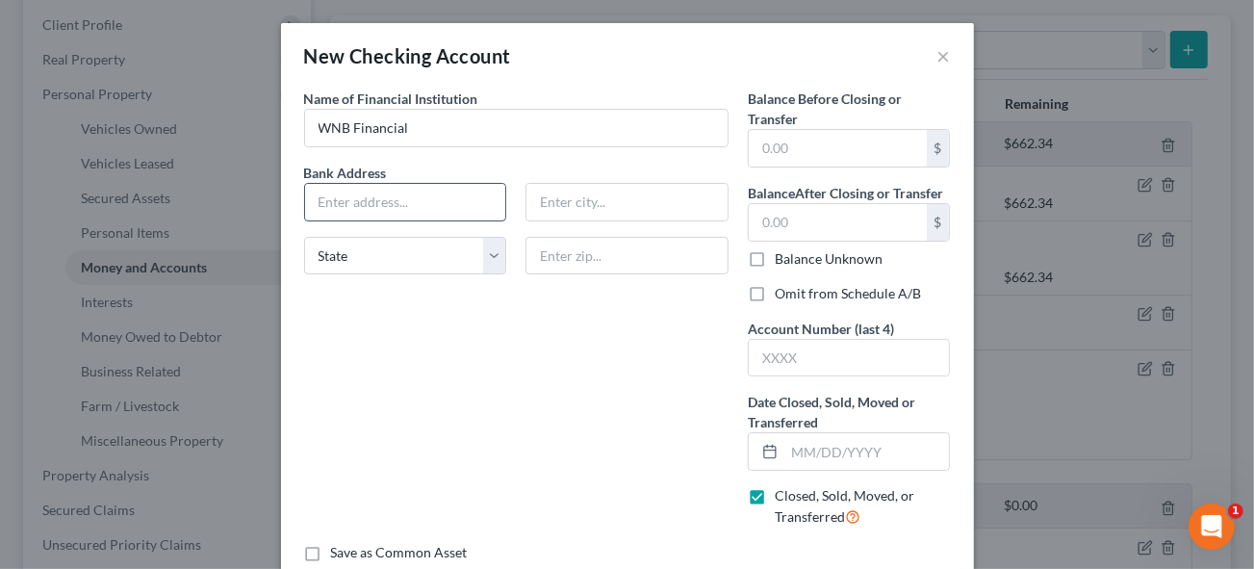
click at [337, 204] on input "text" at bounding box center [405, 202] width 201 height 37
type input "P.O. Box 499"
type input "Winona"
select select "24"
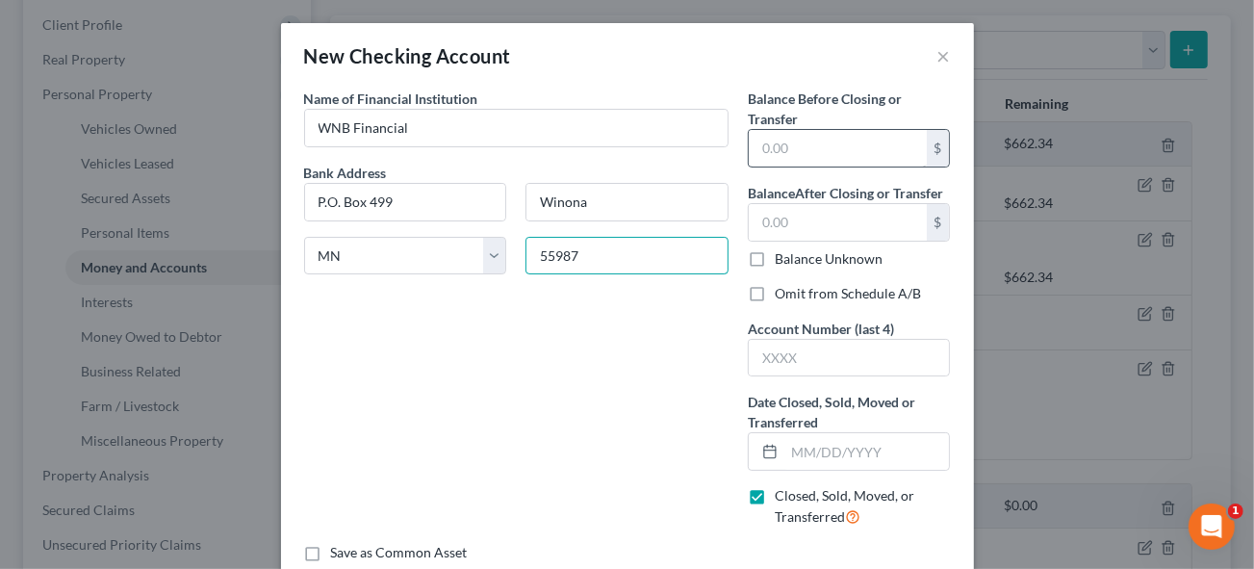
type input "55987"
click at [833, 156] on input "text" at bounding box center [838, 148] width 178 height 37
click at [785, 232] on input "text" at bounding box center [838, 222] width 178 height 37
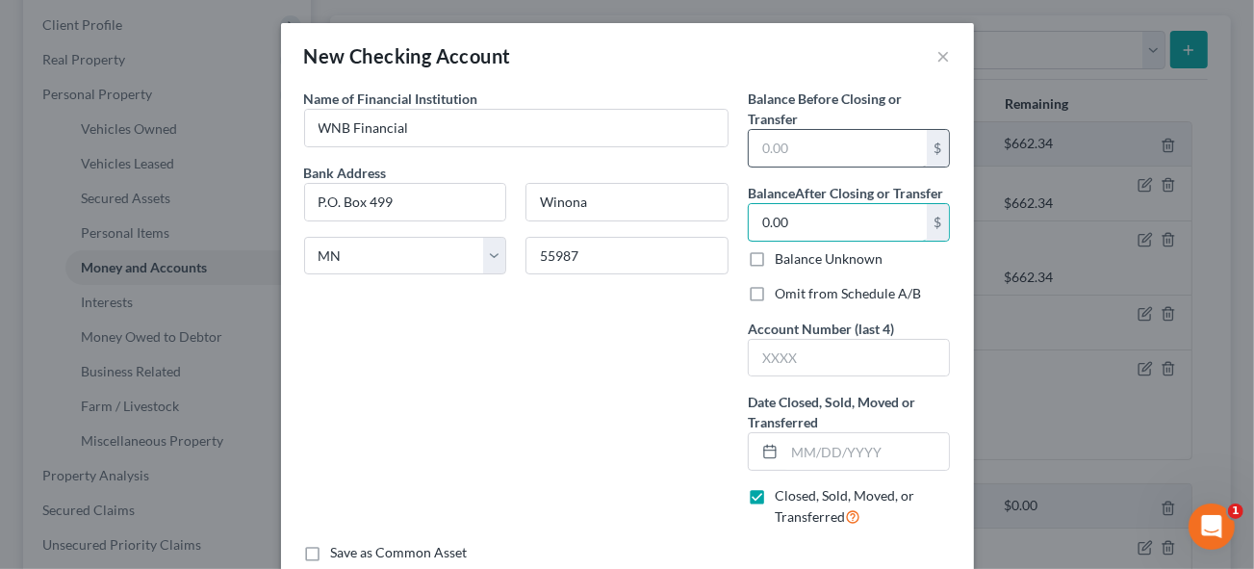
type input "0.00"
click at [796, 147] on input "text" at bounding box center [838, 148] width 178 height 37
type input "0.00"
click at [767, 361] on input "text" at bounding box center [849, 358] width 201 height 37
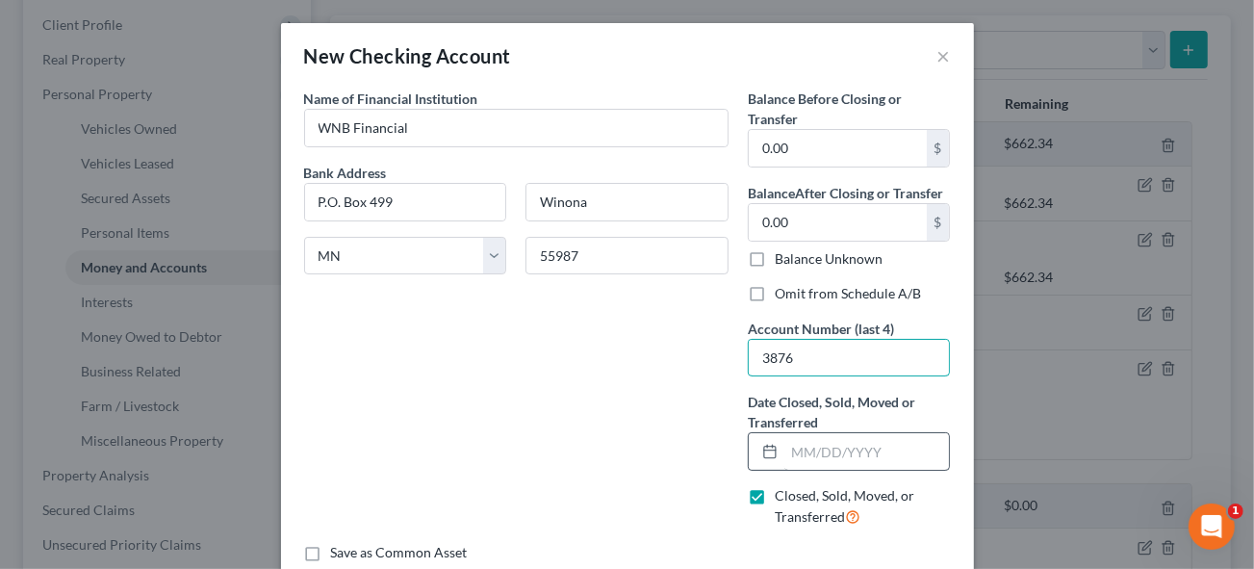
type input "3876"
drag, startPoint x: 807, startPoint y: 459, endPoint x: 1216, endPoint y: 445, distance: 409.3
click at [807, 459] on input "text" at bounding box center [867, 451] width 166 height 37
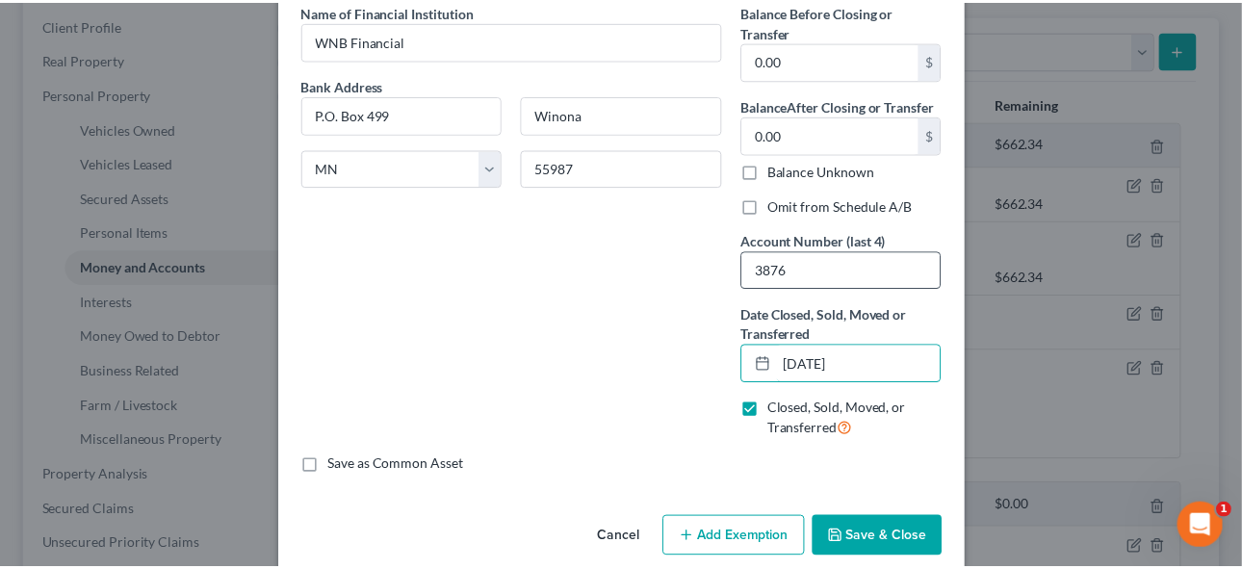
scroll to position [112, 0]
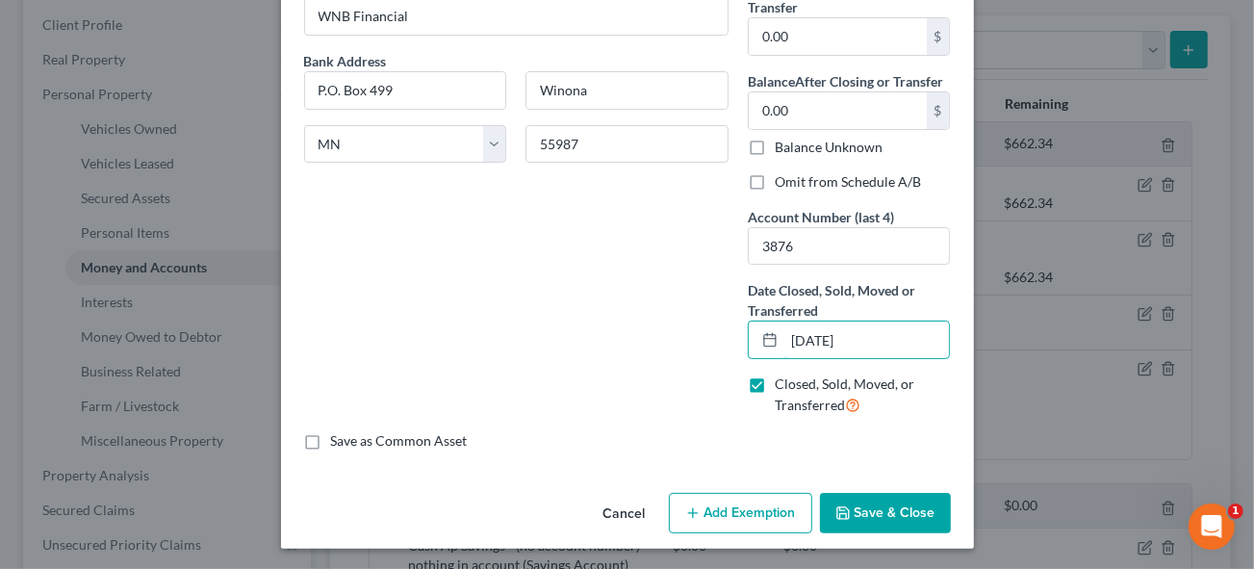
type input "[DATE]"
click at [871, 508] on button "Save & Close" at bounding box center [885, 513] width 131 height 40
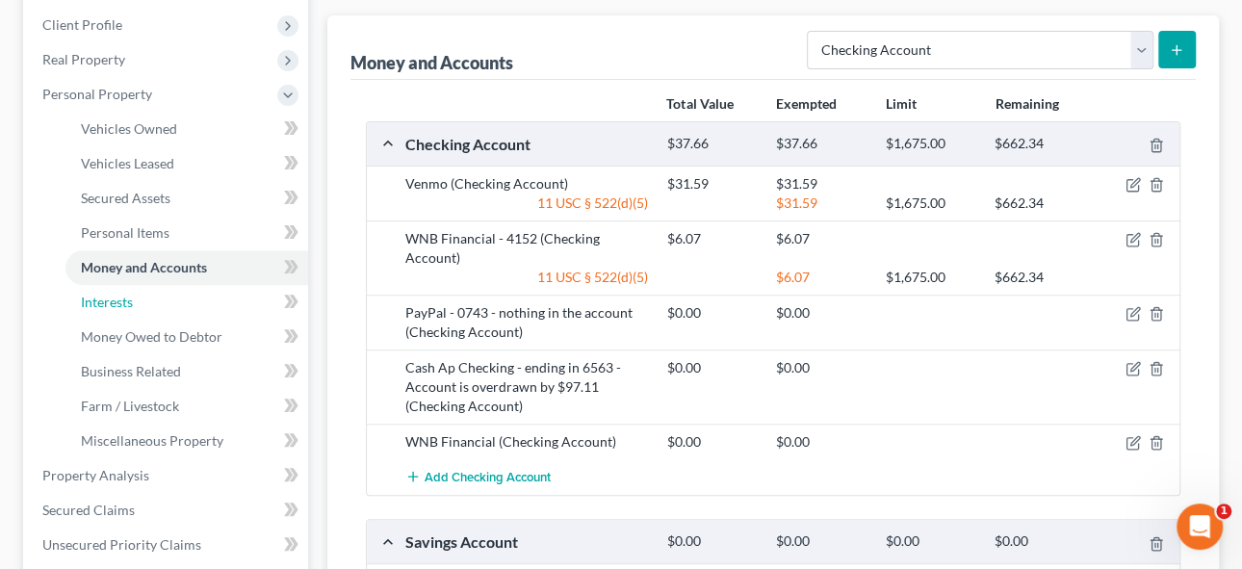
drag, startPoint x: 125, startPoint y: 301, endPoint x: 706, endPoint y: 294, distance: 580.5
click at [125, 301] on span "Interests" at bounding box center [107, 302] width 52 height 16
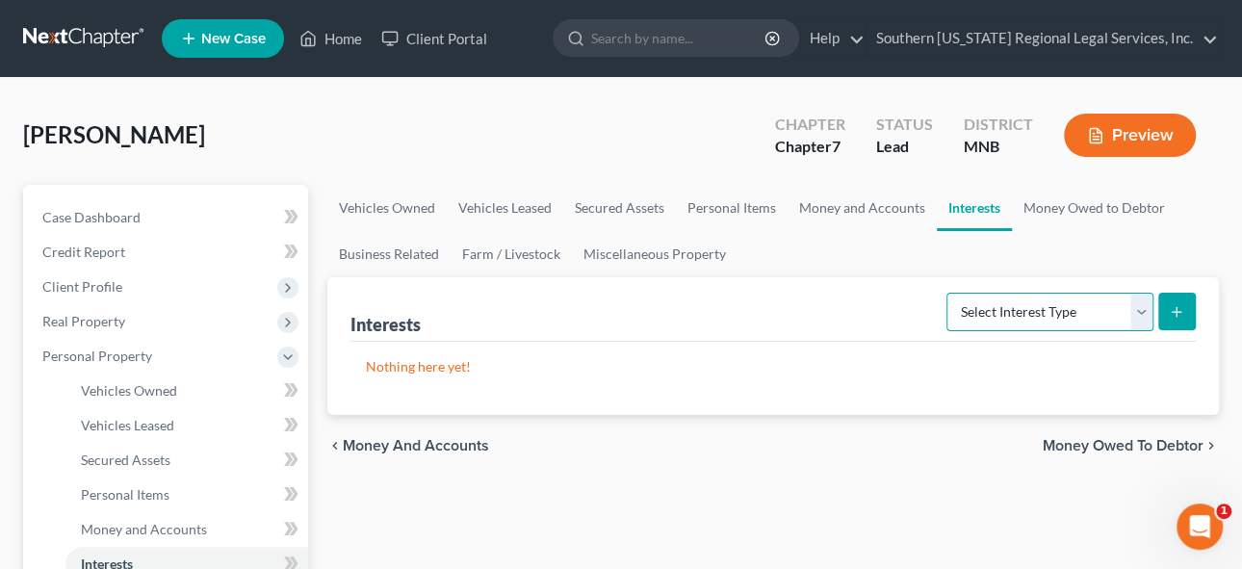
click at [1143, 305] on select "Select Interest Type 401K Annuity Bond Education IRA Government Bond Government…" at bounding box center [1049, 312] width 207 height 39
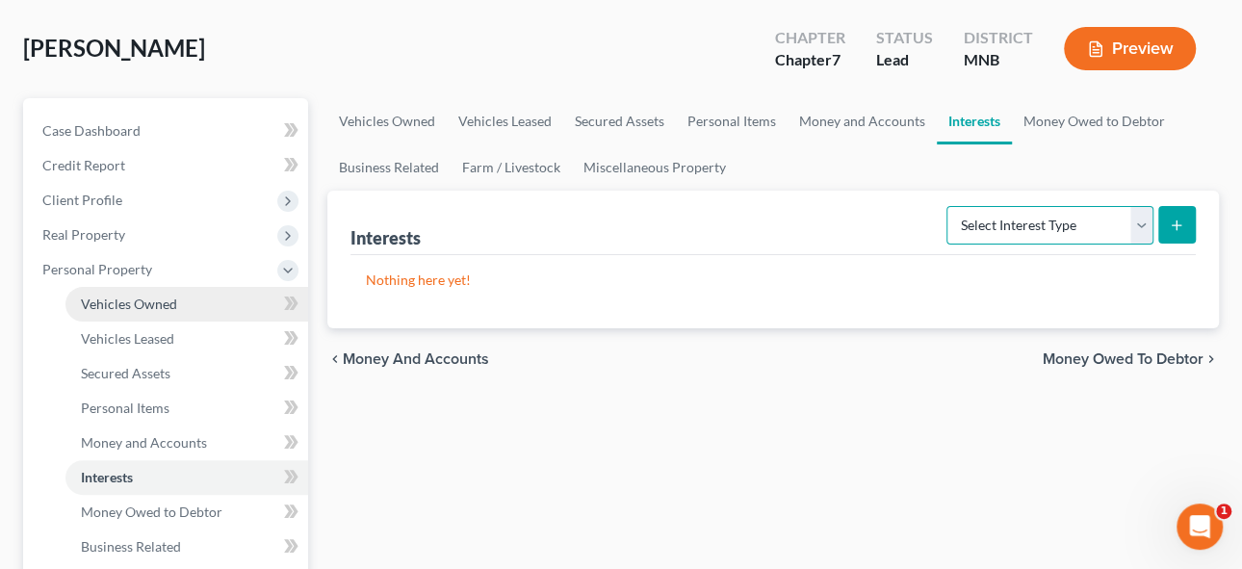
scroll to position [262, 0]
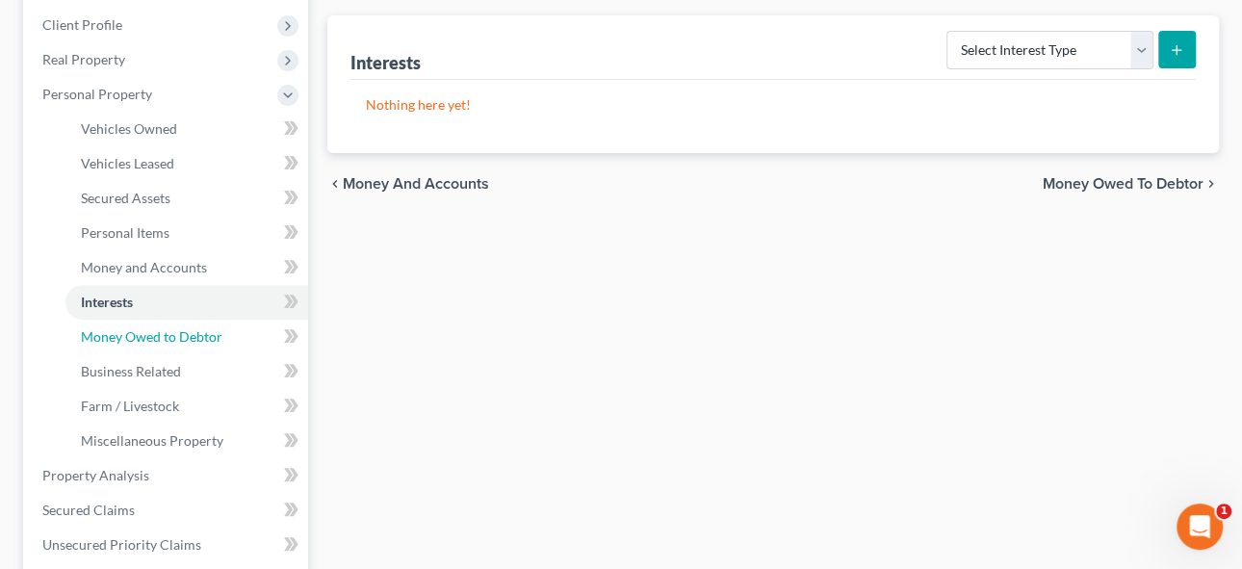
drag, startPoint x: 163, startPoint y: 332, endPoint x: 657, endPoint y: 321, distance: 494.9
click at [163, 332] on span "Money Owed to Debtor" at bounding box center [151, 336] width 141 height 16
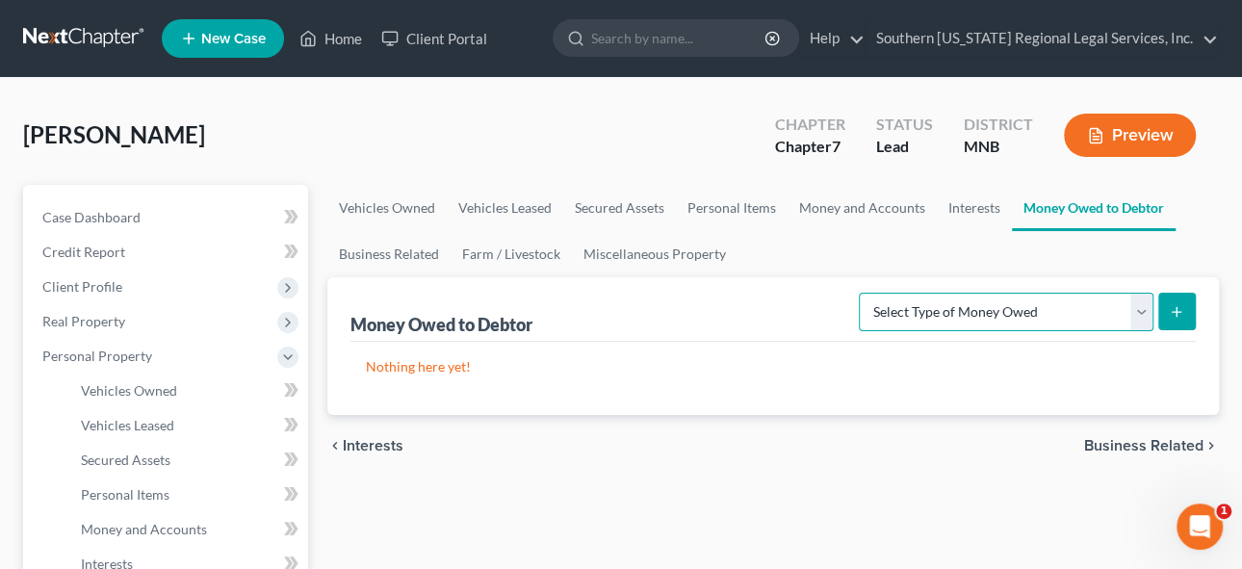
click at [1143, 315] on select "Select Type of Money Owed Accounts Receivable Alimony Child Support Claims Agai…" at bounding box center [1006, 312] width 295 height 39
click at [718, 367] on p "Nothing here yet!" at bounding box center [773, 366] width 815 height 19
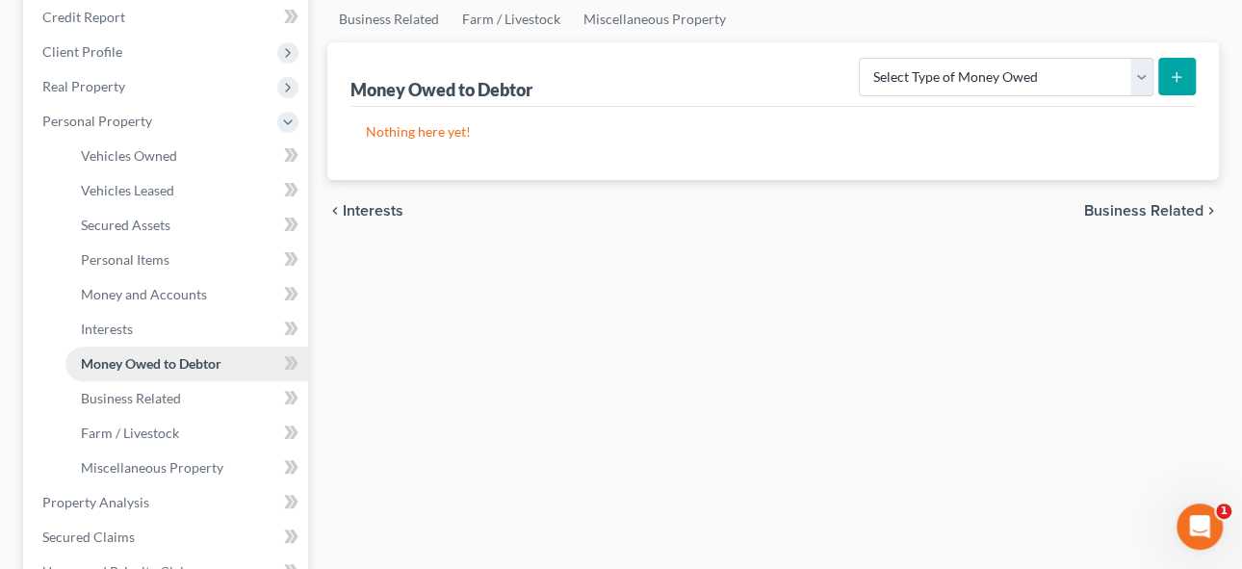
scroll to position [262, 0]
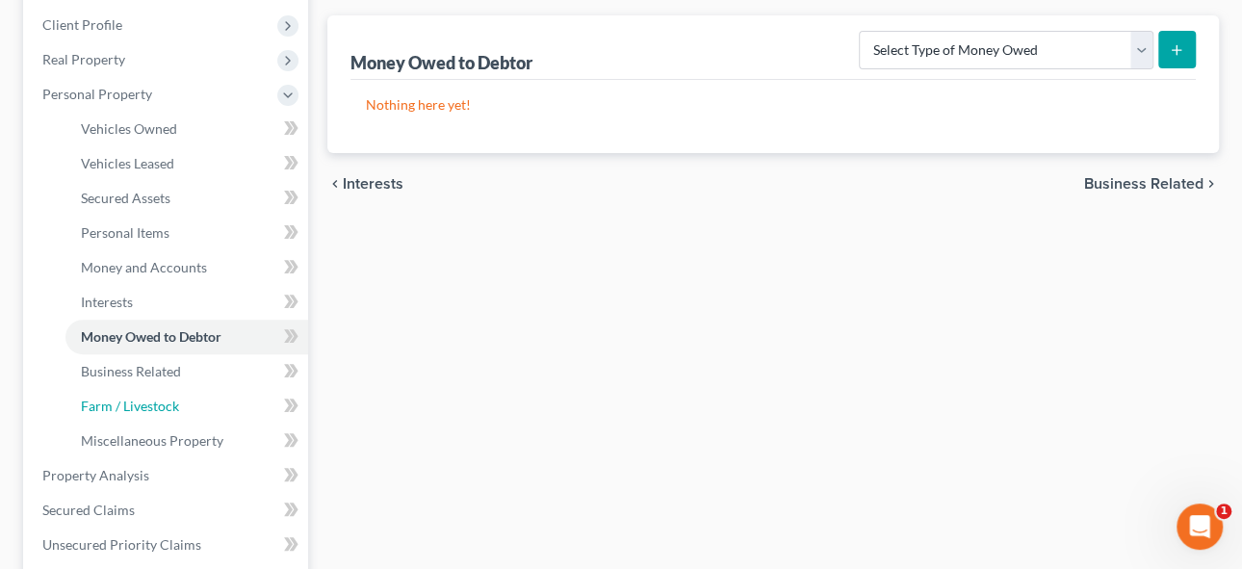
drag, startPoint x: 152, startPoint y: 403, endPoint x: 424, endPoint y: 404, distance: 271.4
click at [151, 402] on span "Farm / Livestock" at bounding box center [130, 406] width 98 height 16
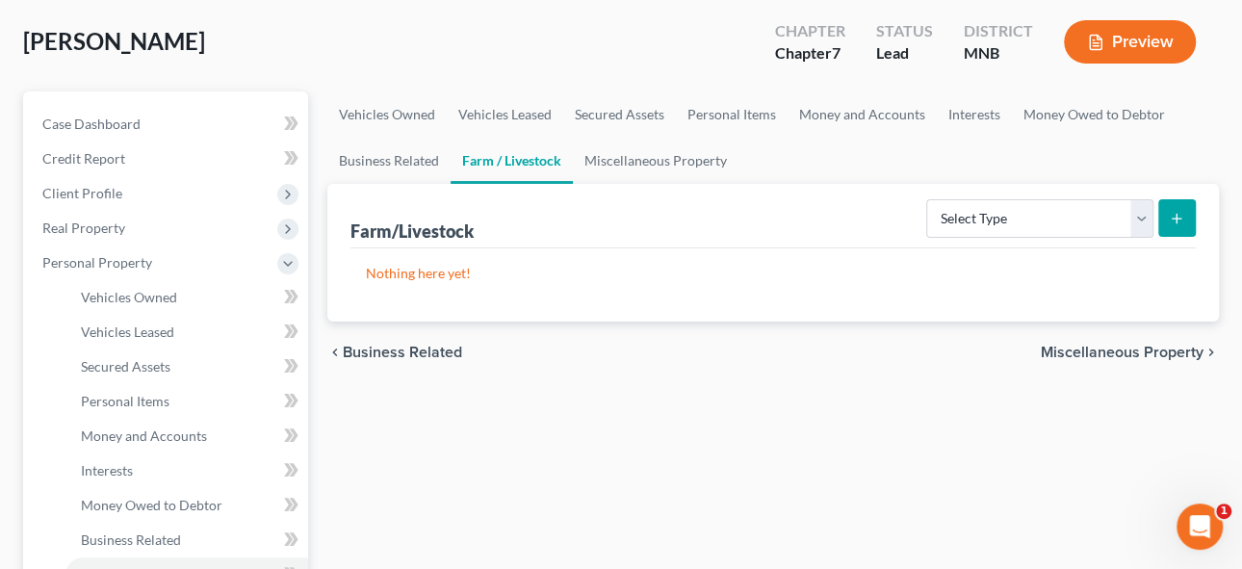
scroll to position [174, 0]
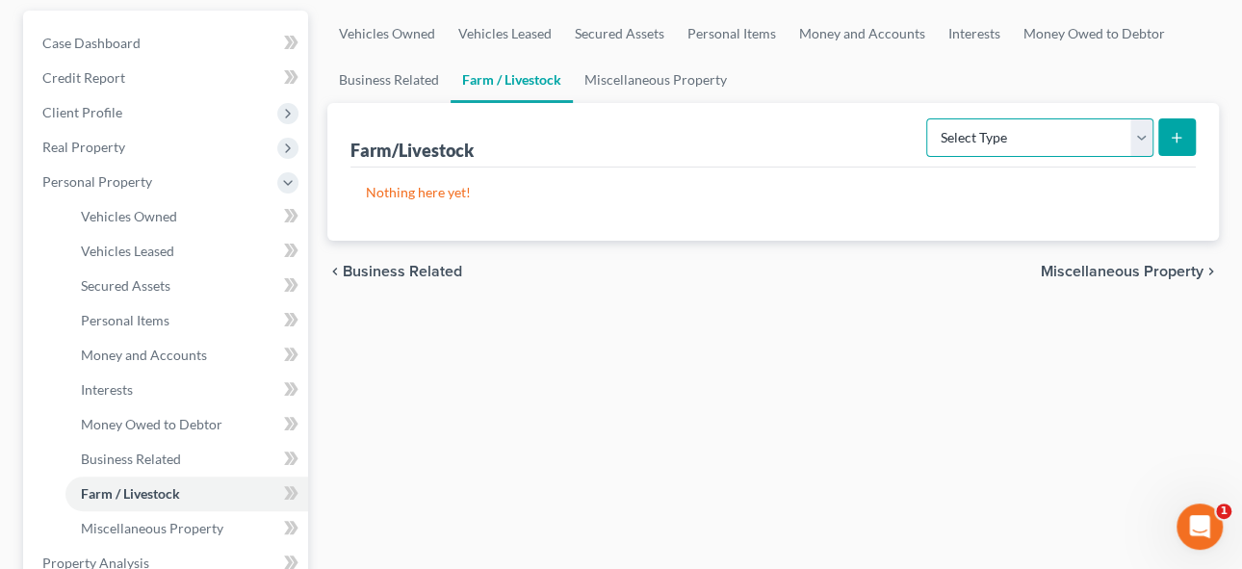
drag, startPoint x: 1141, startPoint y: 133, endPoint x: 1109, endPoint y: 142, distance: 33.2
click at [1141, 133] on select "Select Type Animals & Livestock Crops: Growing or Harvested Farming Equipment F…" at bounding box center [1039, 137] width 227 height 39
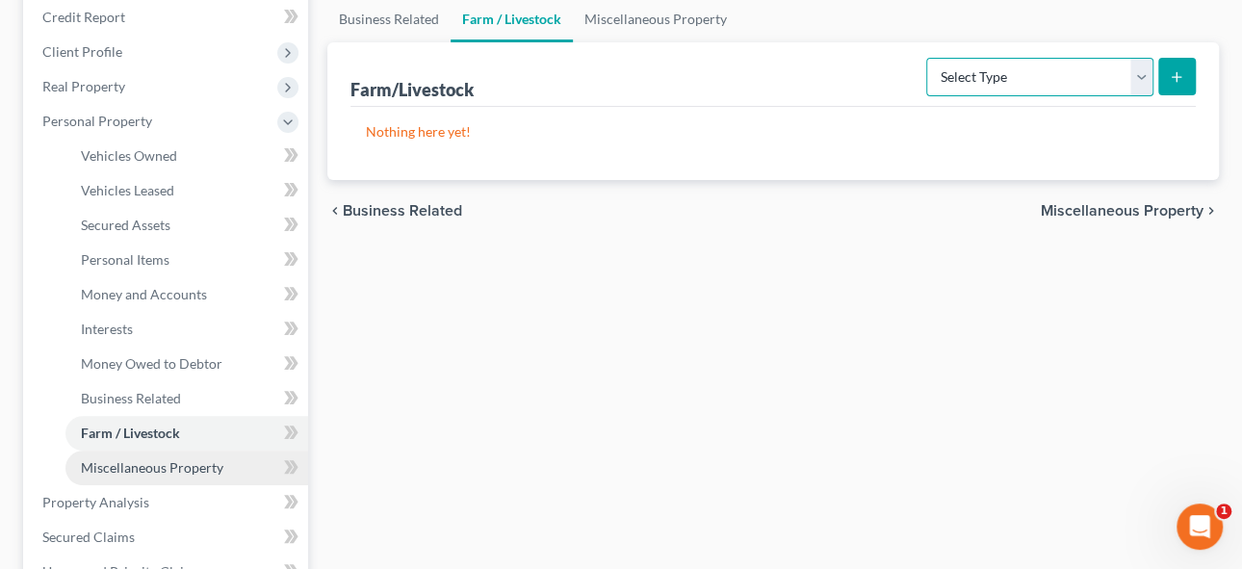
scroll to position [262, 0]
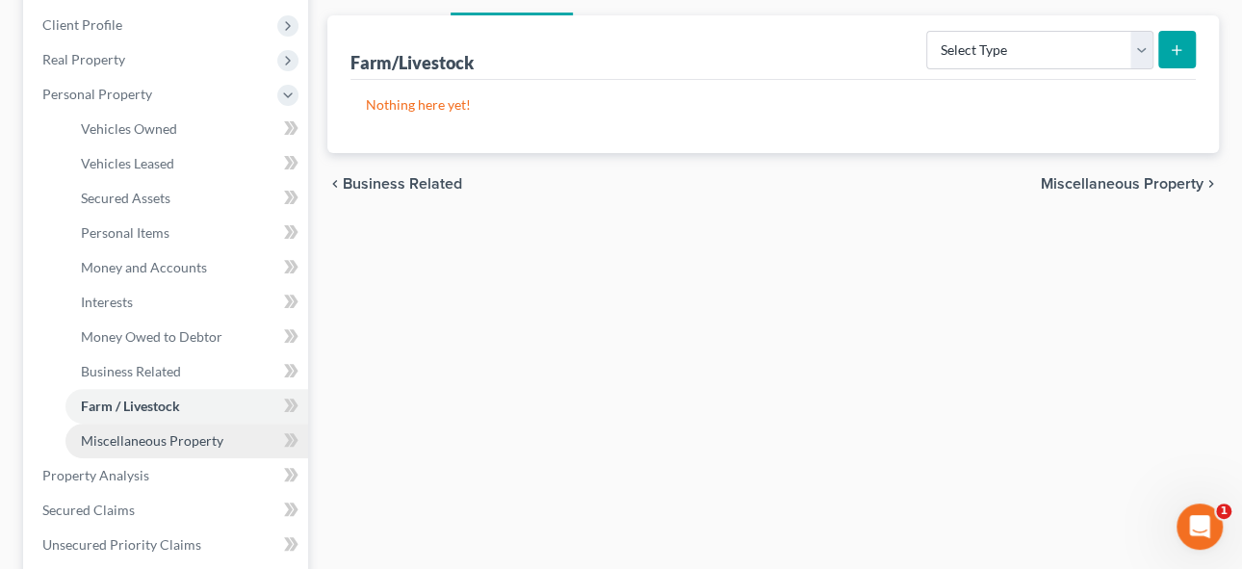
click at [143, 439] on span "Miscellaneous Property" at bounding box center [152, 440] width 142 height 16
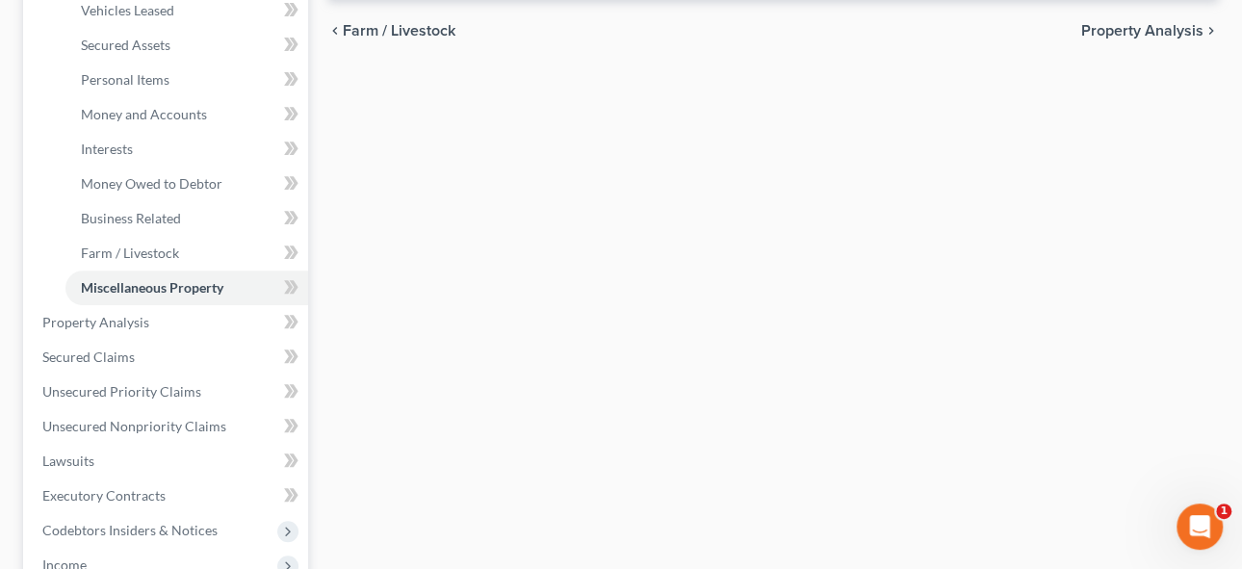
scroll to position [437, 0]
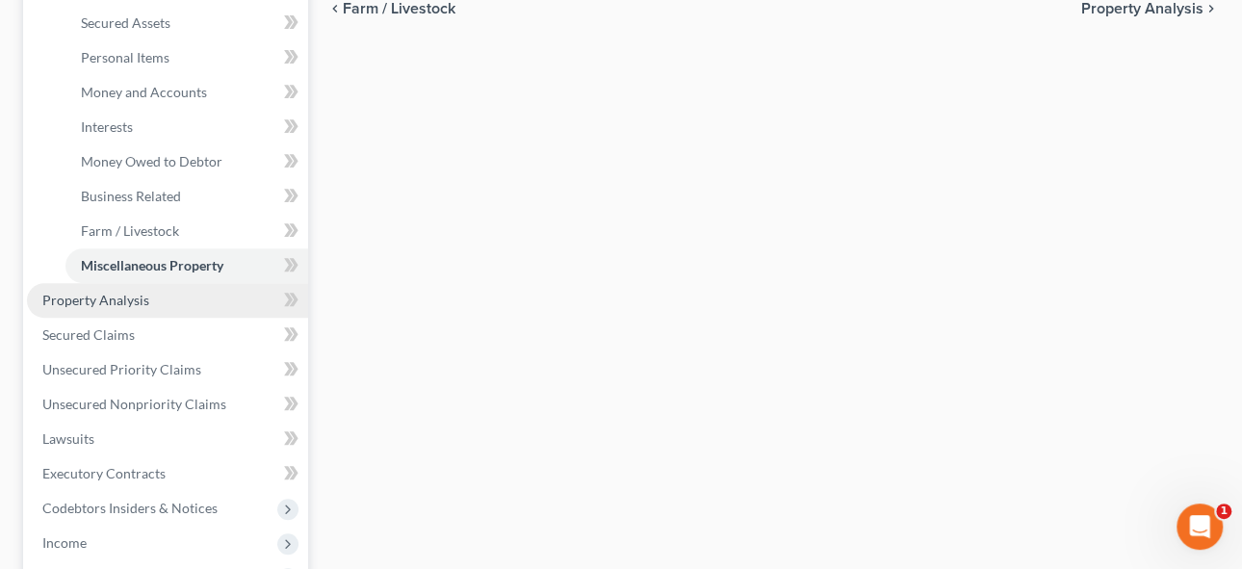
click at [86, 299] on span "Property Analysis" at bounding box center [95, 300] width 107 height 16
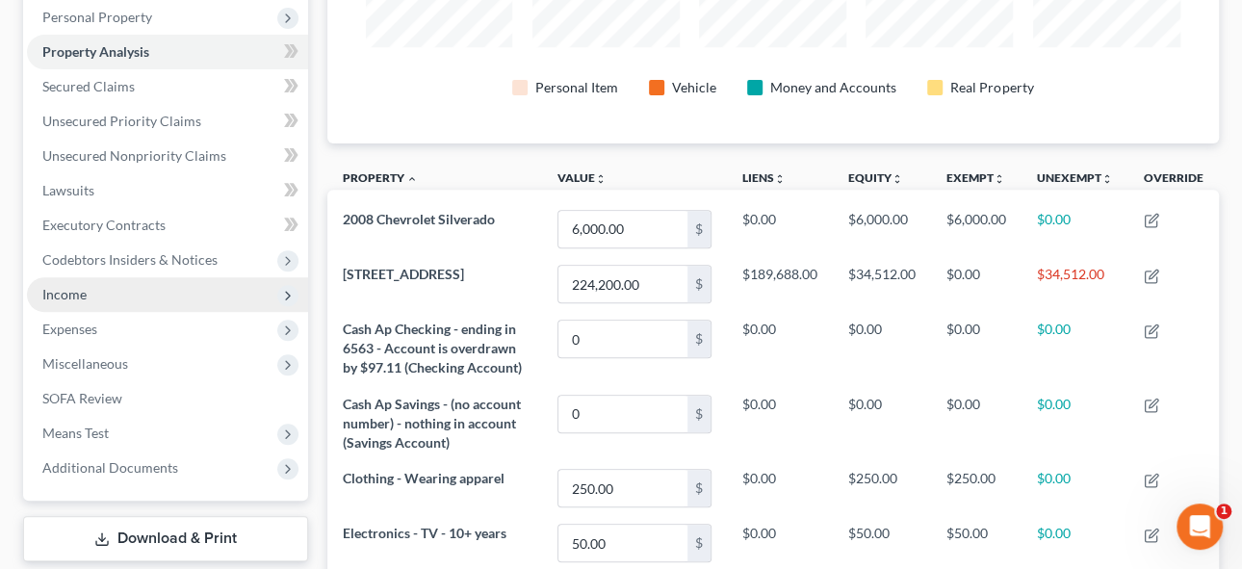
scroll to position [262, 0]
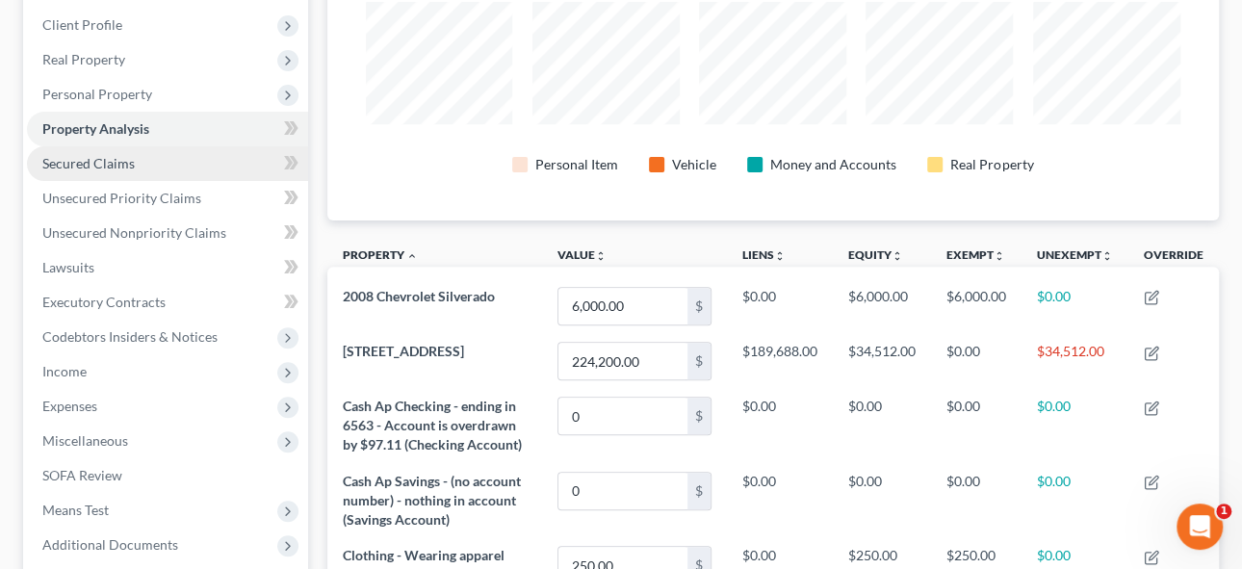
click at [108, 158] on span "Secured Claims" at bounding box center [88, 163] width 92 height 16
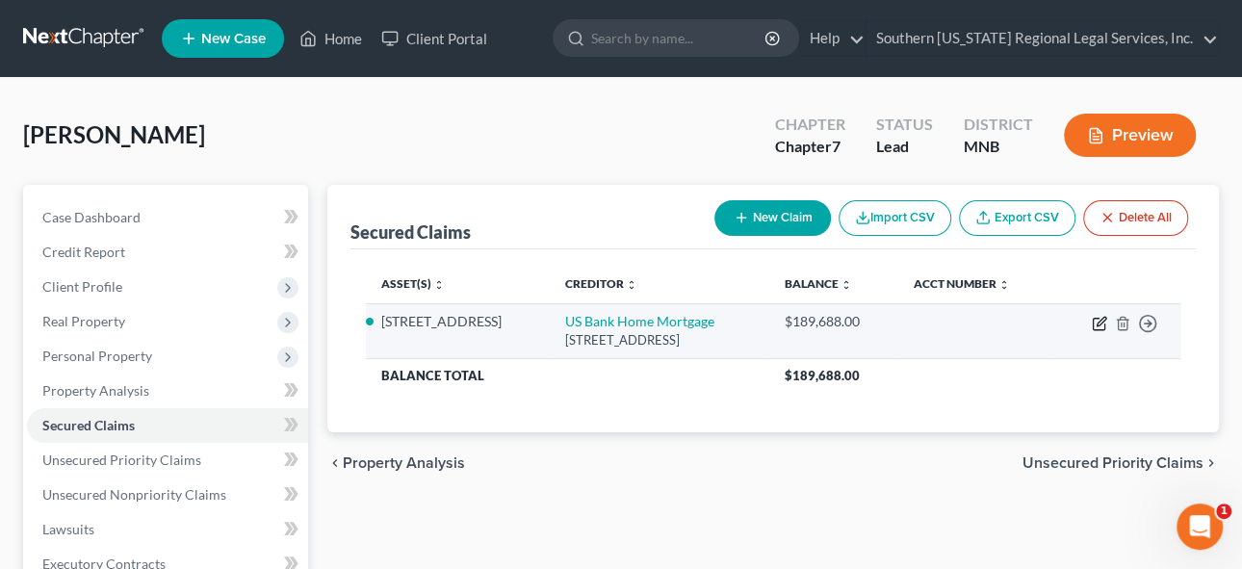
click at [1101, 322] on icon "button" at bounding box center [1098, 323] width 15 height 15
select select "18"
select select "0"
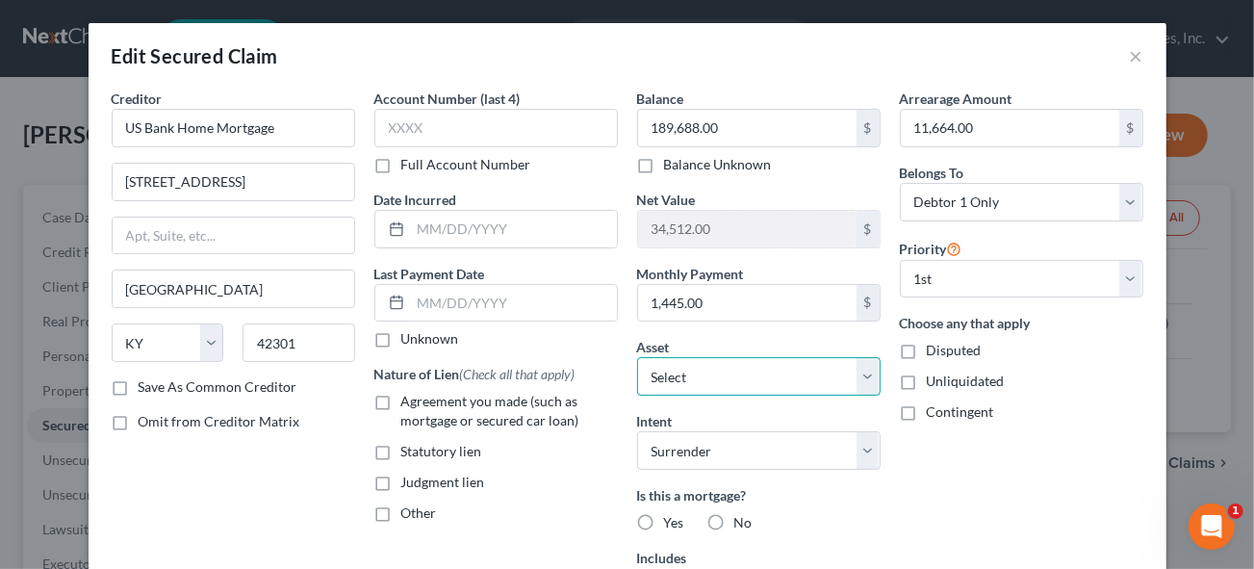
drag, startPoint x: 663, startPoint y: 368, endPoint x: 662, endPoint y: 377, distance: 9.7
click at [663, 368] on select "Select Other Multiple Assets Pet(s) - 3 domestic house cats - mixed breed - $50…" at bounding box center [759, 376] width 244 height 39
click at [662, 378] on select "Select Other Multiple Assets Pet(s) - 3 domestic house cats - mixed breed - $50…" at bounding box center [759, 376] width 244 height 39
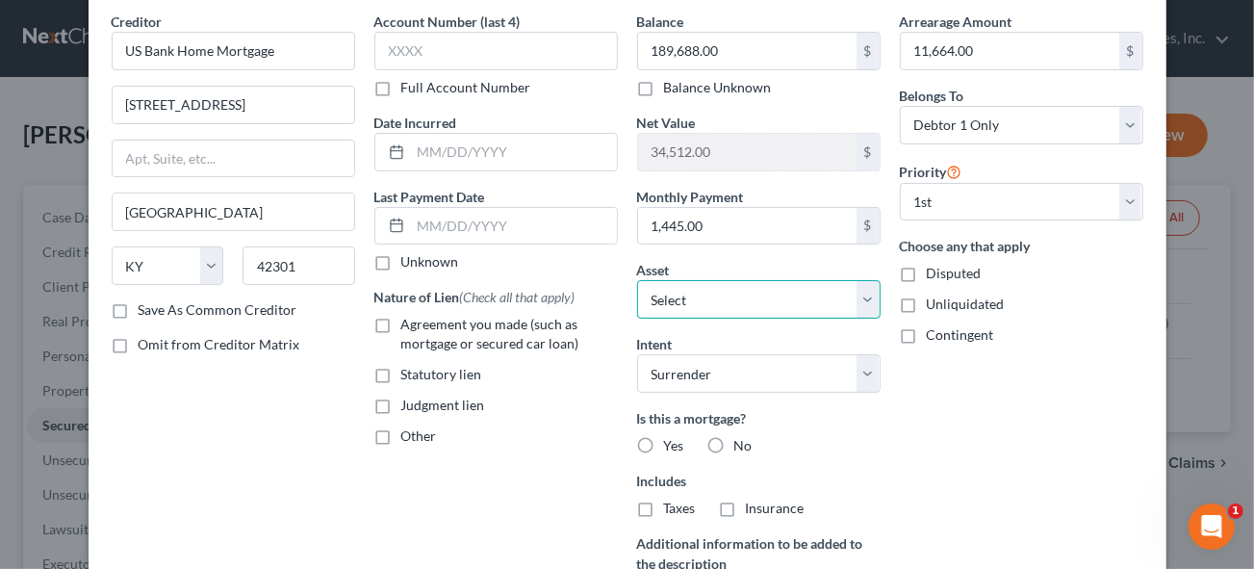
scroll to position [87, 0]
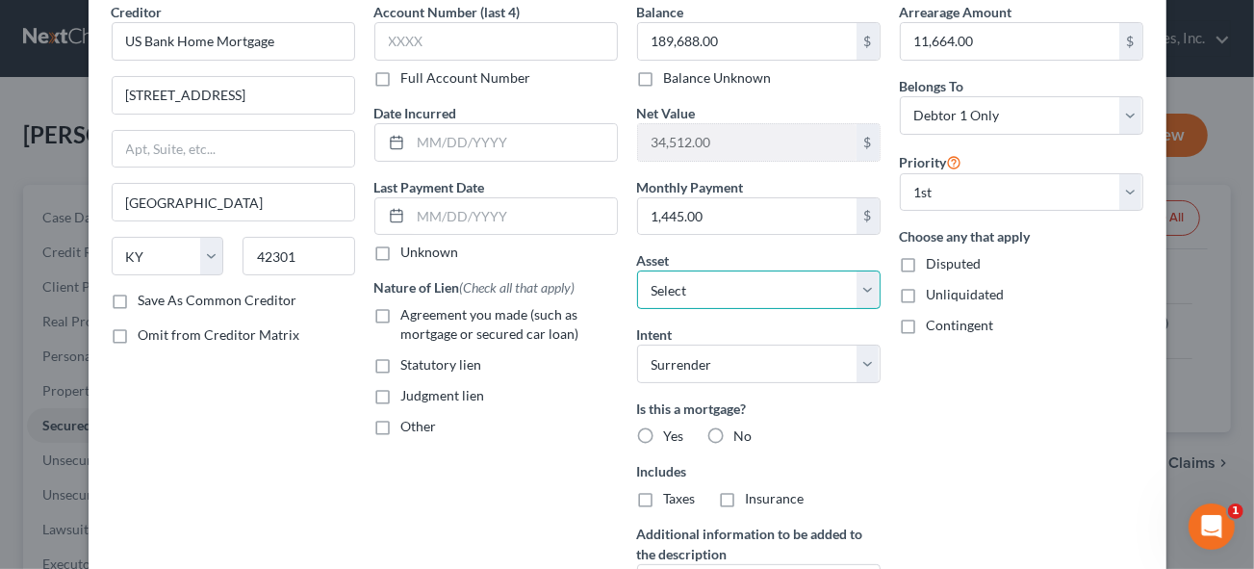
click at [718, 289] on select "Select Other Multiple Assets Pet(s) - 3 domestic house cats - mixed breed - $50…" at bounding box center [759, 289] width 244 height 39
click at [866, 284] on select "Select Other Multiple Assets Pet(s) - 3 domestic house cats - mixed breed - $50…" at bounding box center [759, 289] width 244 height 39
click at [659, 286] on select "Select Other Multiple Assets Pet(s) - 3 domestic house cats - mixed breed - $50…" at bounding box center [759, 289] width 244 height 39
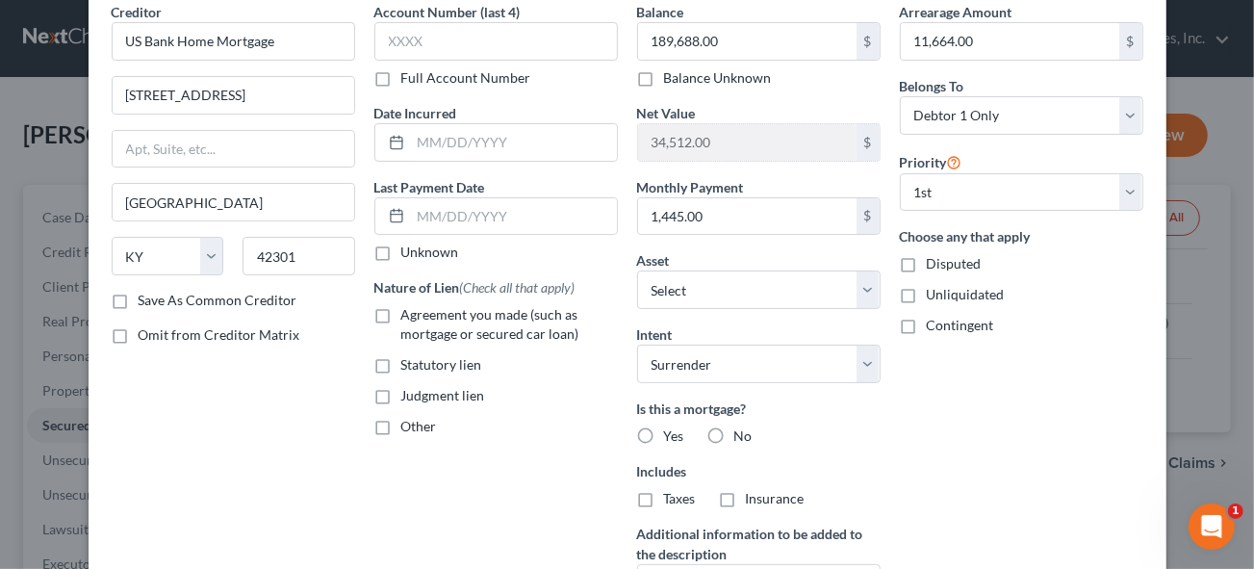
click at [294, 391] on div "Creditor * US Bank Home Mortgage [STREET_ADDRESS] [GEOGRAPHIC_DATA] [US_STATE][…" at bounding box center [233, 326] width 263 height 649
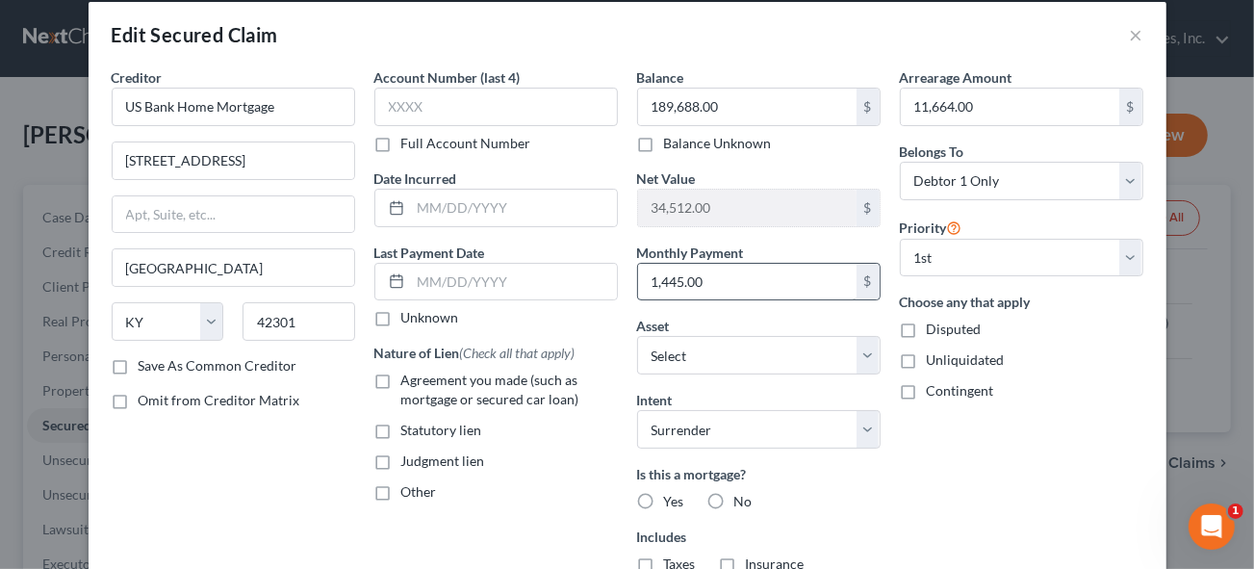
scroll to position [0, 0]
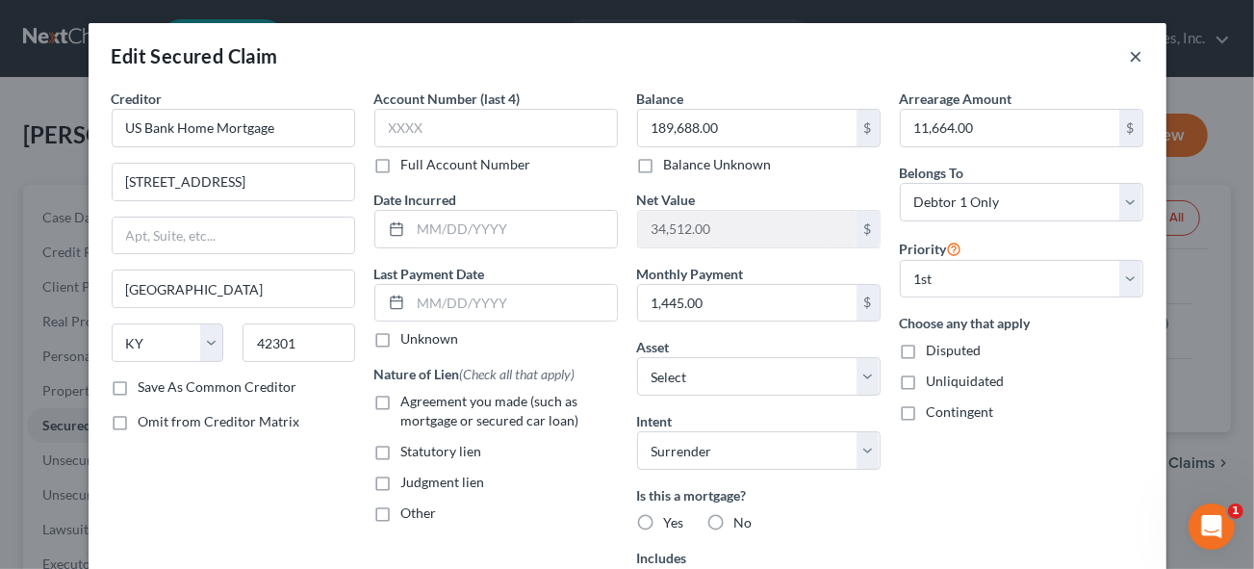
click at [1130, 58] on button "×" at bounding box center [1136, 55] width 13 height 23
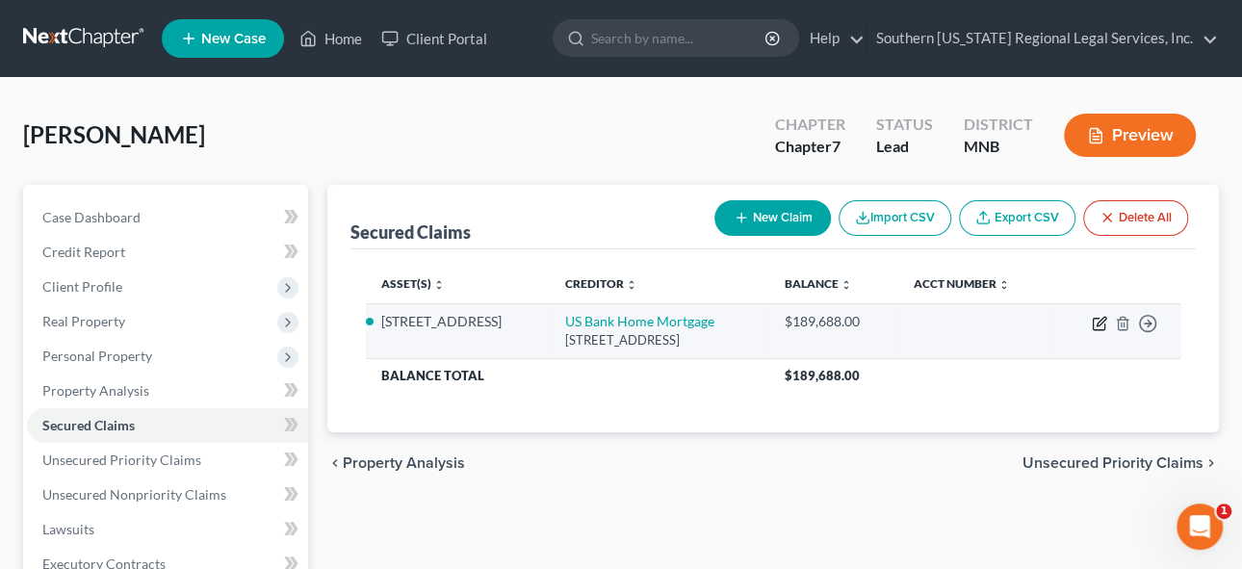
click at [1100, 321] on icon "button" at bounding box center [1098, 323] width 15 height 15
select select "18"
select select "15"
select select "0"
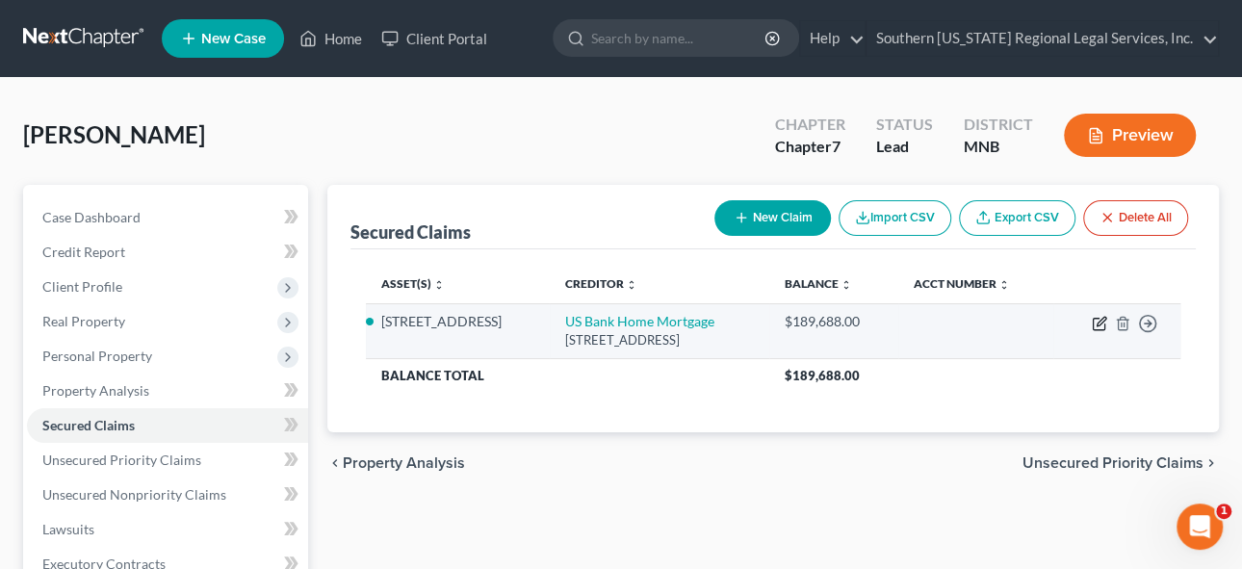
select select "0"
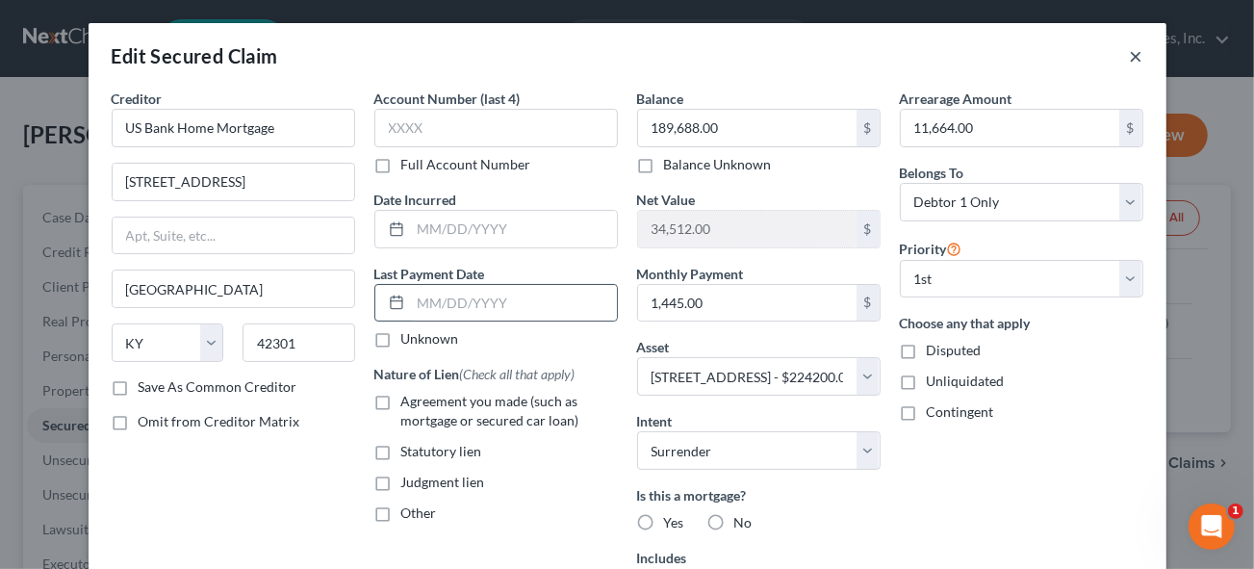
click at [1130, 58] on button "×" at bounding box center [1136, 55] width 13 height 23
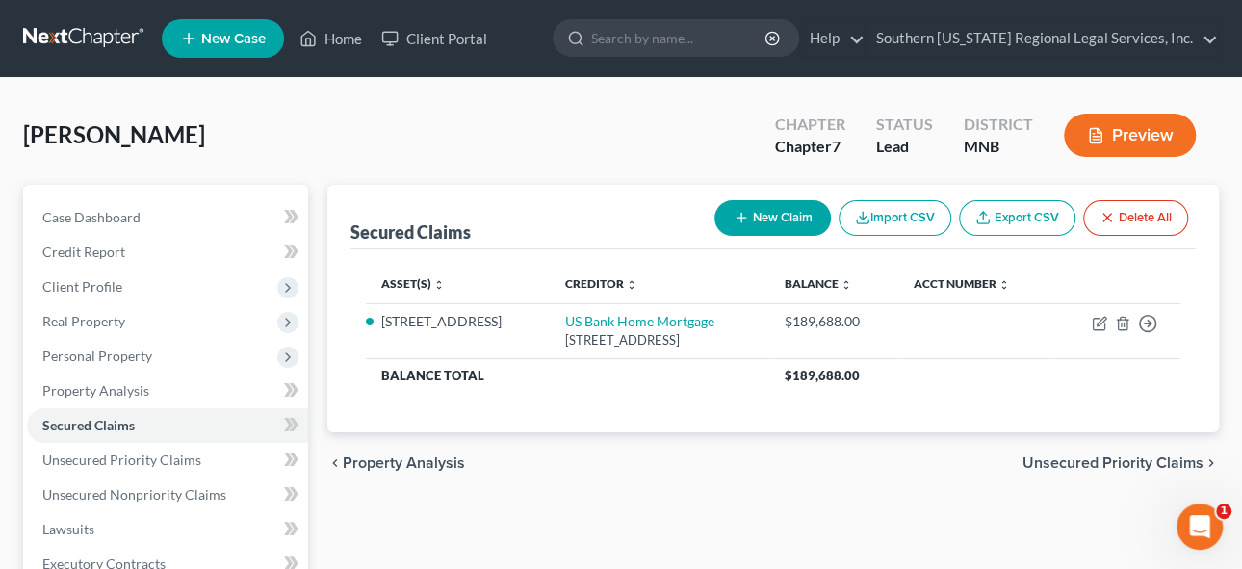
drag, startPoint x: 95, startPoint y: 324, endPoint x: 731, endPoint y: 399, distance: 639.7
click at [95, 324] on span "Real Property" at bounding box center [83, 321] width 83 height 16
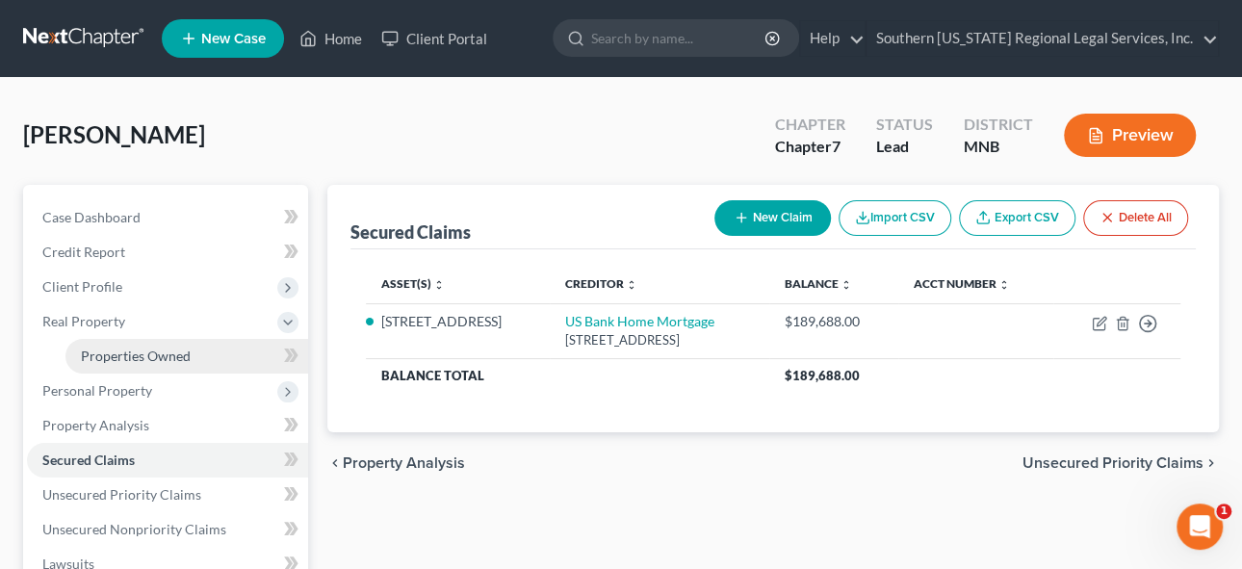
click at [151, 353] on span "Properties Owned" at bounding box center [136, 355] width 110 height 16
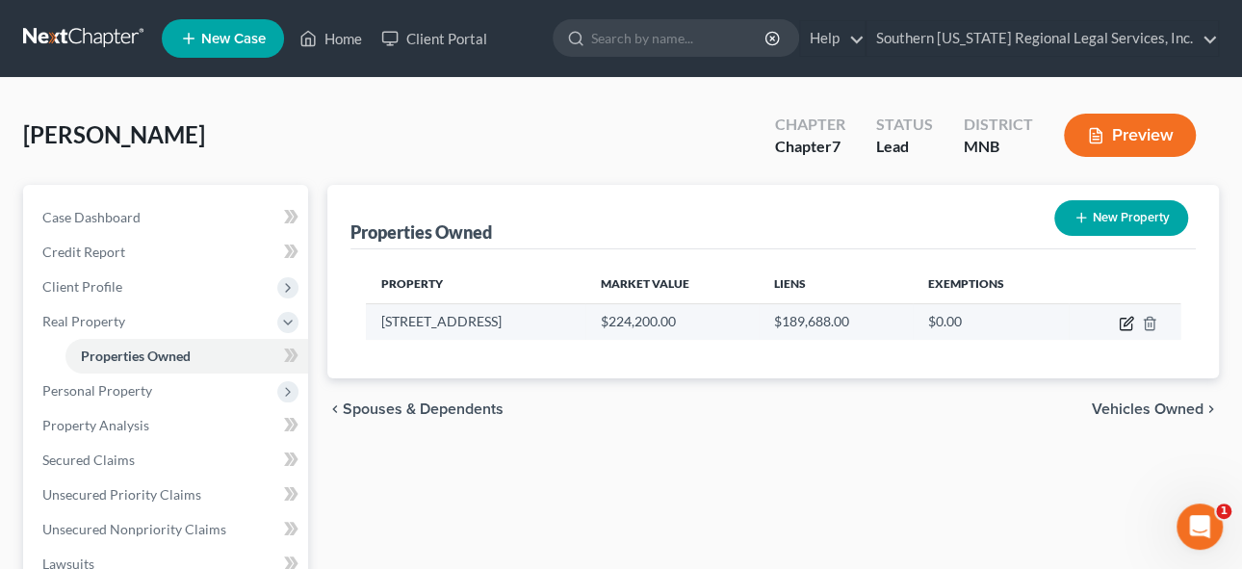
click at [1125, 318] on icon "button" at bounding box center [1125, 323] width 15 height 15
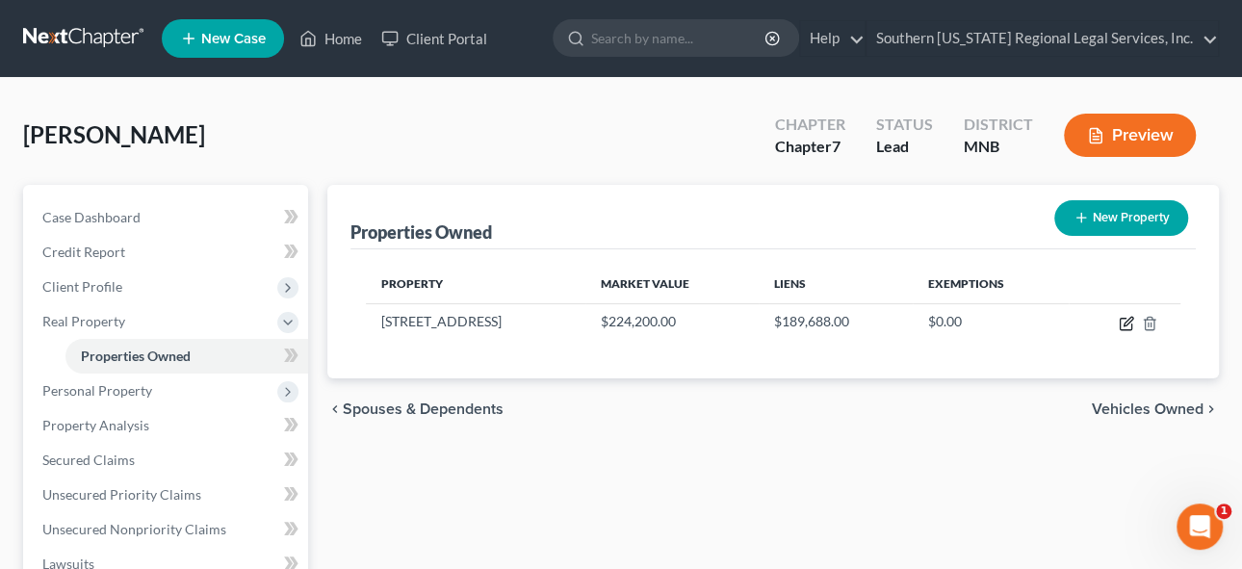
select select "24"
select select "78"
select select "0"
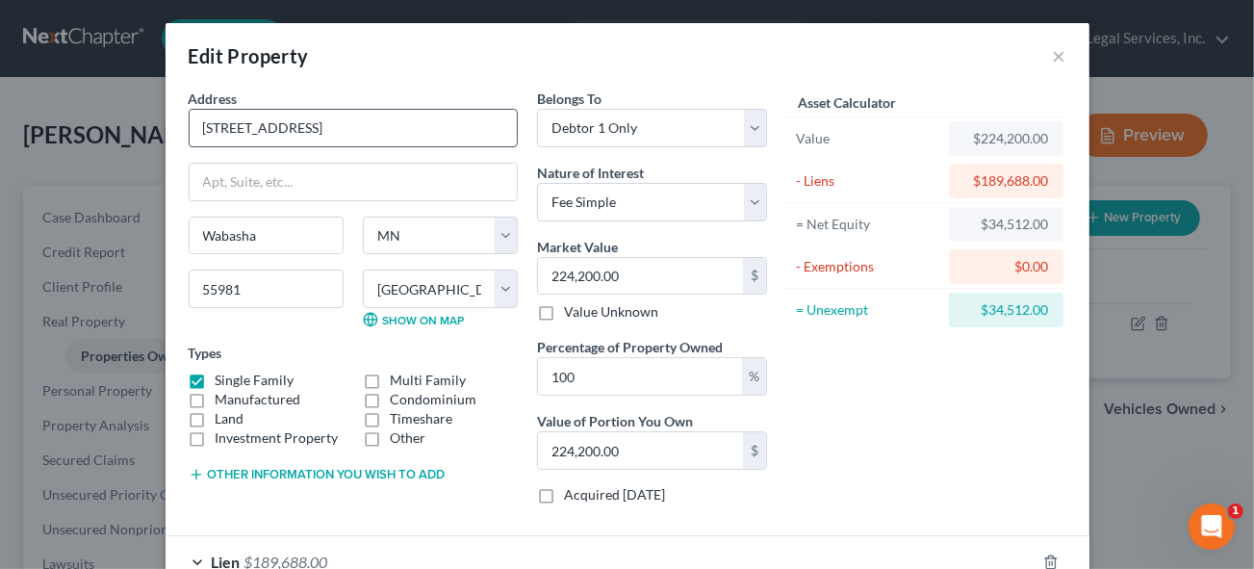
click at [215, 127] on input "[STREET_ADDRESS]" at bounding box center [353, 128] width 327 height 37
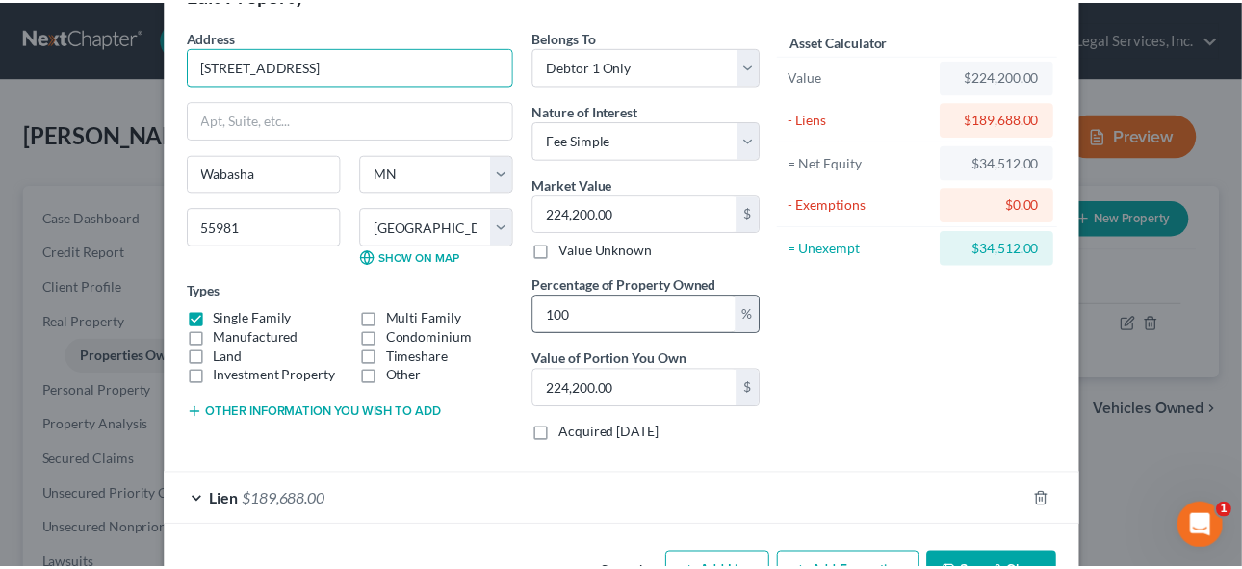
scroll to position [121, 0]
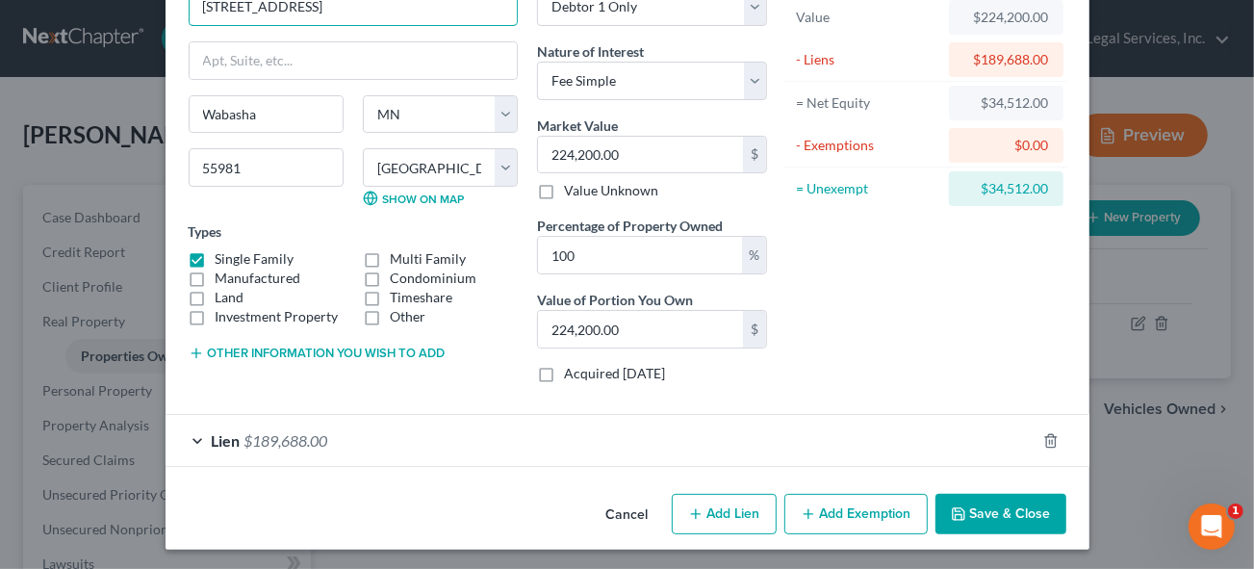
type input "[STREET_ADDRESS]"
click at [997, 511] on button "Save & Close" at bounding box center [1001, 514] width 131 height 40
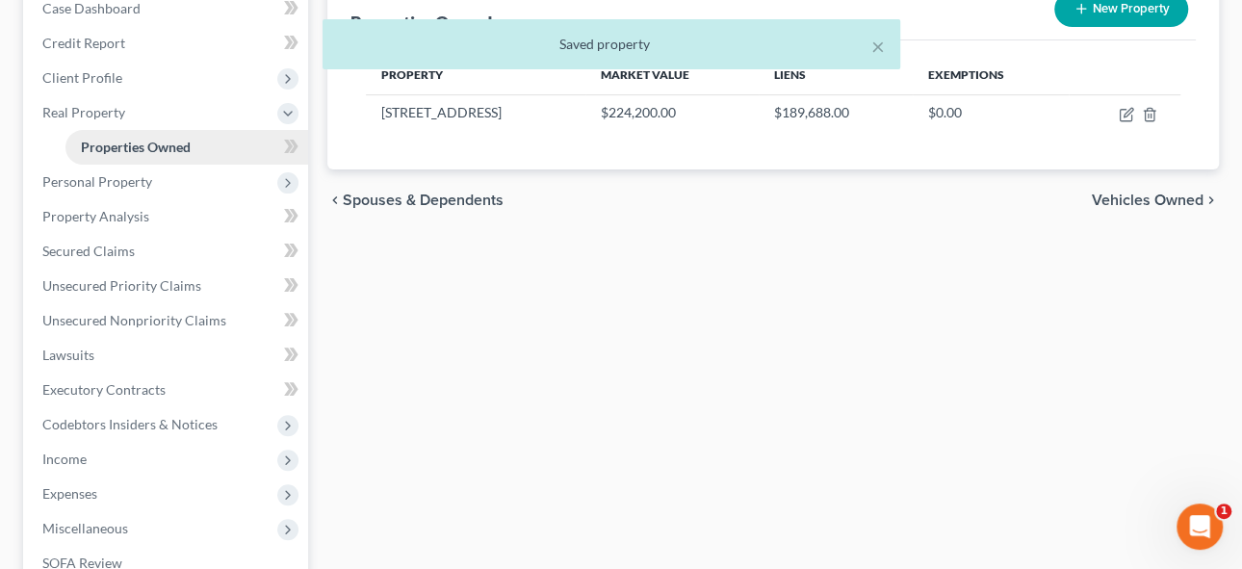
scroll to position [349, 0]
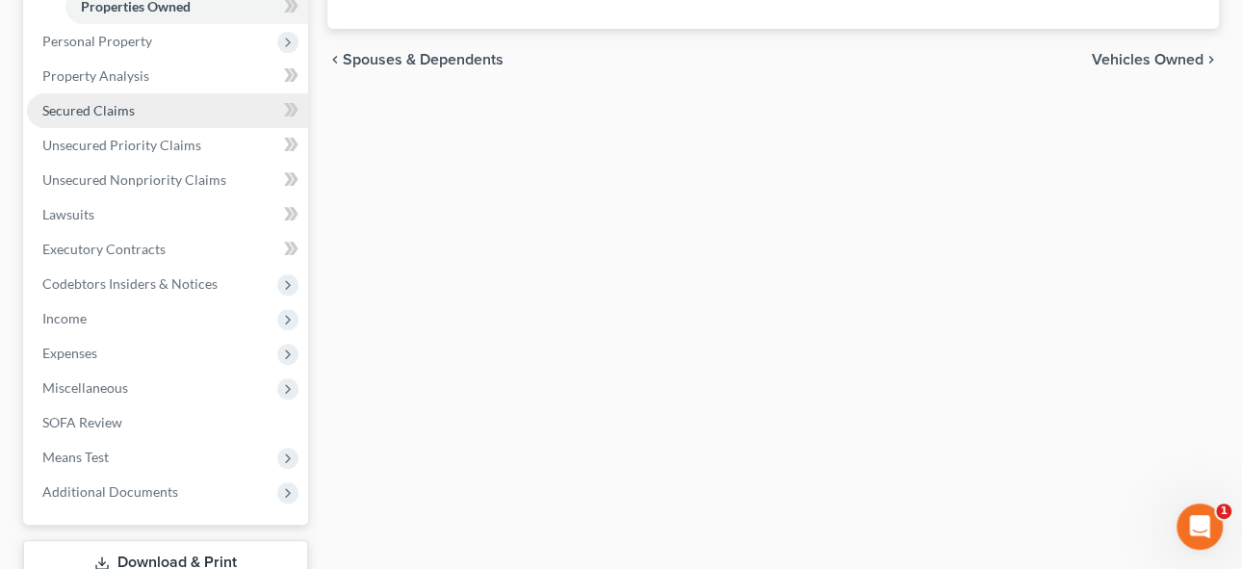
click at [125, 107] on span "Secured Claims" at bounding box center [88, 110] width 92 height 16
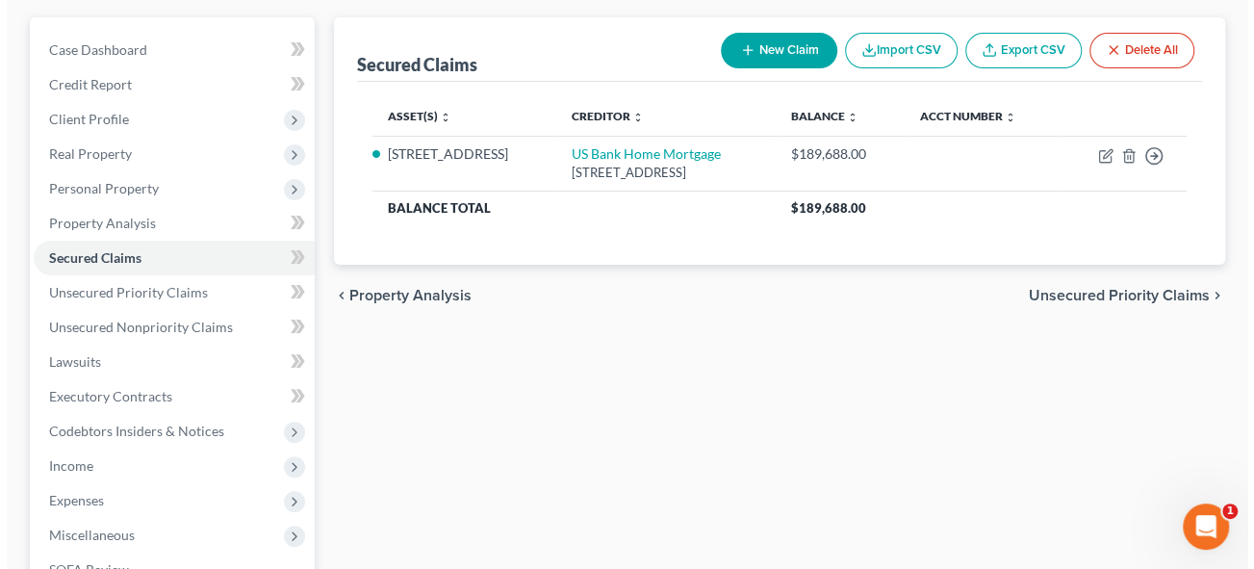
scroll to position [174, 0]
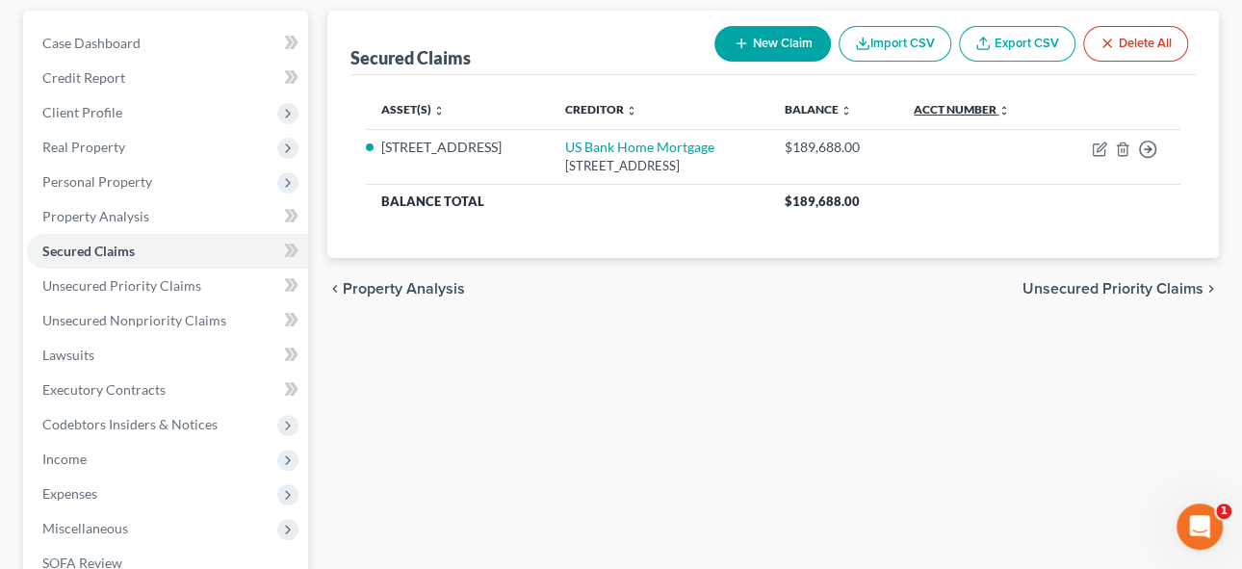
click at [996, 110] on link "Acct Number expand_more expand_less unfold_more" at bounding box center [961, 109] width 96 height 14
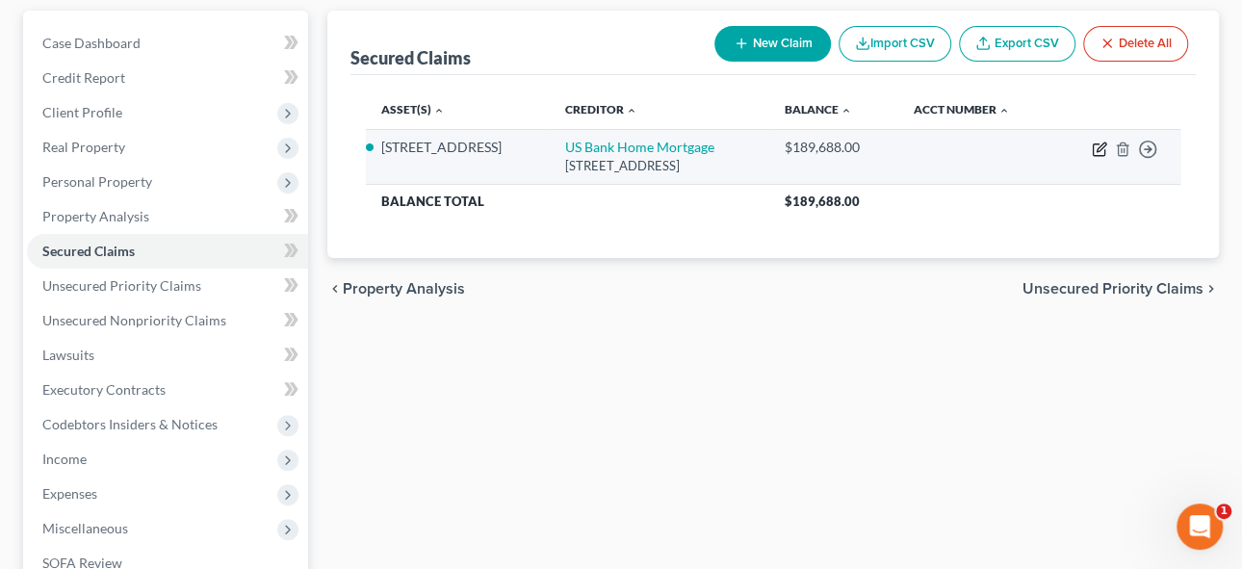
click at [1095, 149] on icon "button" at bounding box center [1098, 148] width 15 height 15
select select "18"
select select "15"
select select "0"
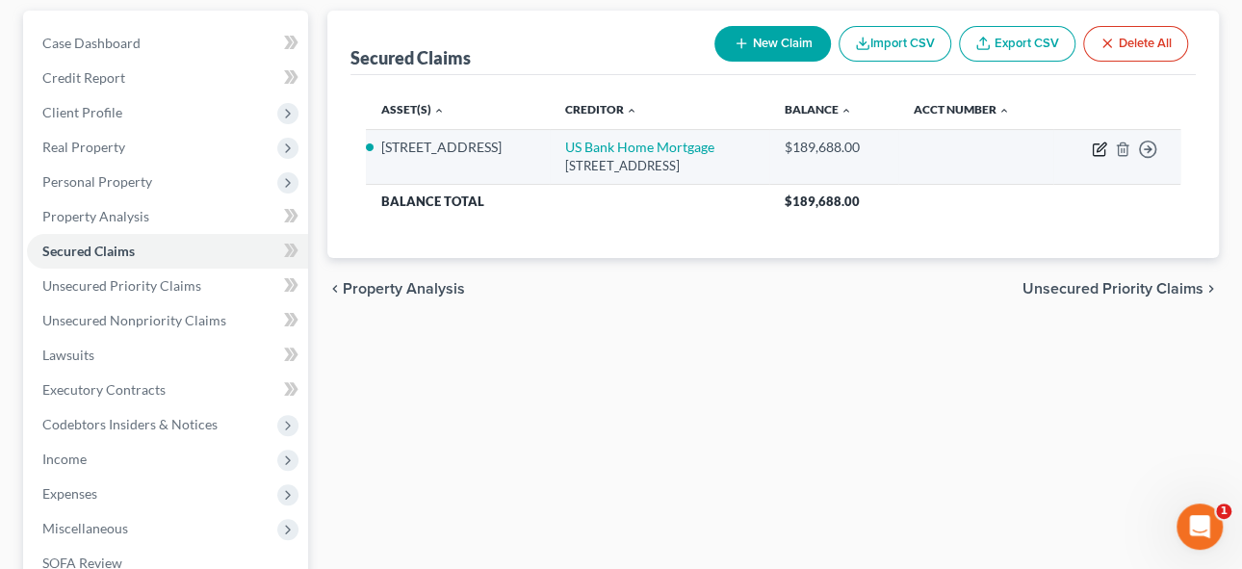
select select "0"
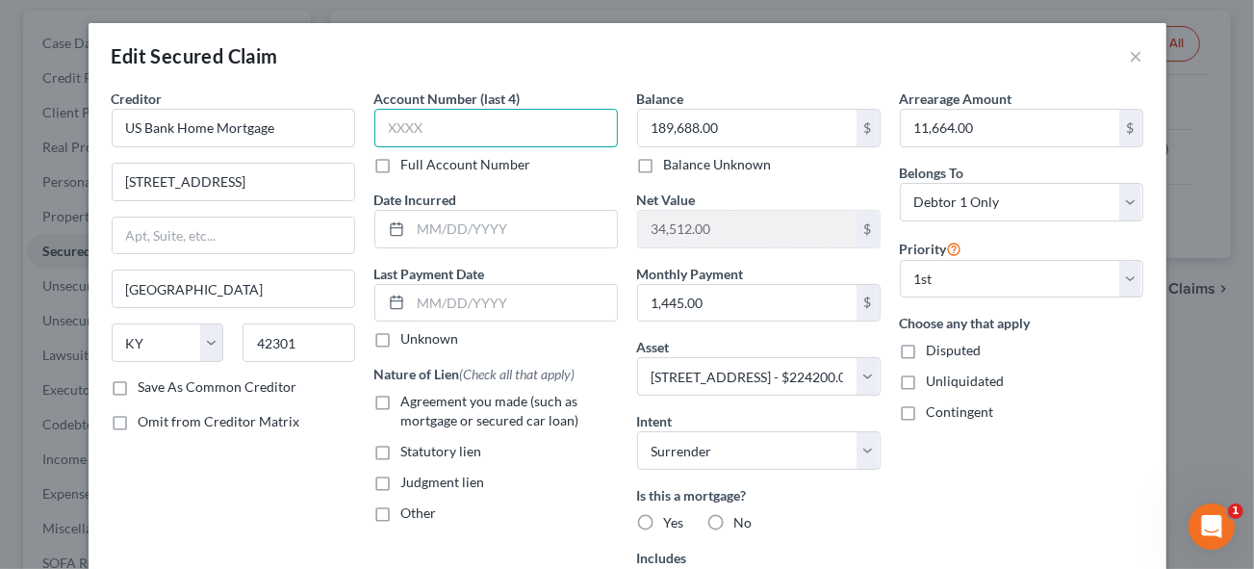
click at [424, 130] on input "text" at bounding box center [496, 128] width 244 height 39
click at [447, 123] on input "text" at bounding box center [496, 128] width 244 height 39
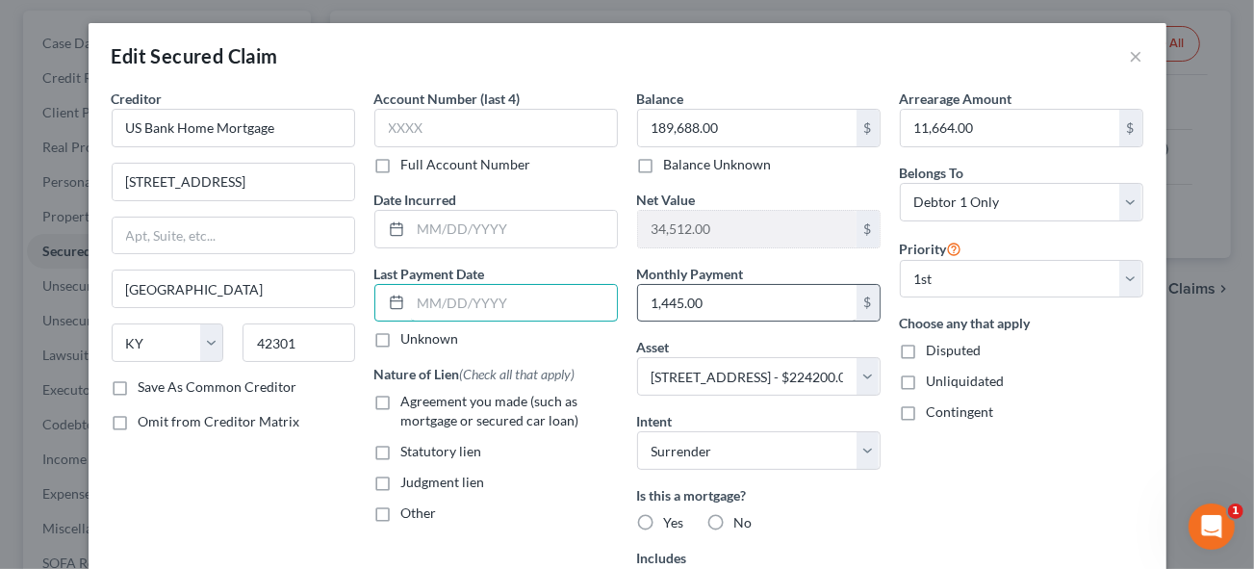
drag, startPoint x: 406, startPoint y: 302, endPoint x: 681, endPoint y: 299, distance: 275.3
click at [681, 299] on div "Creditor * US Bank Home Mortgage [STREET_ADDRESS] [GEOGRAPHIC_DATA] [US_STATE][…" at bounding box center [627, 413] width 1051 height 649
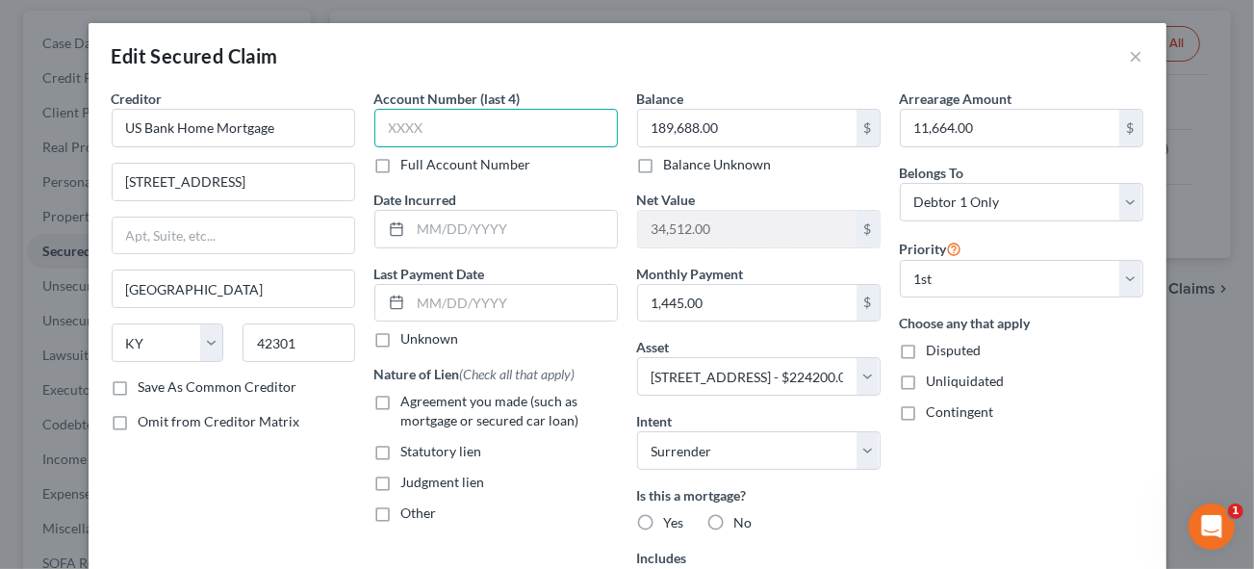
drag, startPoint x: 446, startPoint y: 141, endPoint x: 447, endPoint y: 131, distance: 10.6
click at [446, 139] on input "text" at bounding box center [496, 128] width 244 height 39
type input "9535"
drag, startPoint x: 419, startPoint y: 229, endPoint x: 494, endPoint y: 217, distance: 76.1
click at [419, 229] on input "text" at bounding box center [514, 229] width 206 height 37
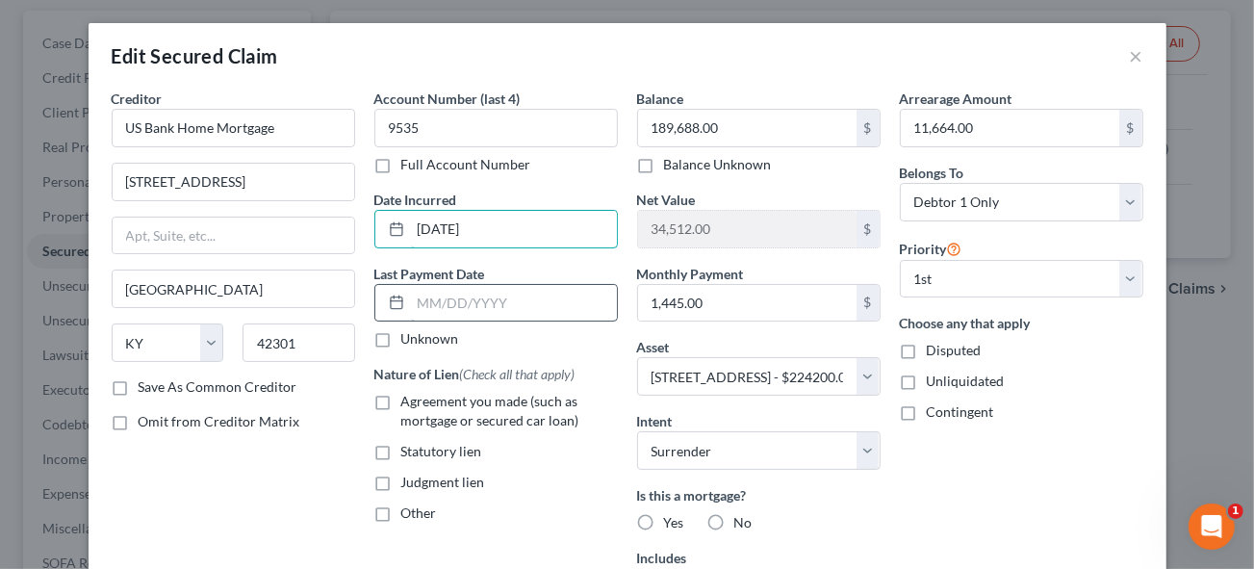
type input "[DATE]"
drag, startPoint x: 406, startPoint y: 298, endPoint x: 1019, endPoint y: 226, distance: 617.4
click at [411, 298] on input "text" at bounding box center [514, 303] width 206 height 37
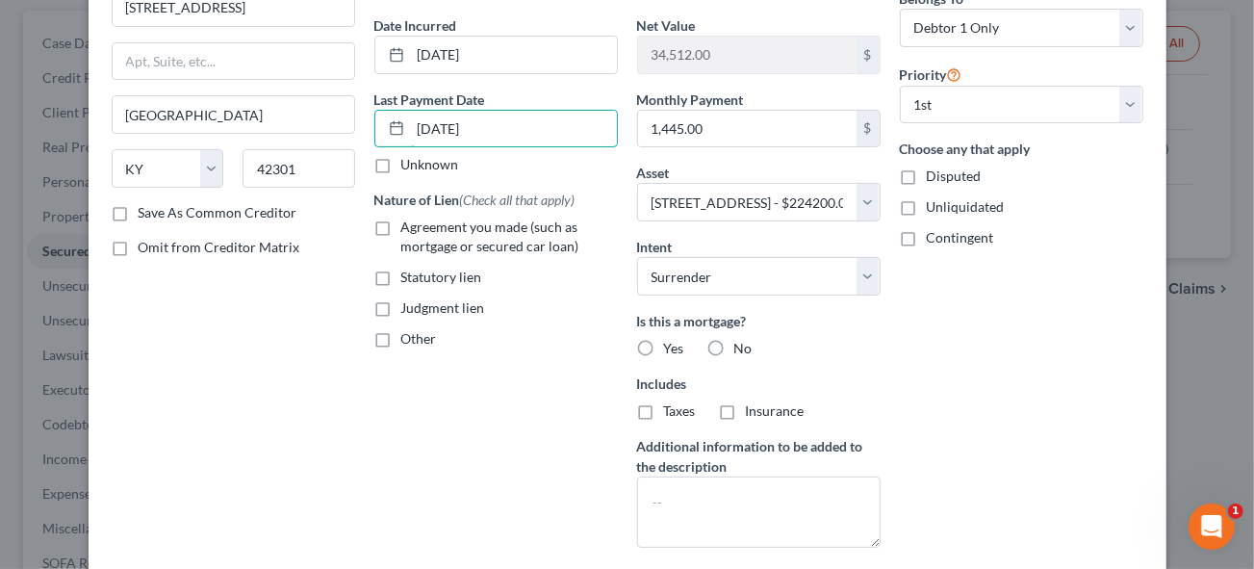
type input "[DATE]"
click at [401, 222] on label "Agreement you made (such as mortgage or secured car loan)" at bounding box center [509, 237] width 217 height 39
click at [409, 222] on input "Agreement you made (such as mortgage or secured car loan)" at bounding box center [415, 224] width 13 height 13
checkbox input "true"
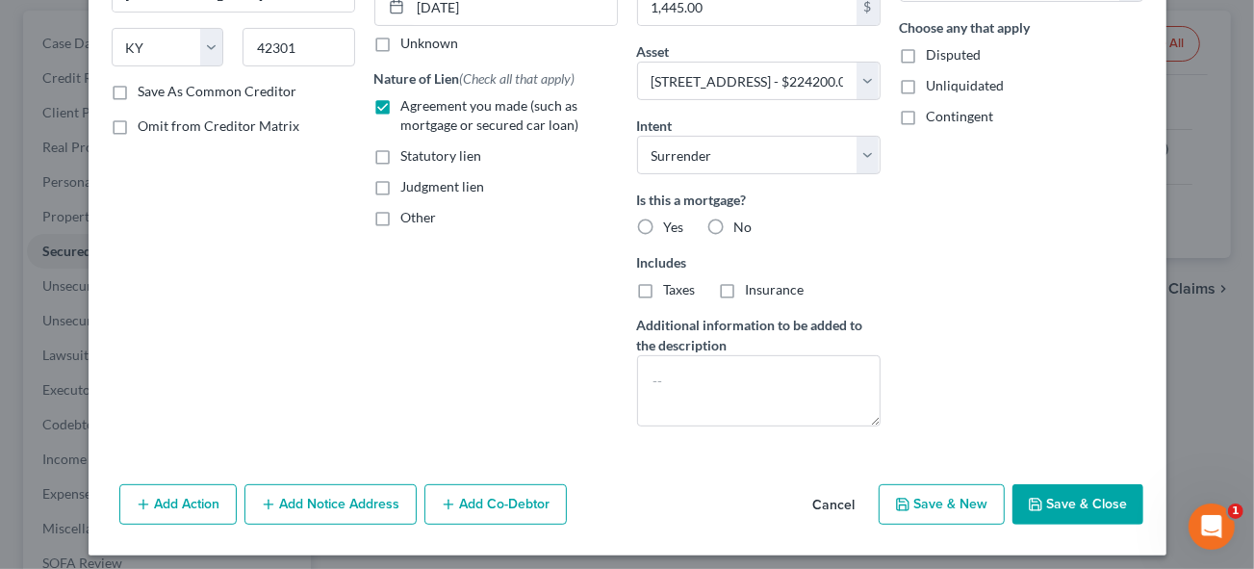
scroll to position [300, 0]
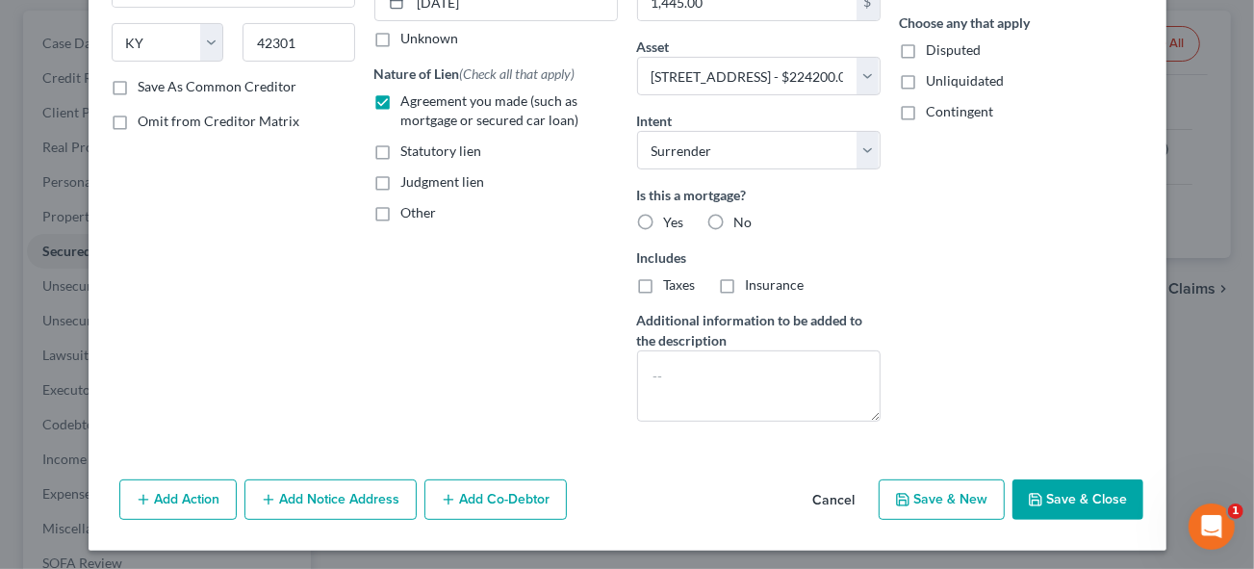
click at [664, 215] on label "Yes" at bounding box center [674, 222] width 20 height 19
click at [672, 215] on input "Yes" at bounding box center [678, 219] width 13 height 13
radio input "true"
click at [1058, 489] on button "Save & Close" at bounding box center [1078, 499] width 131 height 40
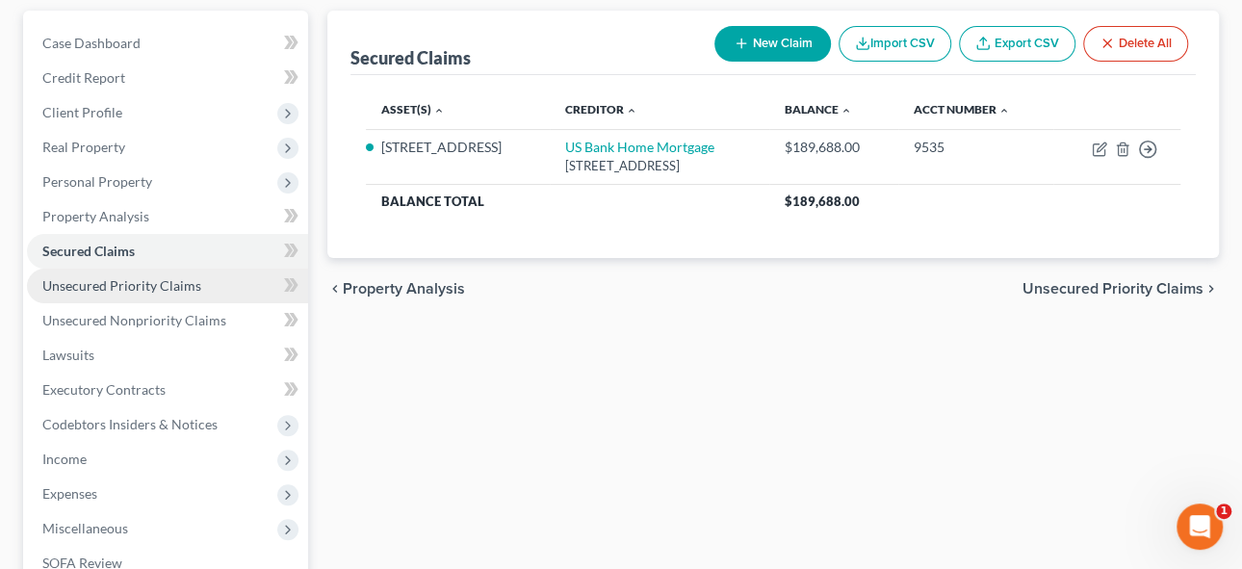
click at [116, 284] on span "Unsecured Priority Claims" at bounding box center [121, 285] width 159 height 16
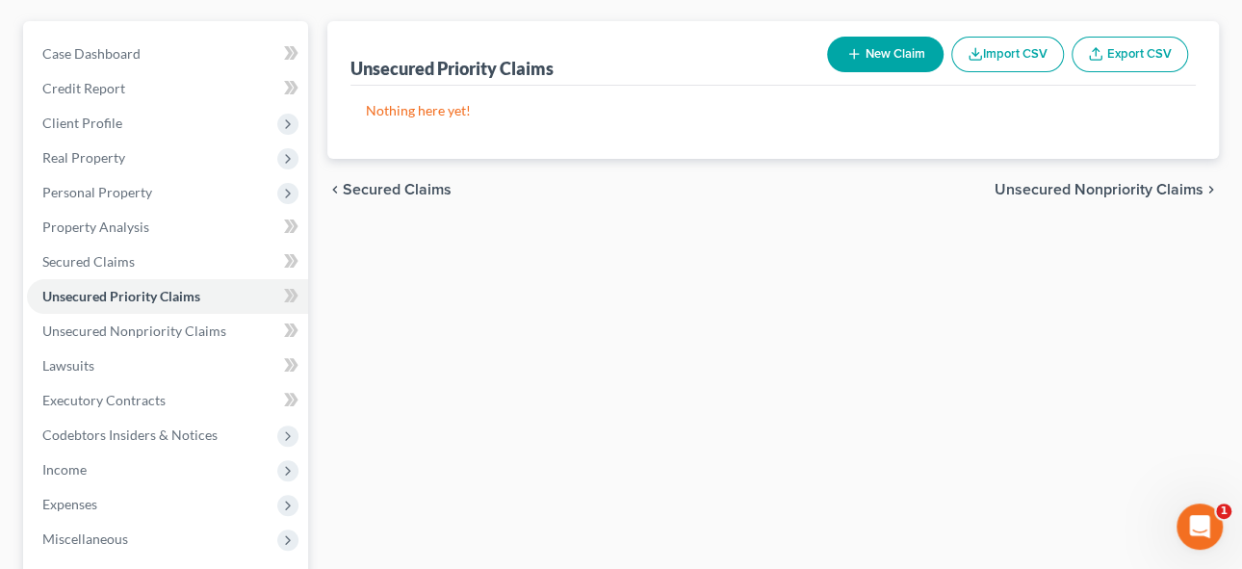
scroll to position [174, 0]
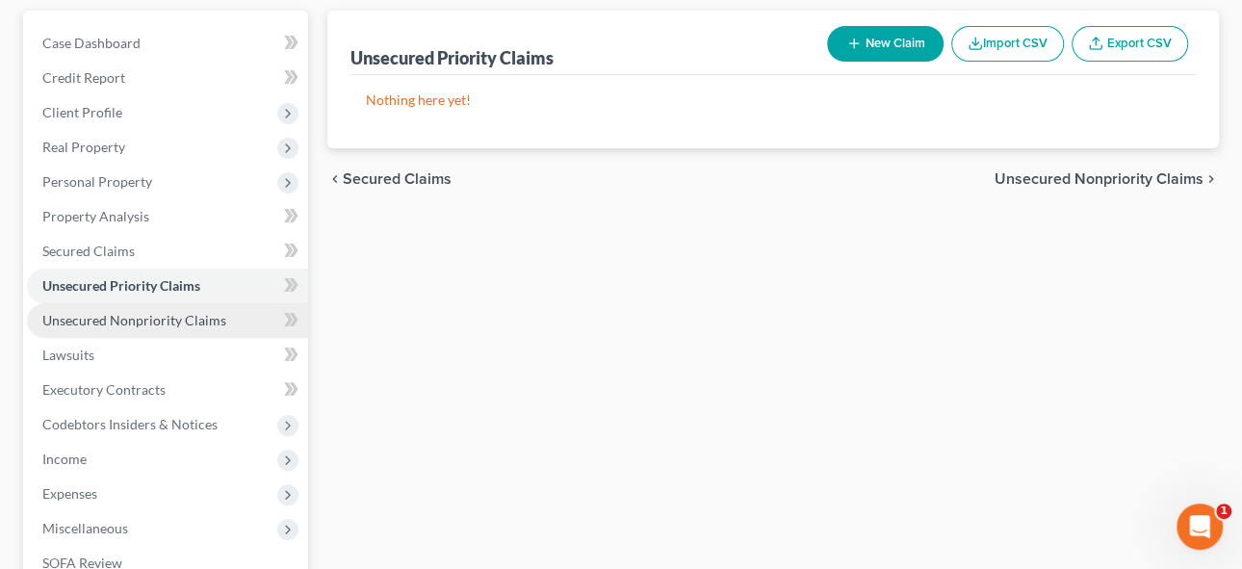
click at [142, 319] on span "Unsecured Nonpriority Claims" at bounding box center [134, 320] width 184 height 16
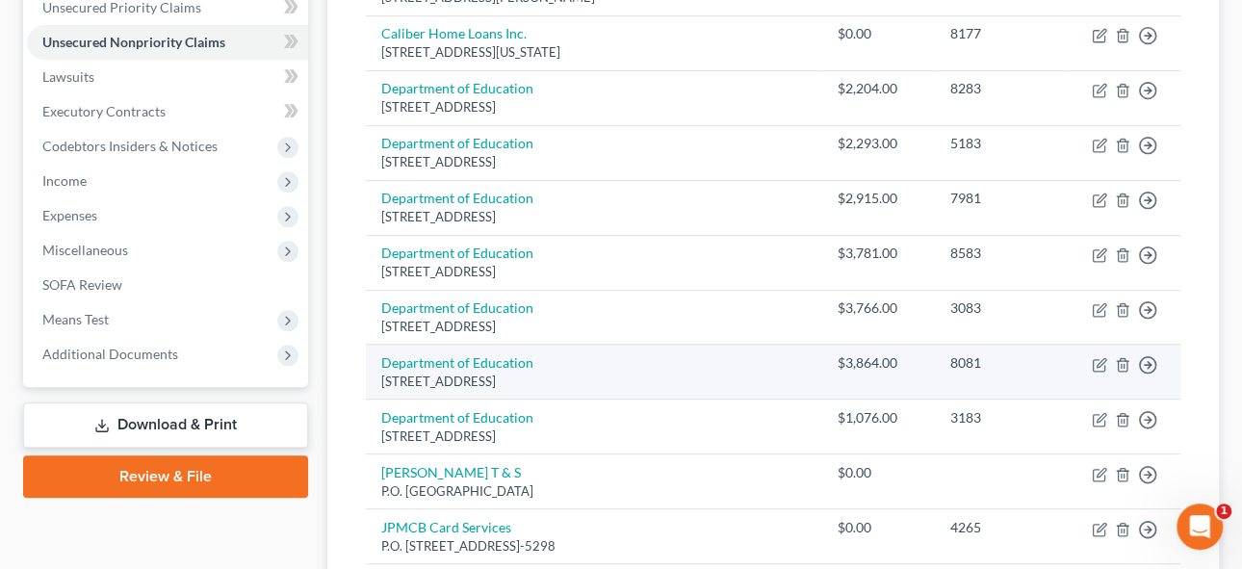
scroll to position [349, 0]
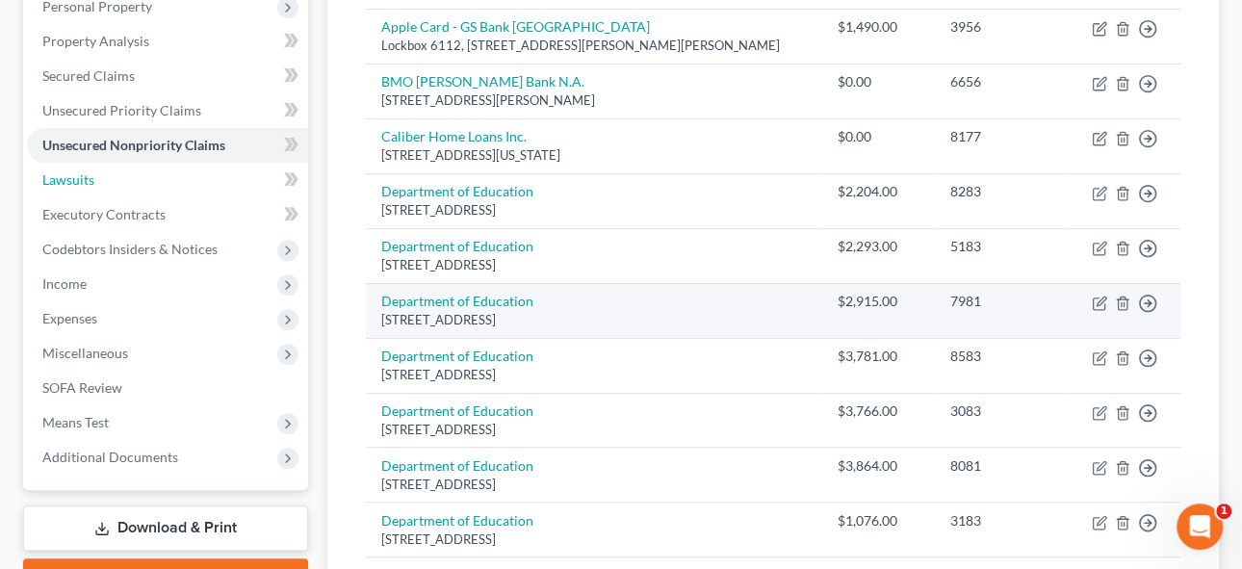
click at [61, 180] on span "Lawsuits" at bounding box center [68, 179] width 52 height 16
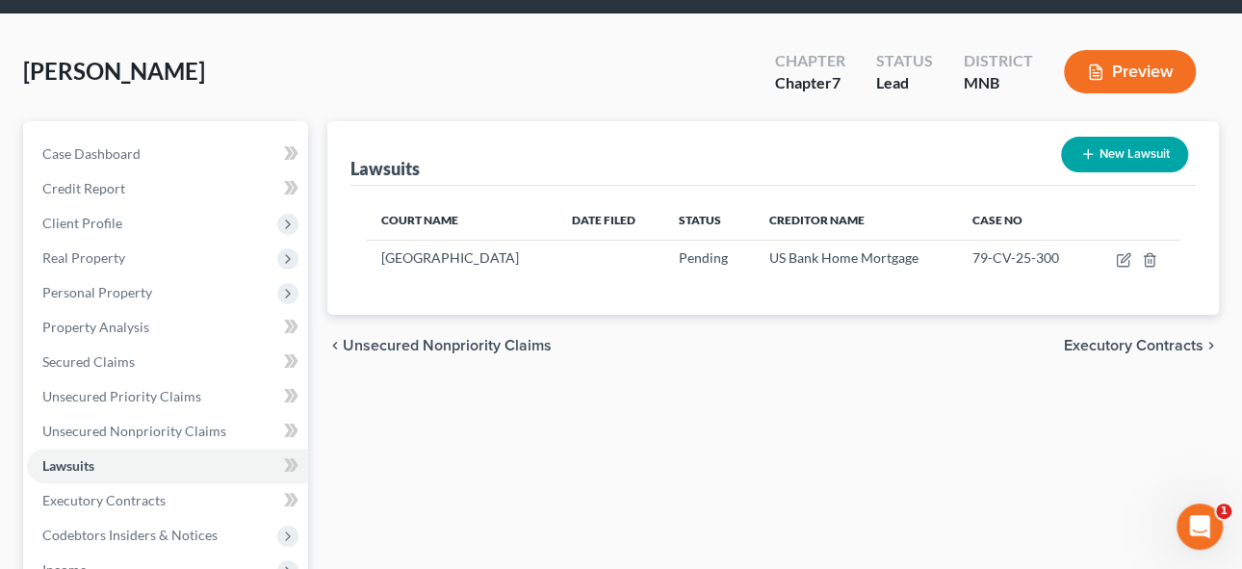
scroll to position [174, 0]
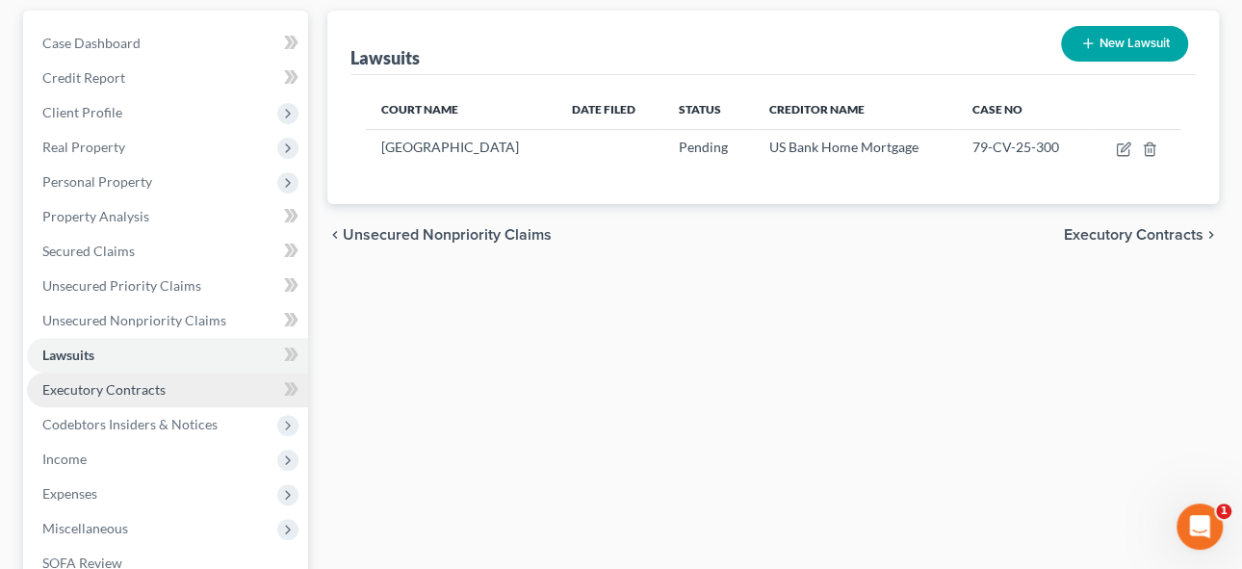
click at [97, 391] on span "Executory Contracts" at bounding box center [103, 389] width 123 height 16
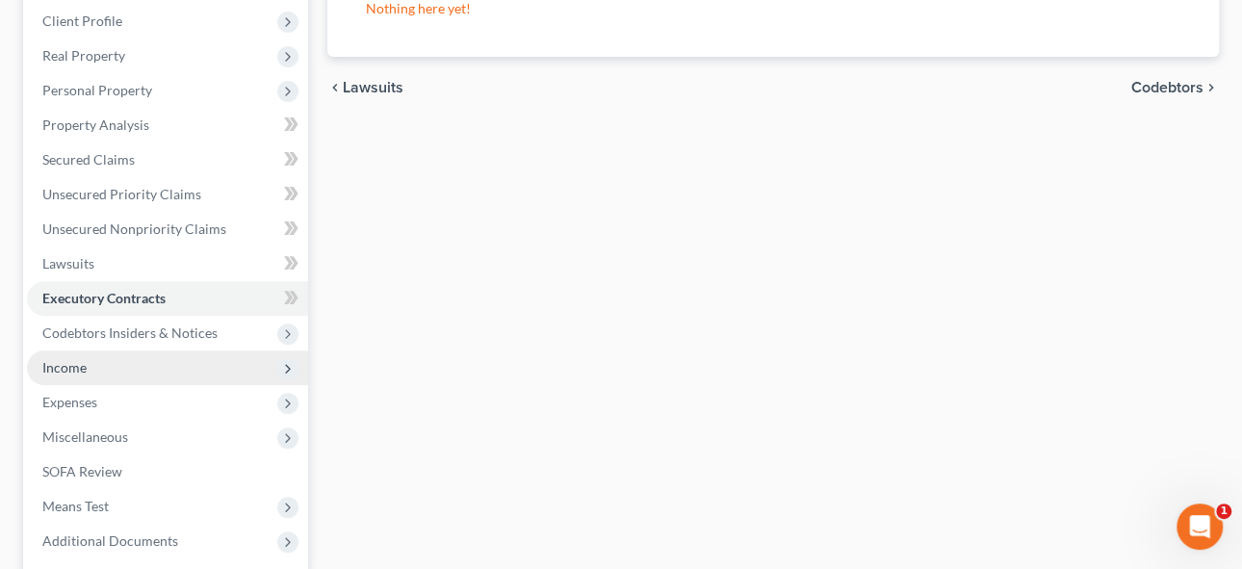
scroll to position [349, 0]
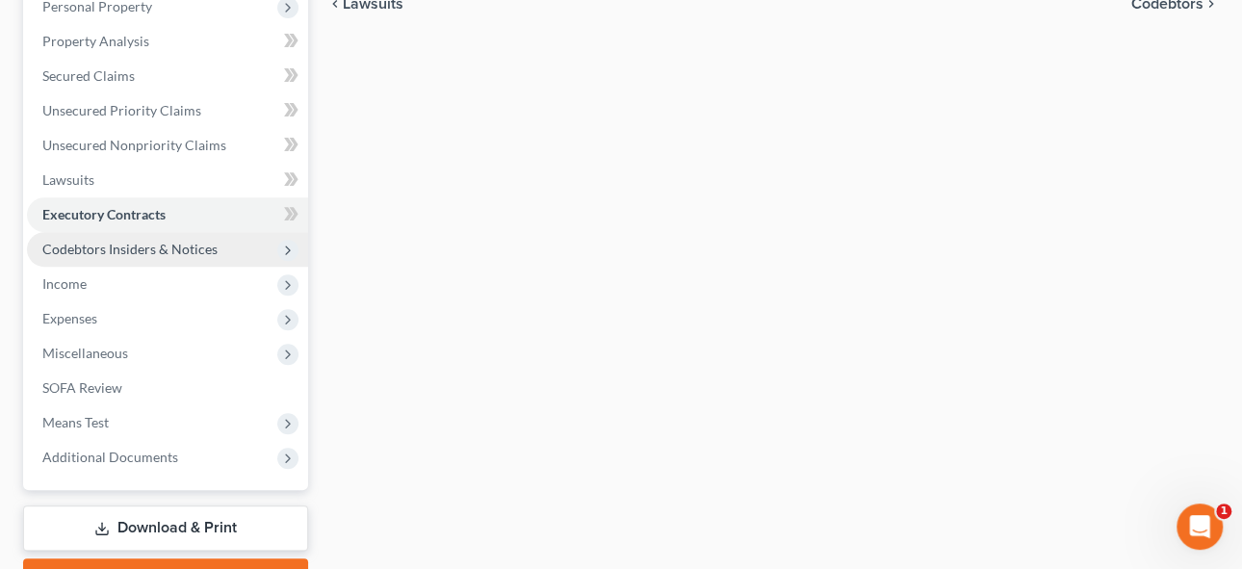
click at [74, 244] on span "Codebtors Insiders & Notices" at bounding box center [129, 249] width 175 height 16
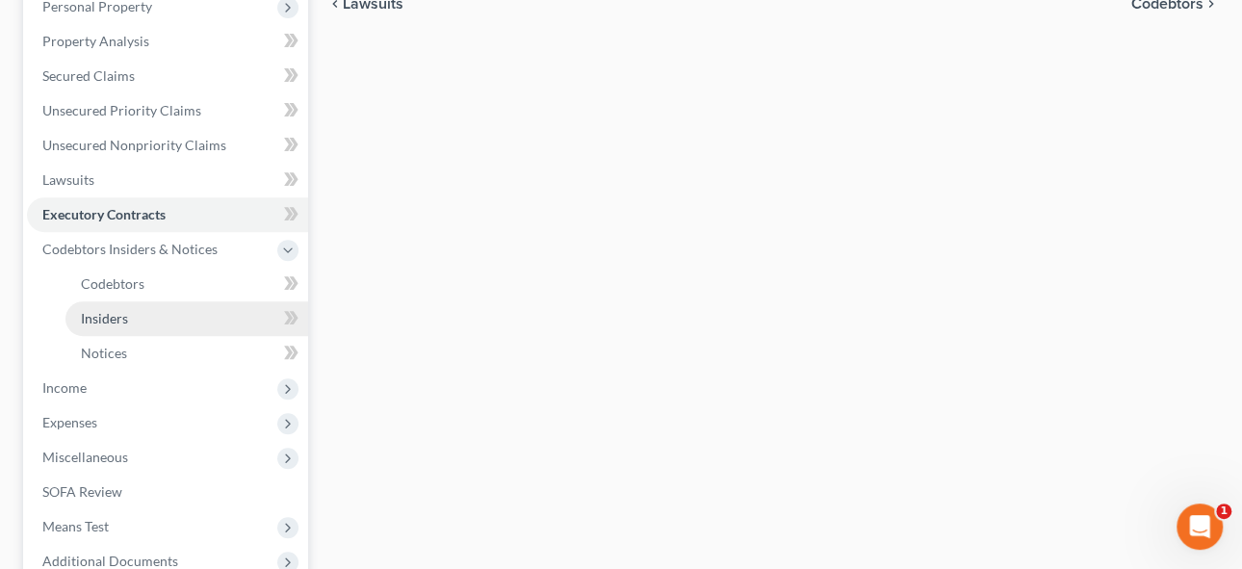
click at [113, 318] on span "Insiders" at bounding box center [104, 318] width 47 height 16
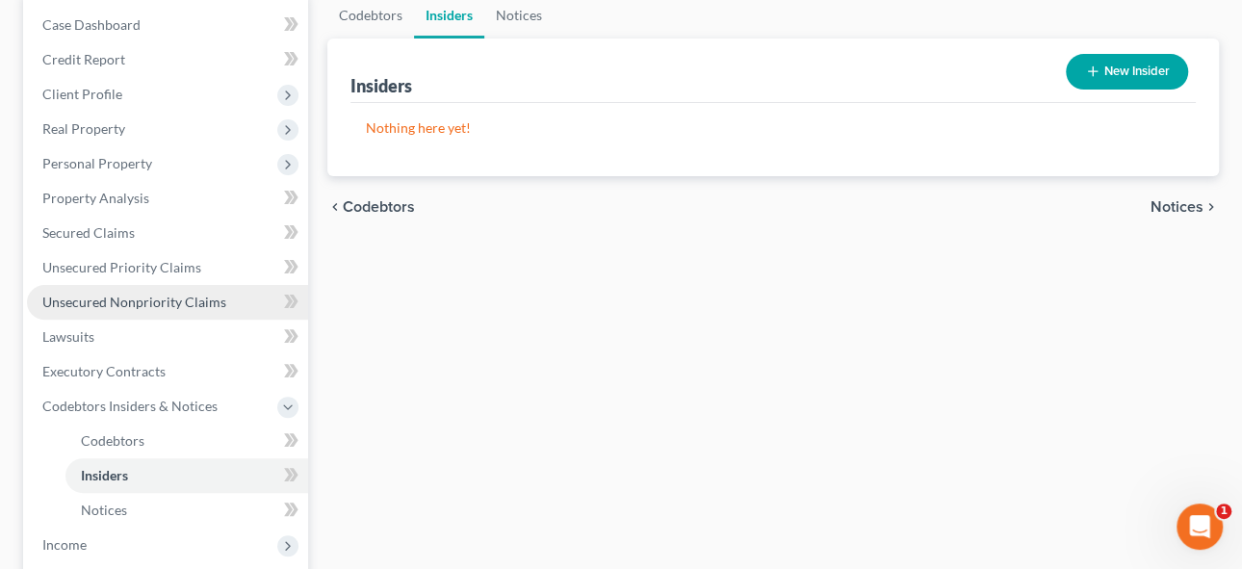
scroll to position [262, 0]
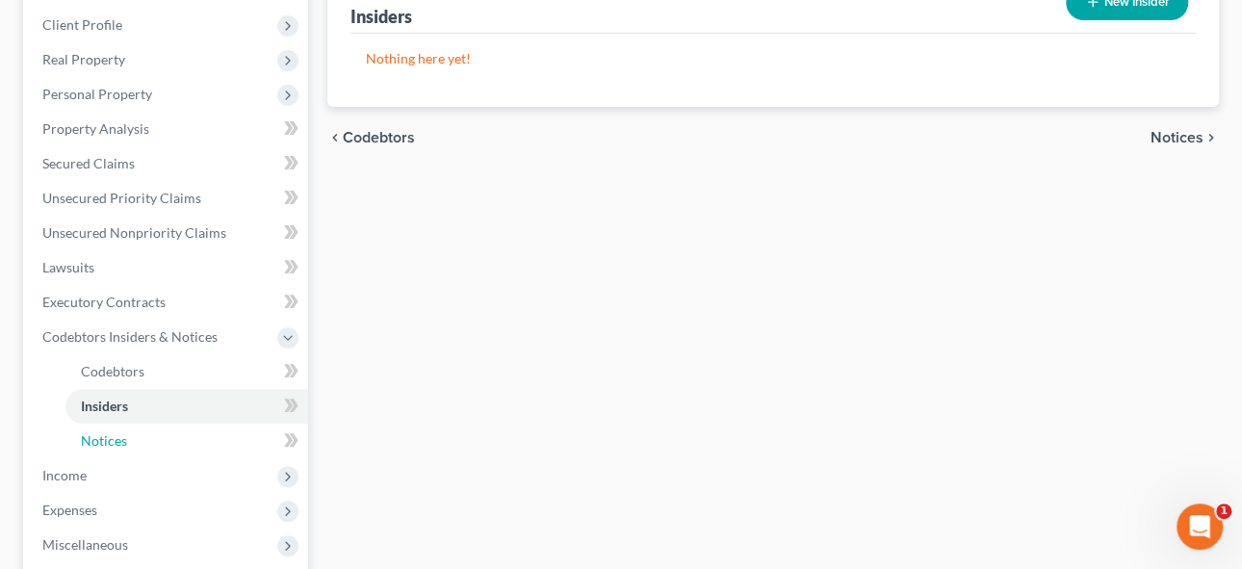
drag, startPoint x: 109, startPoint y: 439, endPoint x: 333, endPoint y: 426, distance: 224.6
click at [108, 439] on span "Notices" at bounding box center [104, 440] width 46 height 16
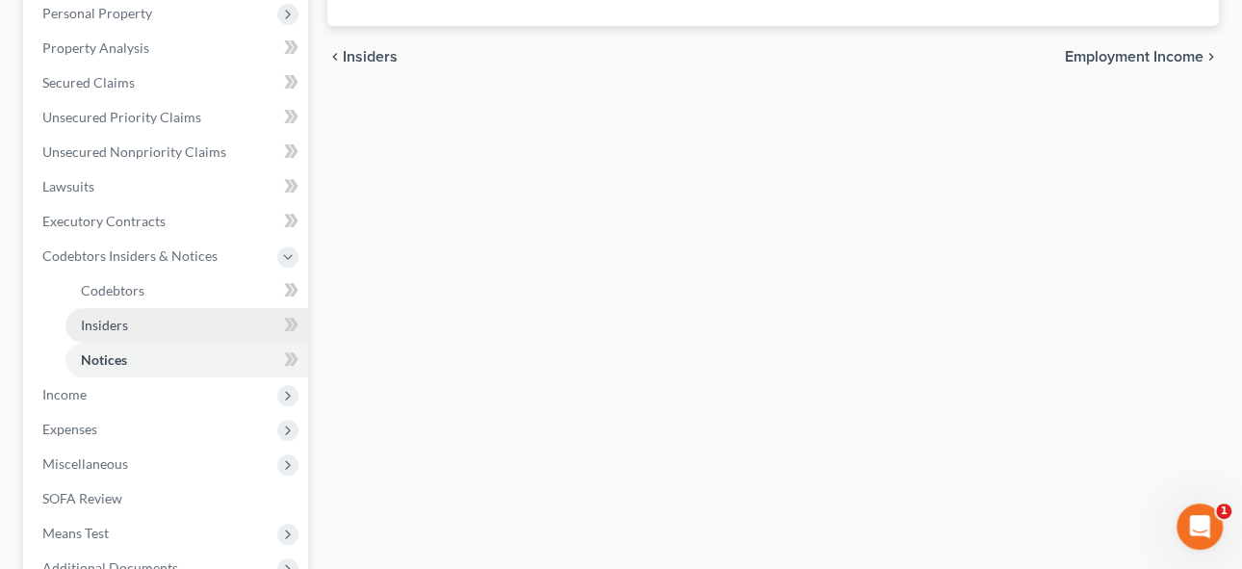
scroll to position [437, 0]
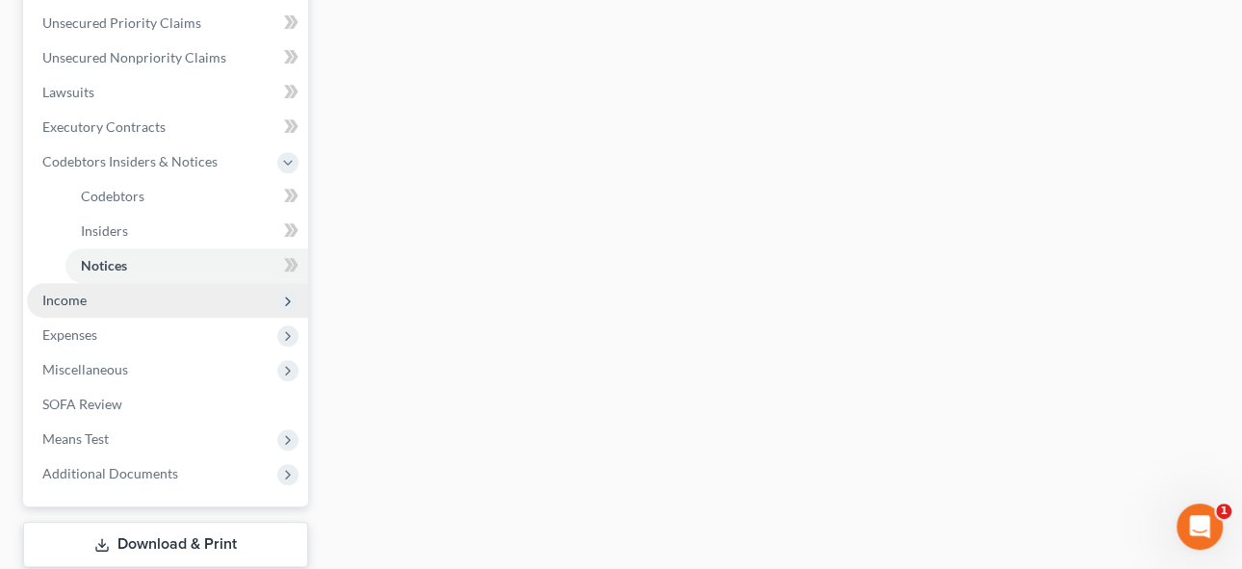
click at [74, 295] on span "Income" at bounding box center [64, 300] width 44 height 16
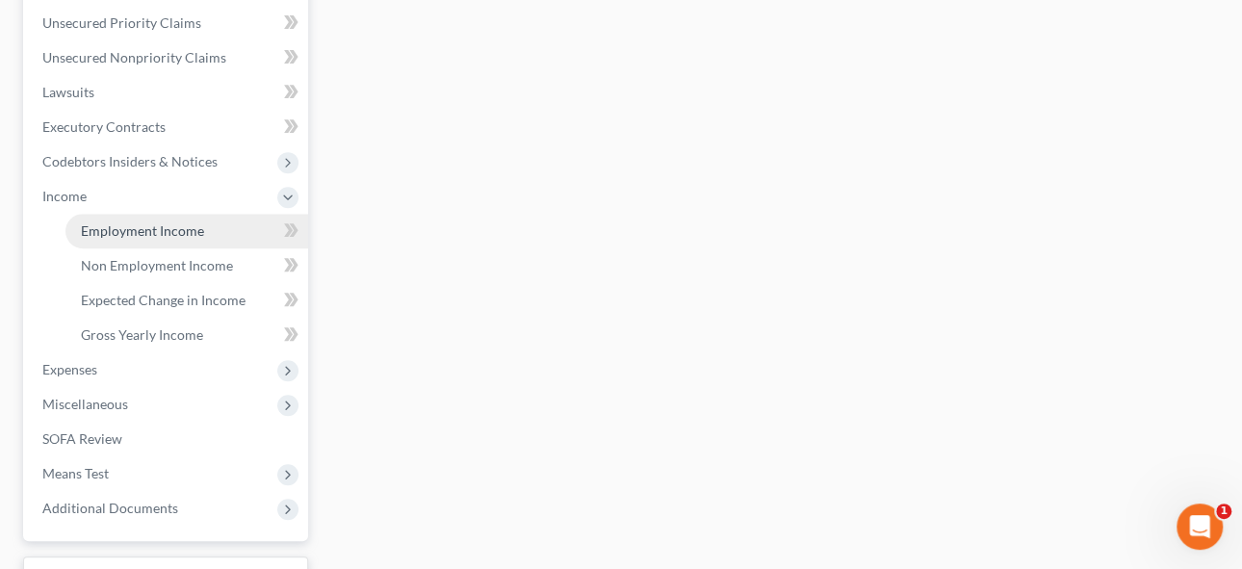
click at [117, 231] on span "Employment Income" at bounding box center [142, 230] width 123 height 16
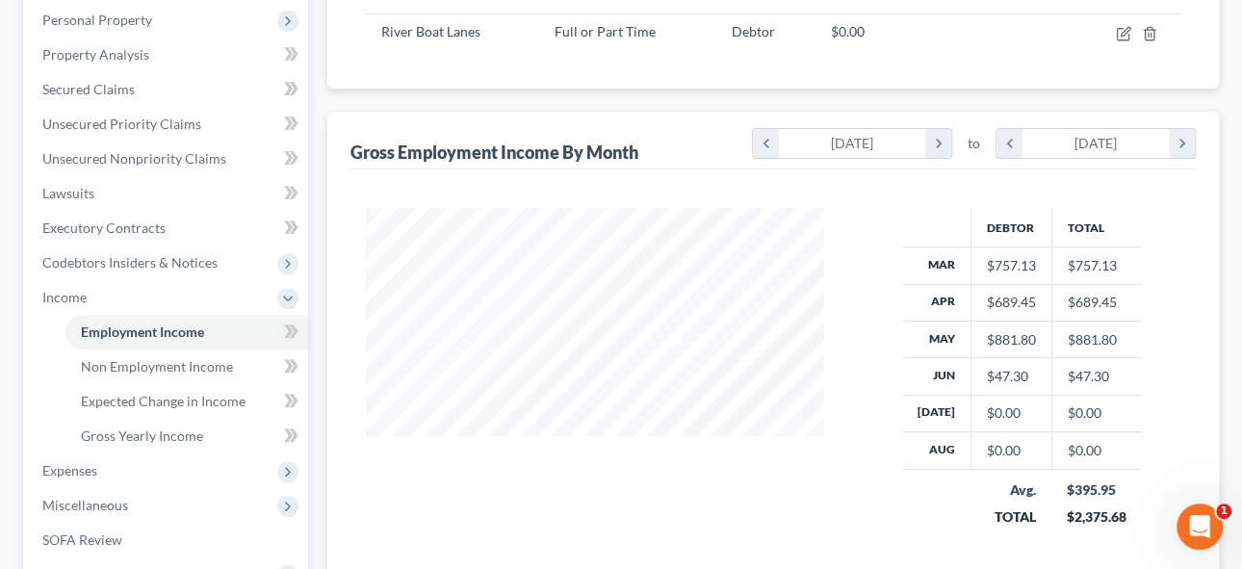
scroll to position [437, 0]
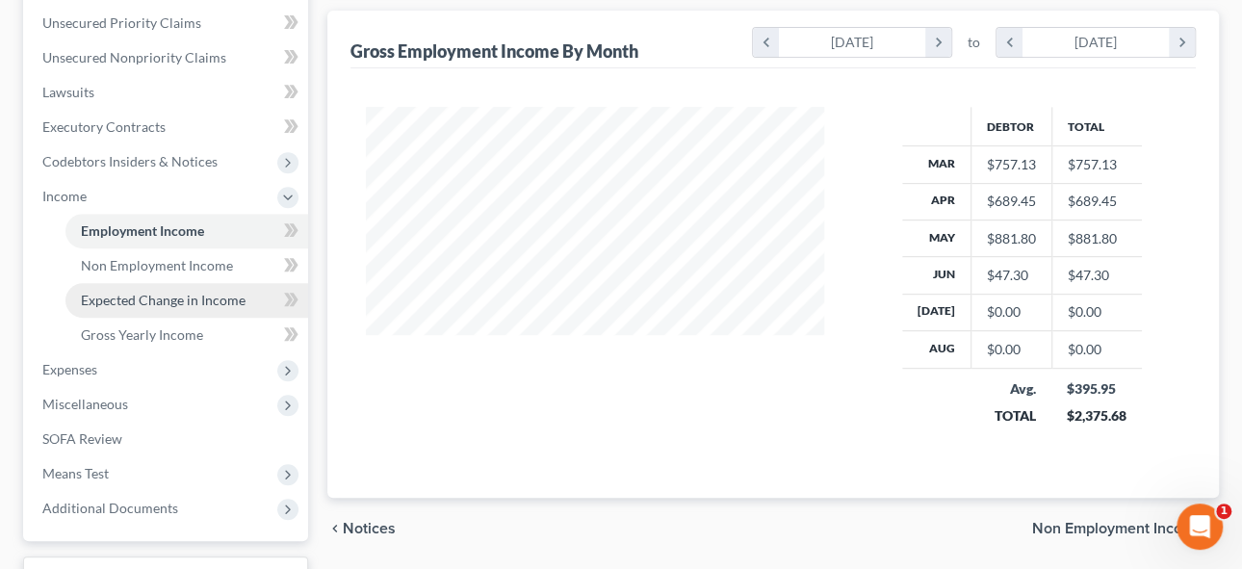
click at [149, 297] on span "Expected Change in Income" at bounding box center [163, 300] width 165 height 16
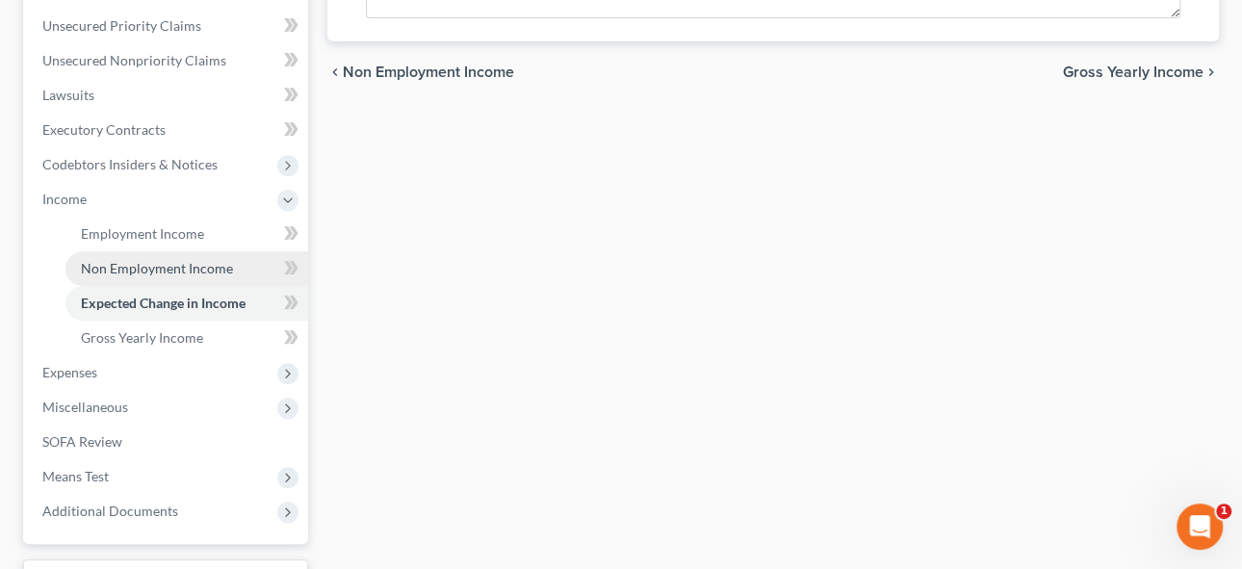
scroll to position [437, 0]
click at [146, 262] on span "Non Employment Income" at bounding box center [157, 265] width 152 height 16
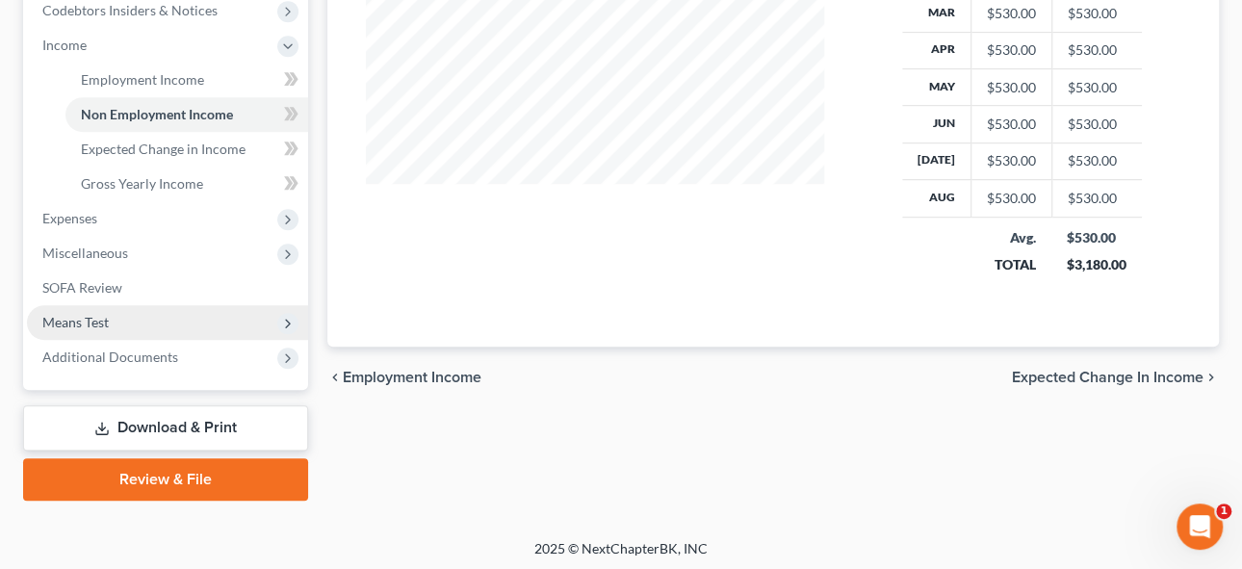
scroll to position [590, 0]
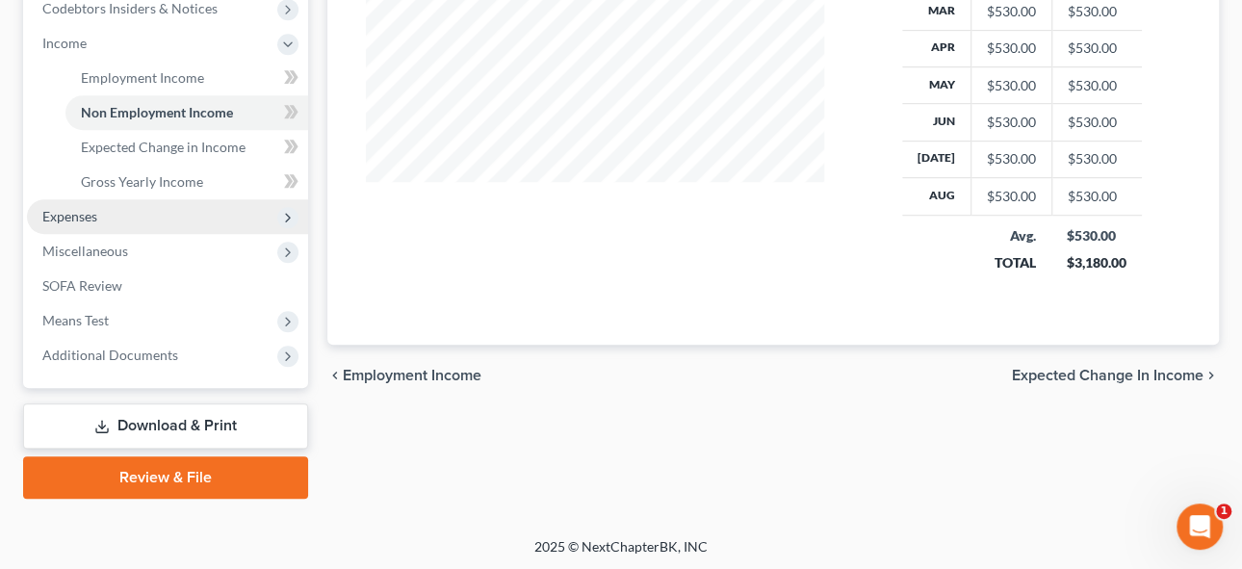
click at [79, 214] on span "Expenses" at bounding box center [69, 216] width 55 height 16
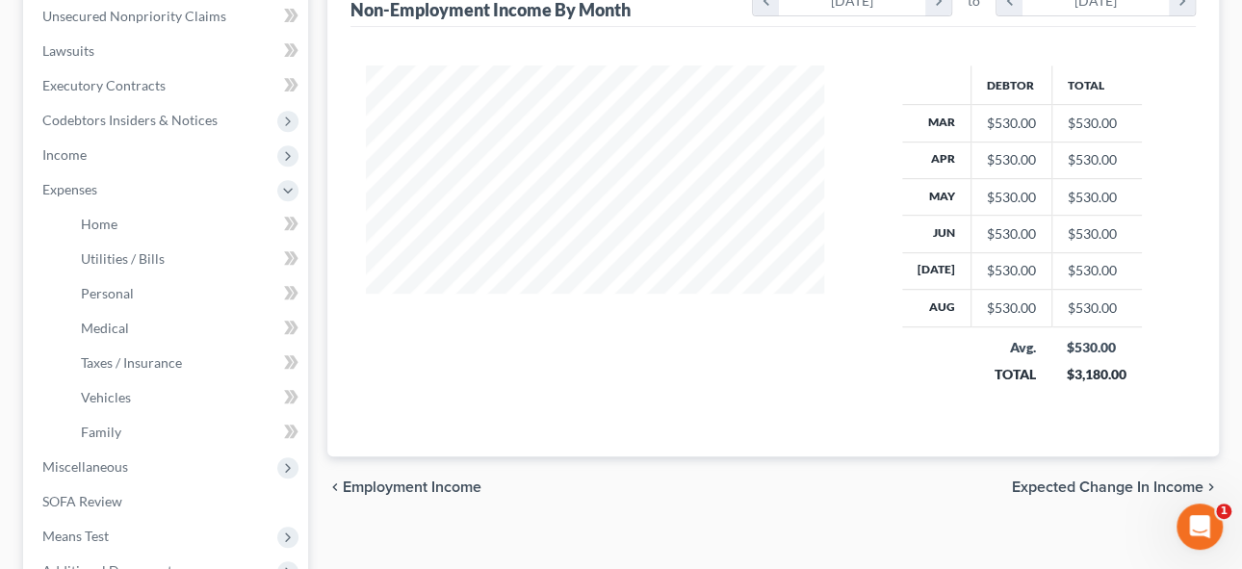
scroll to position [502, 0]
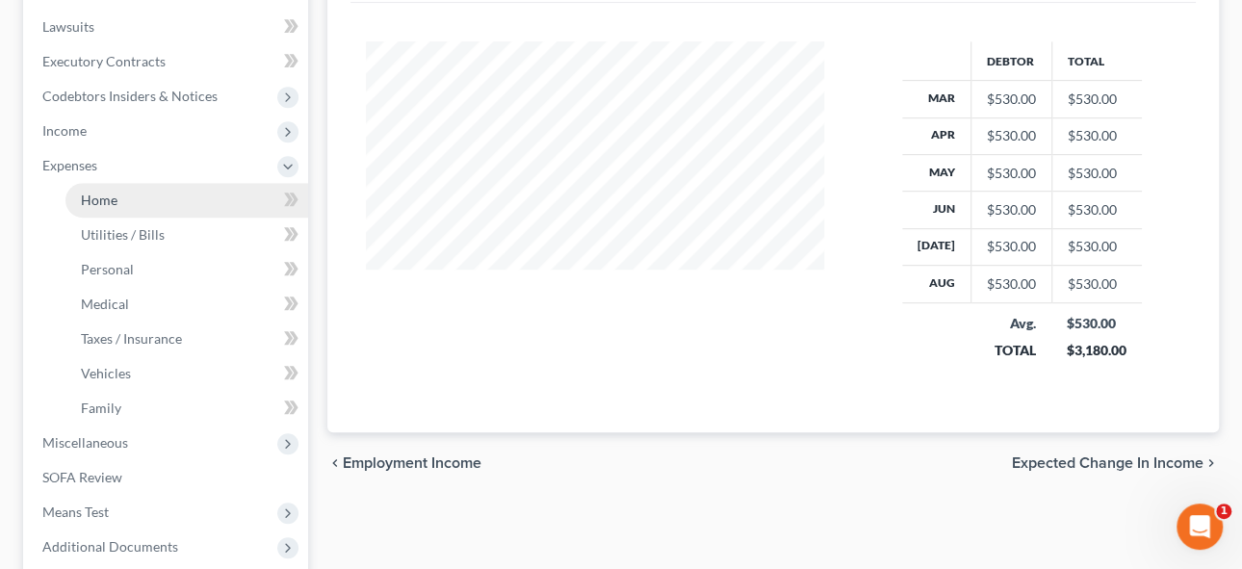
click at [93, 198] on span "Home" at bounding box center [99, 200] width 37 height 16
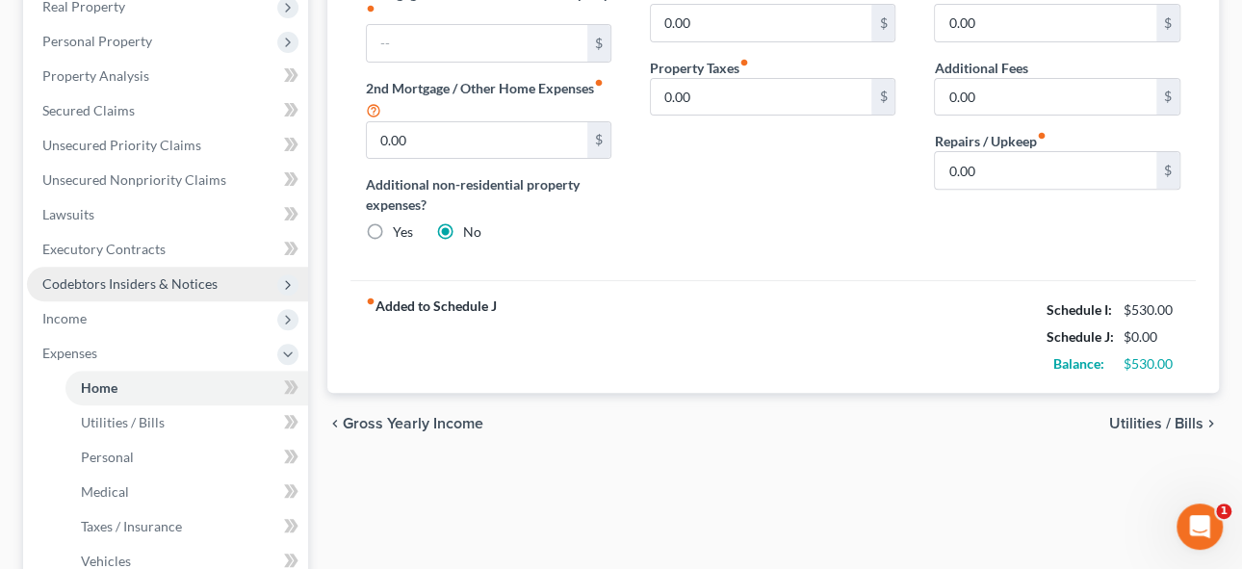
scroll to position [349, 0]
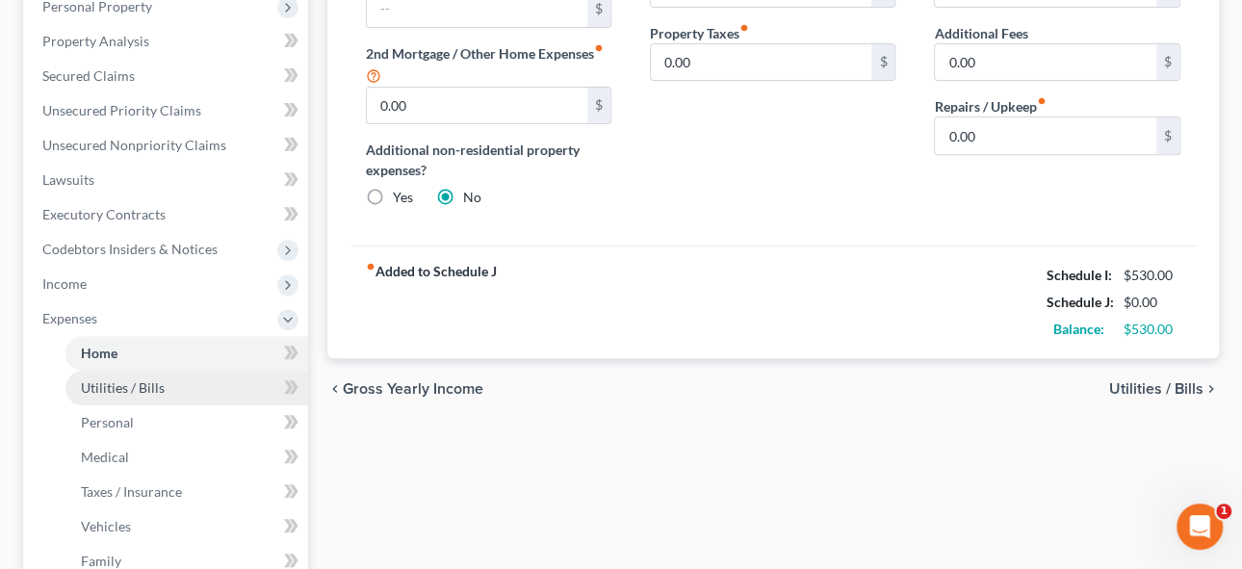
click at [123, 385] on span "Utilities / Bills" at bounding box center [123, 387] width 84 height 16
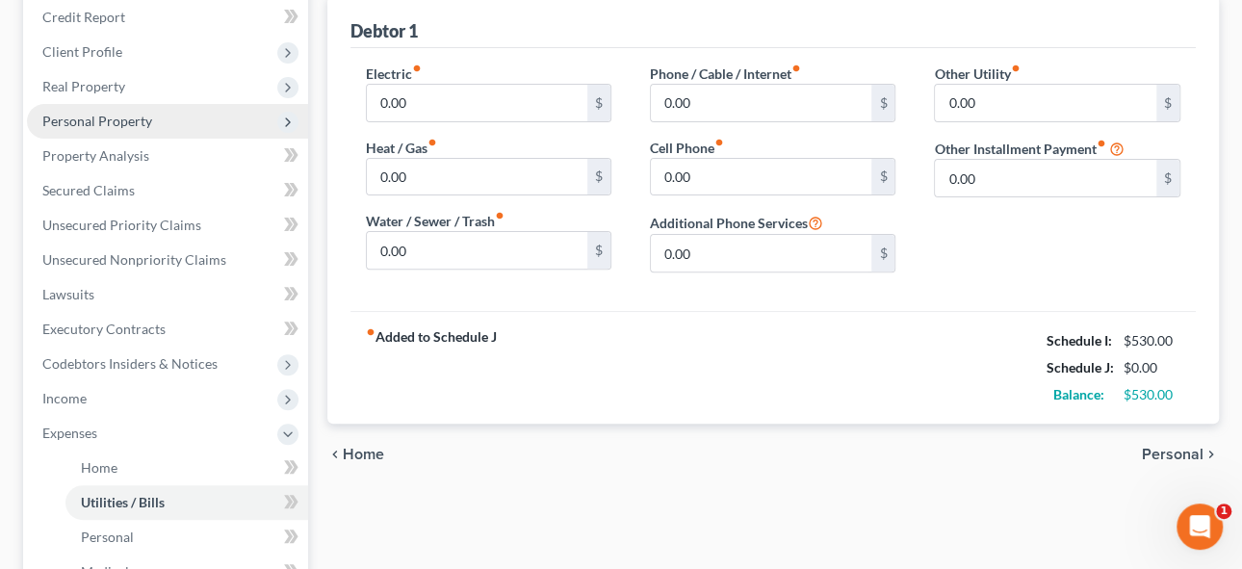
scroll to position [262, 0]
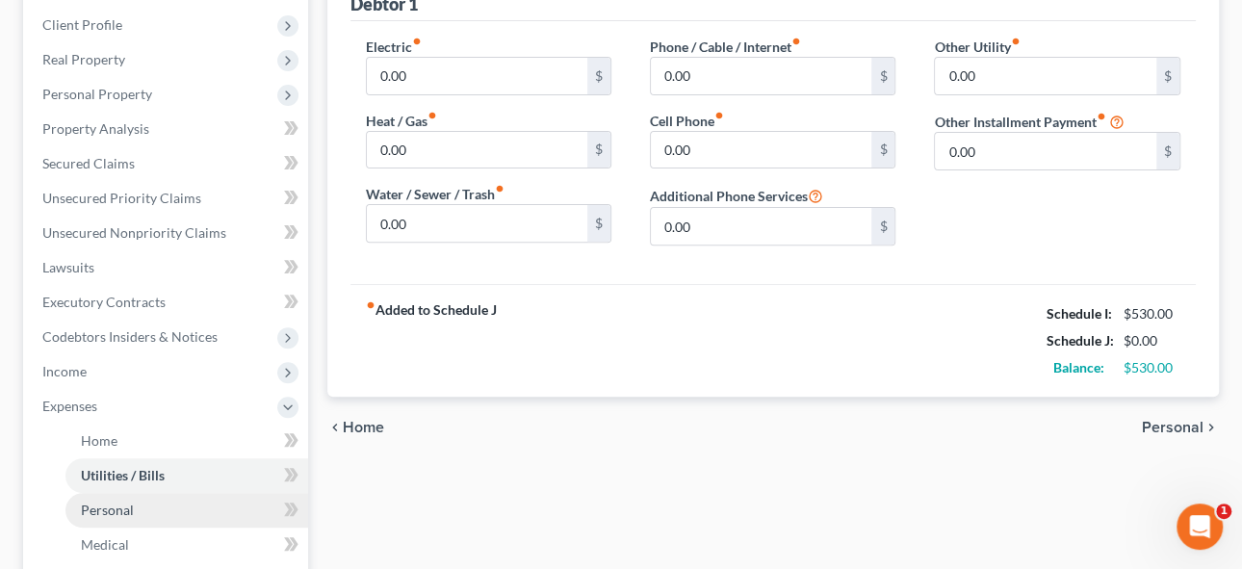
click at [115, 508] on span "Personal" at bounding box center [107, 509] width 53 height 16
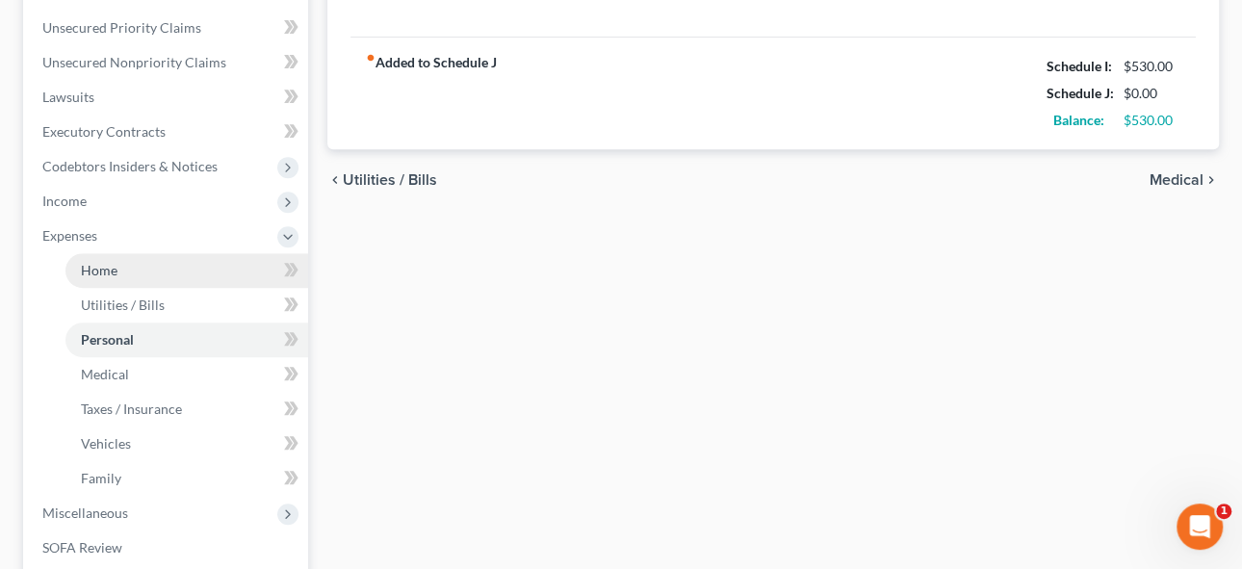
scroll to position [437, 0]
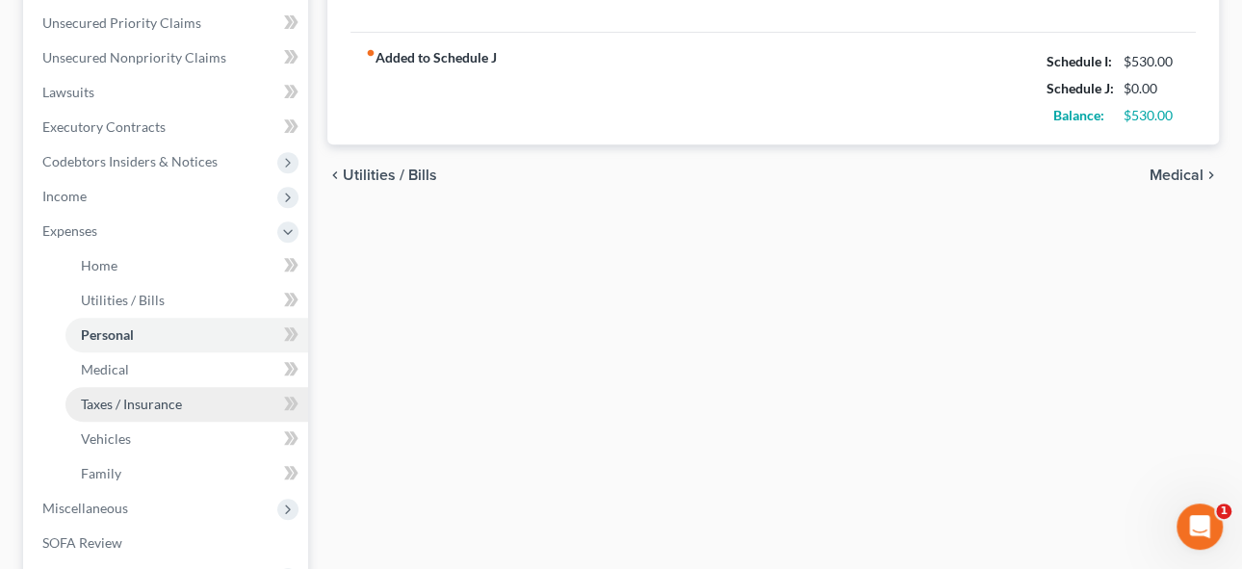
click at [141, 403] on span "Taxes / Insurance" at bounding box center [131, 404] width 101 height 16
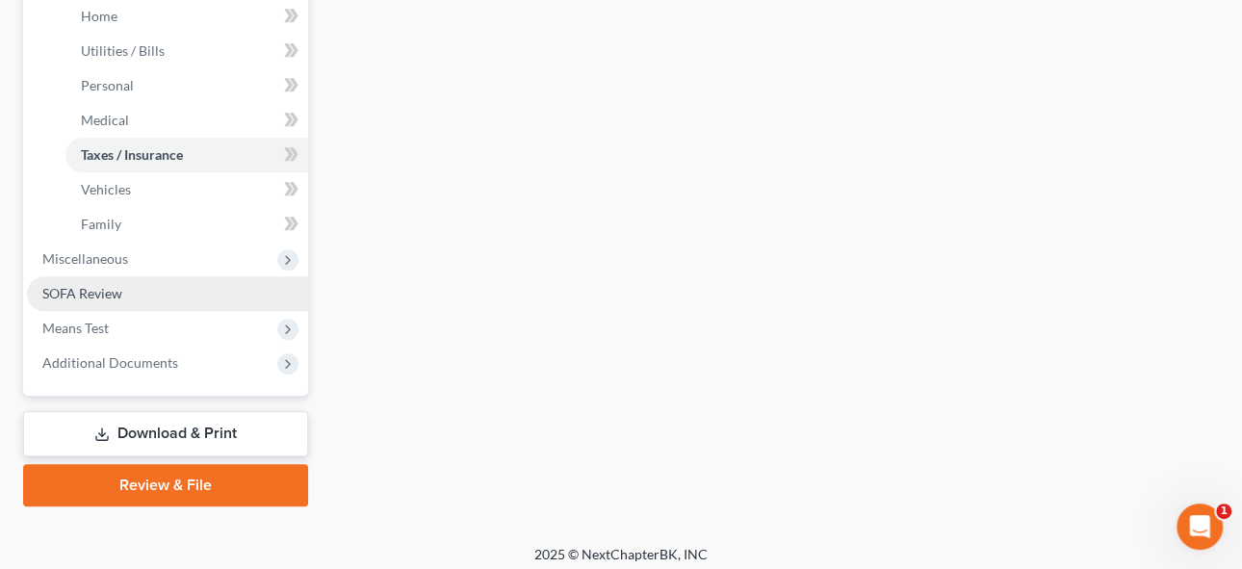
scroll to position [694, 0]
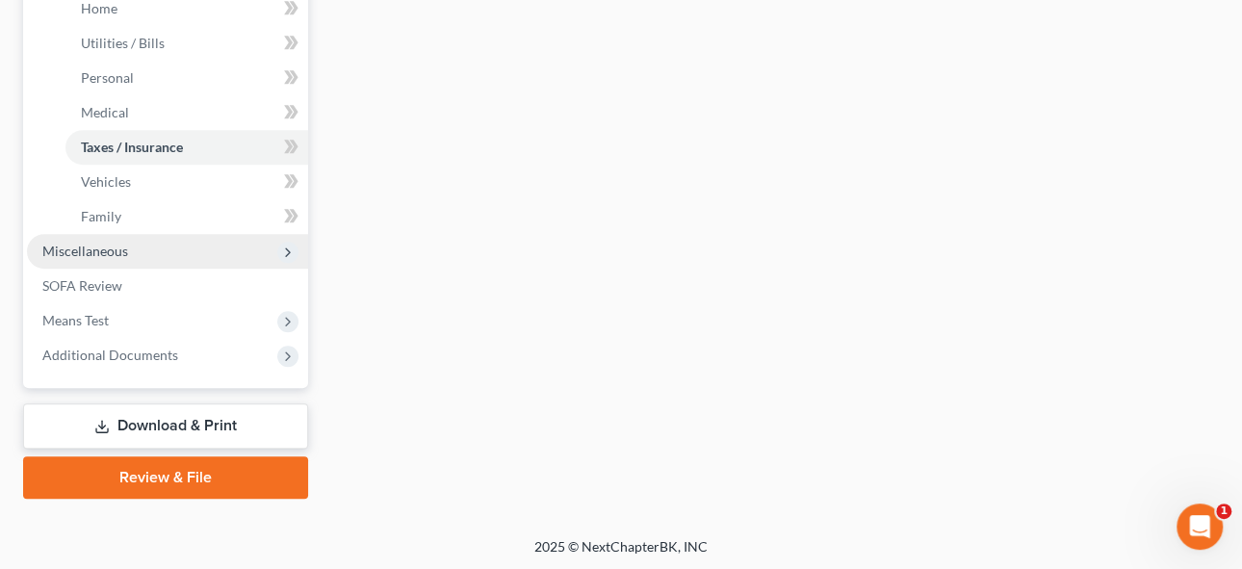
click at [107, 247] on span "Miscellaneous" at bounding box center [85, 251] width 86 height 16
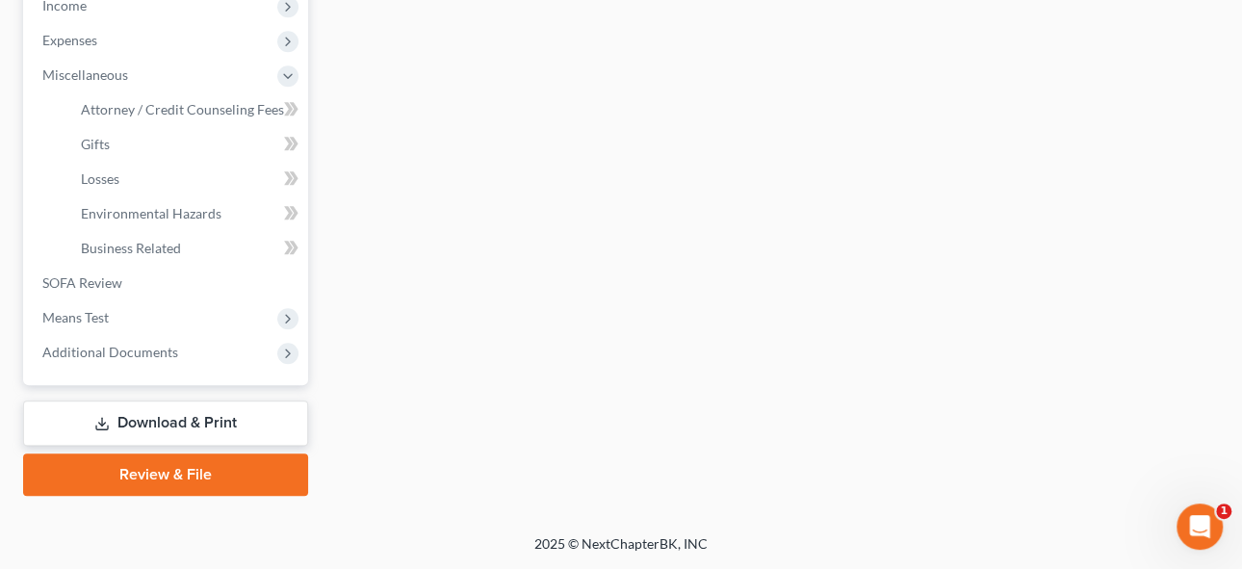
scroll to position [625, 0]
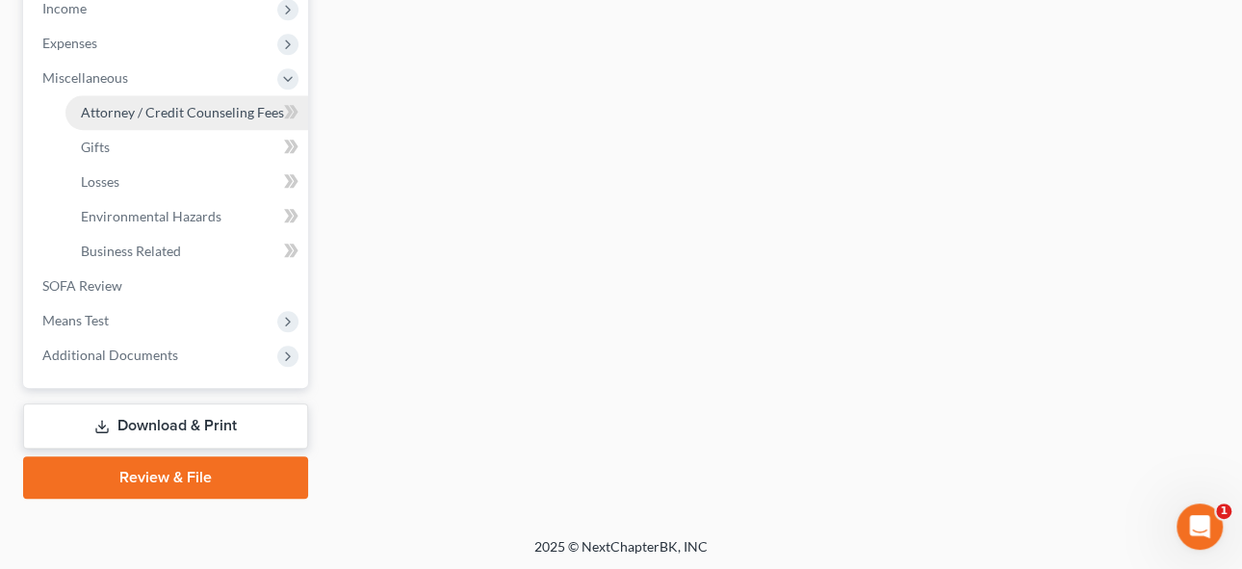
click at [193, 107] on span "Attorney / Credit Counseling Fees" at bounding box center [182, 112] width 203 height 16
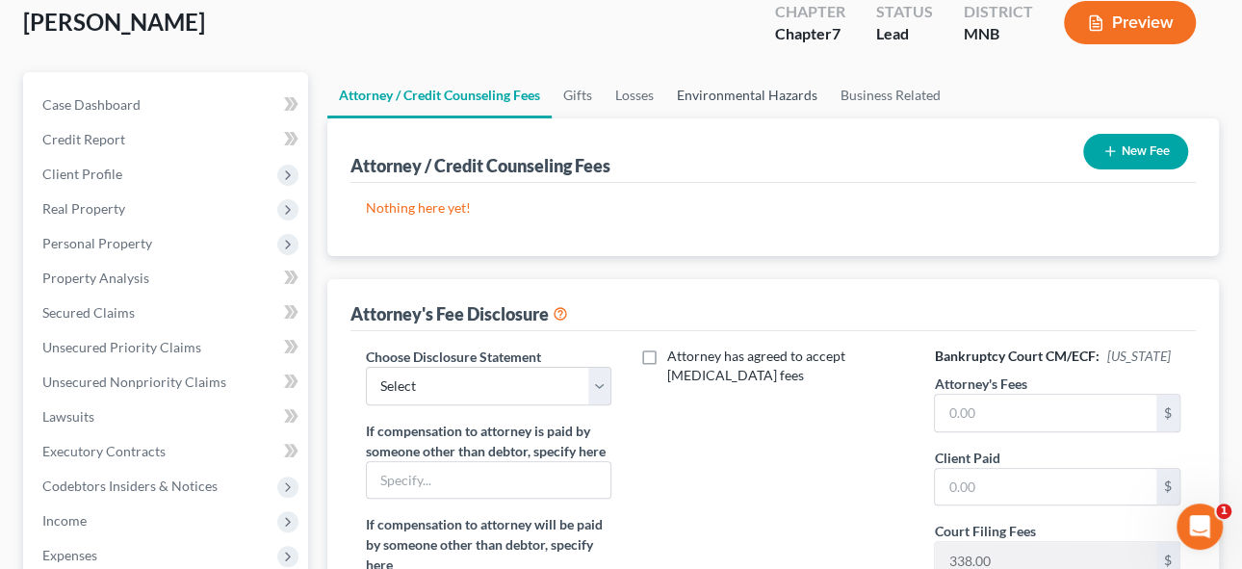
scroll to position [174, 0]
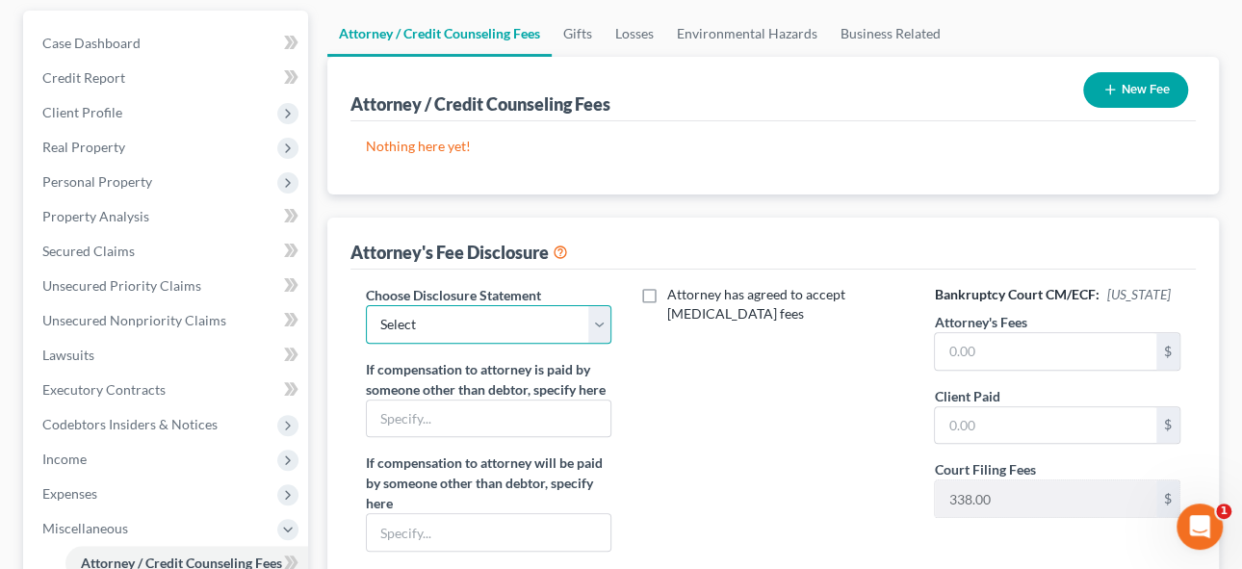
click at [597, 317] on select "Select Disclosure of Compensation of Attorney for Debtor" at bounding box center [488, 324] width 245 height 39
drag, startPoint x: 446, startPoint y: 314, endPoint x: 758, endPoint y: 307, distance: 312.9
click at [446, 314] on select "Select Disclosure of Compensation of Attorney for Debtor" at bounding box center [488, 324] width 245 height 39
click at [1143, 88] on button "New Fee" at bounding box center [1135, 90] width 105 height 36
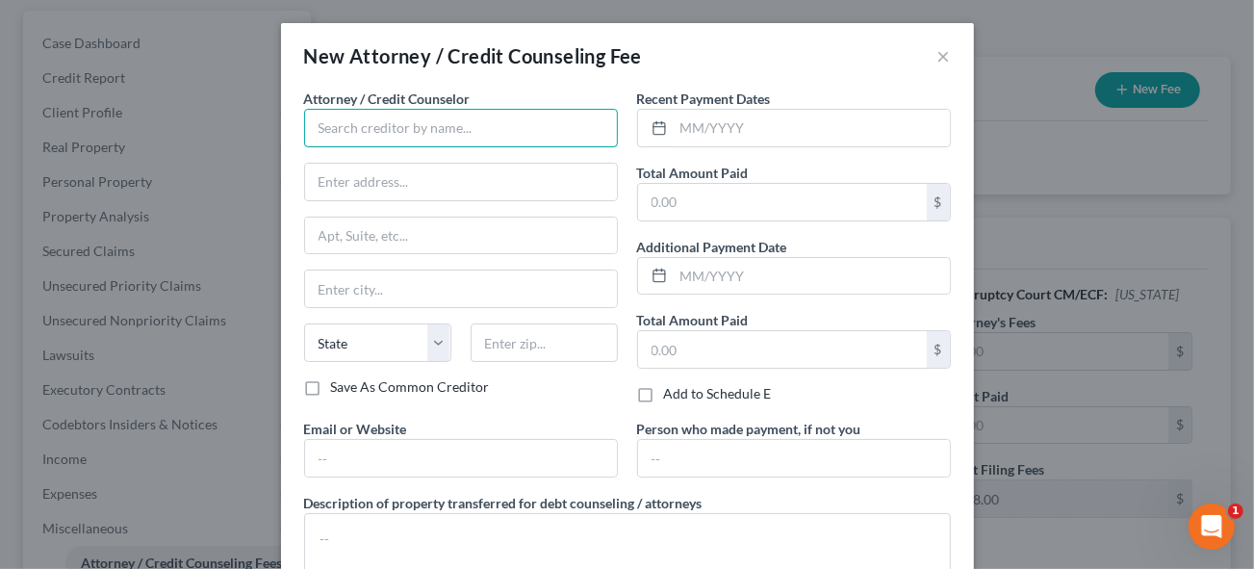
click at [368, 124] on input "text" at bounding box center [461, 128] width 314 height 39
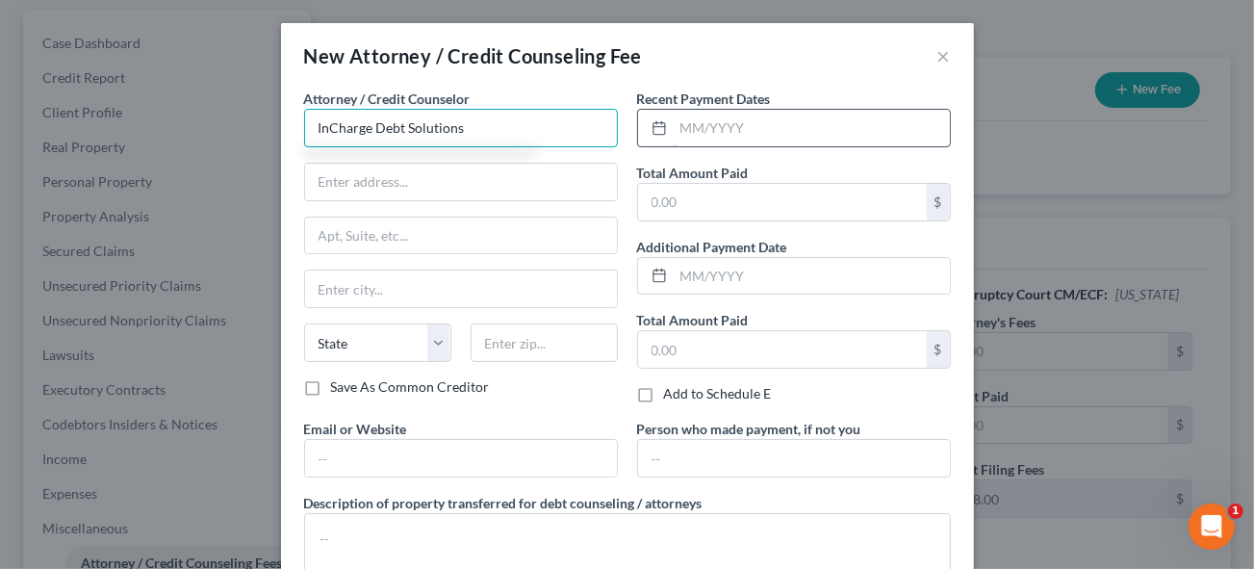
type input "InCharge Debt Solutions"
click at [722, 131] on input "text" at bounding box center [812, 128] width 276 height 37
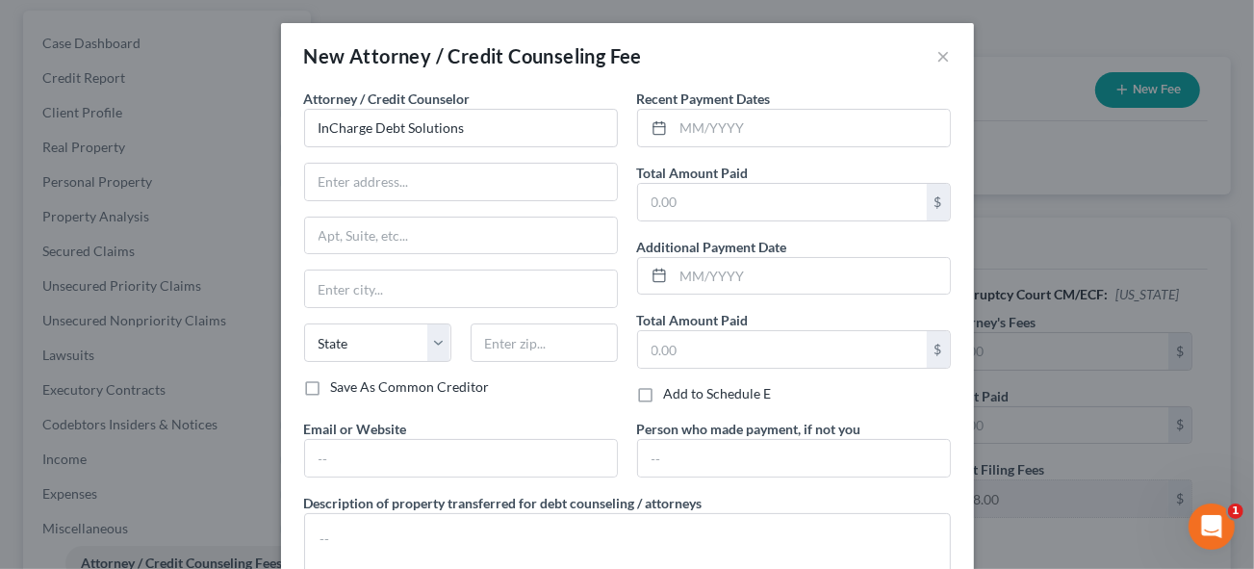
drag, startPoint x: 672, startPoint y: 36, endPoint x: 731, endPoint y: 37, distance: 58.7
click at [731, 37] on div "New Attorney / Credit Counseling Fee ×" at bounding box center [627, 55] width 693 height 65
click at [929, 56] on div "New Attorney / Credit Counseling Fee ×" at bounding box center [627, 55] width 693 height 65
click at [937, 56] on button "×" at bounding box center [943, 55] width 13 height 23
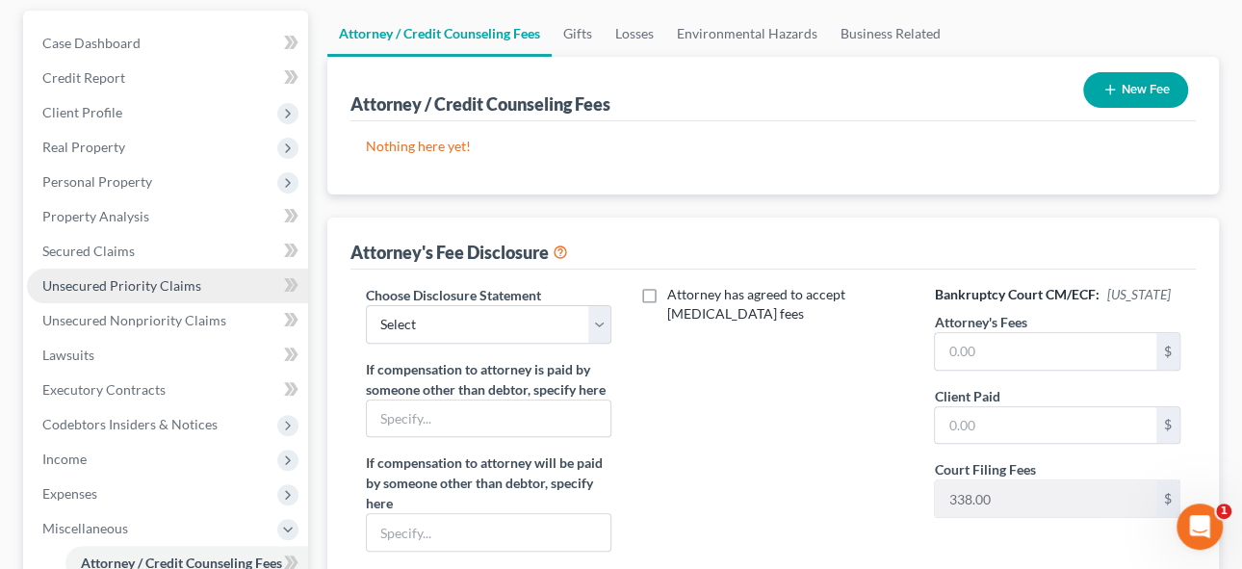
scroll to position [0, 0]
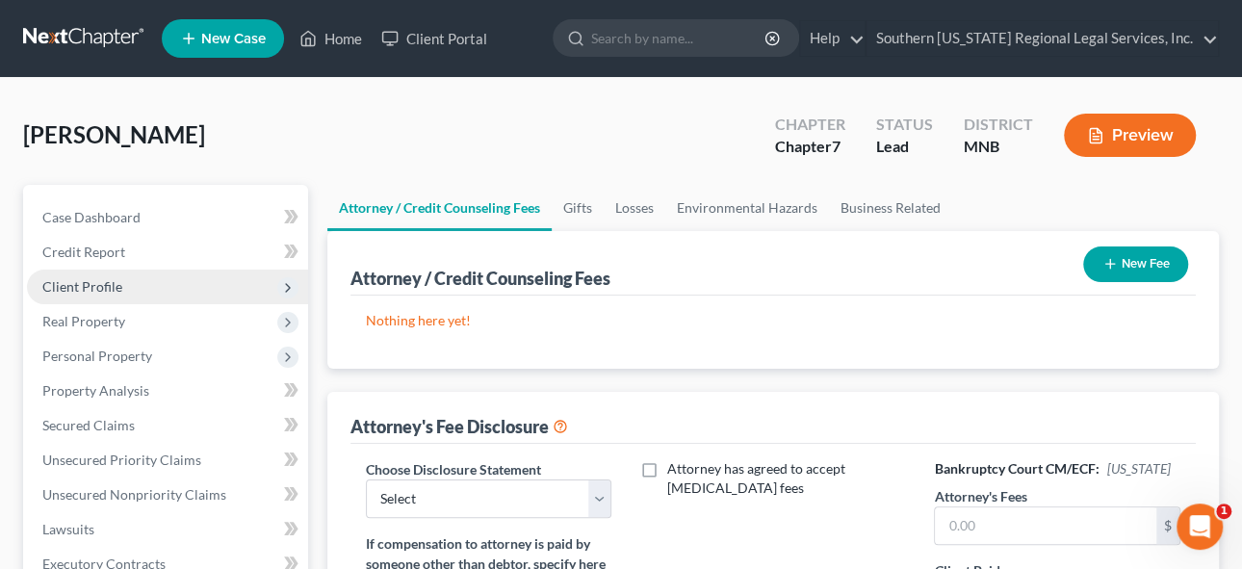
click at [91, 286] on span "Client Profile" at bounding box center [82, 286] width 80 height 16
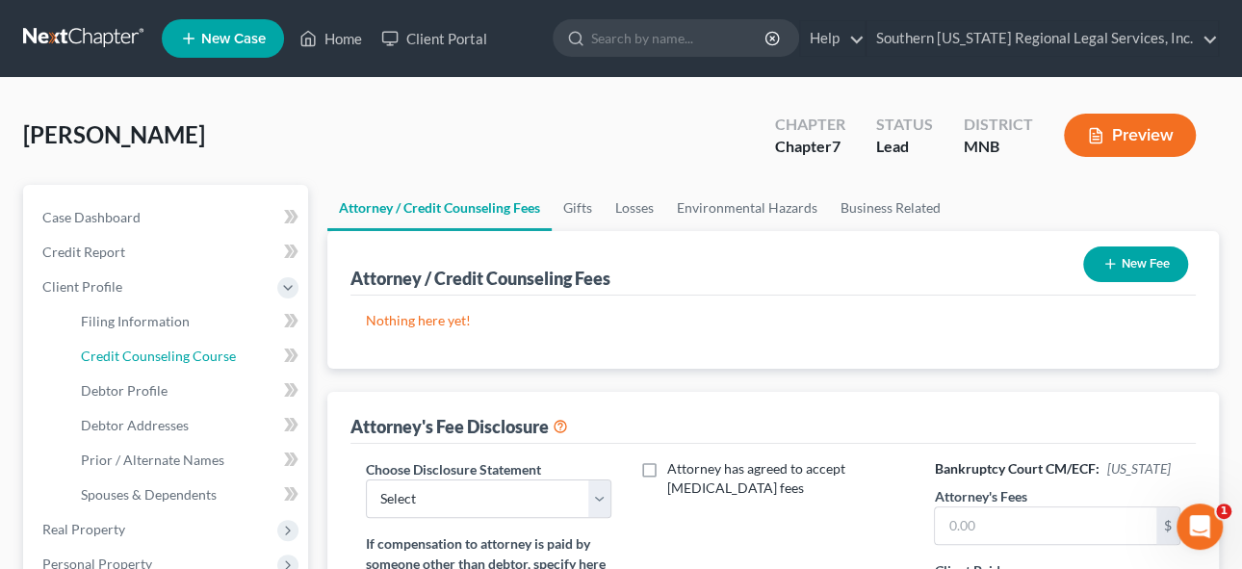
click at [140, 349] on span "Credit Counseling Course" at bounding box center [158, 355] width 155 height 16
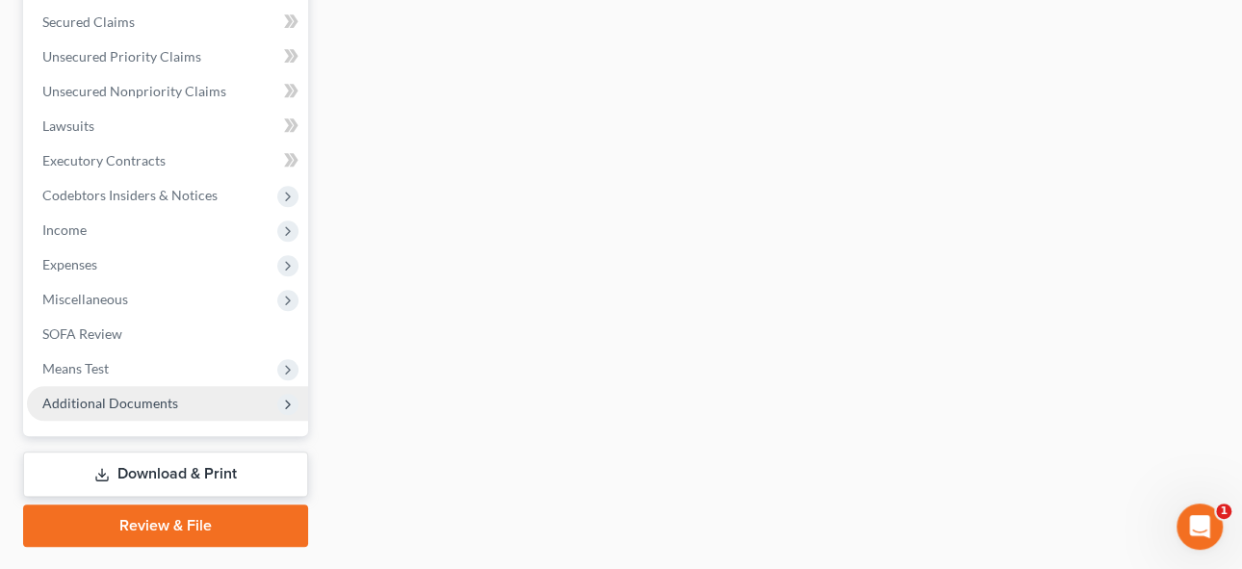
scroll to position [612, 0]
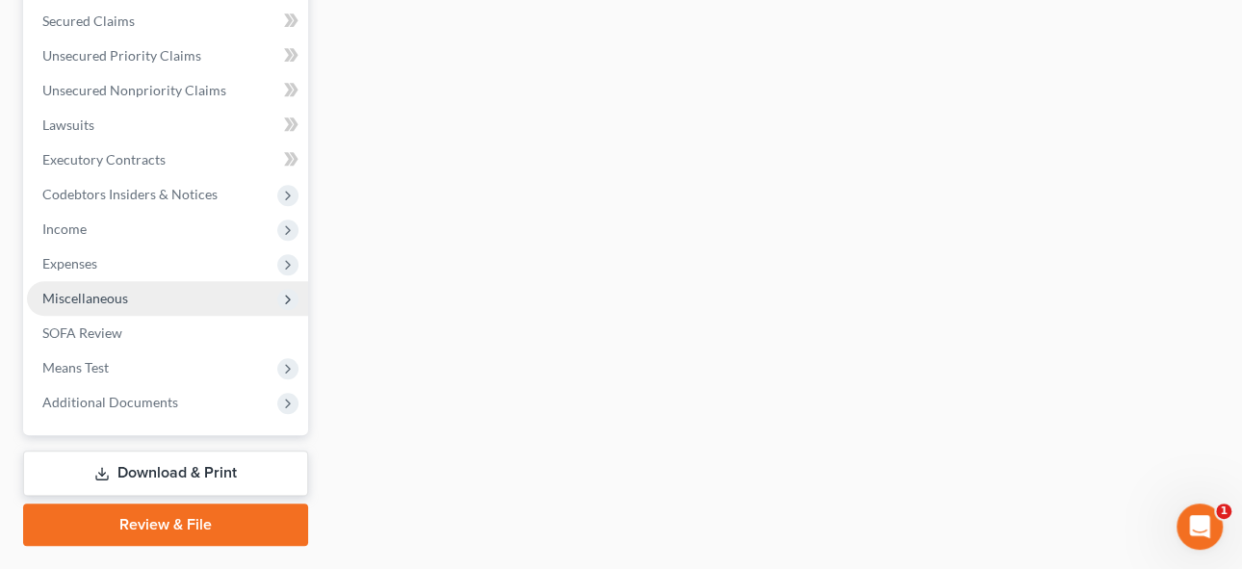
click at [78, 295] on span "Miscellaneous" at bounding box center [85, 298] width 86 height 16
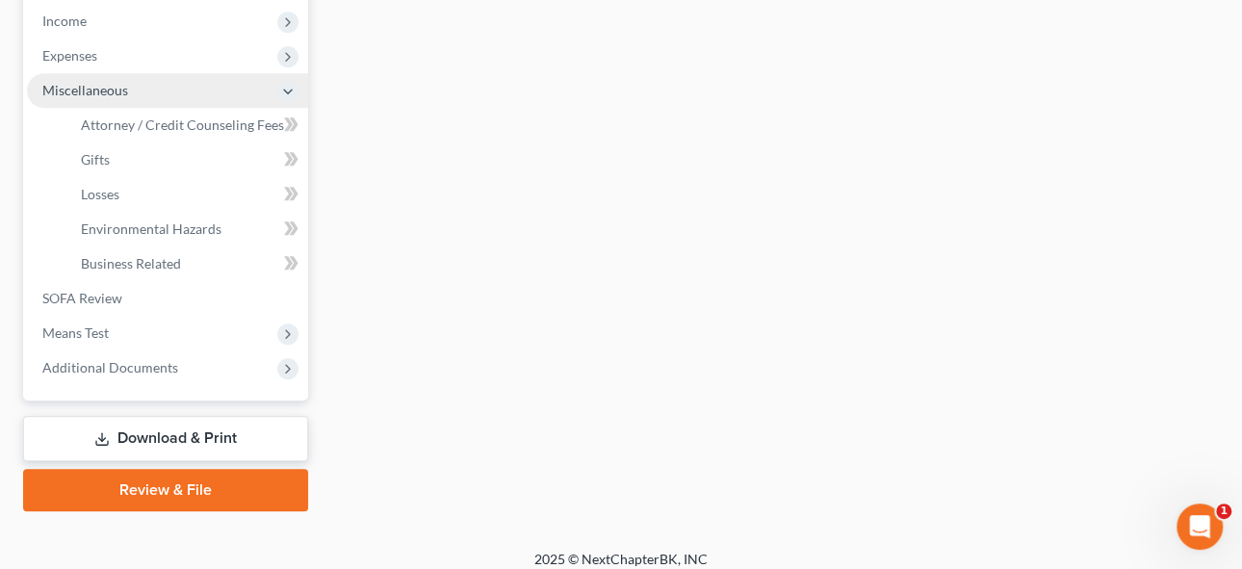
scroll to position [404, 0]
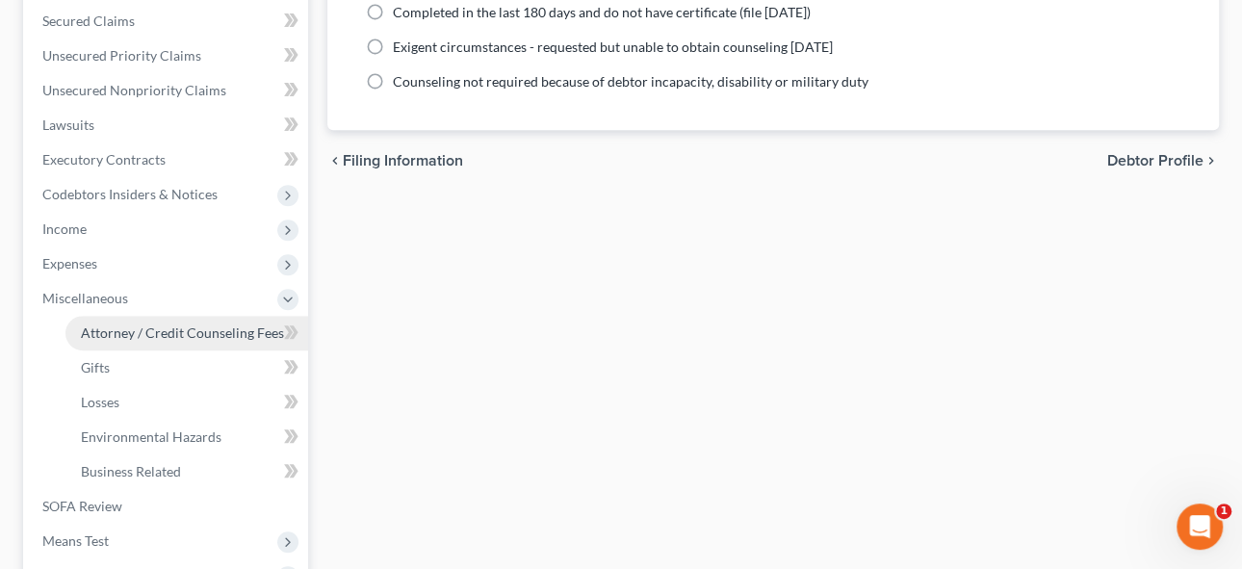
click at [133, 326] on span "Attorney / Credit Counseling Fees" at bounding box center [182, 332] width 203 height 16
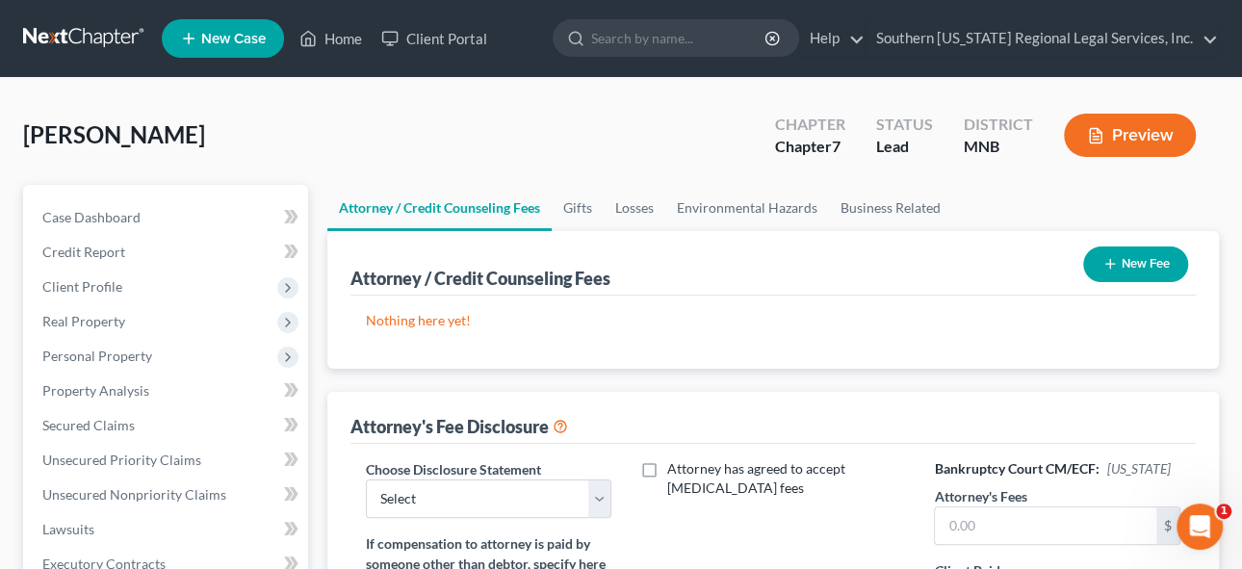
click at [1155, 257] on button "New Fee" at bounding box center [1135, 264] width 105 height 36
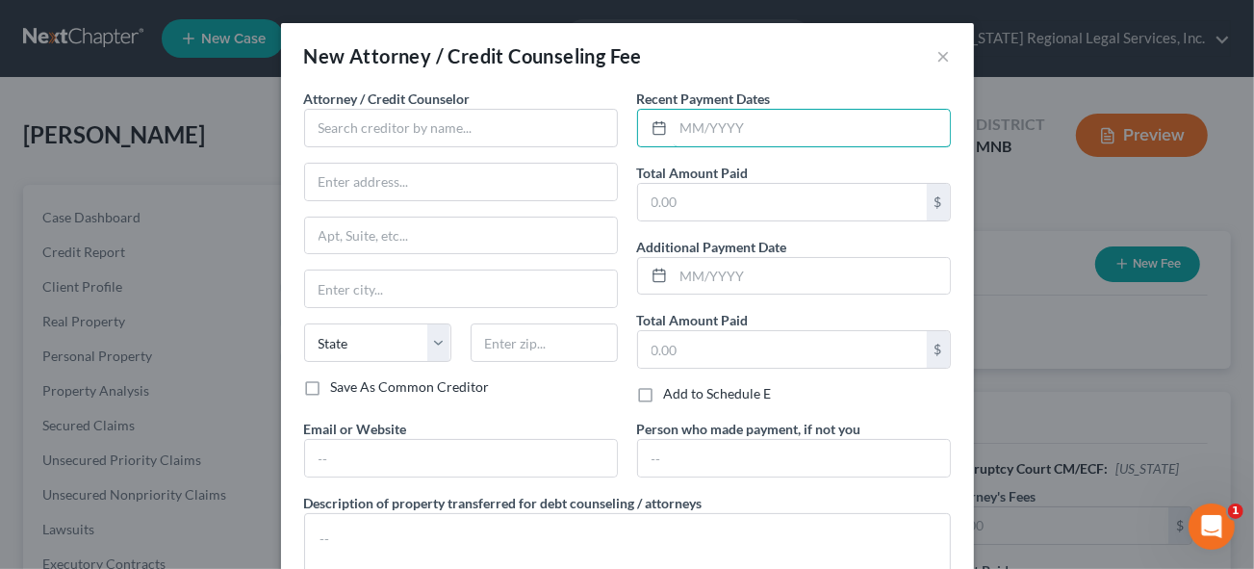
drag, startPoint x: 680, startPoint y: 121, endPoint x: 914, endPoint y: 106, distance: 235.4
click at [680, 121] on input "text" at bounding box center [812, 128] width 276 height 37
type input "08/2025"
drag, startPoint x: 643, startPoint y: 200, endPoint x: 750, endPoint y: 196, distance: 106.9
click at [750, 196] on input "text" at bounding box center [782, 202] width 289 height 37
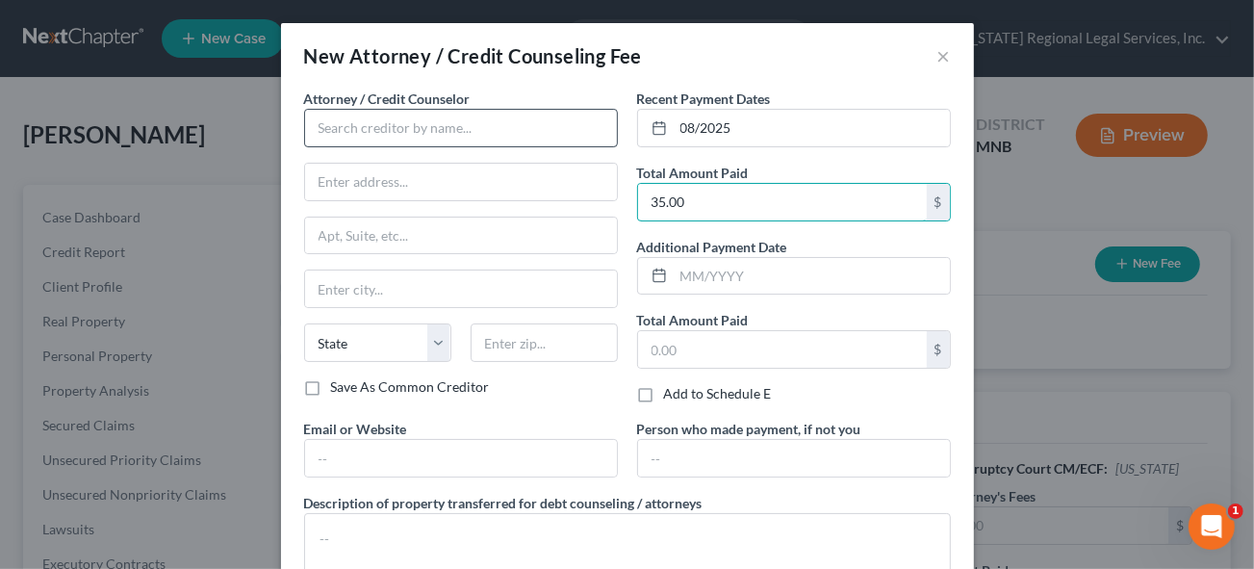
type input "35.00"
click at [347, 131] on input "text" at bounding box center [461, 128] width 314 height 39
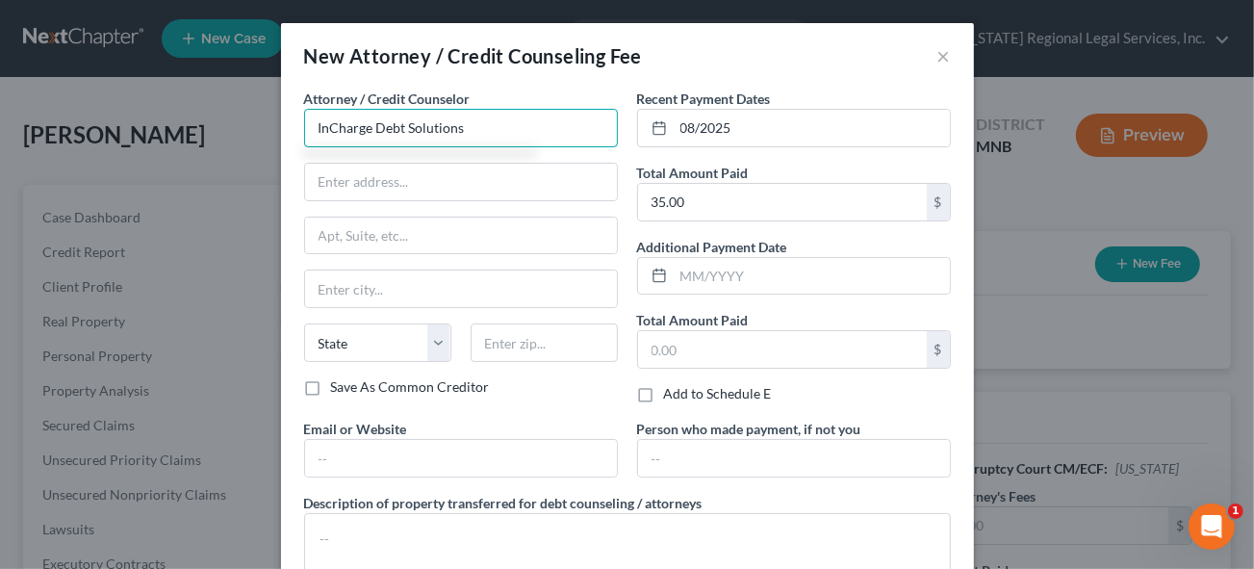
type input "InCharge Debt Solutions"
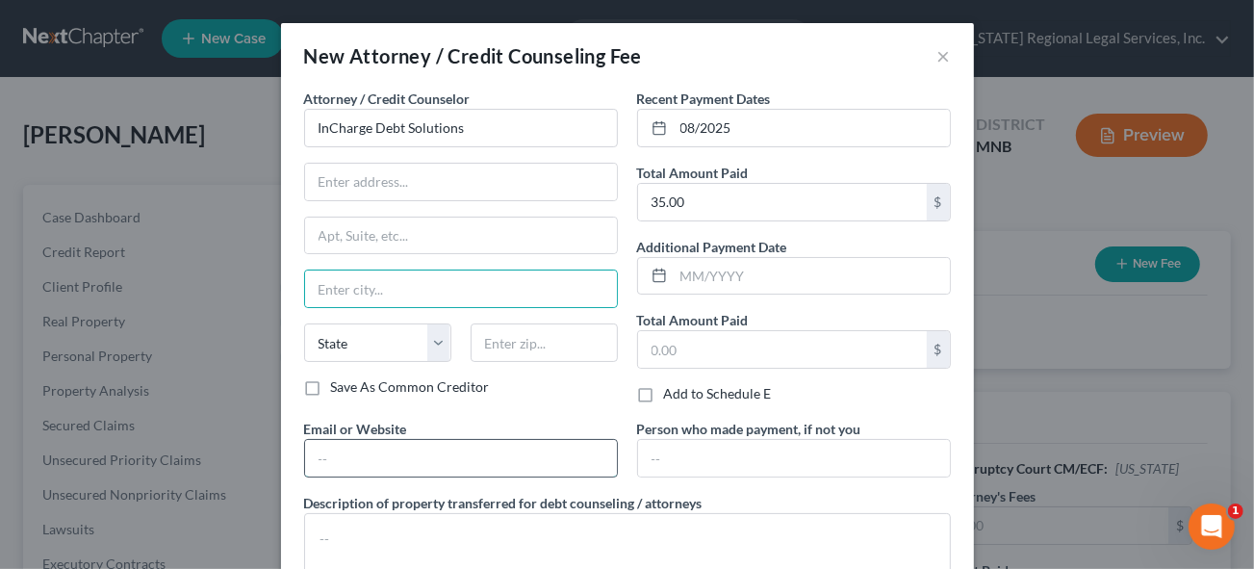
drag, startPoint x: 350, startPoint y: 454, endPoint x: 509, endPoint y: 450, distance: 158.9
click at [350, 454] on input "text" at bounding box center [461, 458] width 312 height 37
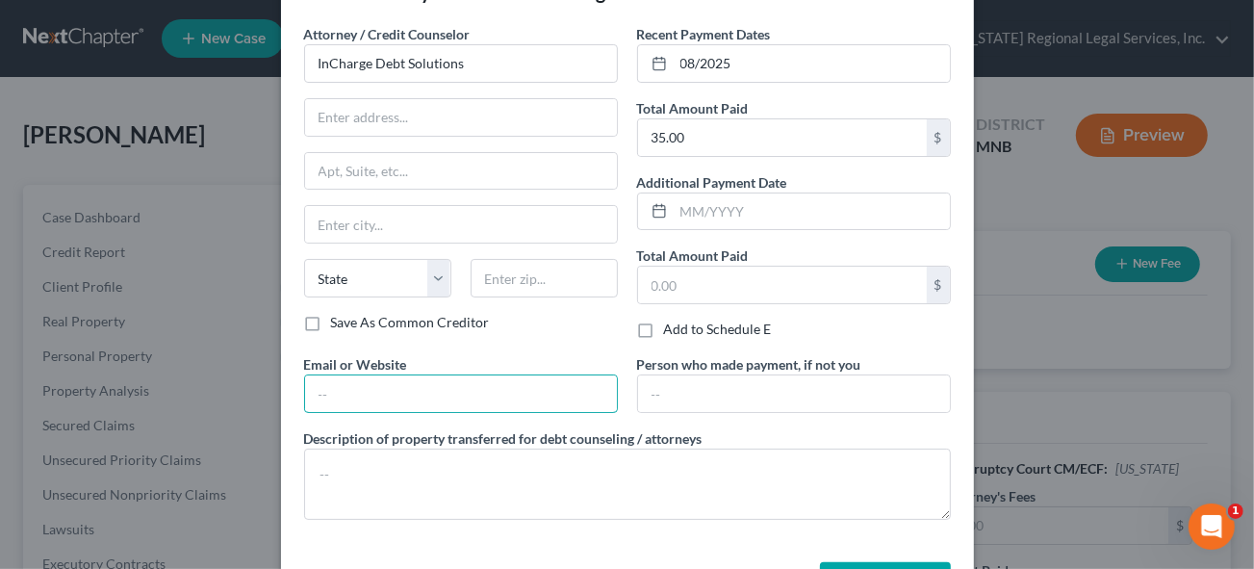
scroll to position [87, 0]
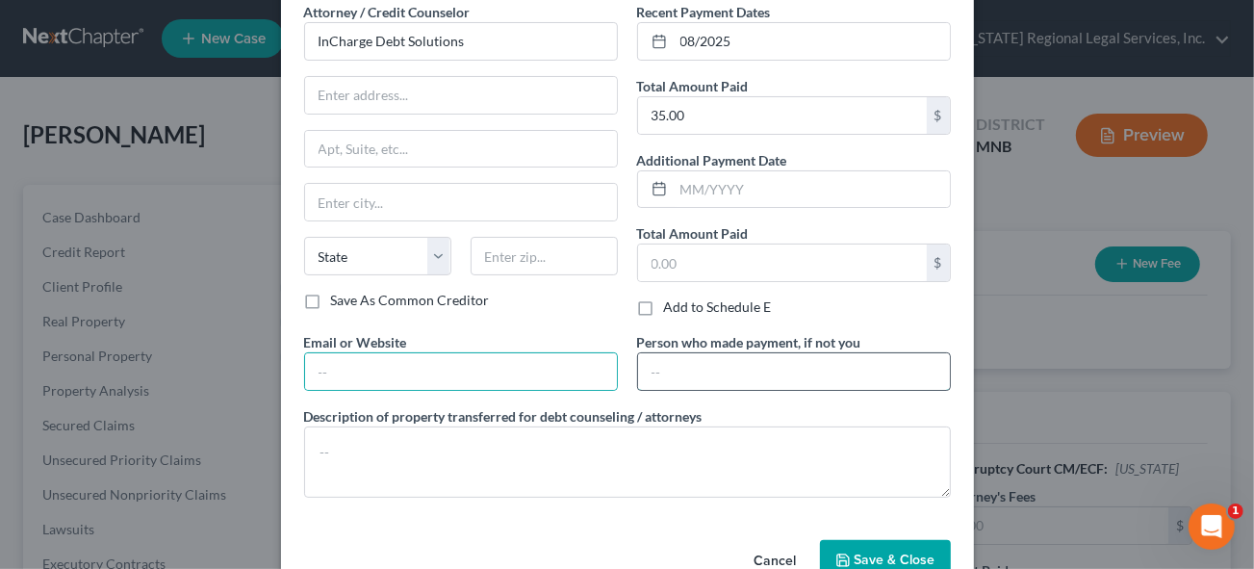
click at [702, 365] on input "text" at bounding box center [794, 371] width 312 height 37
type input "C"
type input "Friend"
drag, startPoint x: 370, startPoint y: 371, endPoint x: 434, endPoint y: 365, distance: 64.7
click at [370, 370] on input "text" at bounding box center [461, 371] width 312 height 37
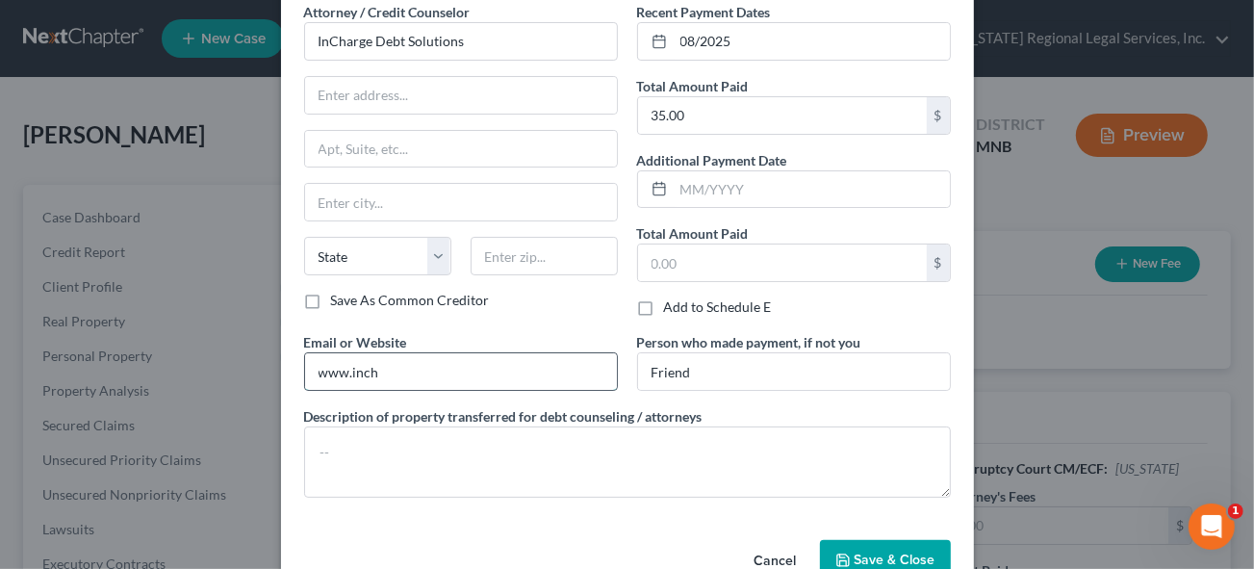
type input "[DOMAIN_NAME]"
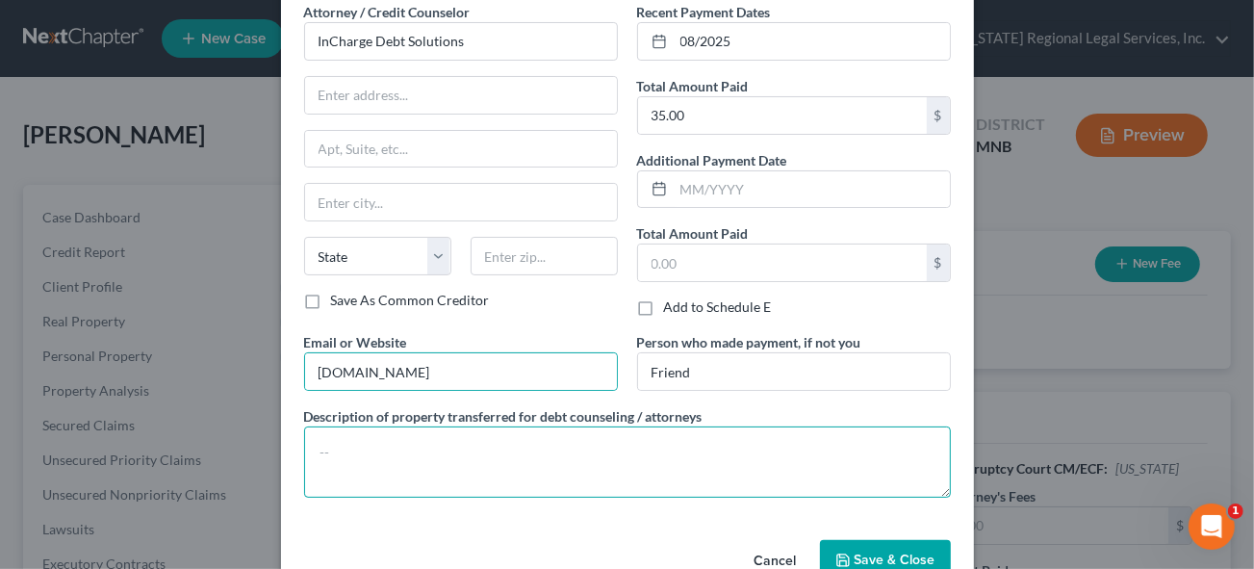
click at [369, 443] on textarea at bounding box center [627, 461] width 647 height 71
type textarea "M"
type textarea "3"
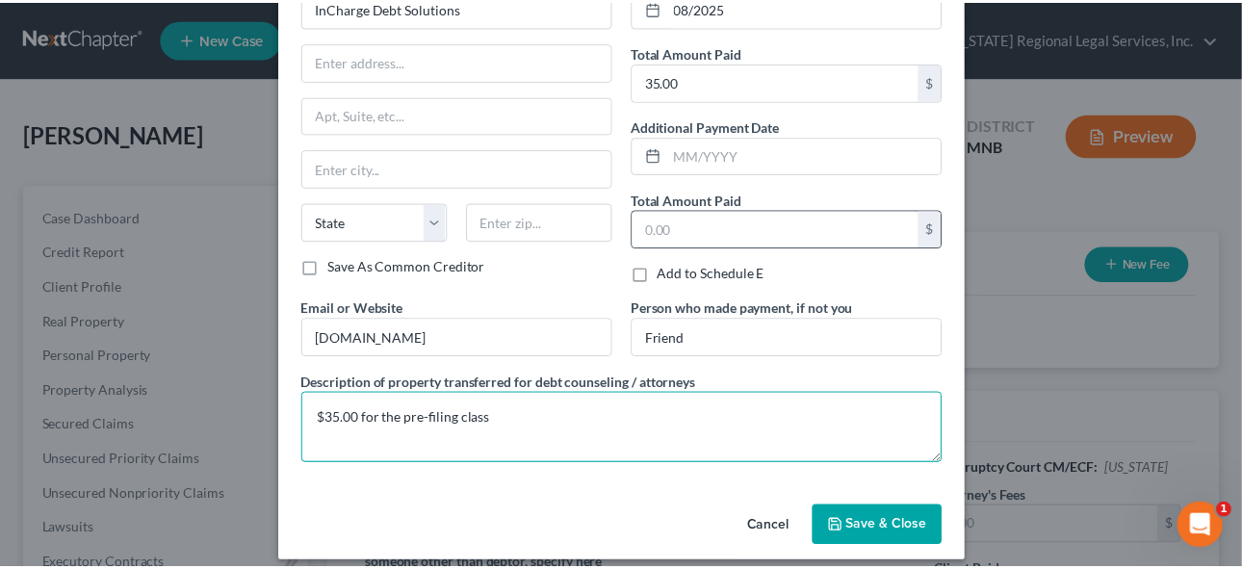
scroll to position [132, 0]
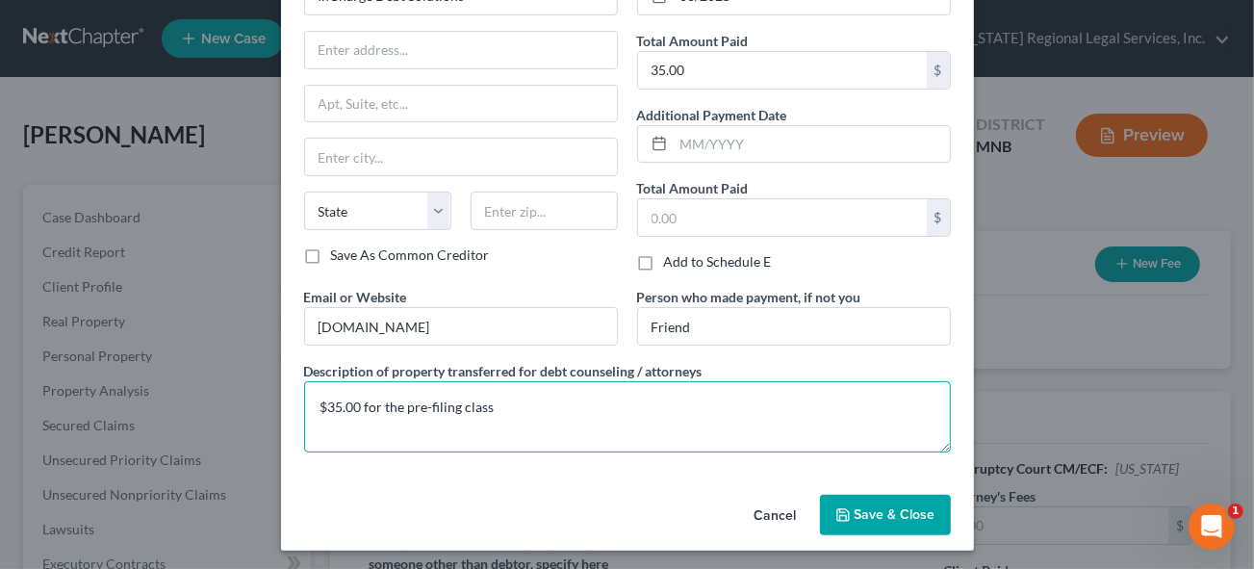
type textarea "$35.00 for the pre-filing class"
click at [836, 507] on icon "button" at bounding box center [842, 514] width 15 height 15
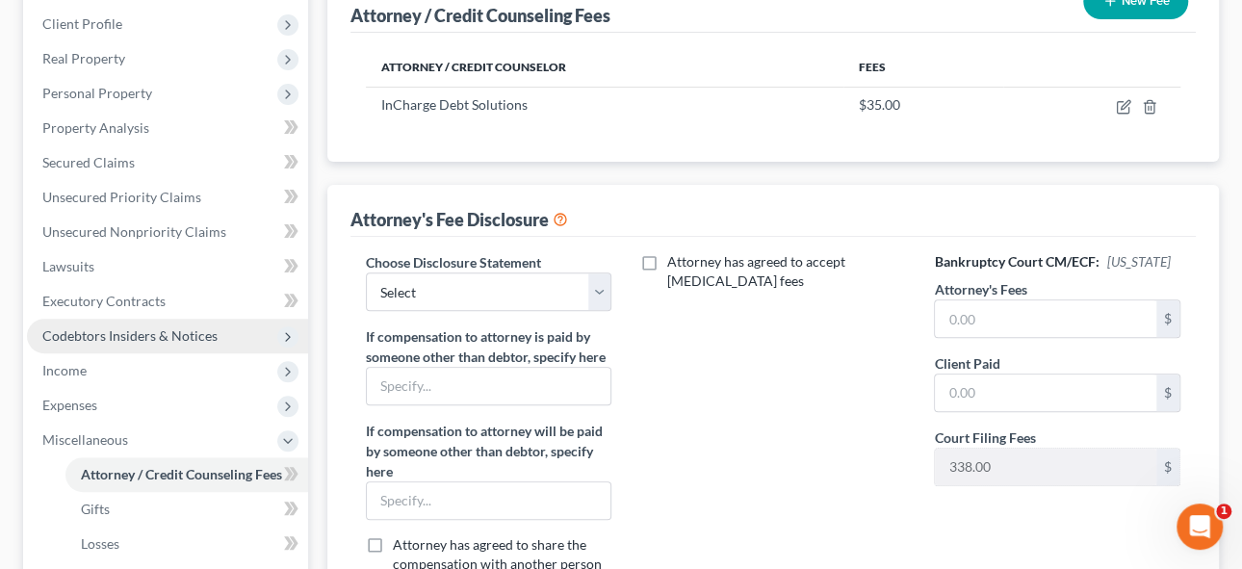
scroll to position [262, 0]
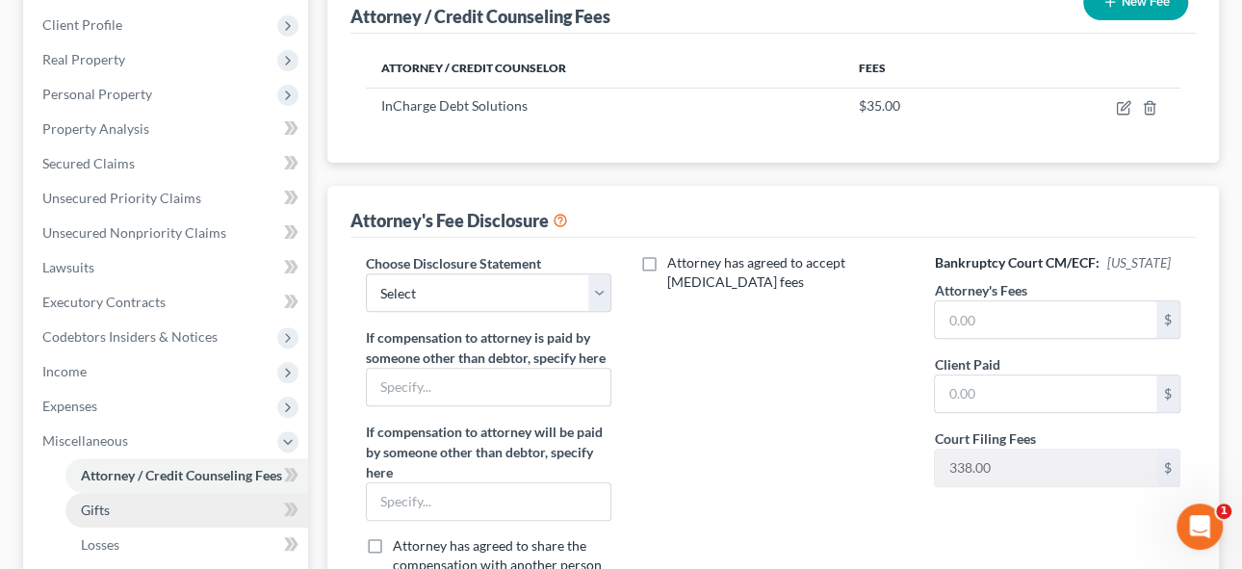
click at [90, 508] on span "Gifts" at bounding box center [95, 509] width 29 height 16
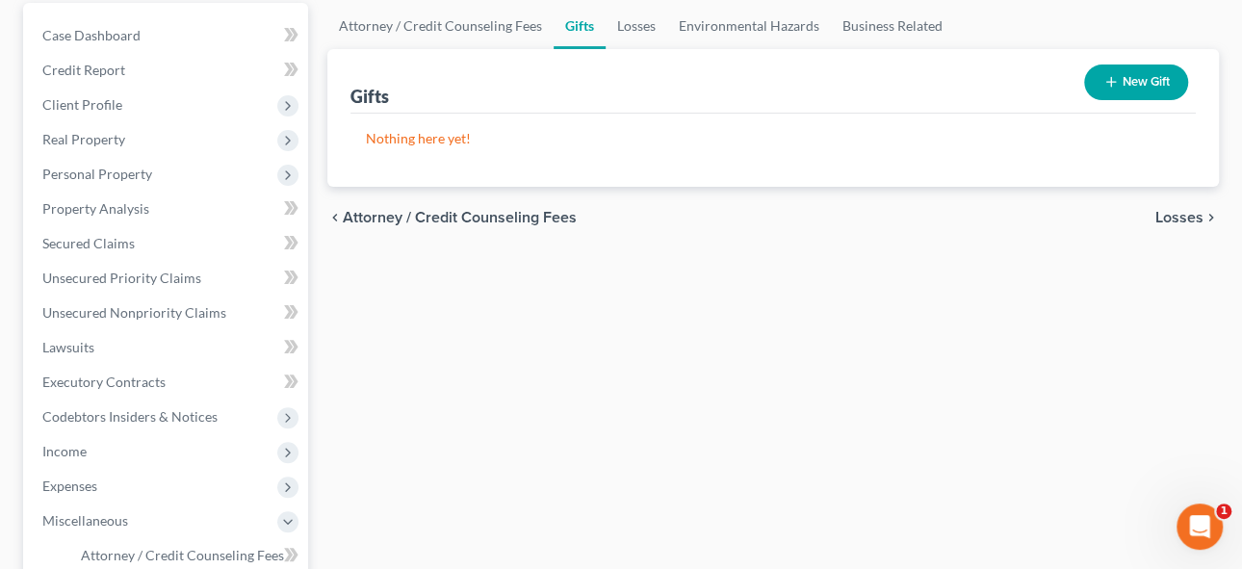
scroll to position [437, 0]
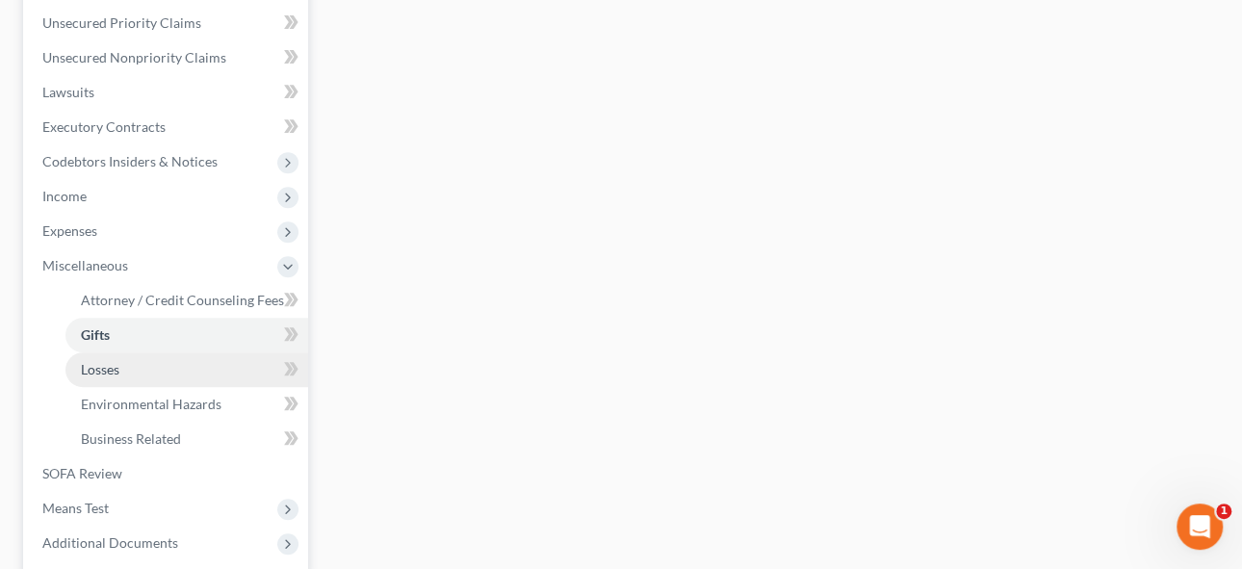
click at [90, 366] on span "Losses" at bounding box center [100, 369] width 39 height 16
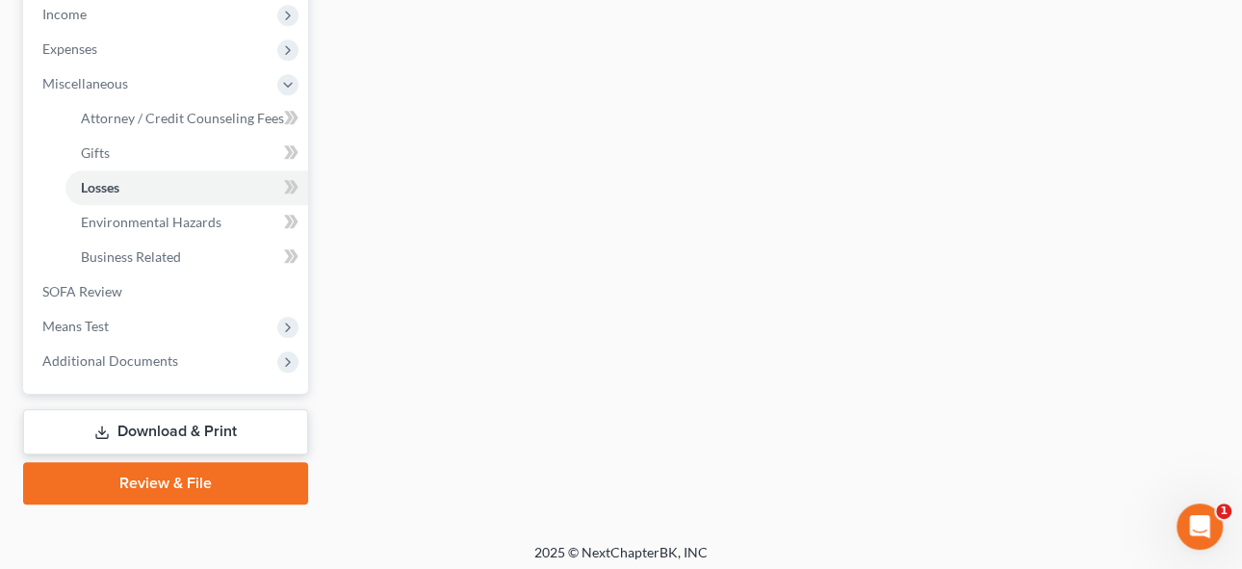
scroll to position [625, 0]
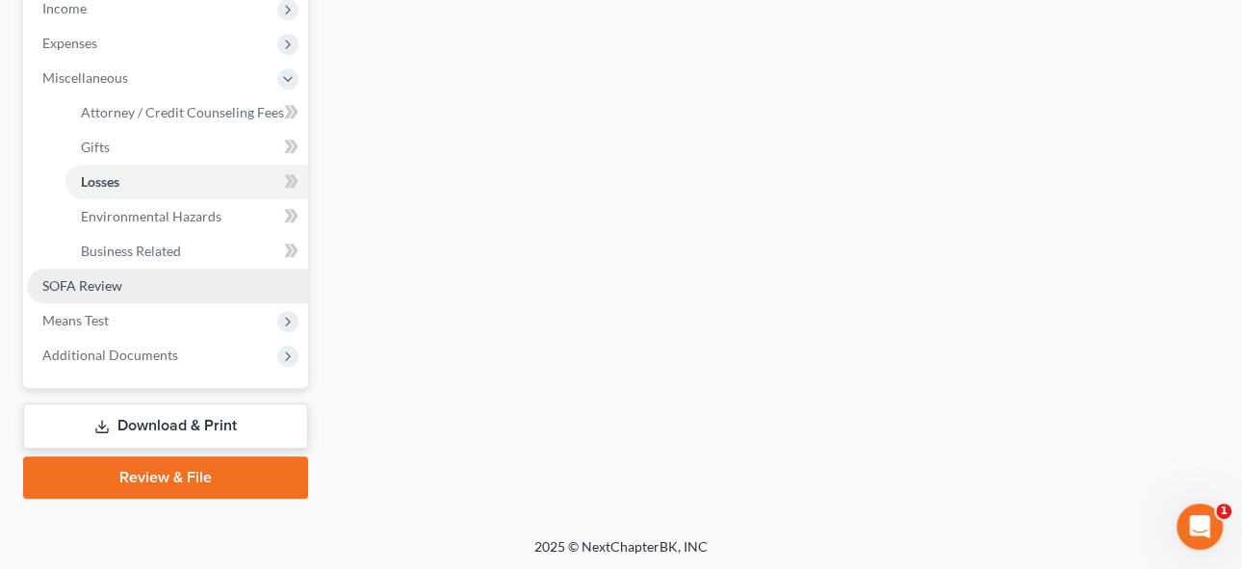
click at [76, 281] on span "SOFA Review" at bounding box center [82, 285] width 80 height 16
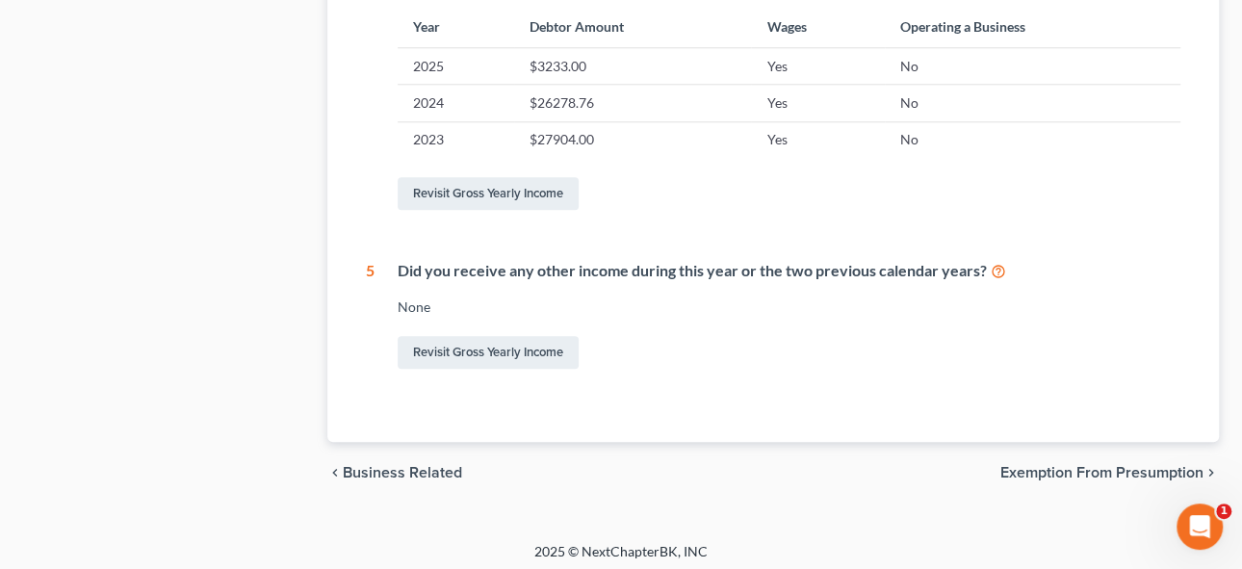
scroll to position [979, 0]
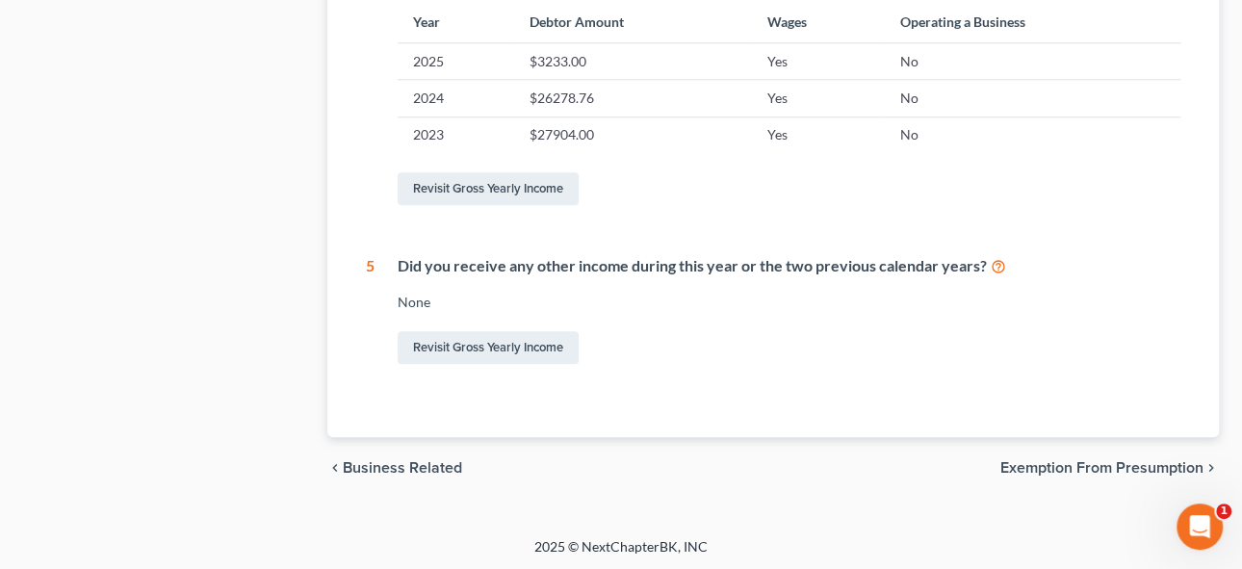
drag, startPoint x: 1090, startPoint y: 466, endPoint x: 1135, endPoint y: 368, distance: 108.1
click at [1090, 465] on span "Exemption from Presumption" at bounding box center [1101, 467] width 203 height 15
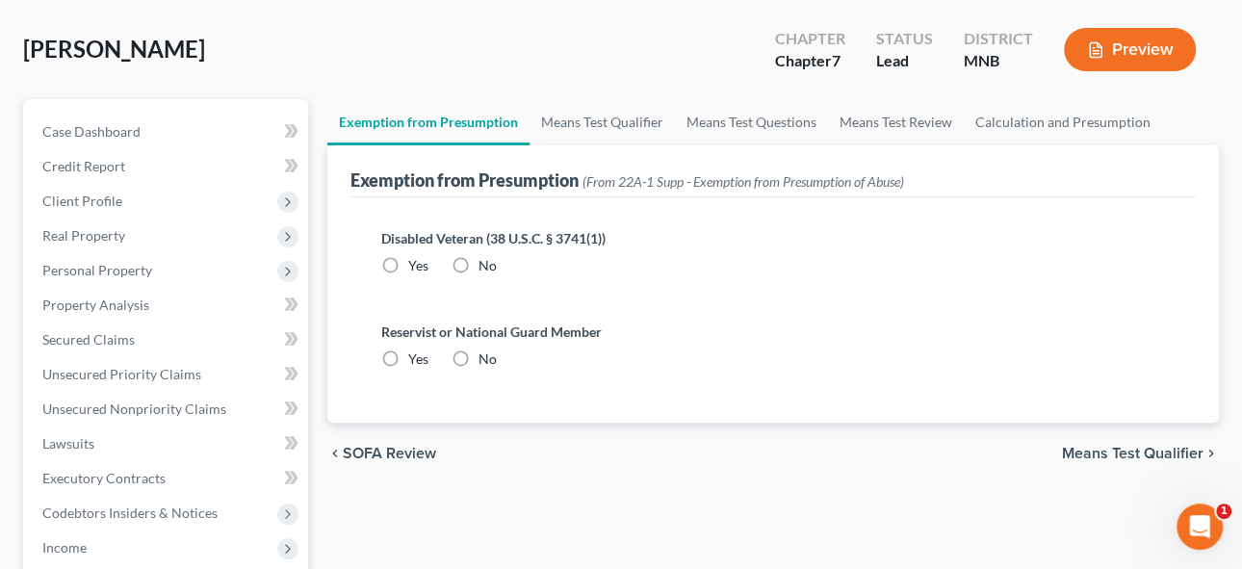
scroll to position [174, 0]
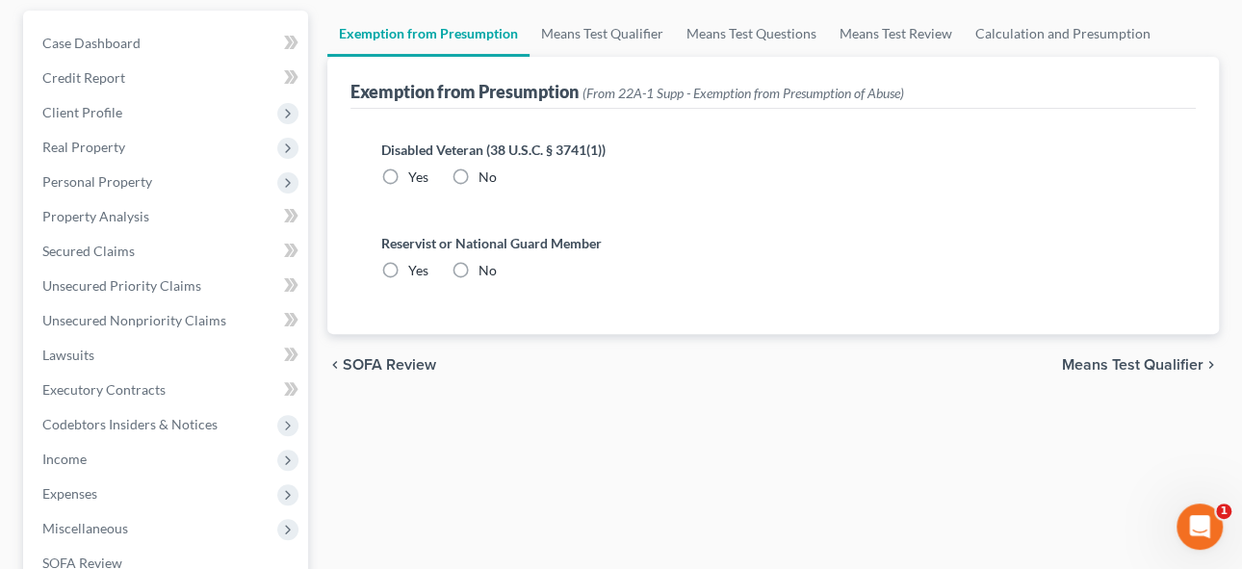
drag, startPoint x: 390, startPoint y: 359, endPoint x: 660, endPoint y: 180, distance: 324.4
click at [390, 359] on span "SOFA Review" at bounding box center [389, 364] width 93 height 15
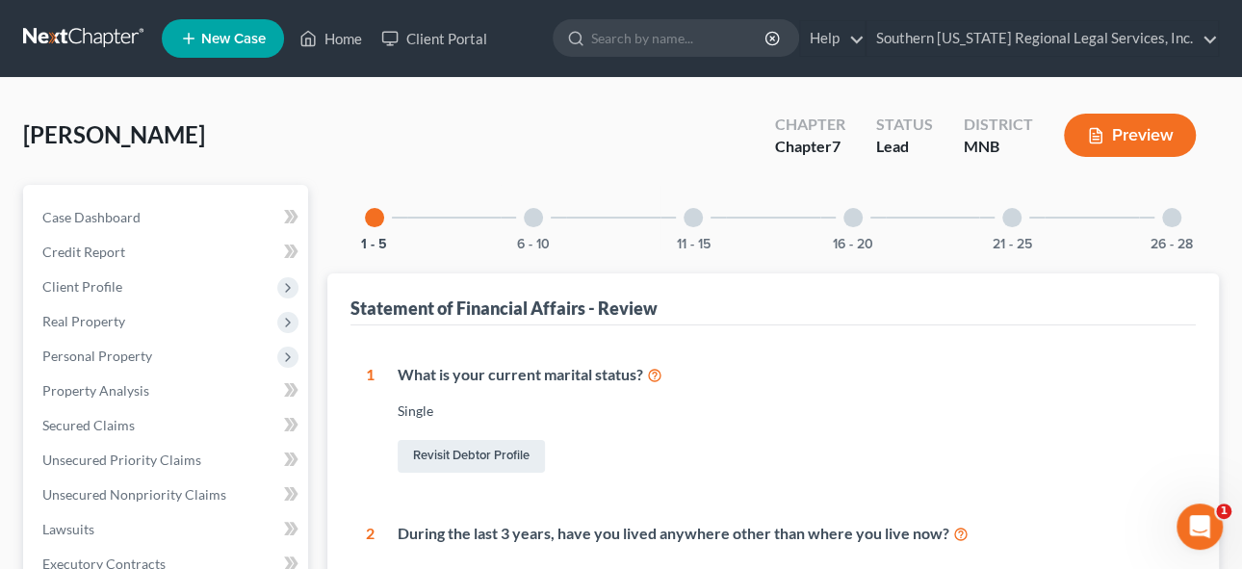
click at [536, 214] on div at bounding box center [533, 217] width 19 height 19
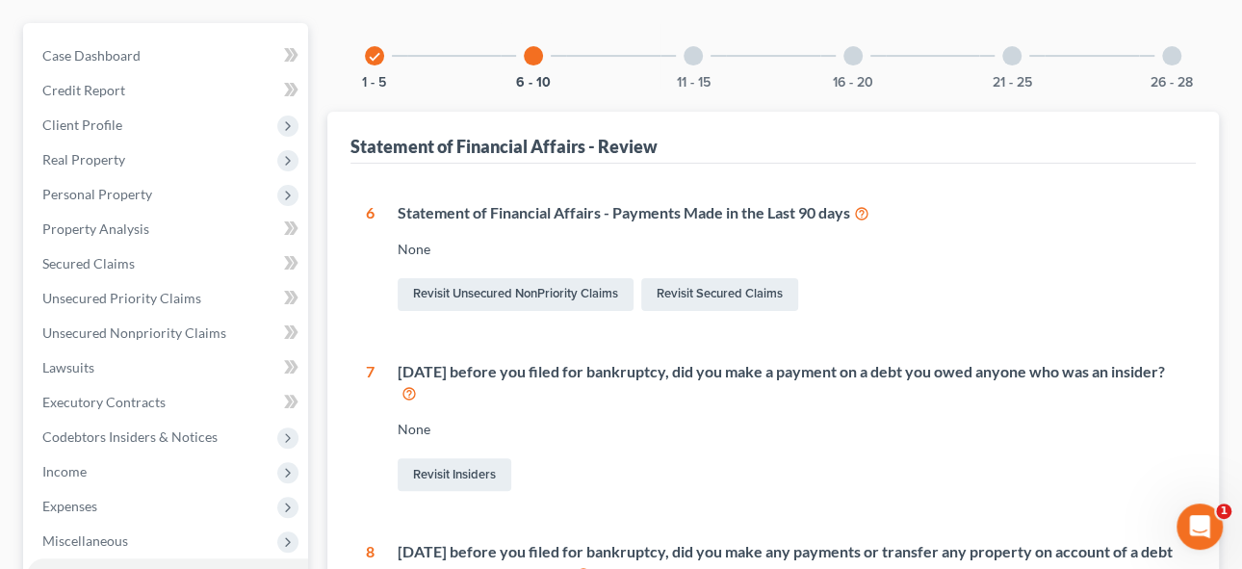
scroll to position [174, 0]
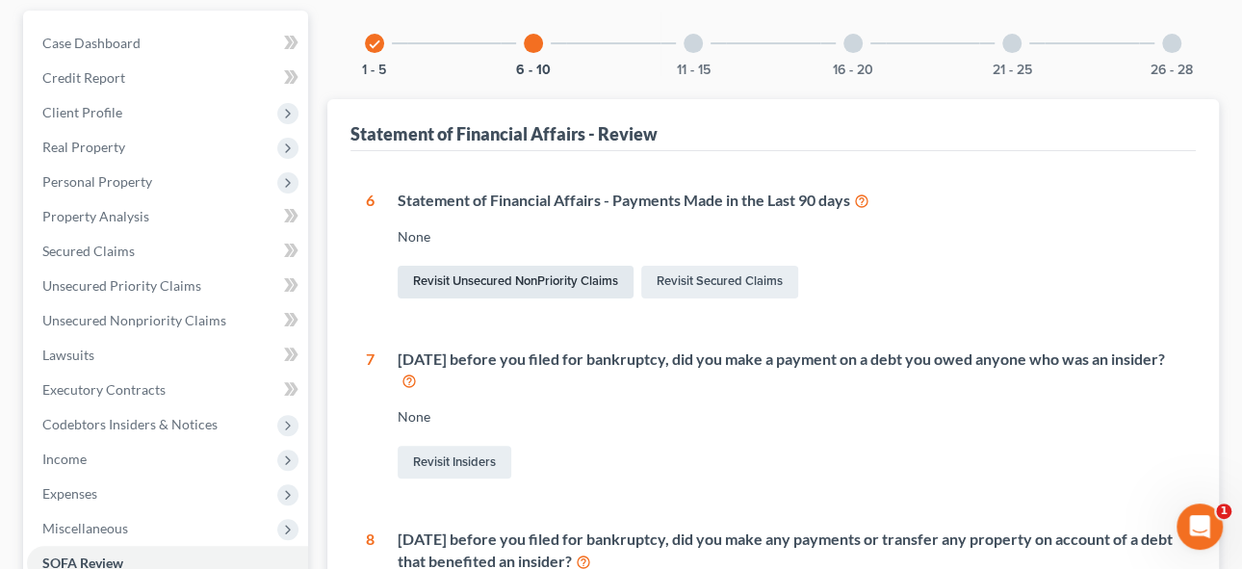
click at [552, 279] on link "Revisit Unsecured NonPriority Claims" at bounding box center [516, 282] width 236 height 33
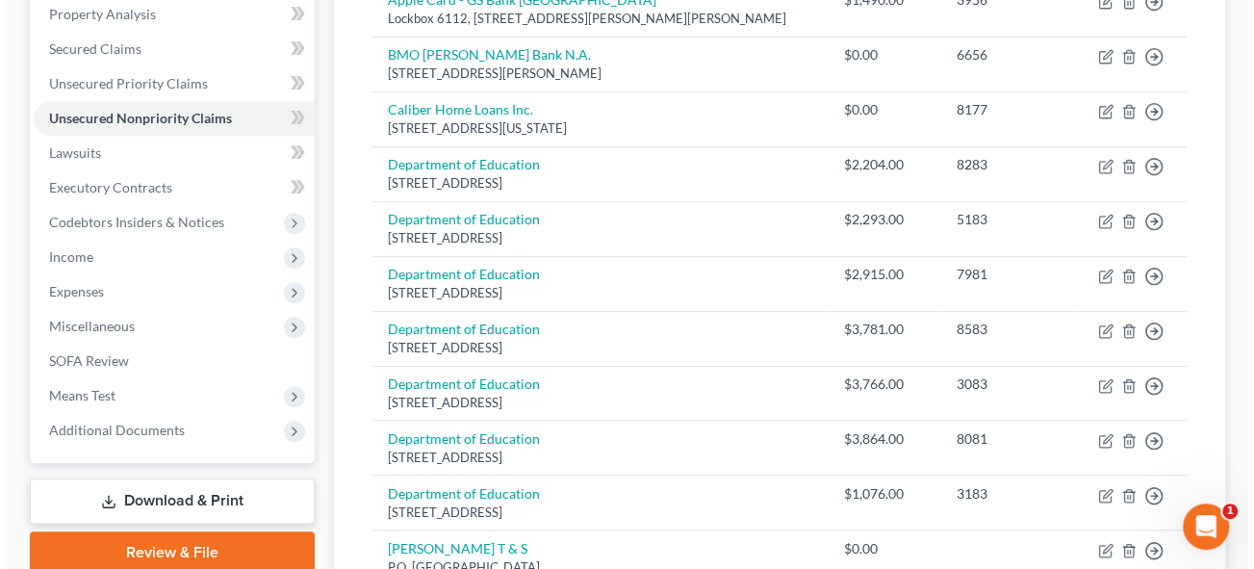
scroll to position [349, 0]
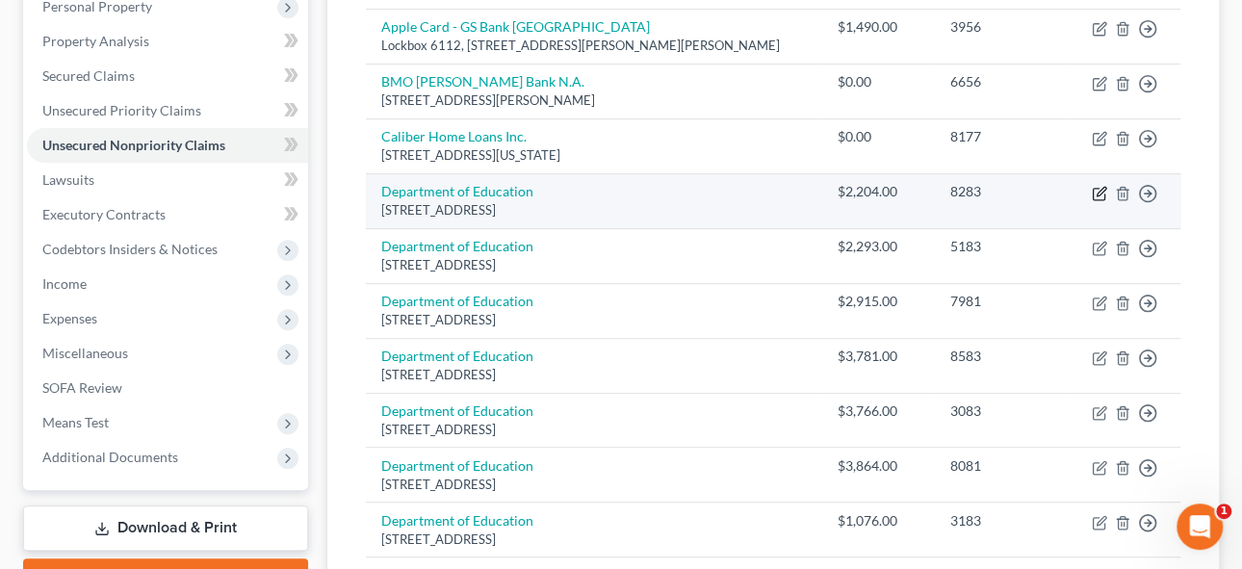
click at [1101, 190] on icon "button" at bounding box center [1098, 193] width 15 height 15
select select "30"
select select "17"
select select "0"
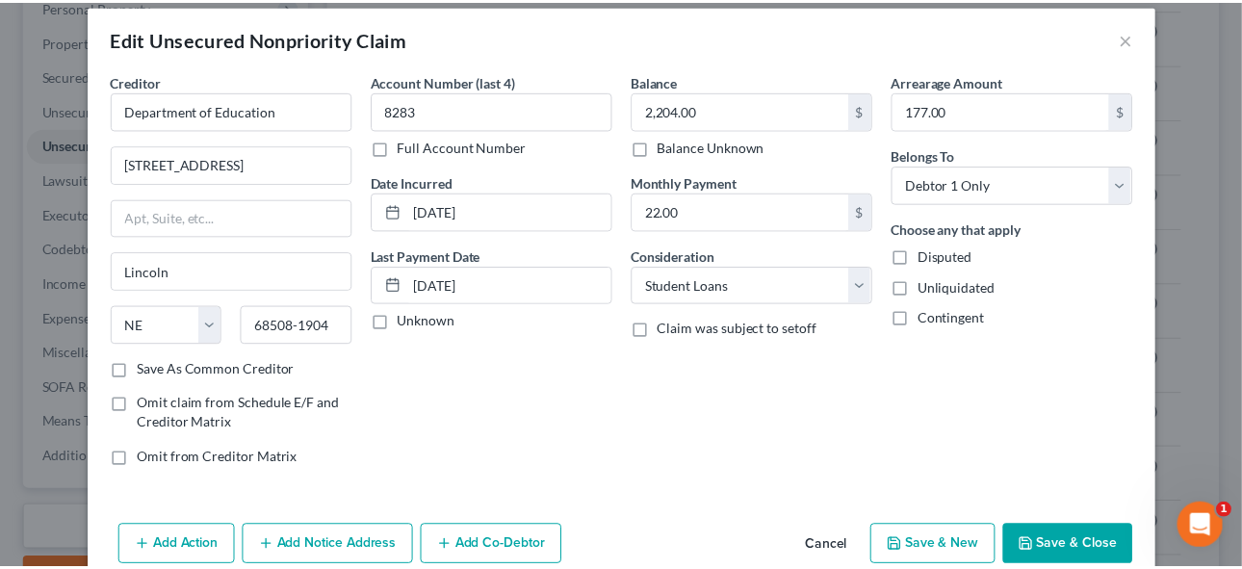
scroll to position [0, 0]
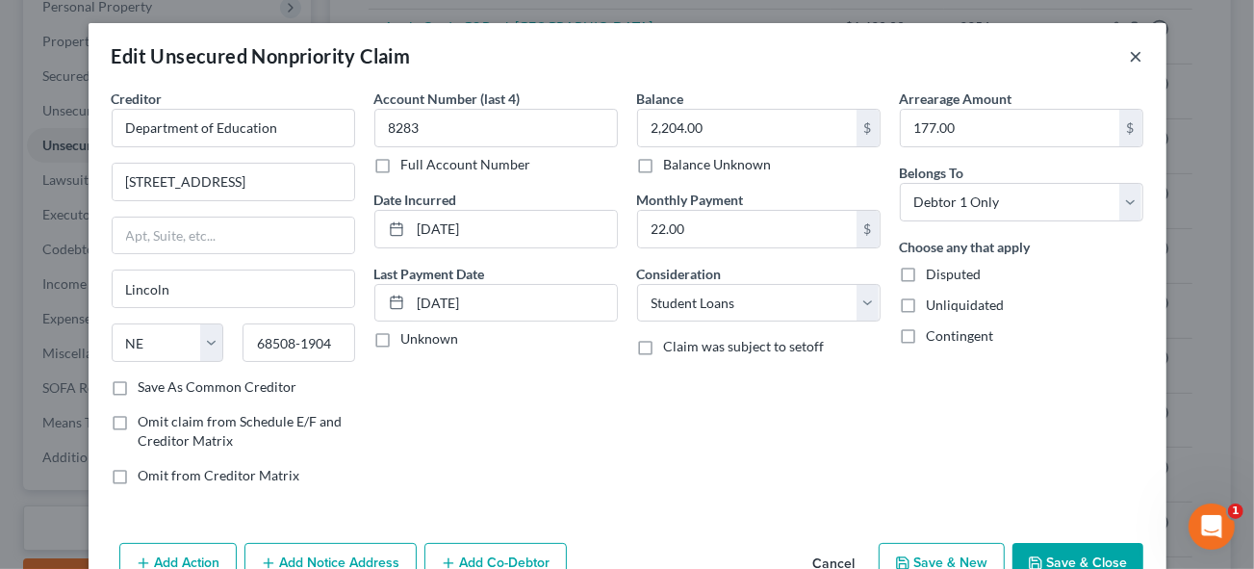
click at [1135, 56] on button "×" at bounding box center [1136, 55] width 13 height 23
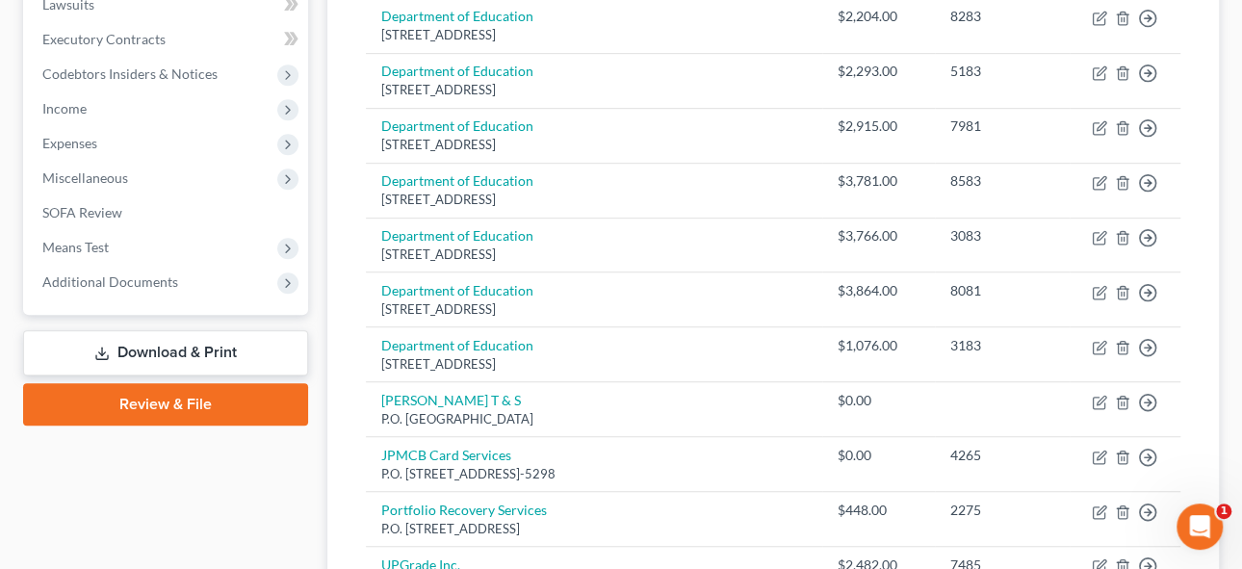
scroll to position [349, 0]
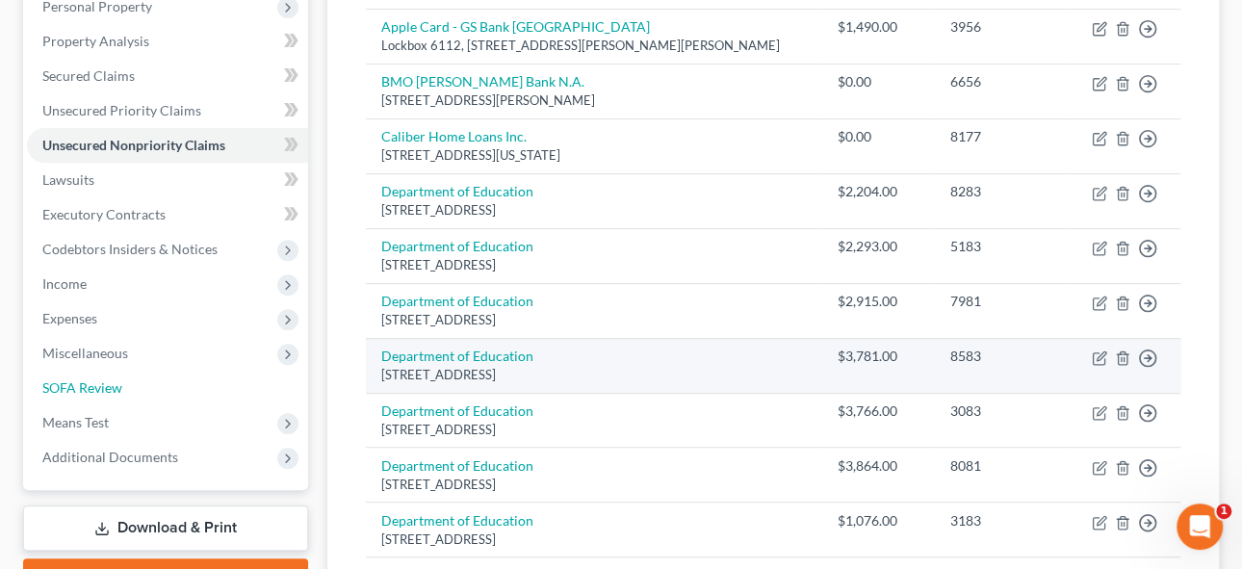
drag, startPoint x: 93, startPoint y: 387, endPoint x: 619, endPoint y: 375, distance: 525.7
click at [93, 387] on span "SOFA Review" at bounding box center [82, 387] width 80 height 16
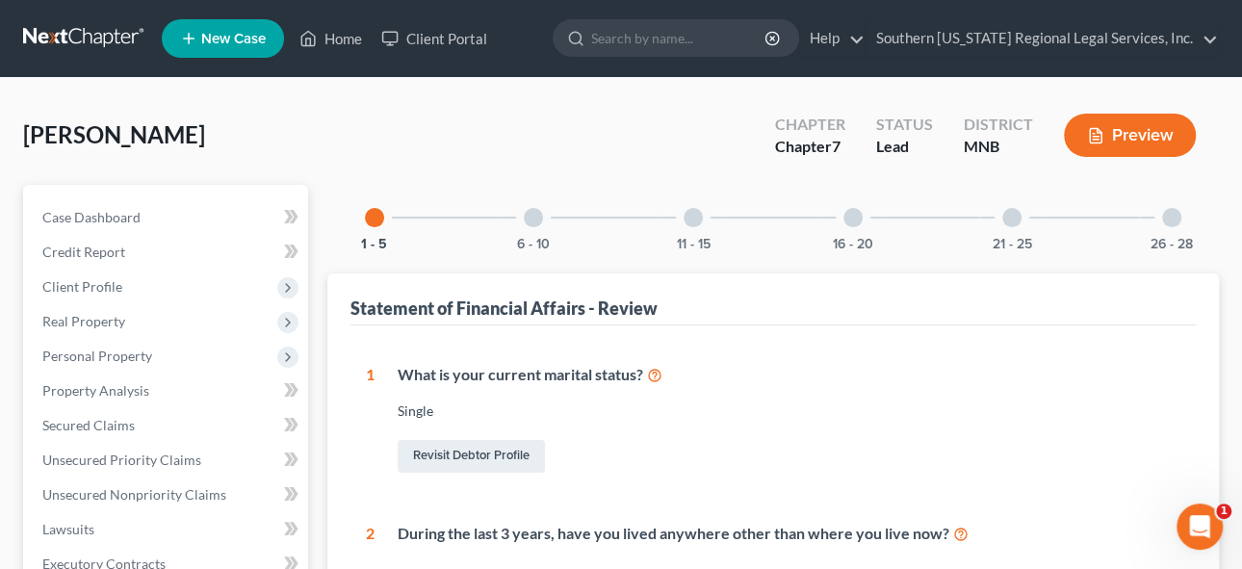
click at [529, 216] on div at bounding box center [533, 217] width 19 height 19
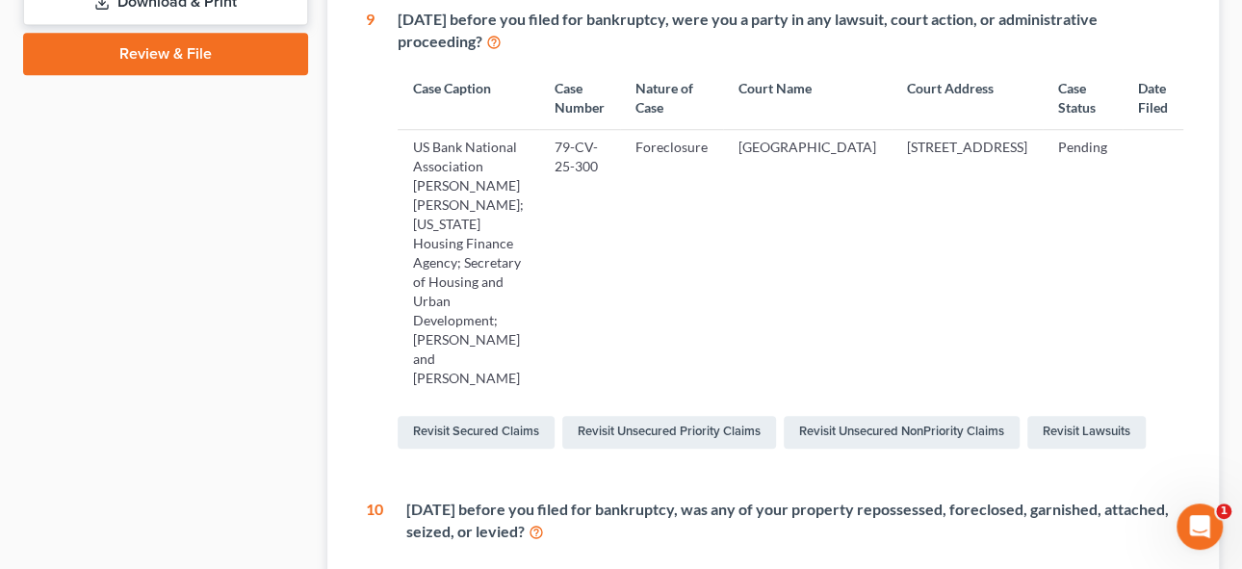
scroll to position [962, 0]
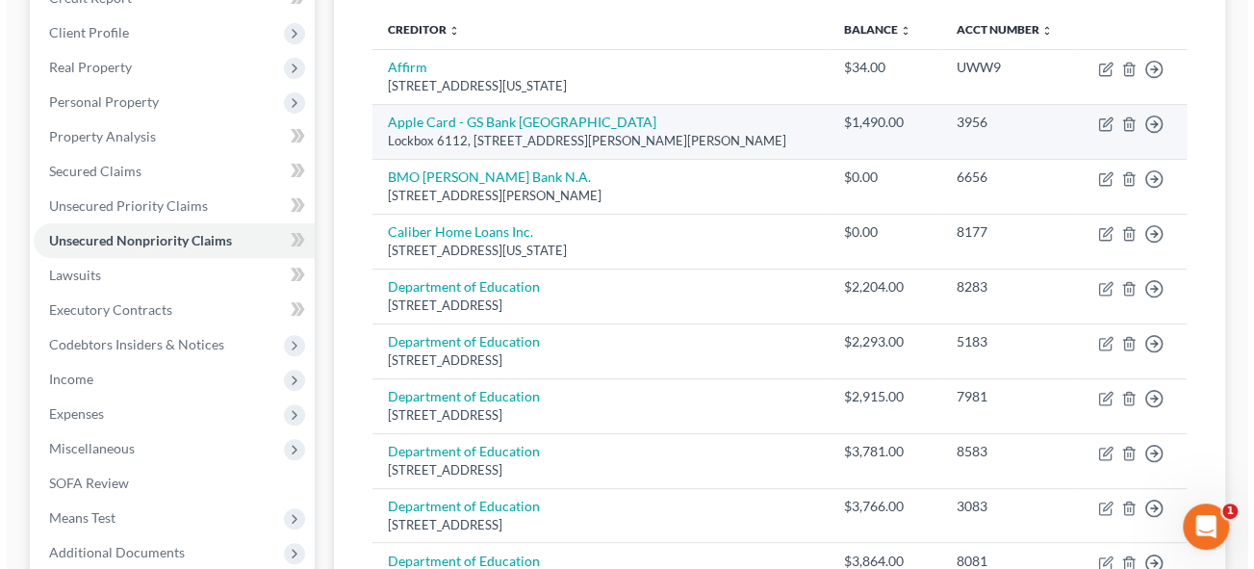
scroll to position [349, 0]
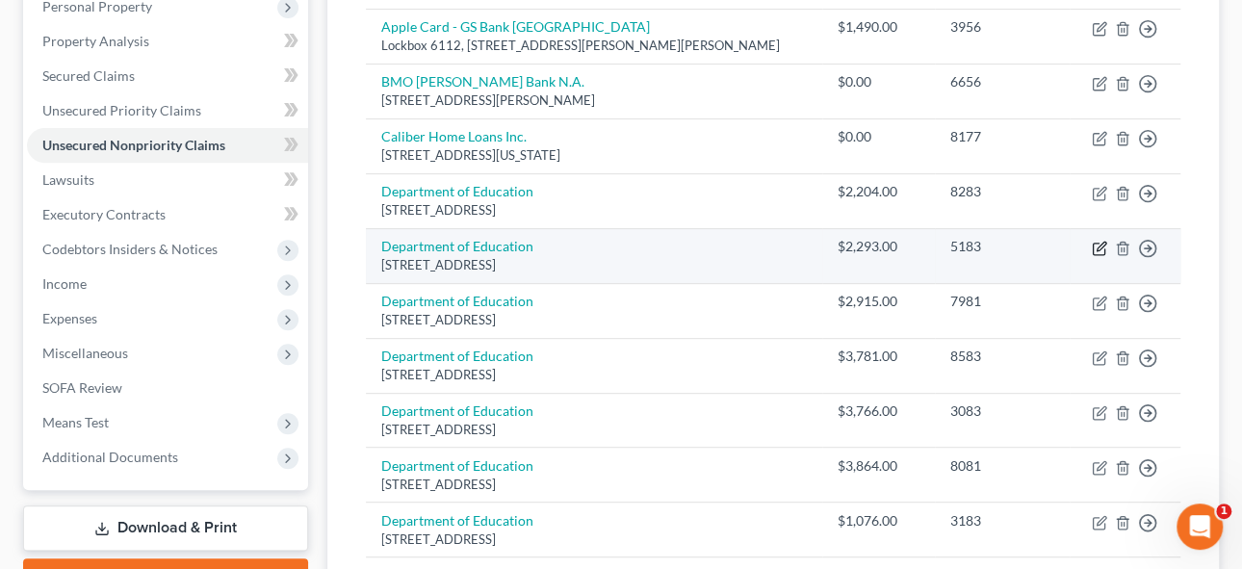
click at [1097, 243] on icon "button" at bounding box center [1098, 249] width 12 height 12
select select "30"
select select "17"
select select "0"
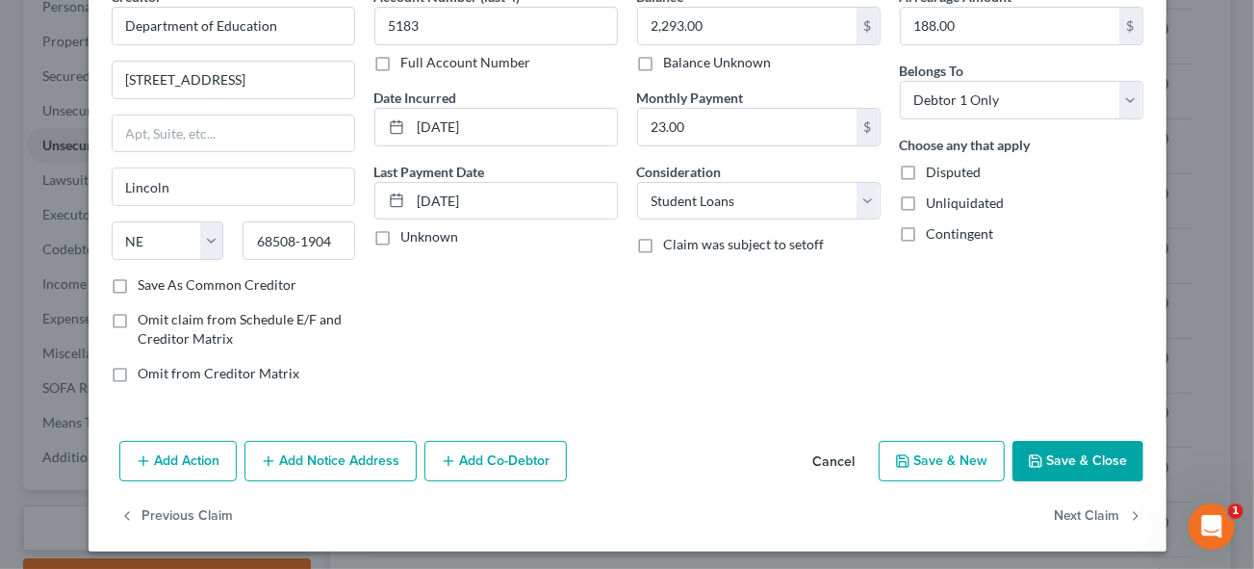
scroll to position [105, 0]
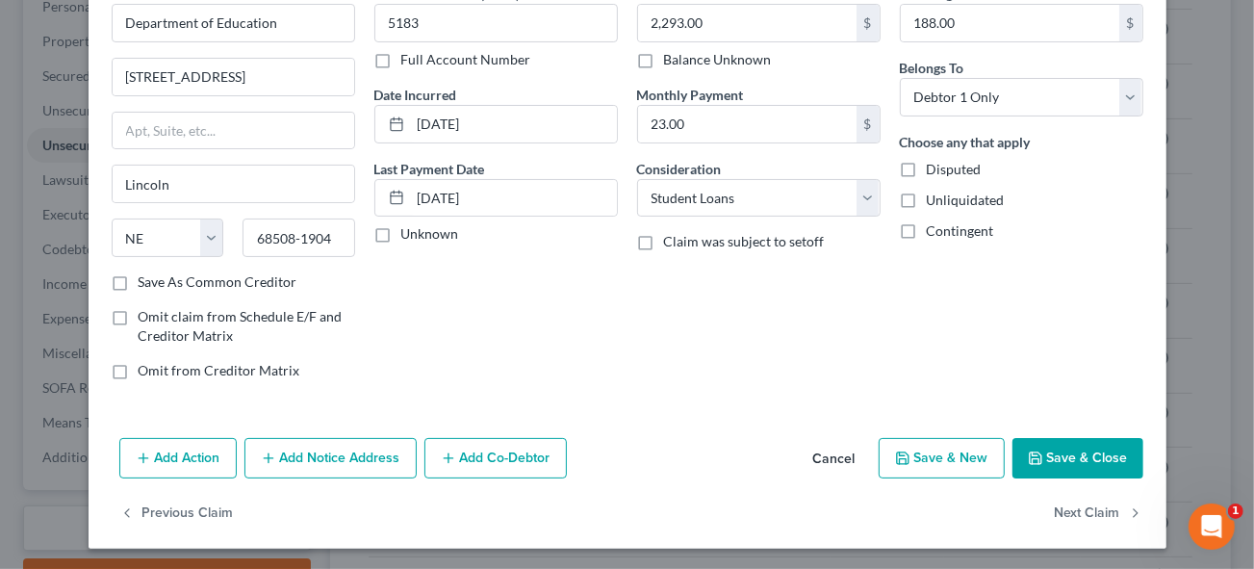
click at [176, 462] on button "Add Action" at bounding box center [177, 458] width 117 height 40
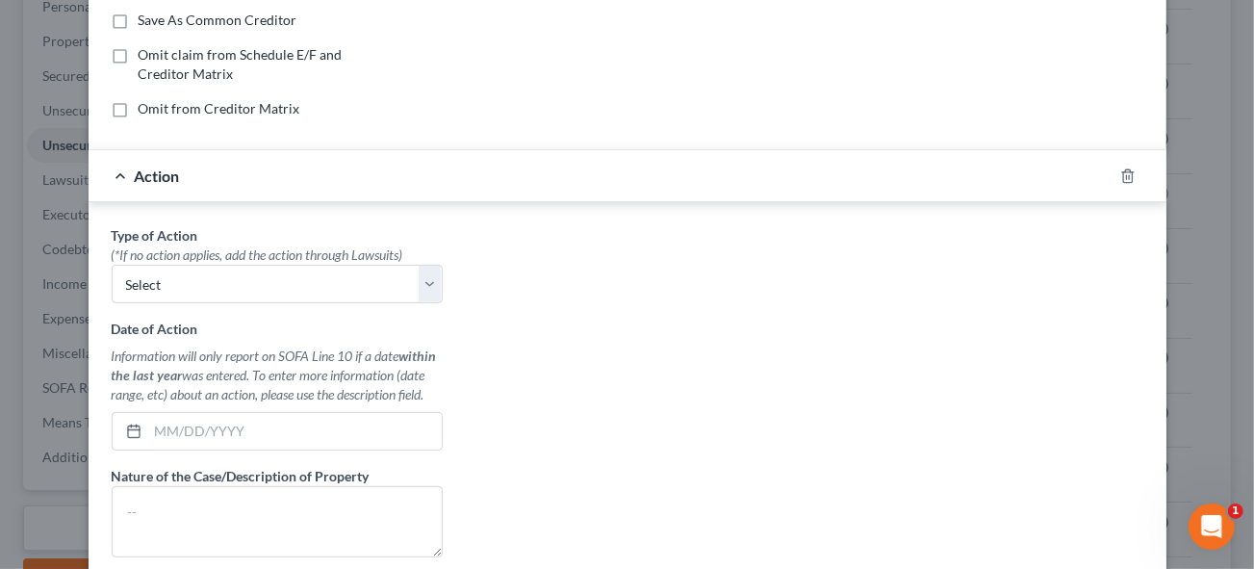
scroll to position [367, 0]
drag, startPoint x: 427, startPoint y: 279, endPoint x: 250, endPoint y: 295, distance: 177.8
click at [427, 279] on select "Select Repossession Garnishment Foreclosure Personal Injury Attached, Seized, O…" at bounding box center [277, 284] width 331 height 39
click at [204, 441] on input "text" at bounding box center [295, 431] width 294 height 37
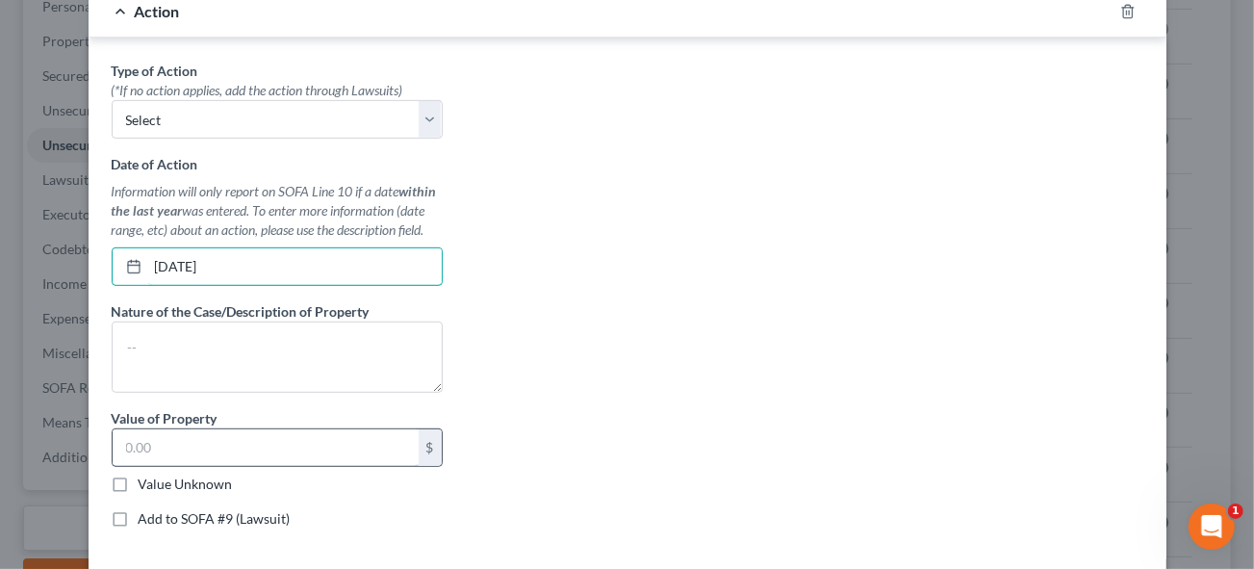
scroll to position [542, 0]
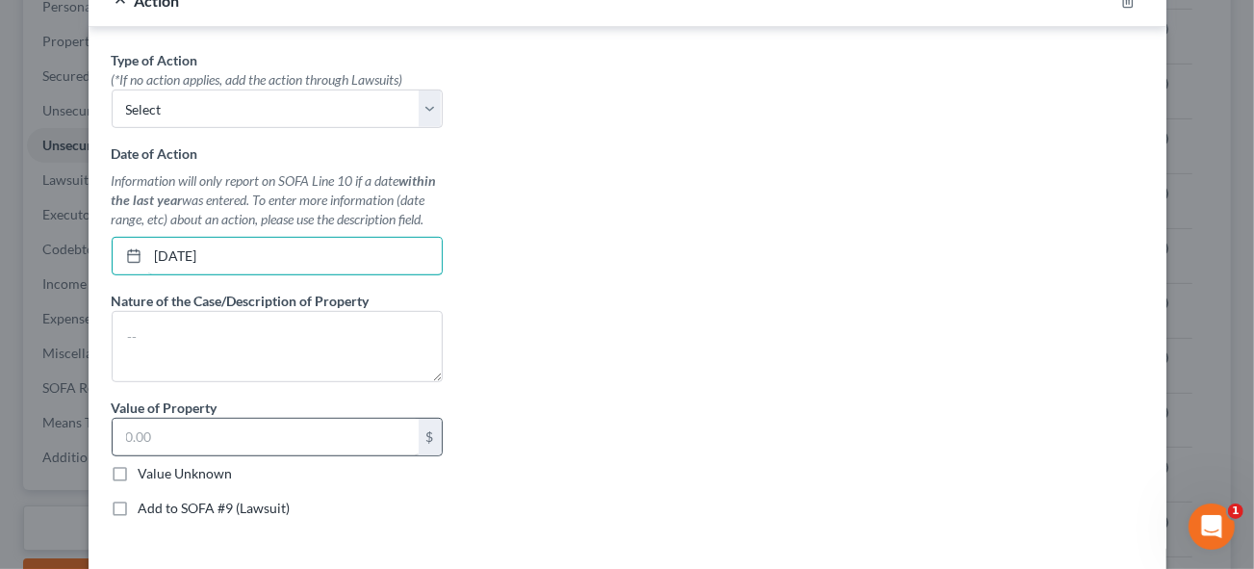
type input "[DATE]"
click at [178, 419] on input "text" at bounding box center [266, 437] width 306 height 37
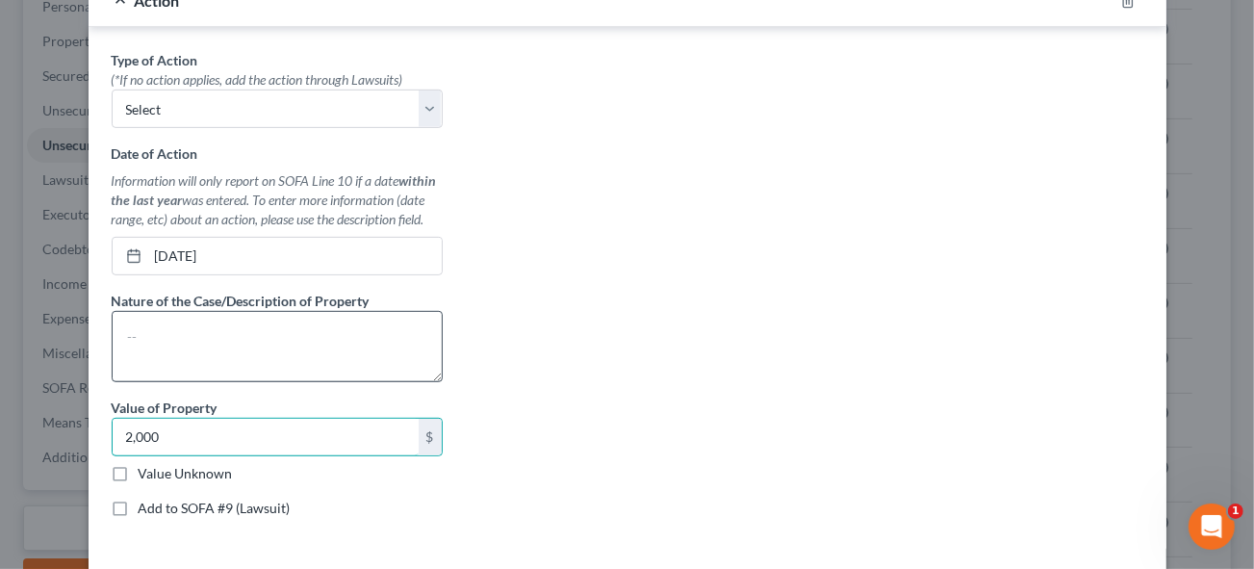
type input "2,000"
click at [145, 321] on textarea at bounding box center [277, 346] width 331 height 71
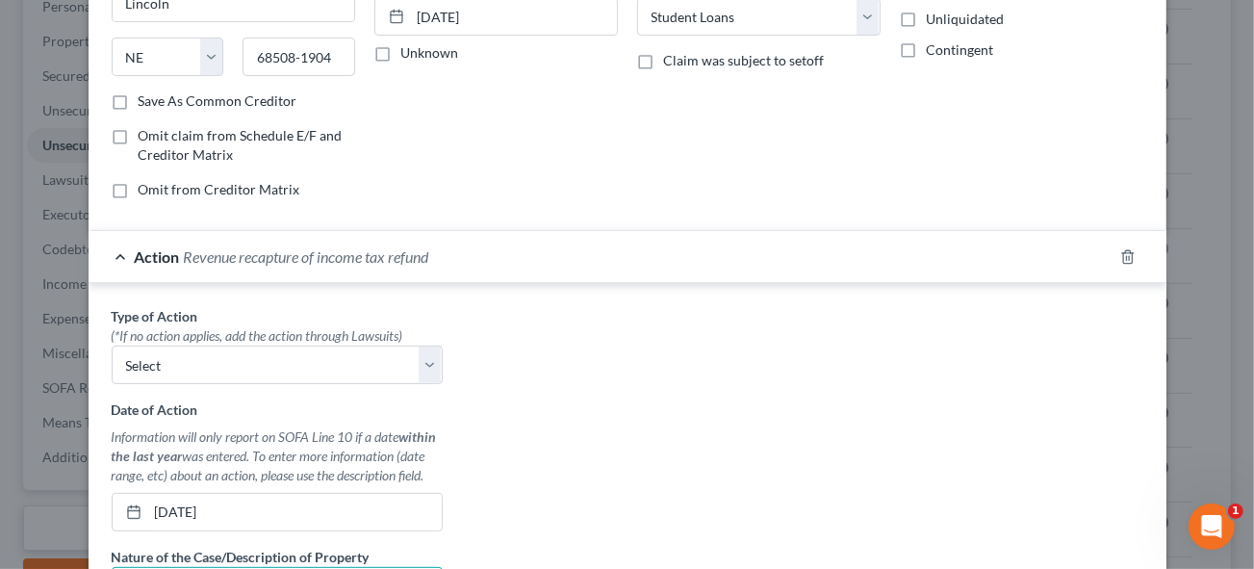
scroll to position [280, 0]
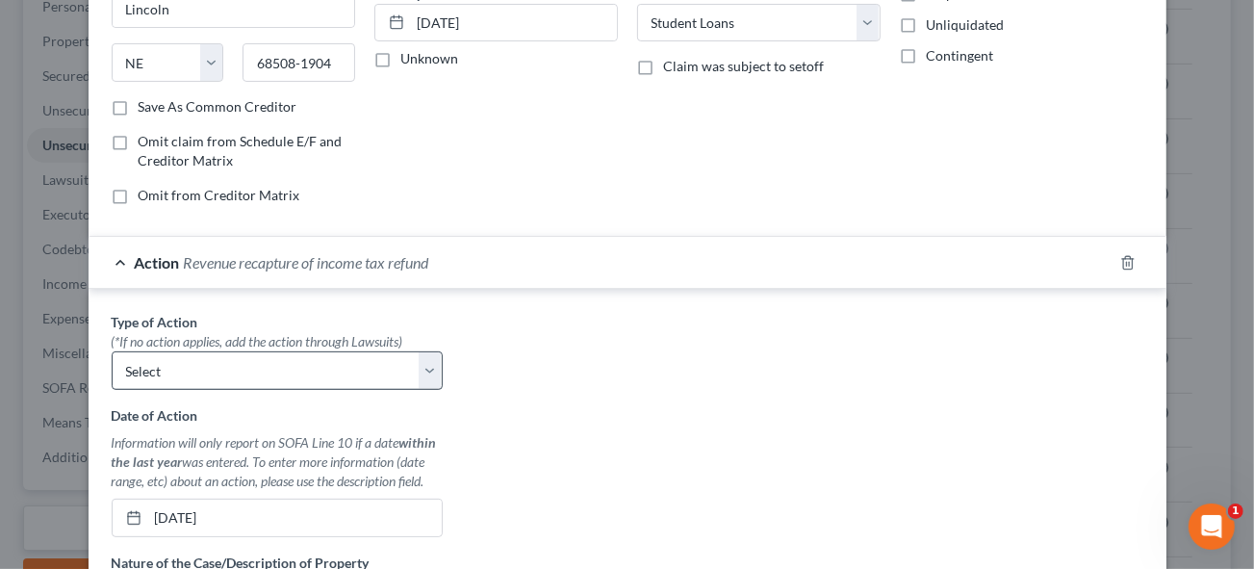
type textarea "Revenue recapture of income tax refund"
click at [186, 363] on select "Select Repossession Garnishment Foreclosure Personal Injury Attached, Seized, O…" at bounding box center [277, 370] width 331 height 39
select select "4"
click at [112, 351] on select "Select Repossession Garnishment Foreclosure Personal Injury Attached, Seized, O…" at bounding box center [277, 370] width 331 height 39
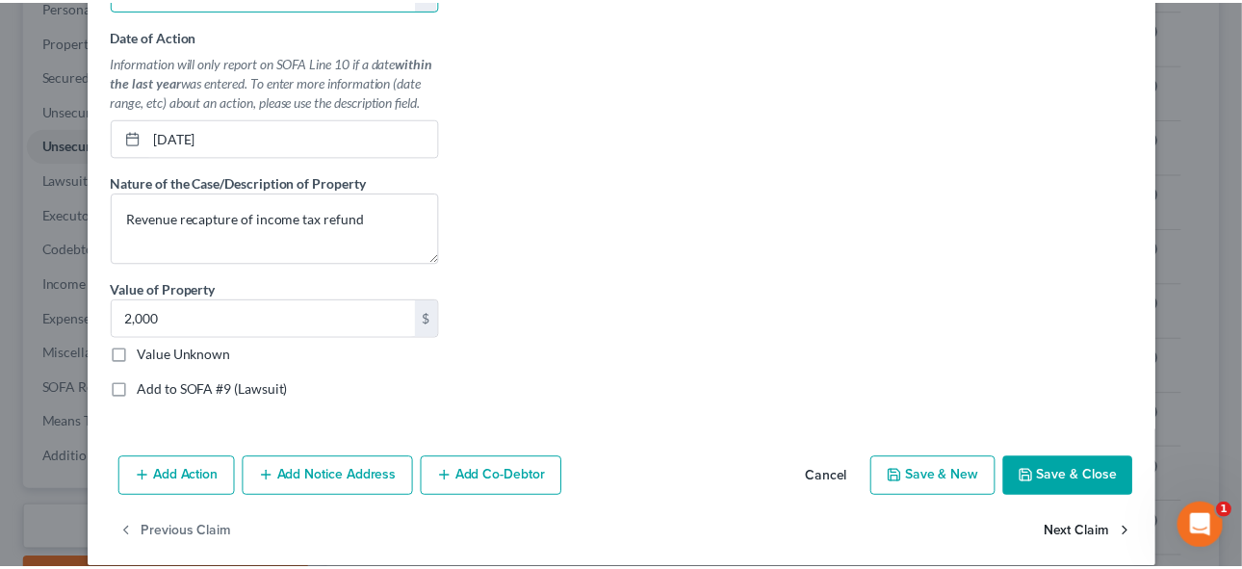
scroll to position [676, 0]
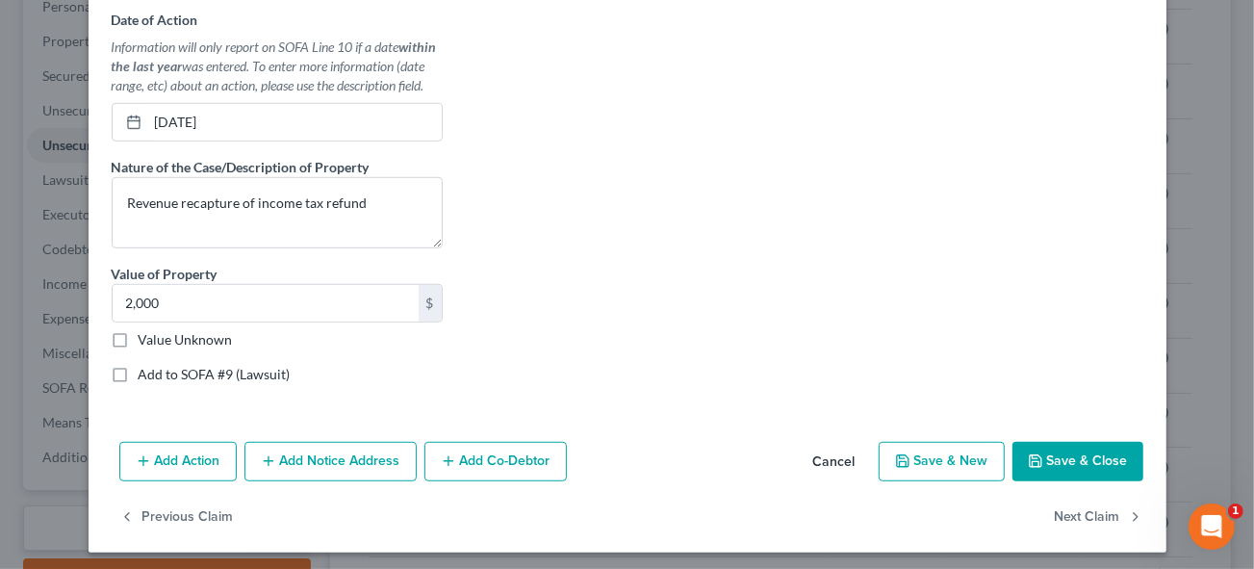
click at [1098, 459] on button "Save & Close" at bounding box center [1078, 462] width 131 height 40
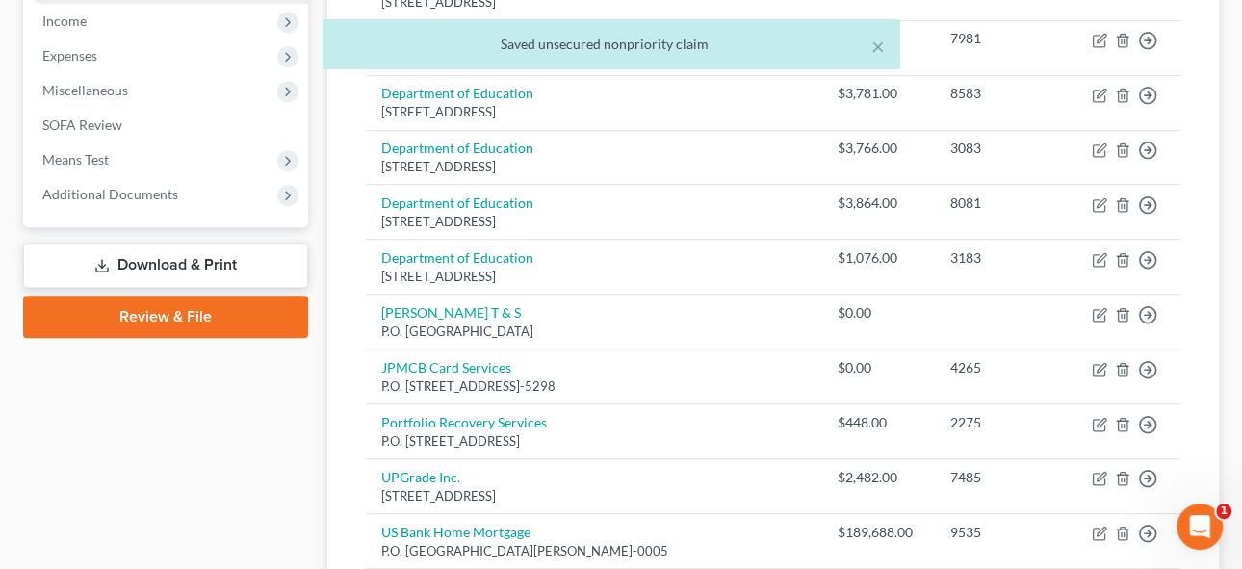
scroll to position [349, 0]
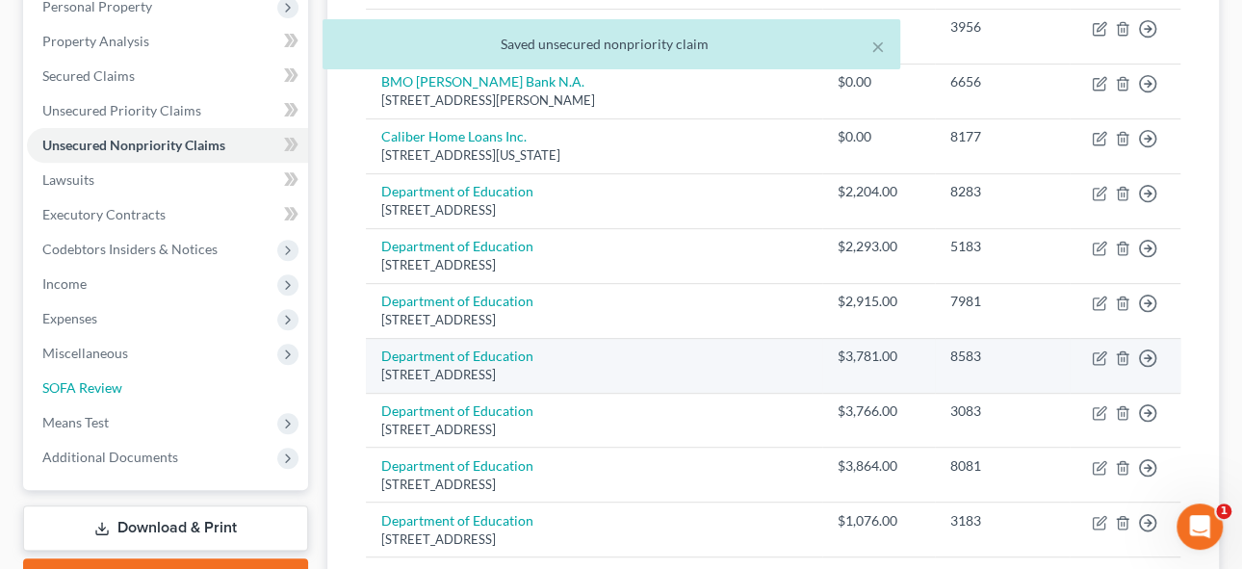
drag, startPoint x: 61, startPoint y: 387, endPoint x: 646, endPoint y: 357, distance: 586.0
click at [61, 387] on span "SOFA Review" at bounding box center [82, 387] width 80 height 16
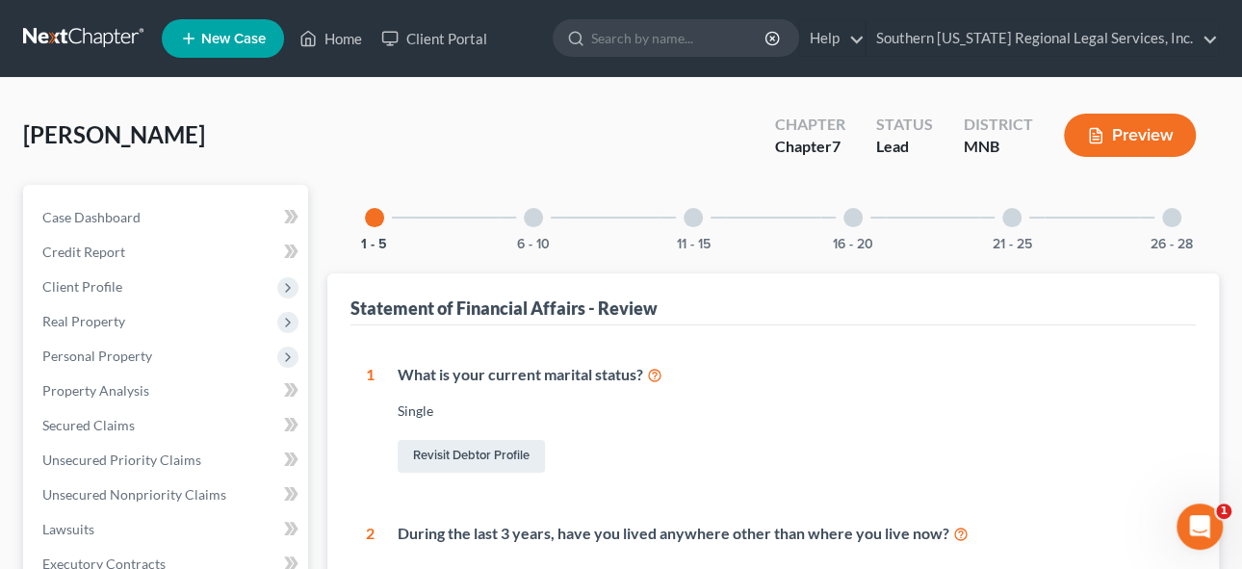
click at [526, 218] on div at bounding box center [533, 217] width 19 height 19
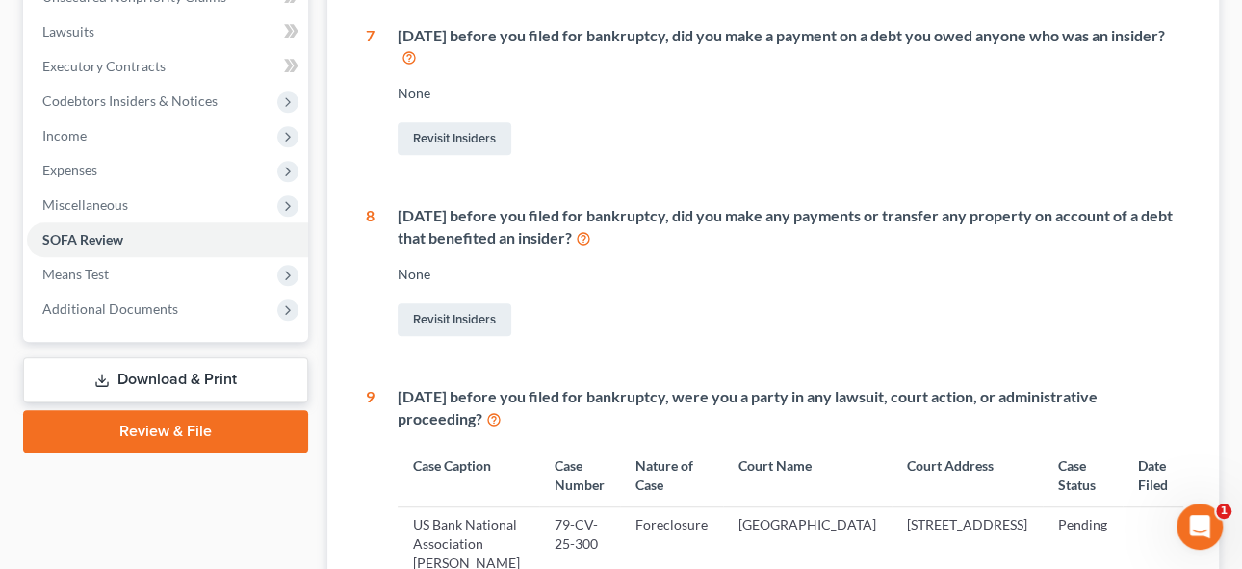
scroll to position [148, 0]
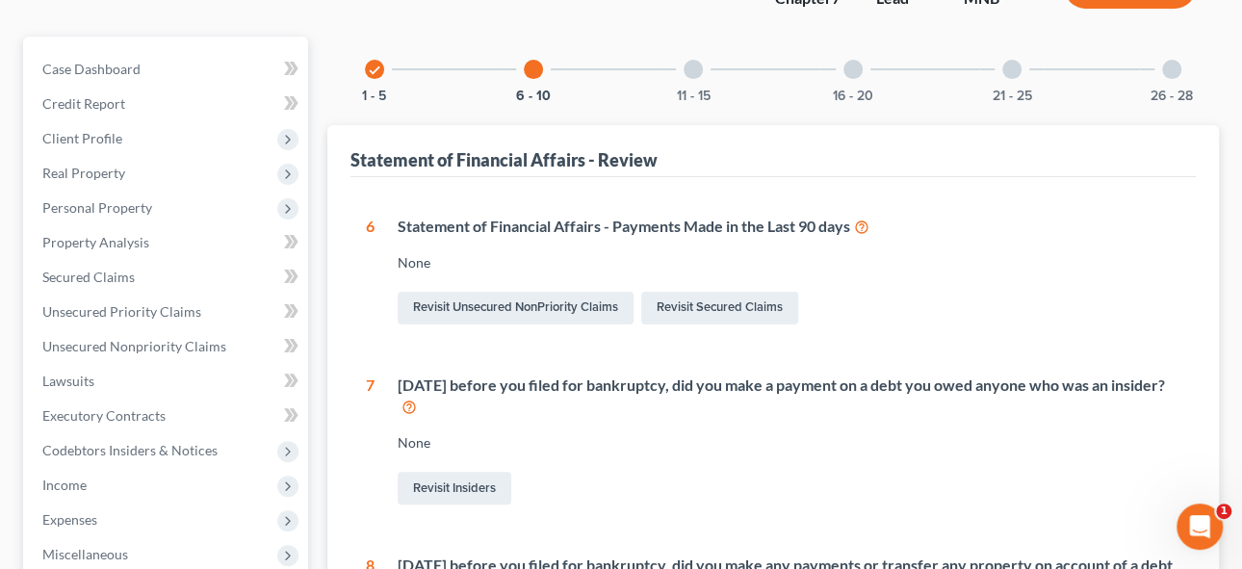
click at [689, 65] on div at bounding box center [692, 69] width 19 height 19
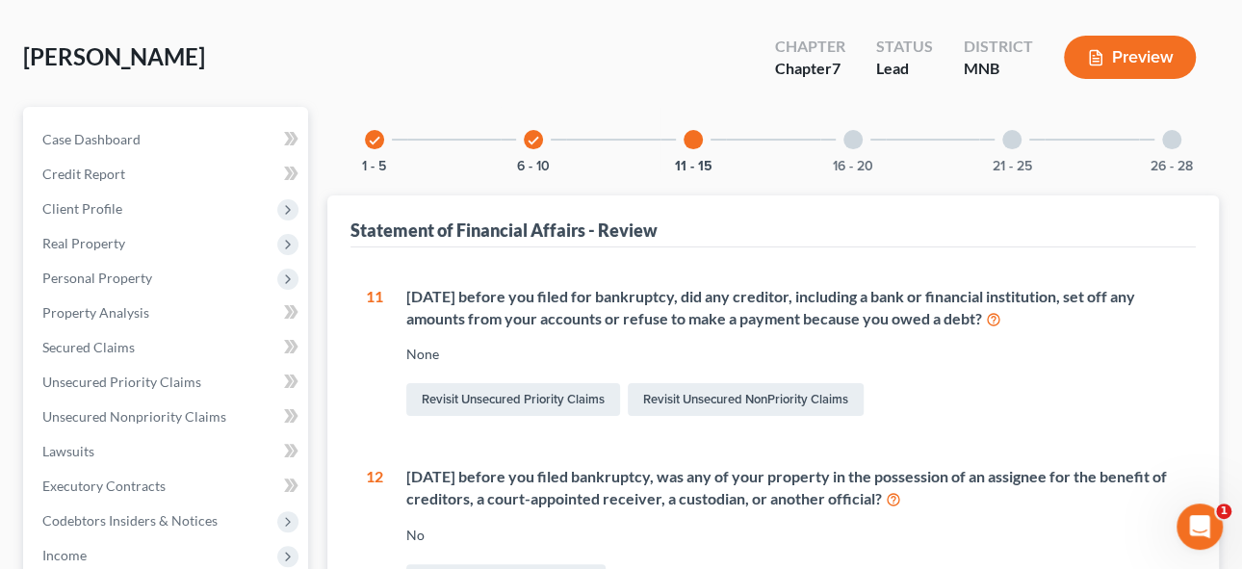
scroll to position [0, 0]
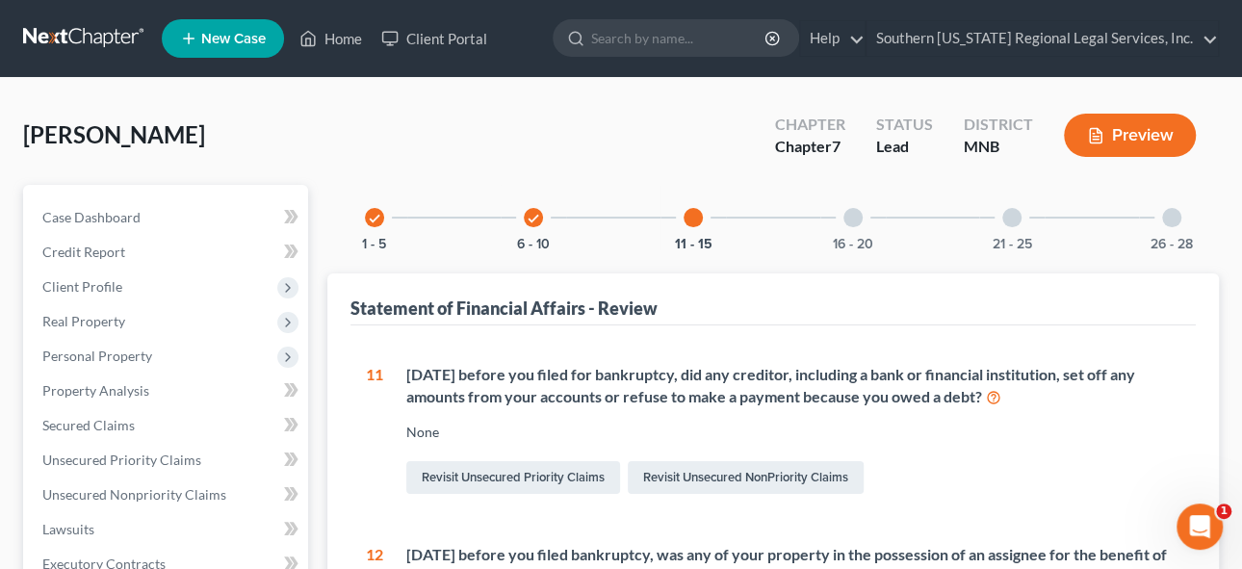
drag, startPoint x: 857, startPoint y: 220, endPoint x: 1062, endPoint y: 362, distance: 249.1
click at [857, 220] on div at bounding box center [852, 217] width 19 height 19
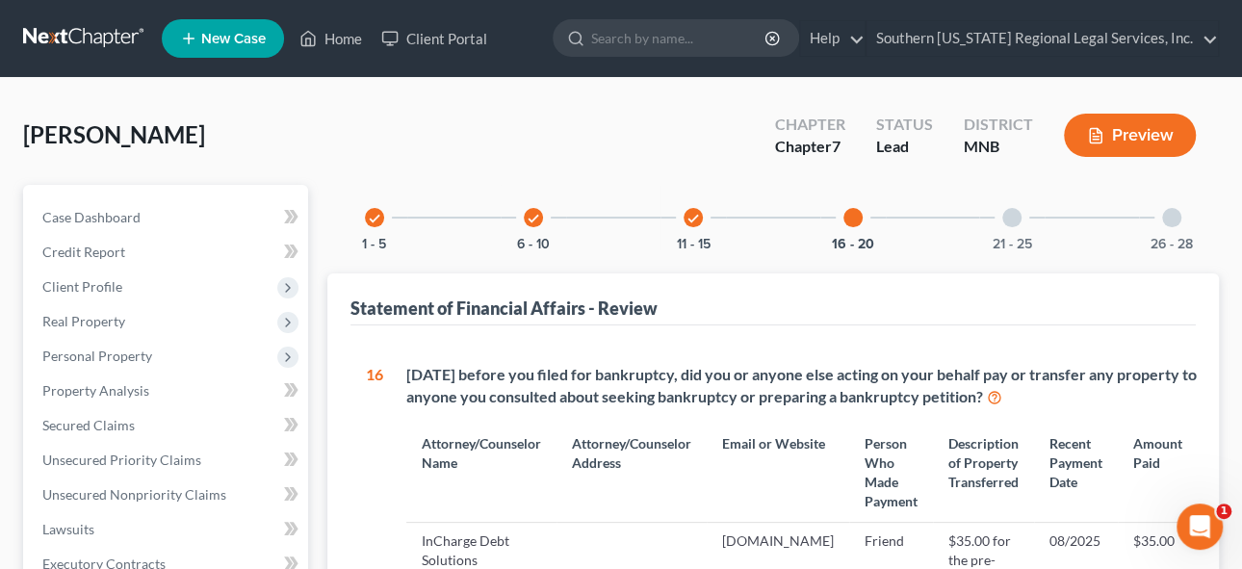
click at [1012, 211] on div at bounding box center [1011, 217] width 19 height 19
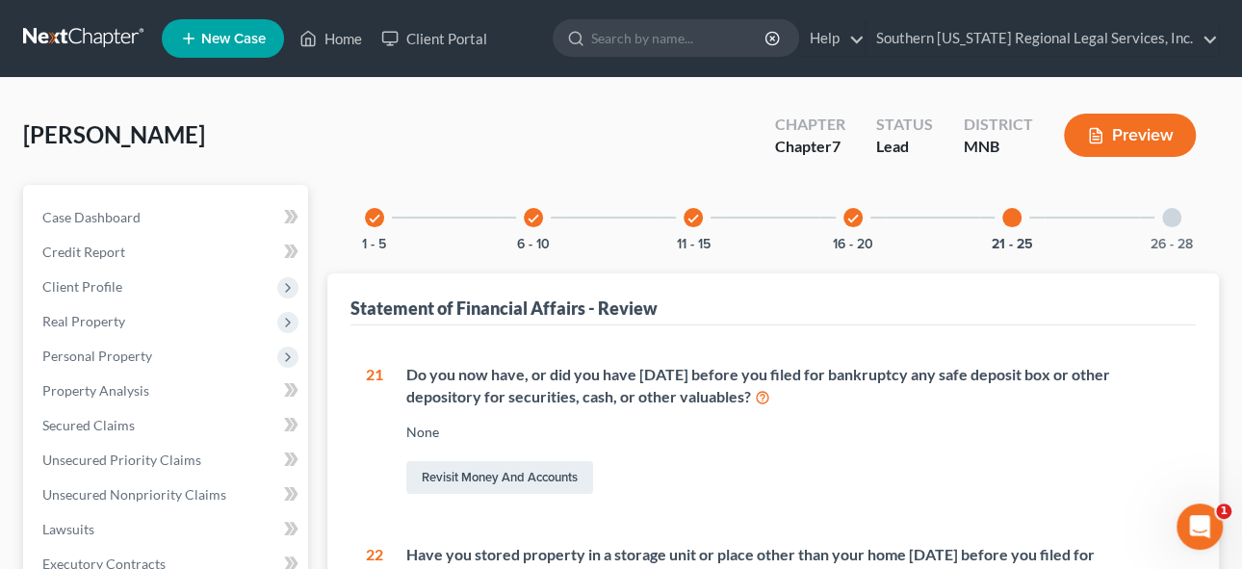
drag, startPoint x: 1168, startPoint y: 206, endPoint x: 1171, endPoint y: 257, distance: 51.2
click at [1168, 208] on div at bounding box center [1171, 217] width 19 height 19
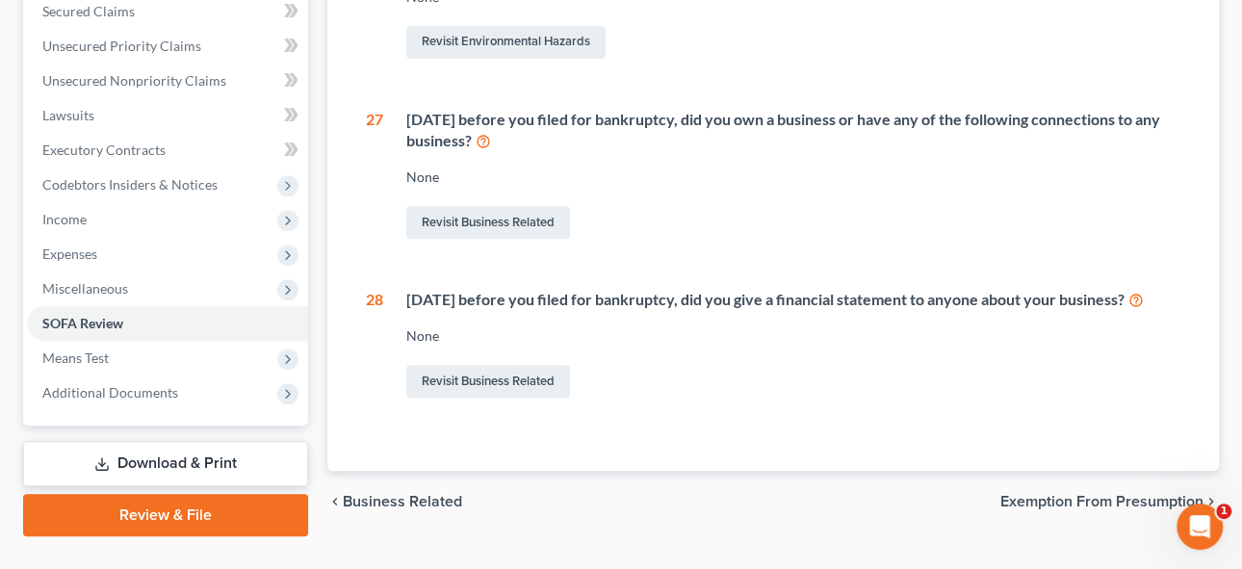
scroll to position [471, 0]
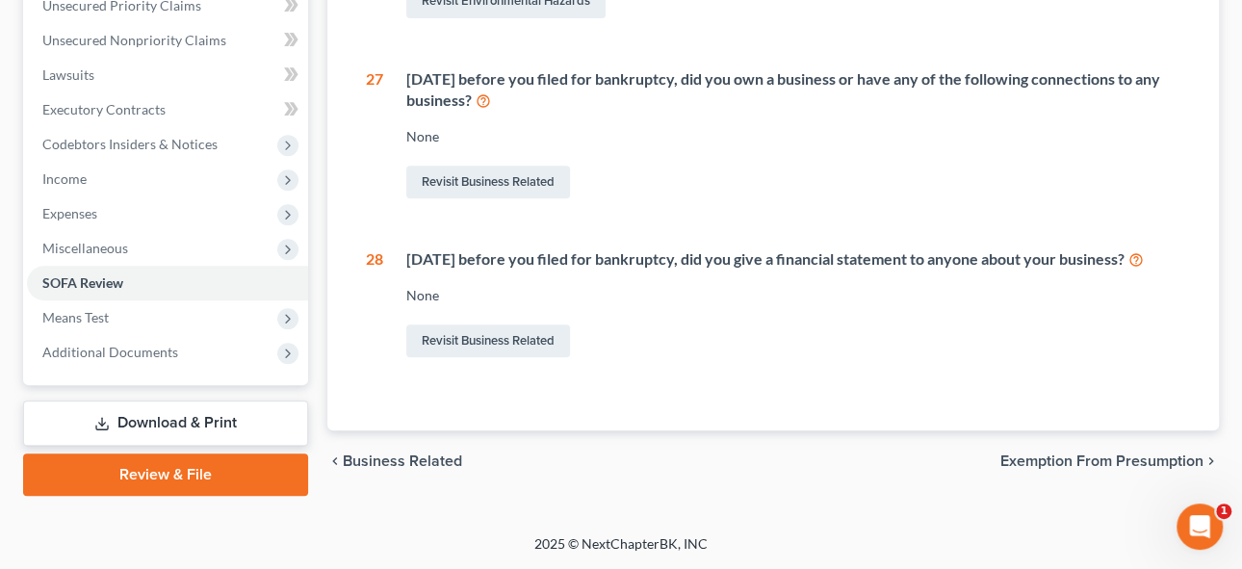
drag, startPoint x: 102, startPoint y: 334, endPoint x: 471, endPoint y: 384, distance: 372.0
click at [102, 344] on span "Additional Documents" at bounding box center [110, 352] width 136 height 16
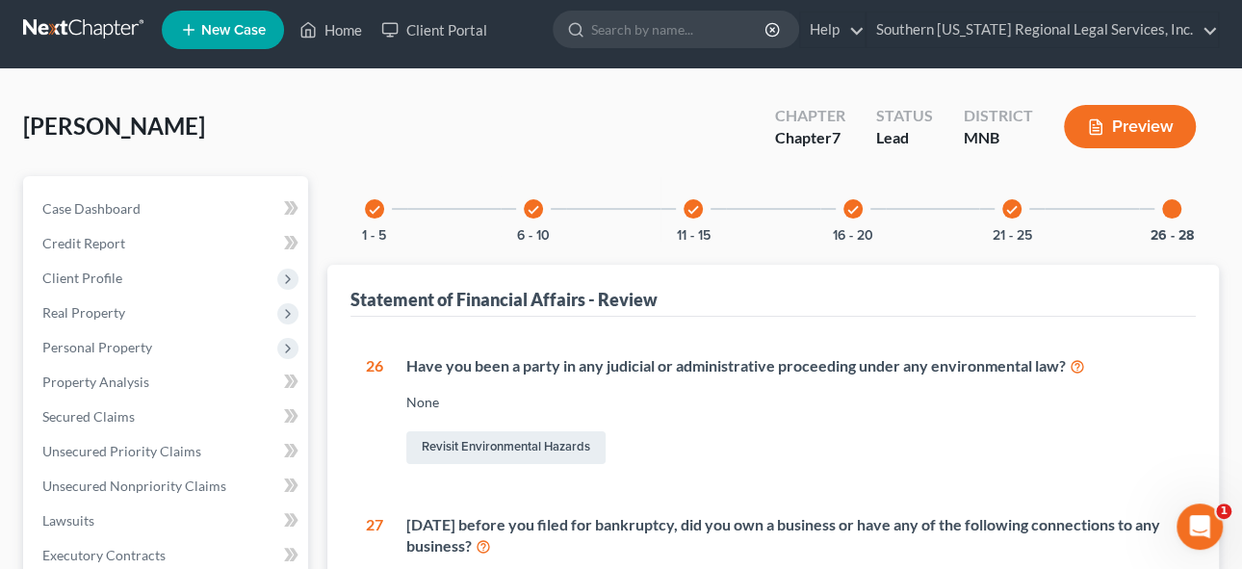
scroll to position [0, 0]
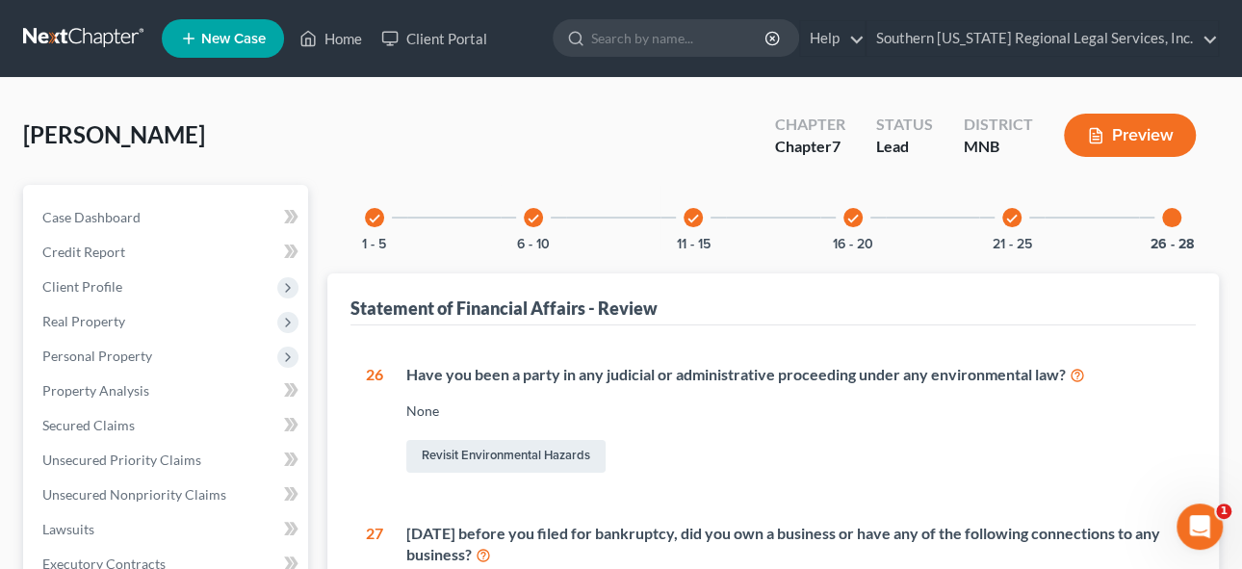
click at [974, 288] on div "Statement of Financial Affairs - Review" at bounding box center [773, 299] width 846 height 52
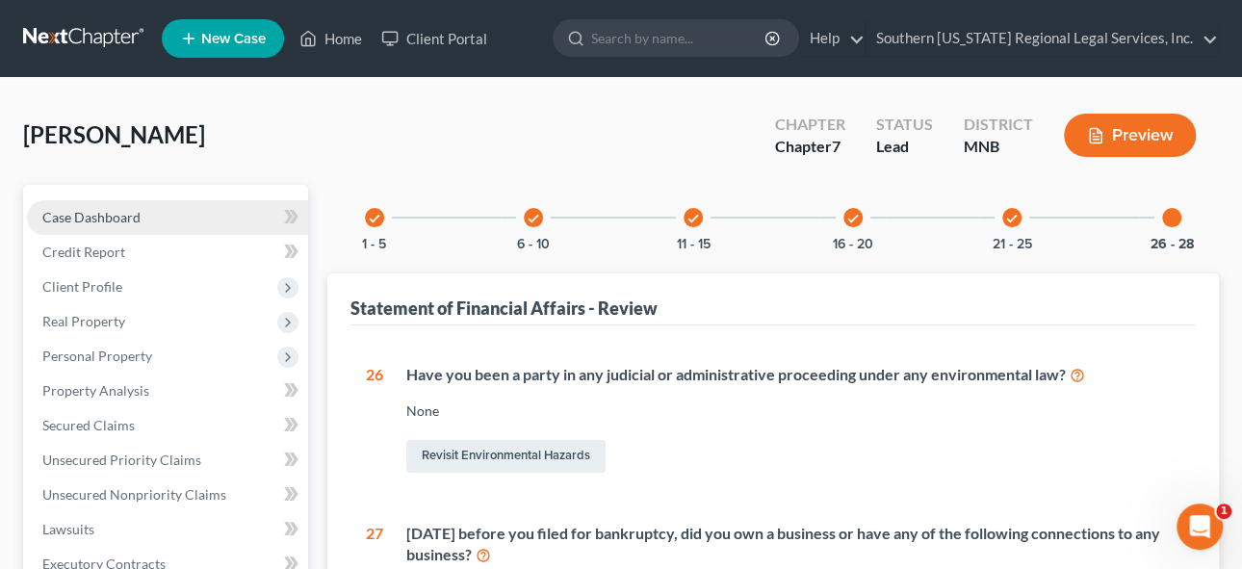
click at [114, 209] on span "Case Dashboard" at bounding box center [91, 217] width 98 height 16
